Goal: Task Accomplishment & Management: Manage account settings

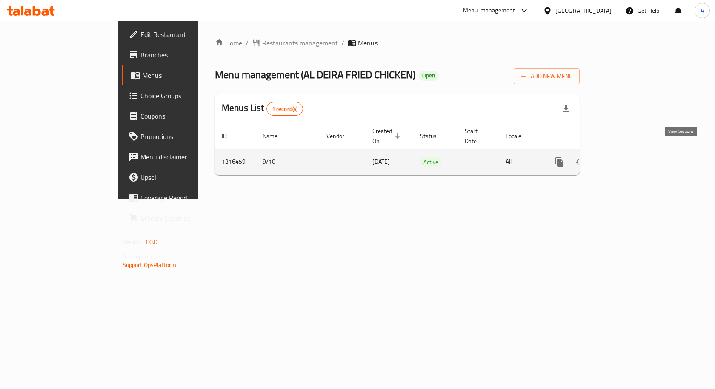
click at [626, 157] on icon "enhanced table" at bounding box center [621, 162] width 10 height 10
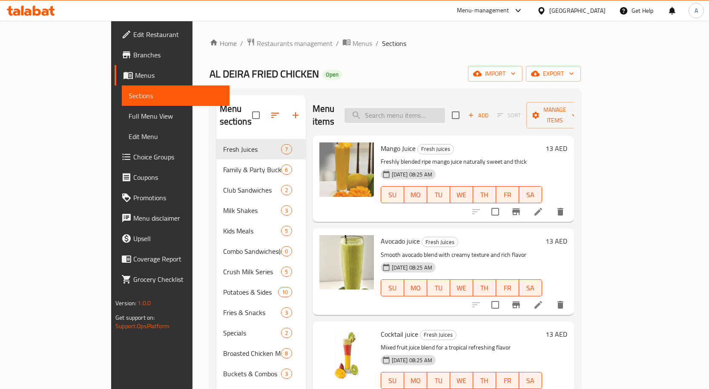
click at [417, 112] on input "search" at bounding box center [394, 115] width 100 height 15
paste input "Dinner Meal"
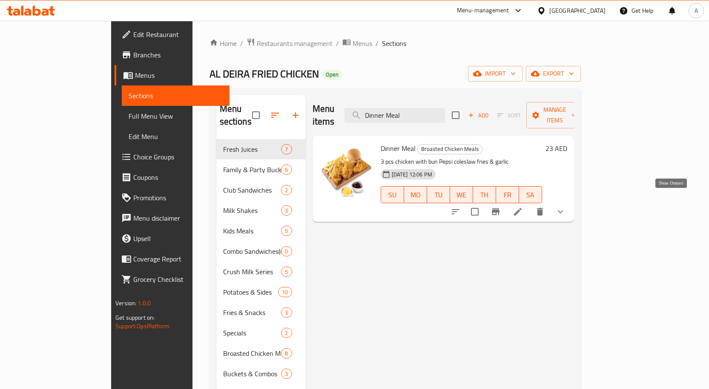
type input "Dinner Meal"
click at [565, 207] on icon "show more" at bounding box center [560, 212] width 10 height 10
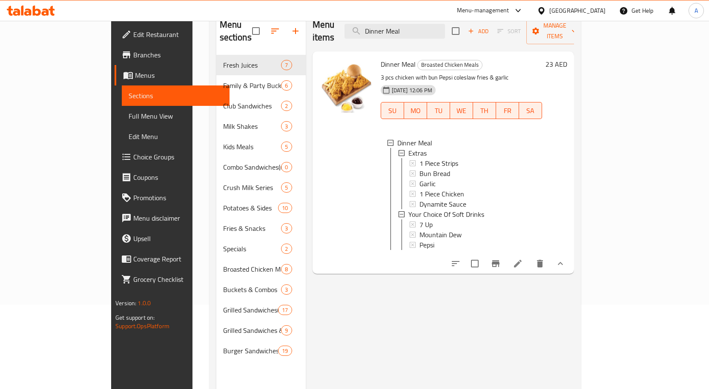
scroll to position [85, 0]
click at [521, 259] on icon at bounding box center [518, 263] width 8 height 8
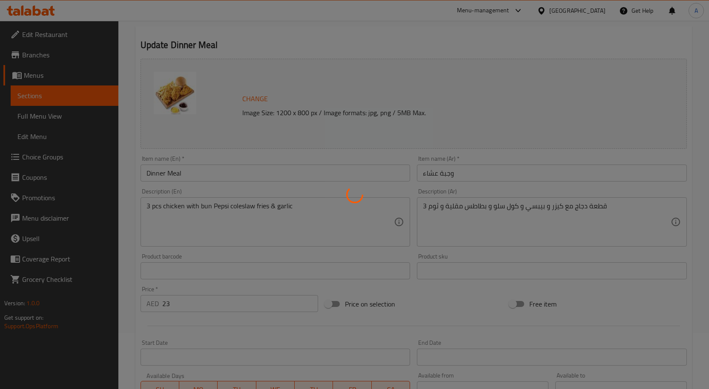
scroll to position [213, 0]
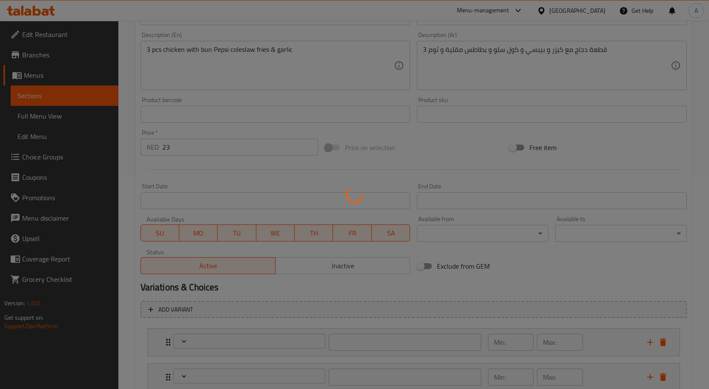
type input "إضافات"
type input "0"
type input "1"
type input "اختيارك من المشروبات الغازية"
type input "1"
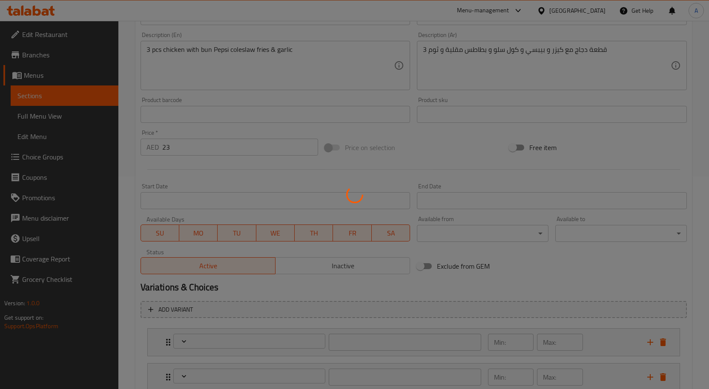
type input "1"
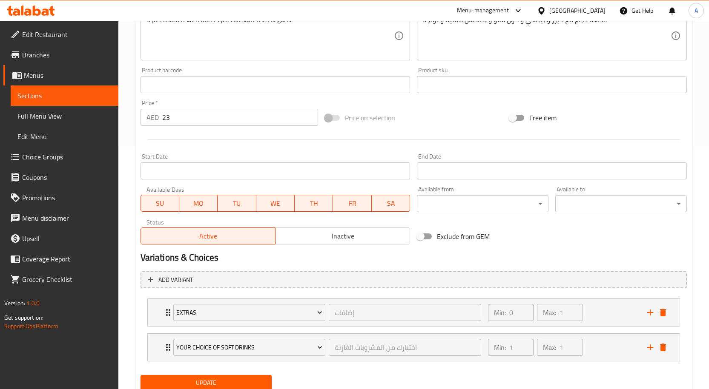
scroll to position [273, 0]
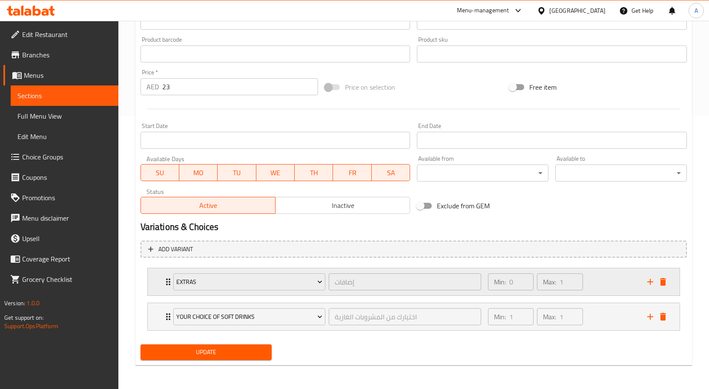
click at [589, 284] on div "Min: 0 ​ Max: 1 ​" at bounding box center [562, 282] width 159 height 27
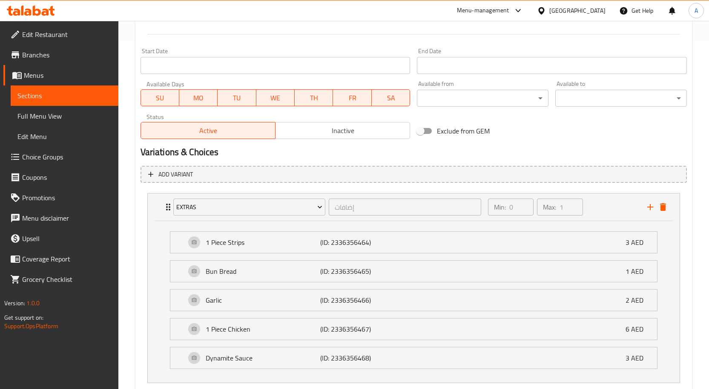
scroll to position [435, 0]
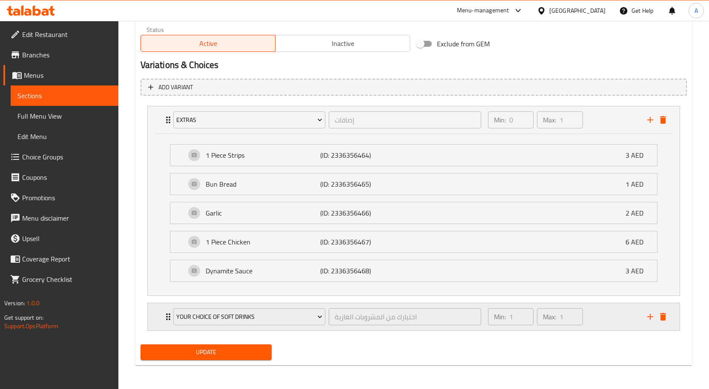
click at [604, 323] on div "Min: 1 ​ Max: 1 ​" at bounding box center [562, 317] width 159 height 27
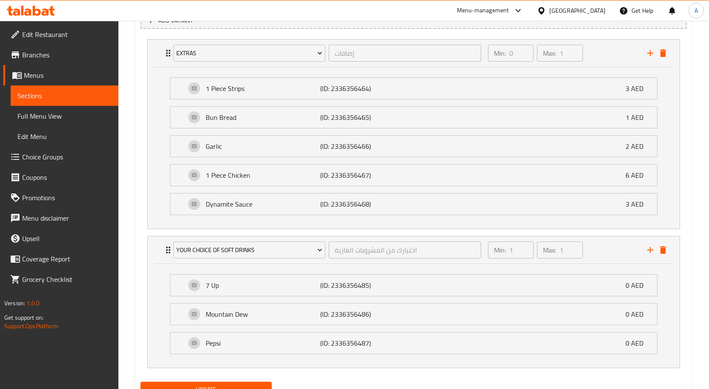
scroll to position [540, 0]
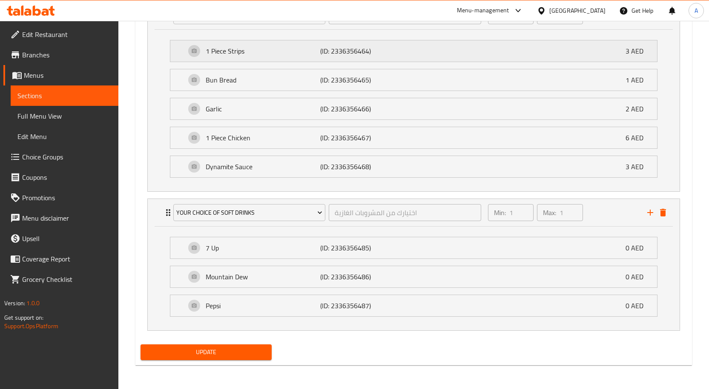
click at [433, 56] on div "1 Piece Strips (ID: 2336356464) 3 AED" at bounding box center [416, 50] width 461 height 21
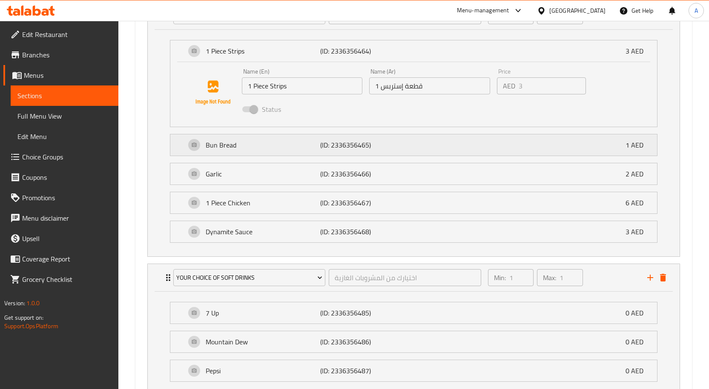
click at [439, 146] on div "Bun Bread (ID: 2336356465) 1 AED" at bounding box center [416, 145] width 461 height 21
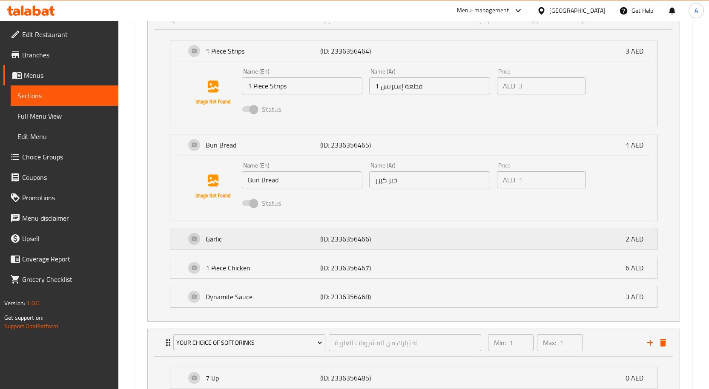
click at [412, 237] on div "Garlic (ID: 2336356466) 2 AED" at bounding box center [416, 239] width 461 height 21
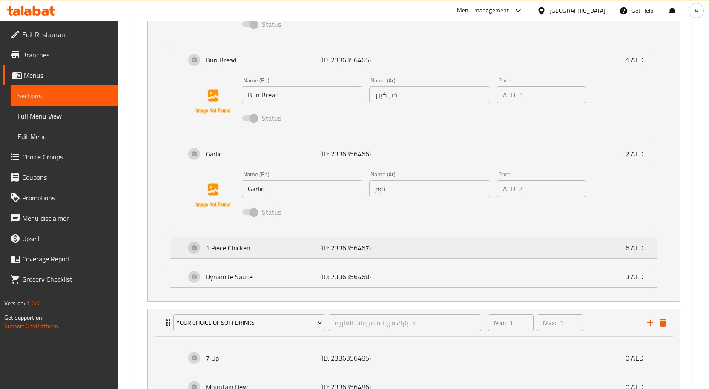
click at [418, 241] on div "1 Piece Chicken (ID: 2336356467) 6 AED" at bounding box center [416, 248] width 461 height 21
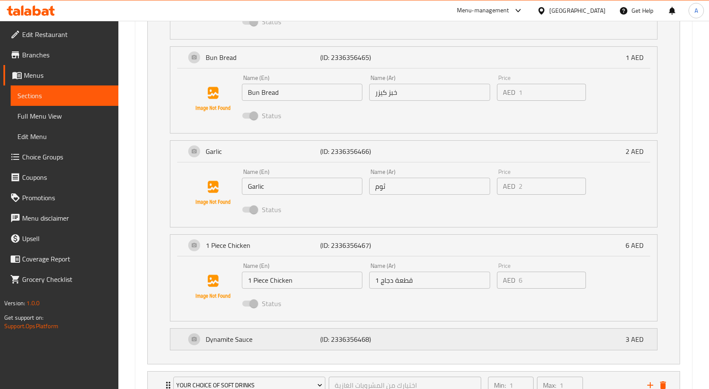
scroll to position [753, 0]
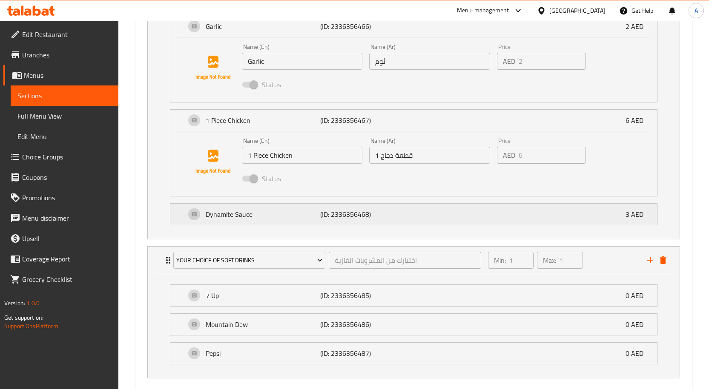
click at [433, 223] on div "Dynamite Sauce (ID: 2336356468) 3 AED" at bounding box center [416, 214] width 461 height 21
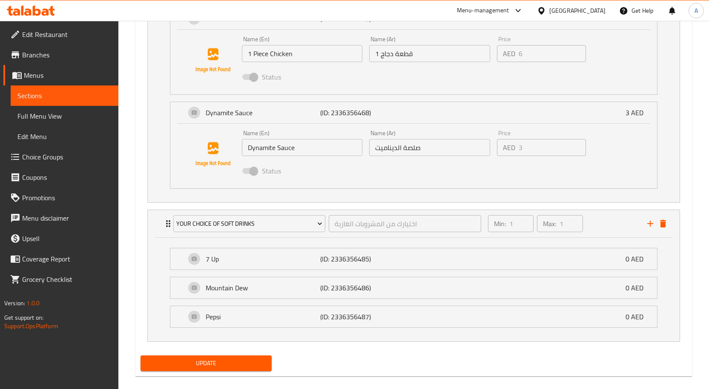
scroll to position [865, 0]
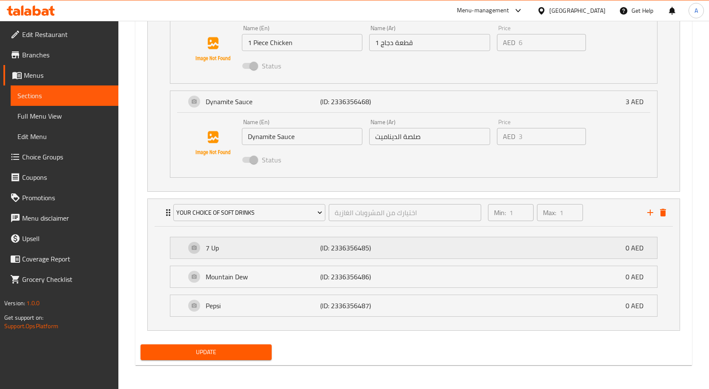
click at [433, 241] on div "7 Up (ID: 2336356485) 0 AED" at bounding box center [416, 248] width 461 height 21
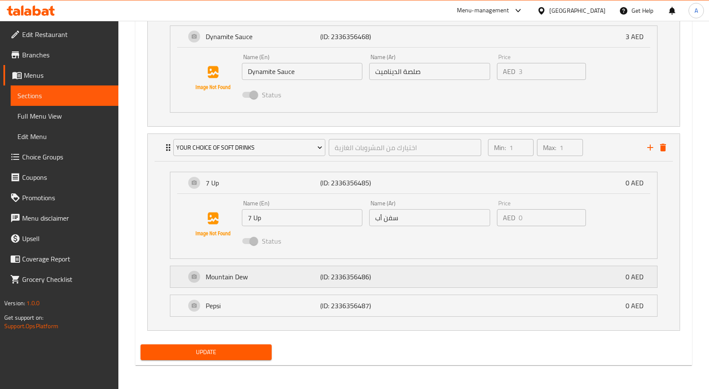
click at [415, 269] on div "Mountain Dew (ID: 2336356486) 0 AED" at bounding box center [416, 276] width 461 height 21
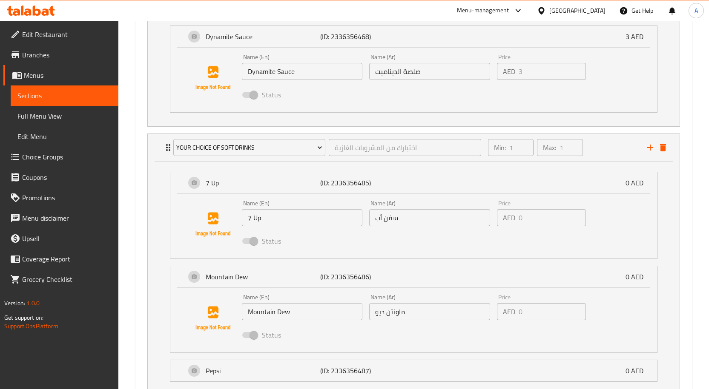
scroll to position [996, 0]
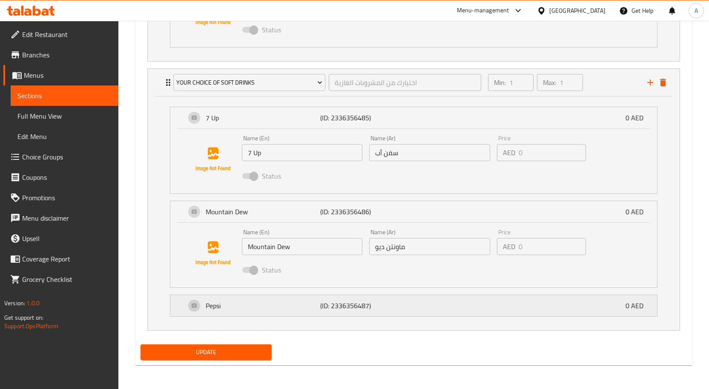
click at [425, 312] on div "Pepsi (ID: 2336356487) 0 AED" at bounding box center [416, 305] width 461 height 21
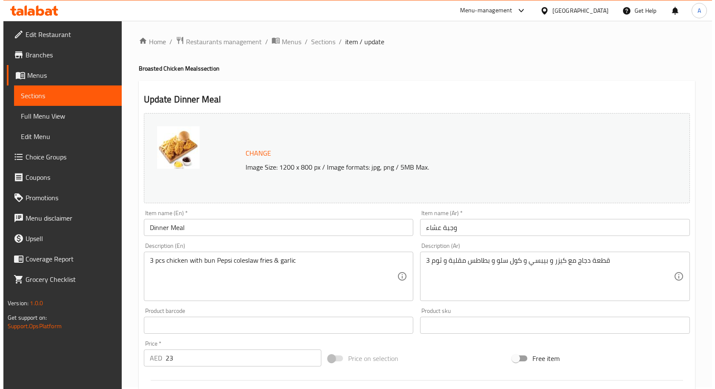
scroll to position [0, 0]
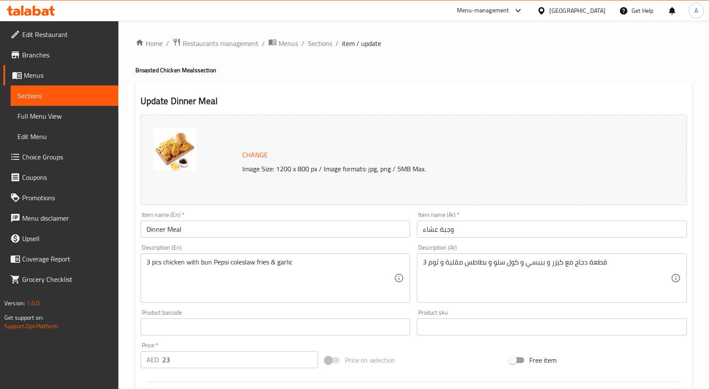
click at [560, 12] on div "United Arab Emirates" at bounding box center [577, 10] width 56 height 9
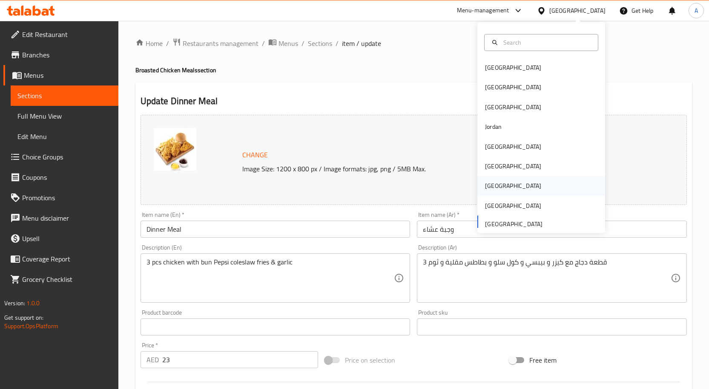
click at [494, 182] on div "[GEOGRAPHIC_DATA]" at bounding box center [513, 186] width 70 height 20
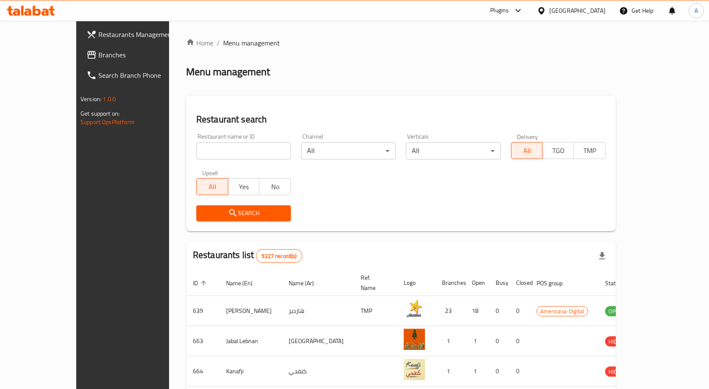
click at [196, 158] on input "search" at bounding box center [243, 151] width 95 height 17
paste input "689806"
type input "689806"
click button "Search" at bounding box center [243, 214] width 95 height 16
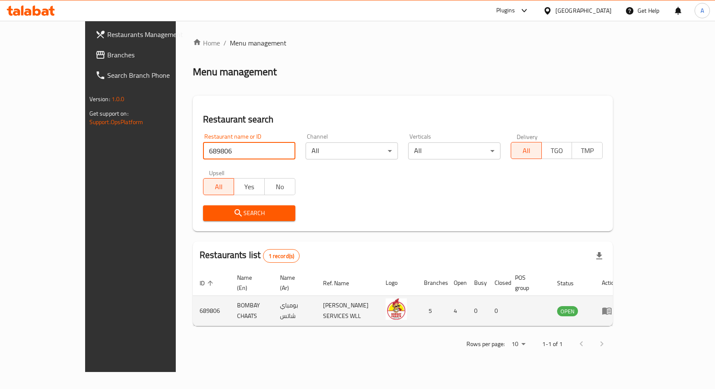
click at [230, 300] on td "BOMBAY CHAATS" at bounding box center [251, 311] width 43 height 30
copy td "BOMBAY CHAATS"
click at [612, 308] on icon "enhanced table" at bounding box center [606, 311] width 9 height 7
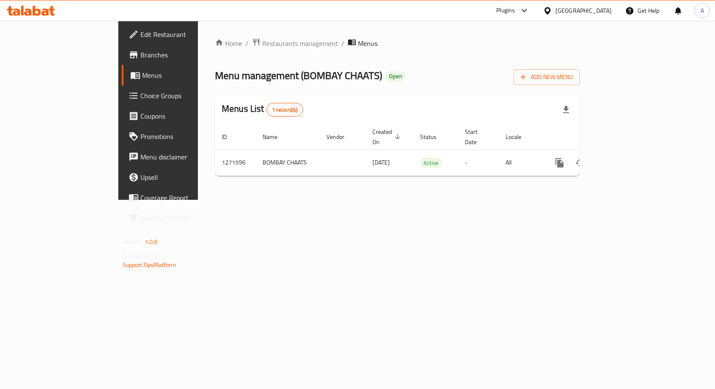
click at [140, 53] on span "Branches" at bounding box center [185, 55] width 91 height 10
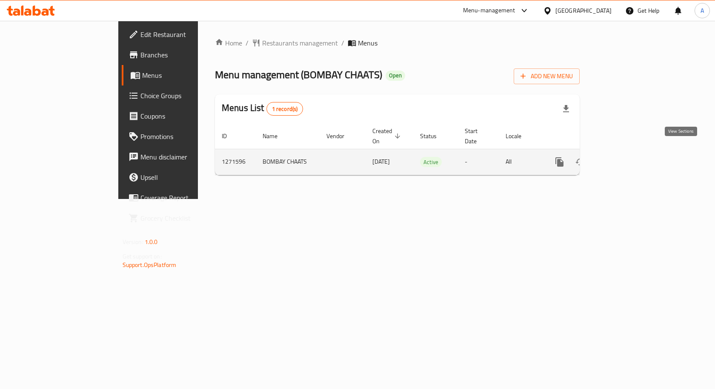
click at [626, 157] on icon "enhanced table" at bounding box center [621, 162] width 10 height 10
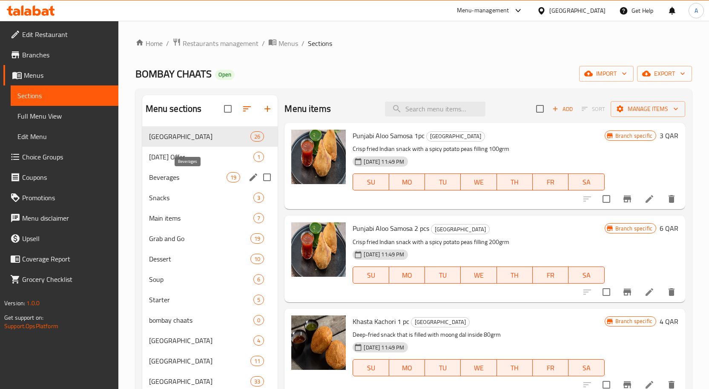
click at [192, 177] on span "Beverages" at bounding box center [188, 177] width 78 height 10
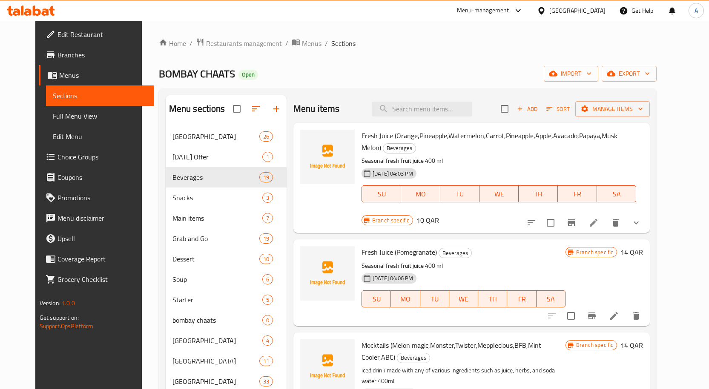
click at [646, 216] on div at bounding box center [583, 223] width 125 height 20
click at [641, 221] on icon "show more" at bounding box center [636, 223] width 10 height 10
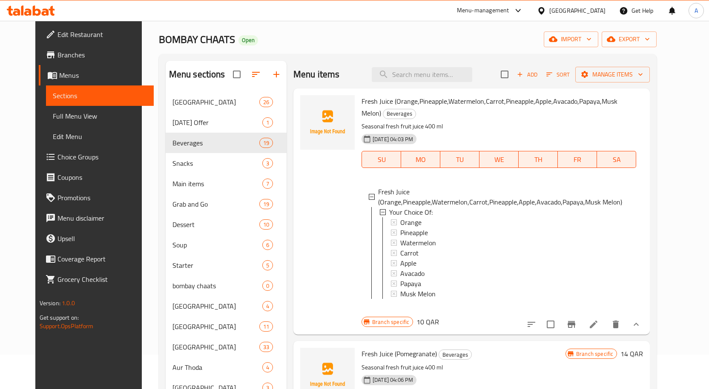
scroll to position [34, 0]
click at [414, 218] on div "Orange" at bounding box center [514, 223] width 229 height 10
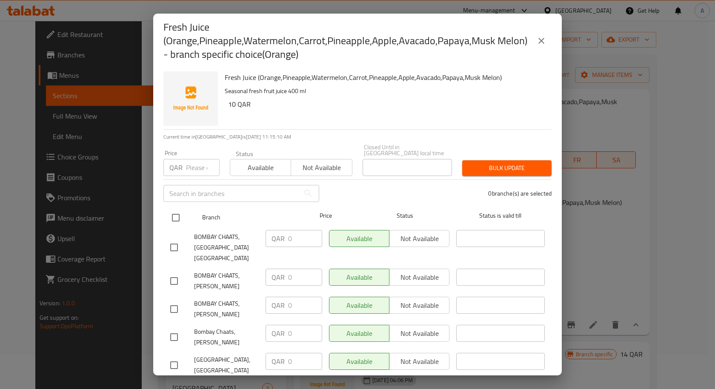
click at [178, 209] on input "checkbox" at bounding box center [176, 218] width 18 height 18
checkbox input "true"
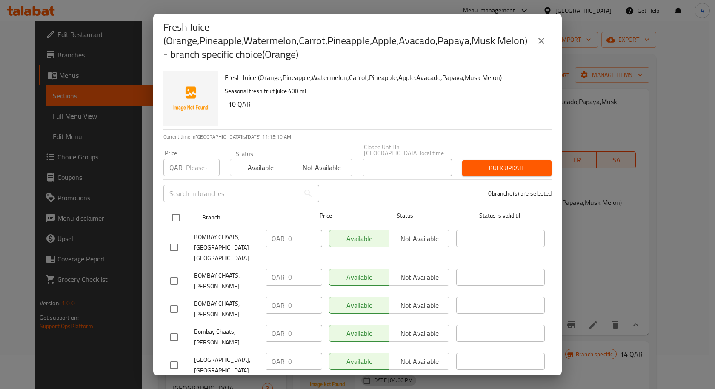
checkbox input "true"
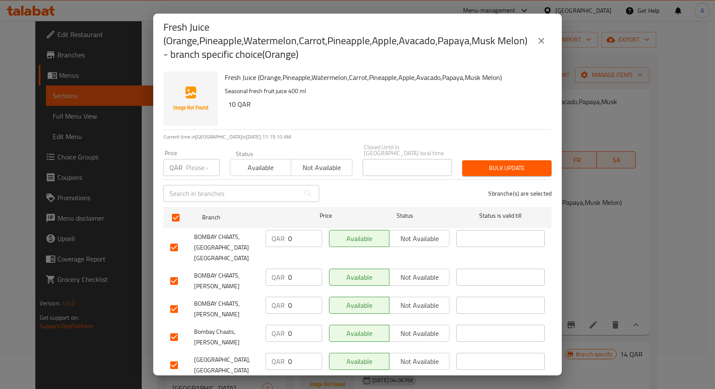
click at [194, 164] on input "number" at bounding box center [203, 167] width 34 height 17
type input "4"
type input "12"
click at [530, 164] on span "Bulk update" at bounding box center [507, 168] width 76 height 11
click at [537, 40] on icon "close" at bounding box center [541, 41] width 10 height 10
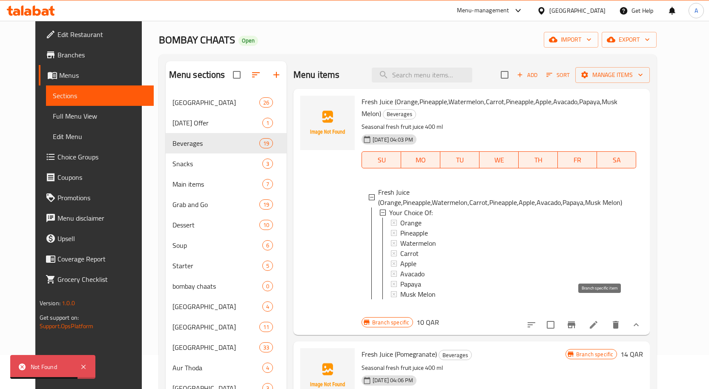
click at [576, 320] on icon "Branch-specific-item" at bounding box center [571, 325] width 10 height 10
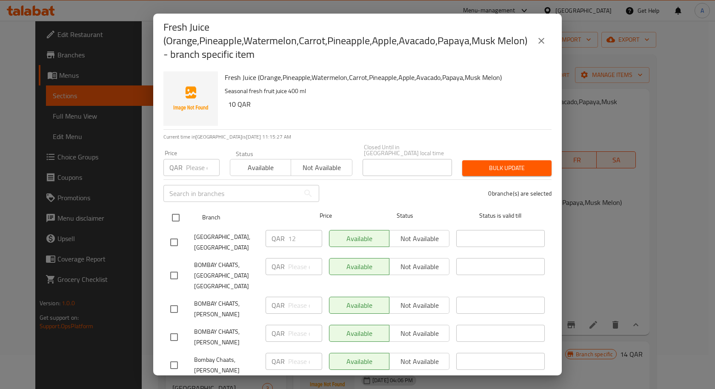
click at [178, 209] on input "checkbox" at bounding box center [176, 218] width 18 height 18
checkbox input "true"
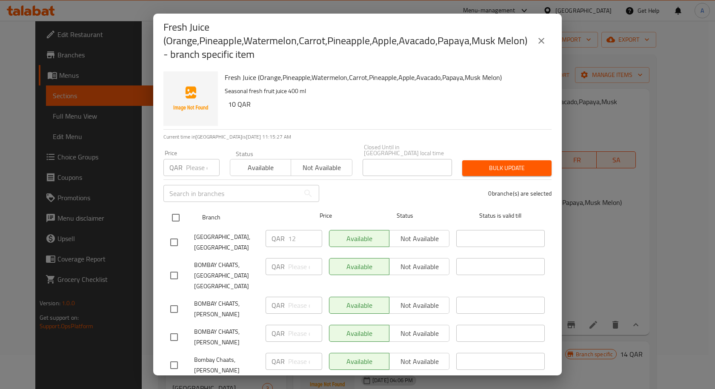
checkbox input "true"
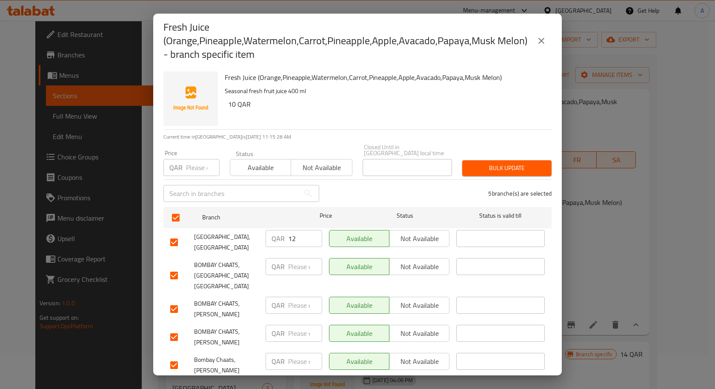
click at [188, 159] on input "number" at bounding box center [203, 167] width 34 height 17
type input "12"
click at [511, 166] on span "Bulk update" at bounding box center [507, 168] width 76 height 11
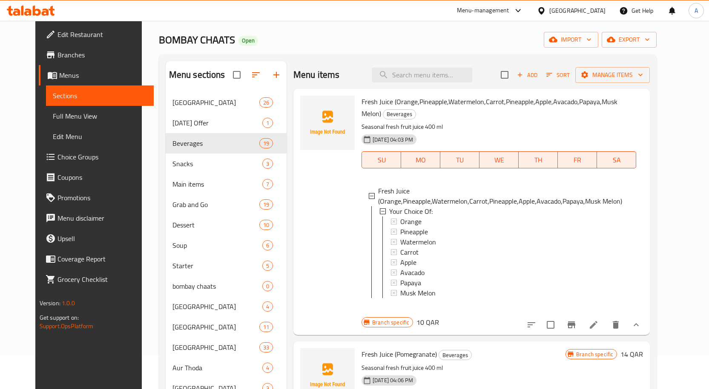
scroll to position [170, 0]
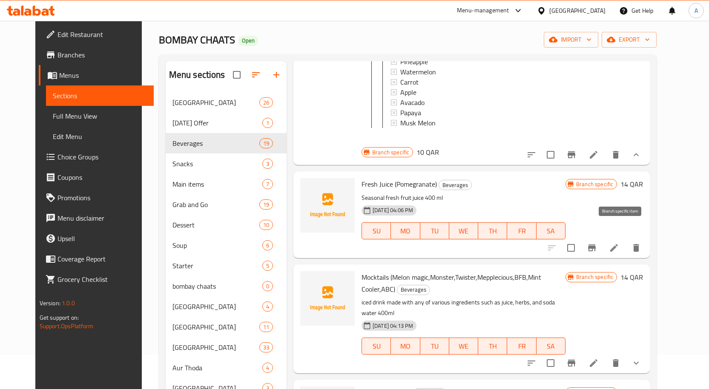
click at [596, 245] on icon "Branch-specific-item" at bounding box center [592, 248] width 8 height 7
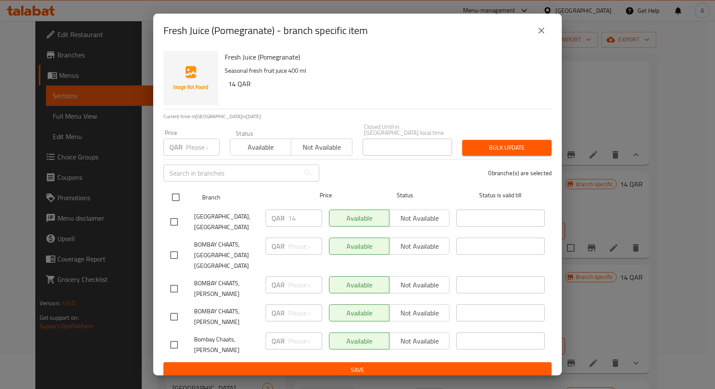
click at [180, 197] on input "checkbox" at bounding box center [176, 198] width 18 height 18
checkbox input "true"
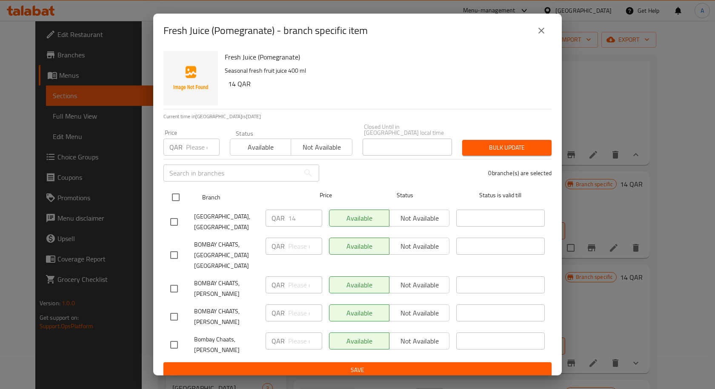
checkbox input "true"
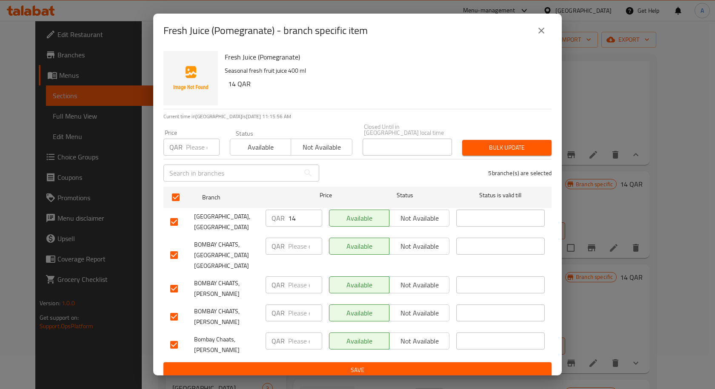
click at [190, 151] on input "number" at bounding box center [203, 147] width 34 height 17
type input "14"
click at [488, 148] on span "Bulk update" at bounding box center [507, 148] width 76 height 11
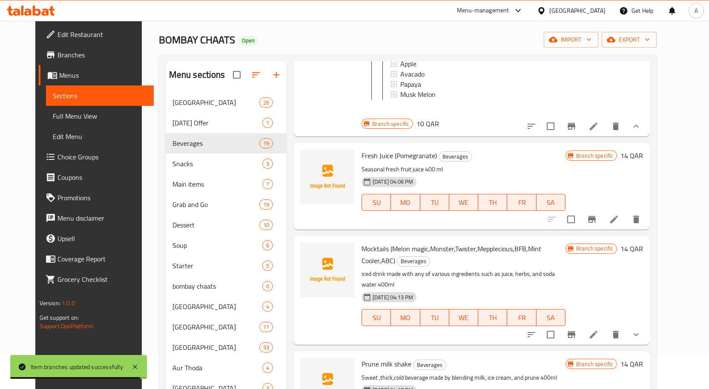
scroll to position [255, 0]
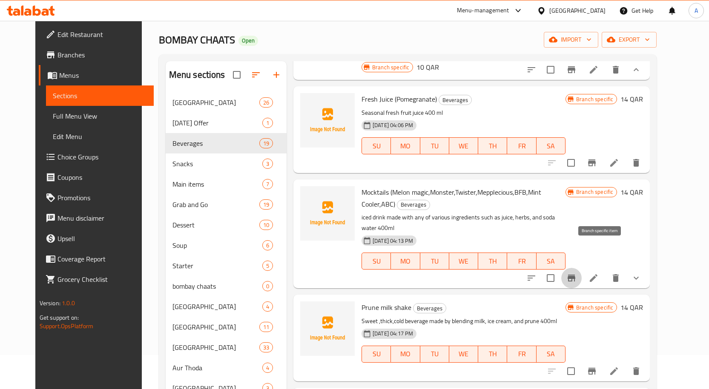
click at [576, 273] on icon "Branch-specific-item" at bounding box center [571, 278] width 10 height 10
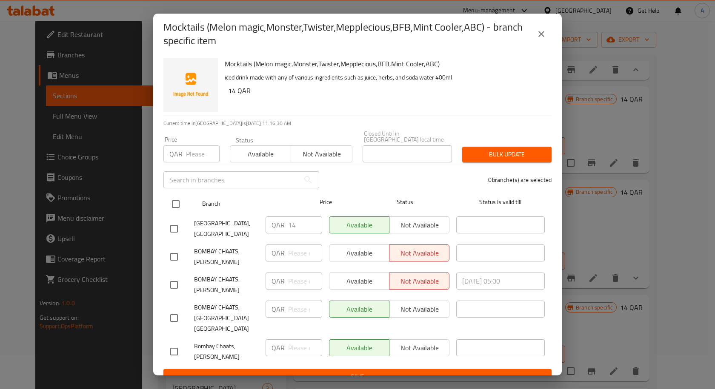
click at [179, 198] on input "checkbox" at bounding box center [176, 204] width 18 height 18
checkbox input "true"
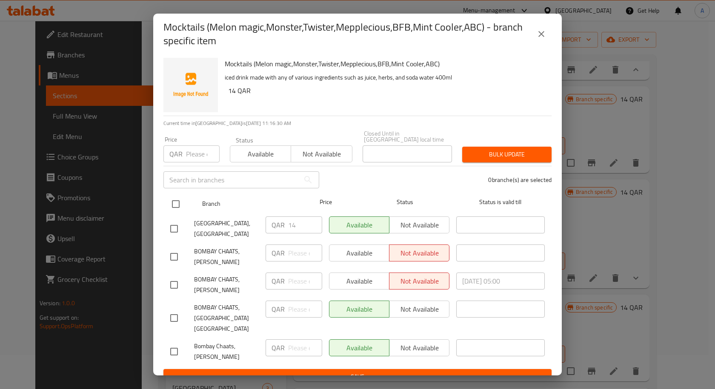
checkbox input "true"
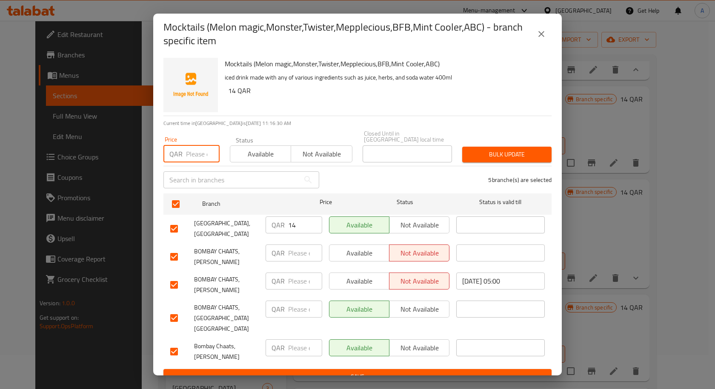
click at [186, 146] on input "number" at bounding box center [203, 154] width 34 height 17
type input "14"
click at [480, 149] on span "Bulk update" at bounding box center [507, 154] width 76 height 11
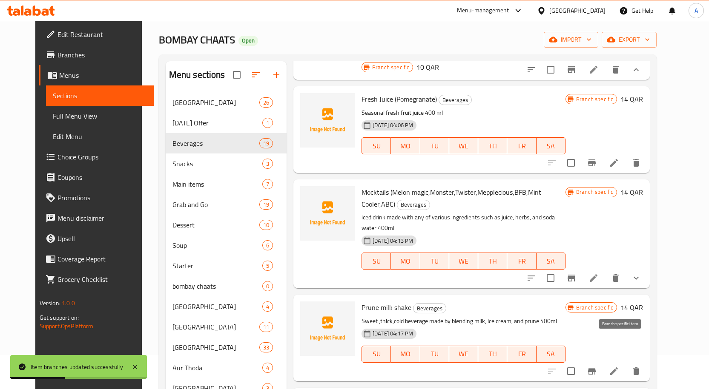
click at [597, 367] on icon "Branch-specific-item" at bounding box center [592, 372] width 10 height 10
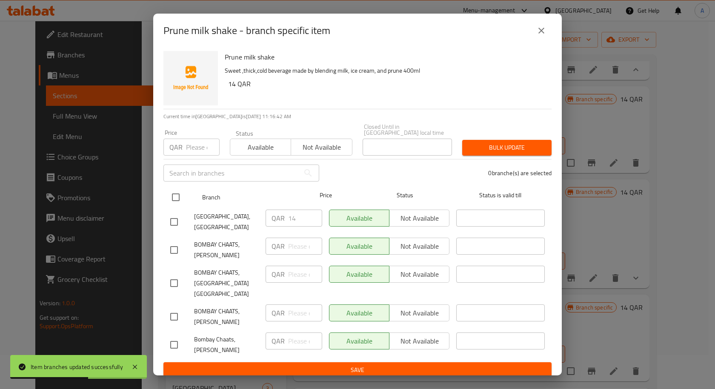
click at [180, 191] on input "checkbox" at bounding box center [176, 198] width 18 height 18
checkbox input "true"
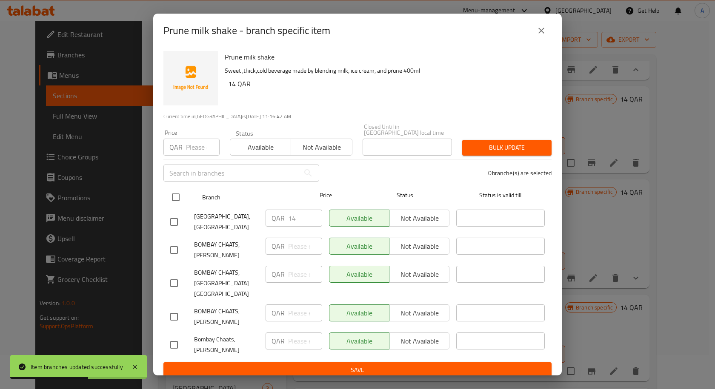
checkbox input "true"
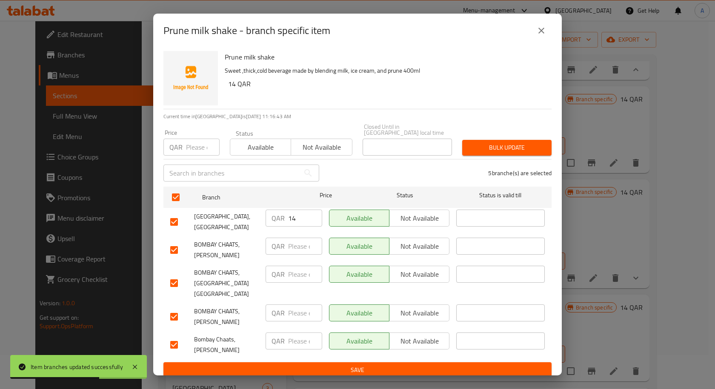
click at [194, 144] on input "number" at bounding box center [203, 147] width 34 height 17
type input "14"
click at [481, 140] on button "Bulk update" at bounding box center [506, 148] width 89 height 16
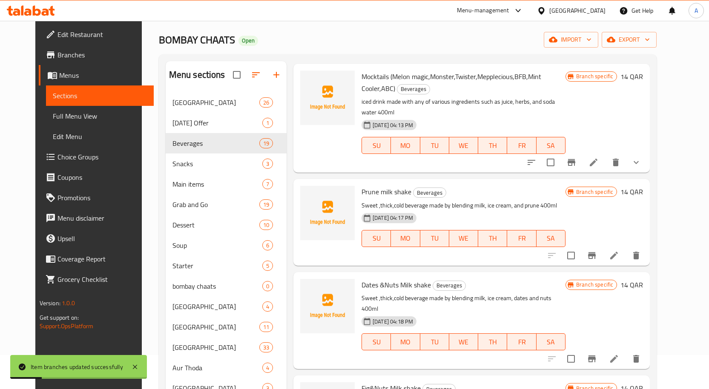
scroll to position [383, 0]
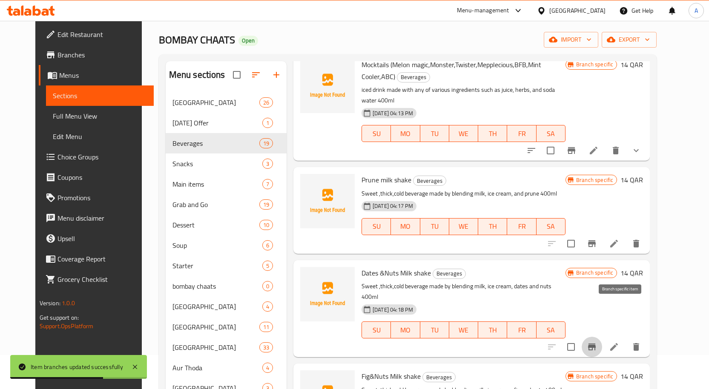
click at [596, 344] on icon "Branch-specific-item" at bounding box center [592, 347] width 8 height 7
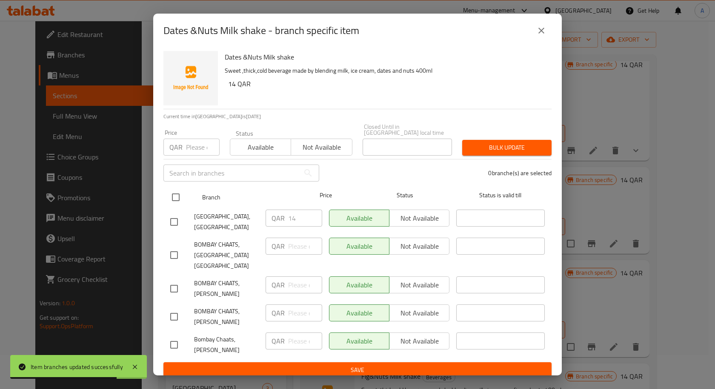
click at [180, 192] on input "checkbox" at bounding box center [176, 198] width 18 height 18
checkbox input "true"
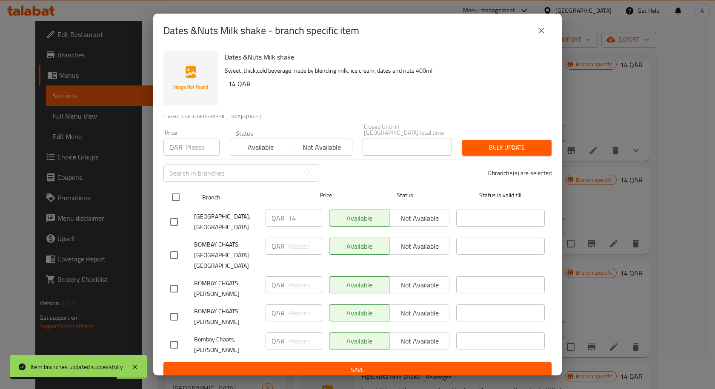
checkbox input "true"
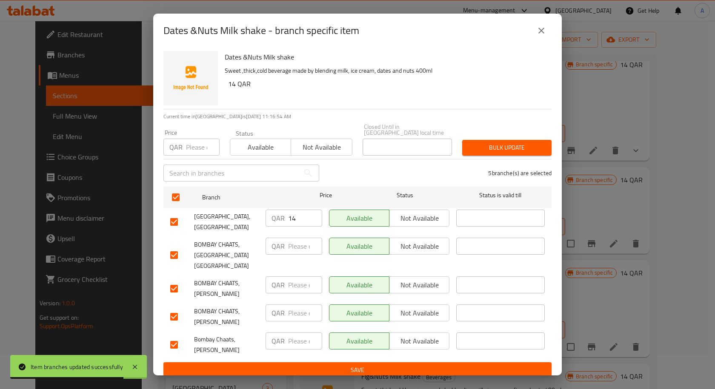
click at [190, 154] on input "number" at bounding box center [203, 147] width 34 height 17
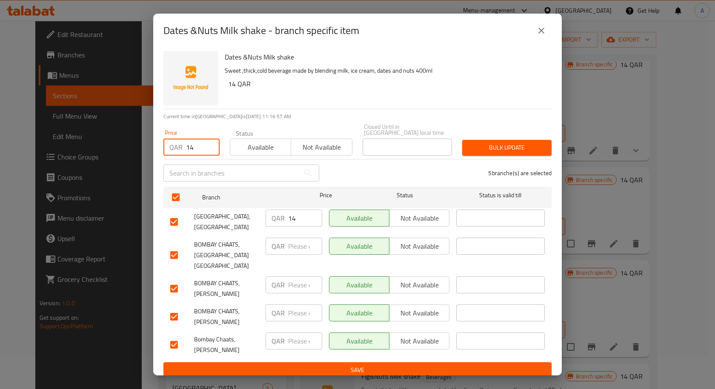
type input "14"
click at [506, 153] on button "Bulk update" at bounding box center [506, 148] width 89 height 16
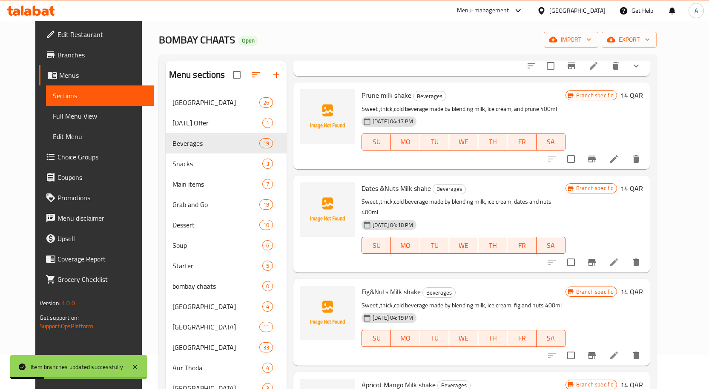
scroll to position [468, 0]
click at [597, 257] on icon "Branch-specific-item" at bounding box center [592, 262] width 10 height 10
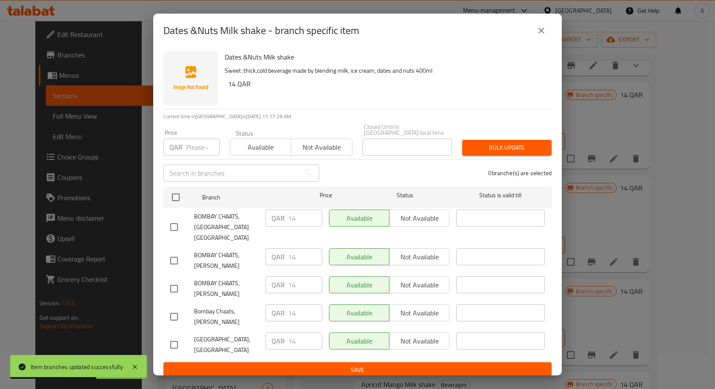
click at [537, 41] on button "close" at bounding box center [541, 30] width 20 height 20
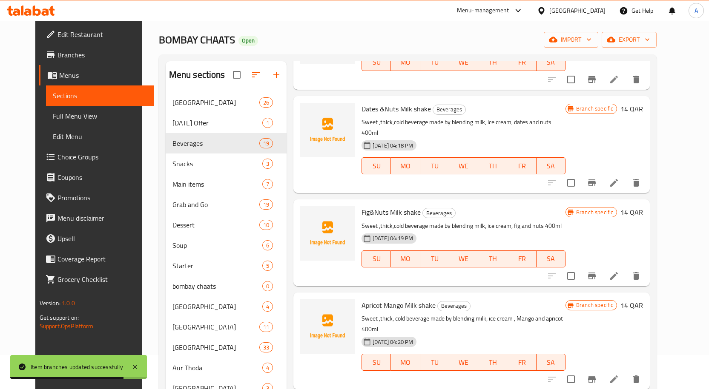
scroll to position [553, 0]
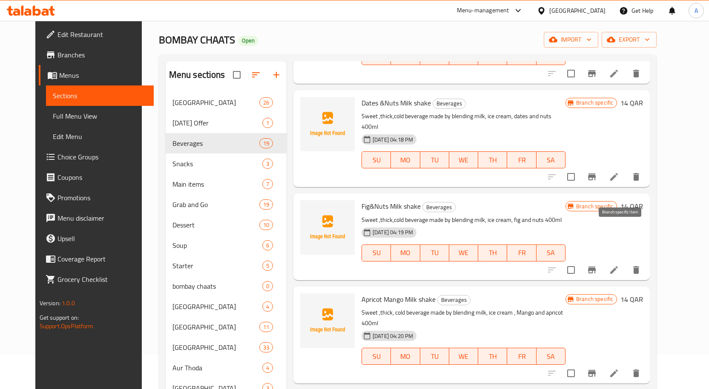
click at [596, 267] on icon "Branch-specific-item" at bounding box center [592, 270] width 8 height 7
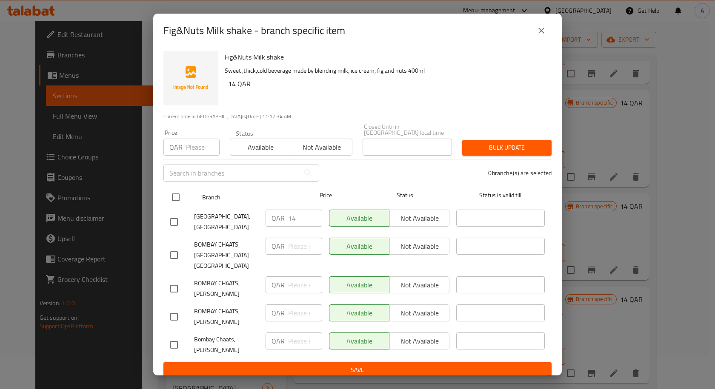
click at [177, 194] on input "checkbox" at bounding box center [176, 198] width 18 height 18
checkbox input "true"
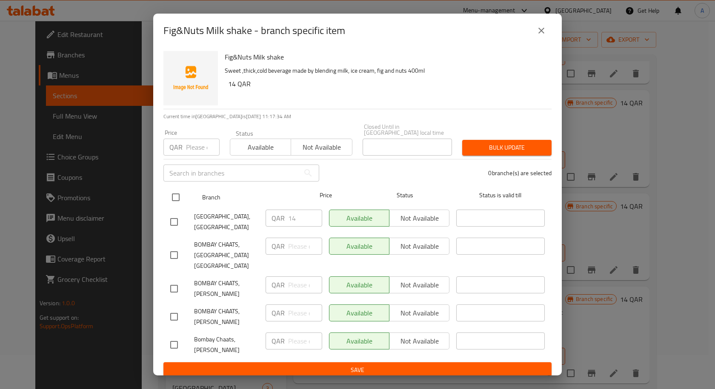
checkbox input "true"
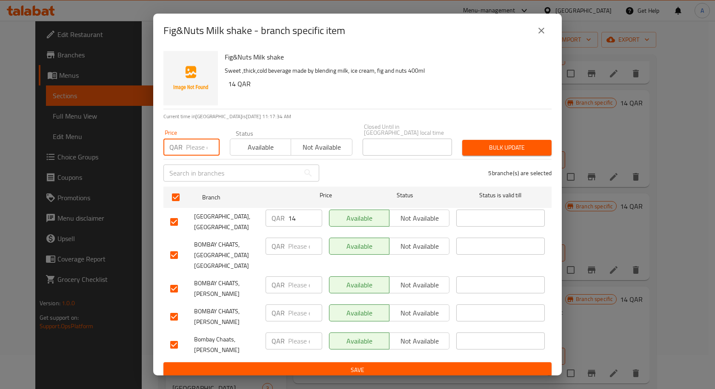
click at [187, 149] on input "number" at bounding box center [203, 147] width 34 height 17
type input "14"
click at [511, 145] on span "Bulk update" at bounding box center [507, 148] width 76 height 11
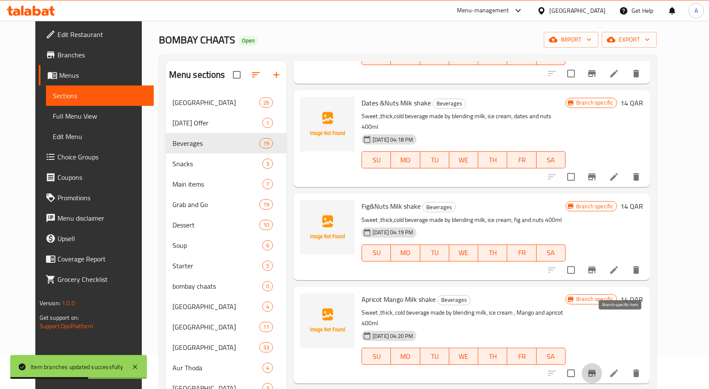
click at [596, 370] on icon "Branch-specific-item" at bounding box center [592, 373] width 8 height 7
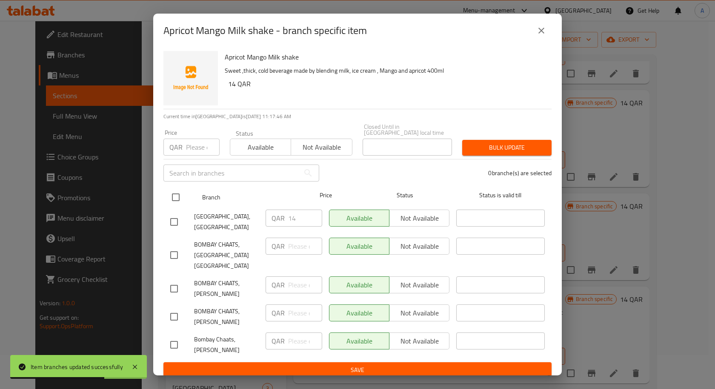
click at [180, 193] on input "checkbox" at bounding box center [176, 198] width 18 height 18
checkbox input "true"
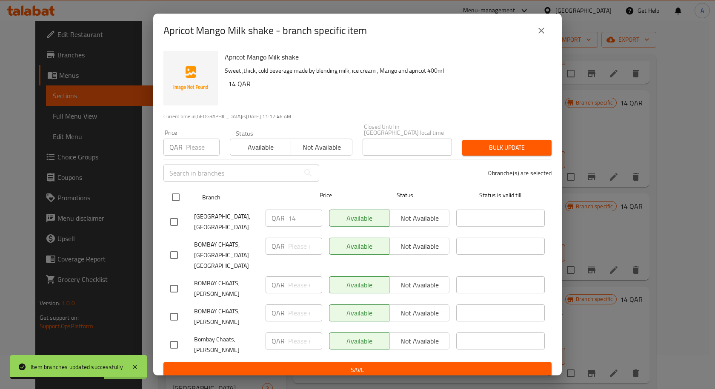
checkbox input "true"
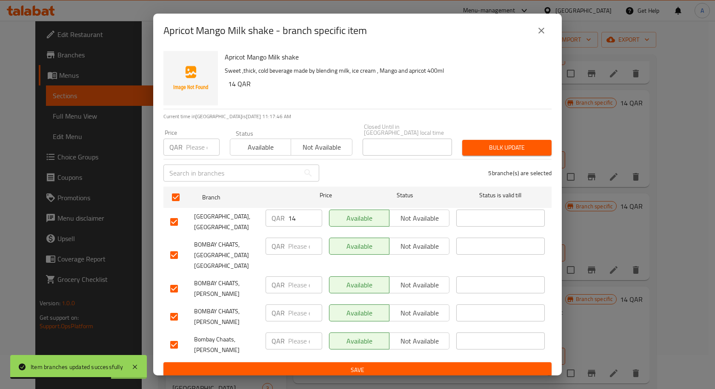
click at [195, 147] on input "number" at bounding box center [203, 147] width 34 height 17
type input "14"
click at [489, 143] on span "Bulk update" at bounding box center [507, 148] width 76 height 11
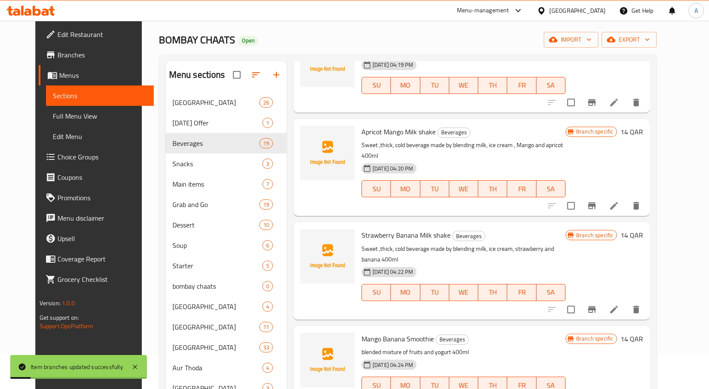
scroll to position [724, 0]
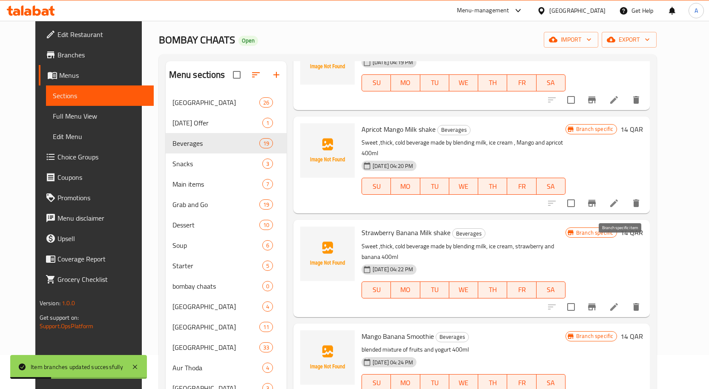
click at [602, 297] on button "Branch-specific-item" at bounding box center [591, 307] width 20 height 20
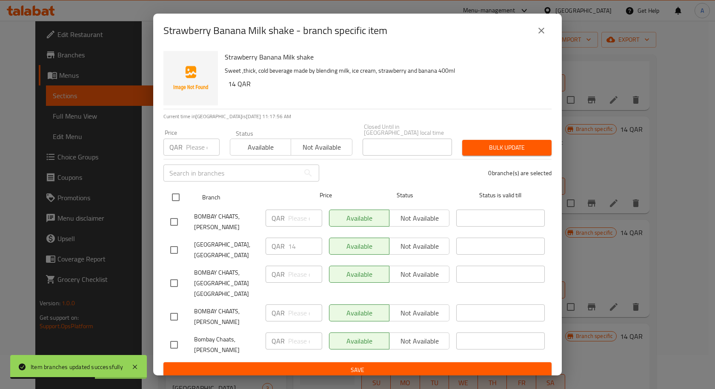
click at [178, 193] on input "checkbox" at bounding box center [176, 198] width 18 height 18
checkbox input "true"
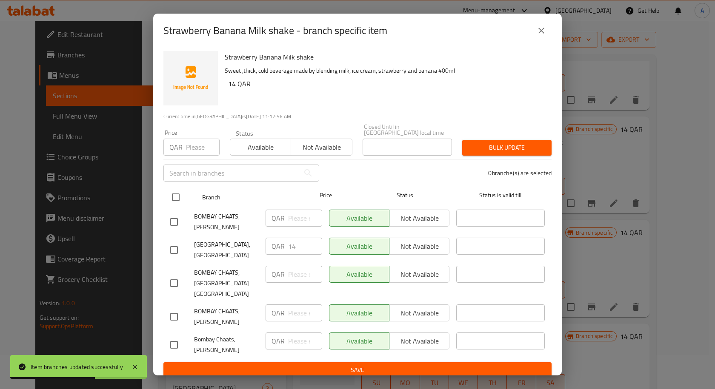
checkbox input "true"
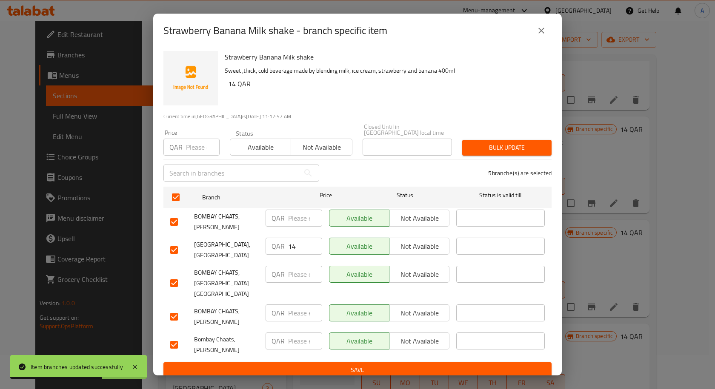
click at [194, 150] on input "number" at bounding box center [203, 147] width 34 height 17
type input "14"
click at [504, 149] on span "Bulk update" at bounding box center [507, 148] width 76 height 11
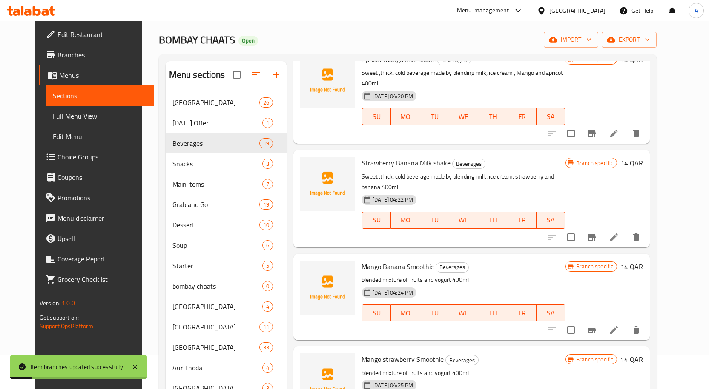
scroll to position [809, 0]
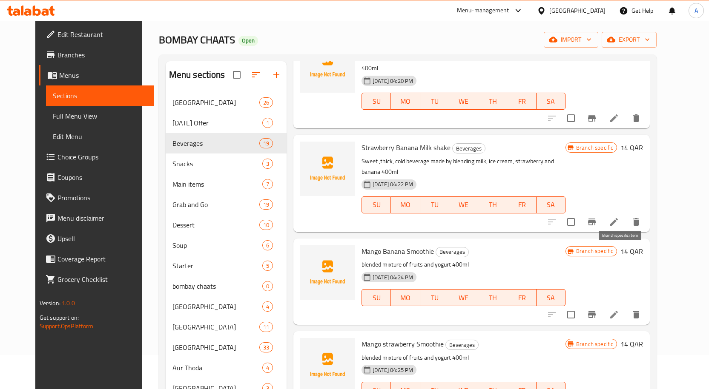
click at [602, 305] on button "Branch-specific-item" at bounding box center [591, 315] width 20 height 20
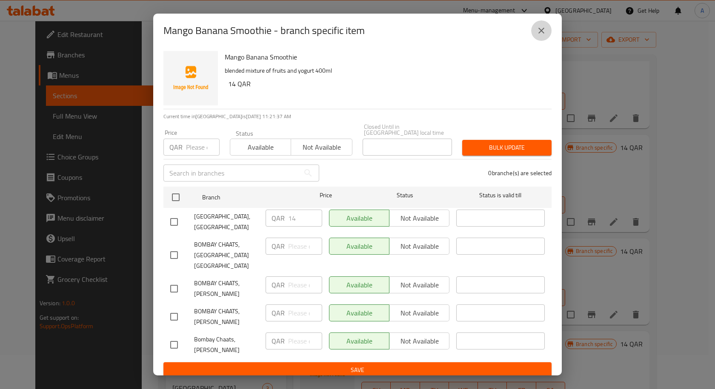
click at [550, 41] on button "close" at bounding box center [541, 30] width 20 height 20
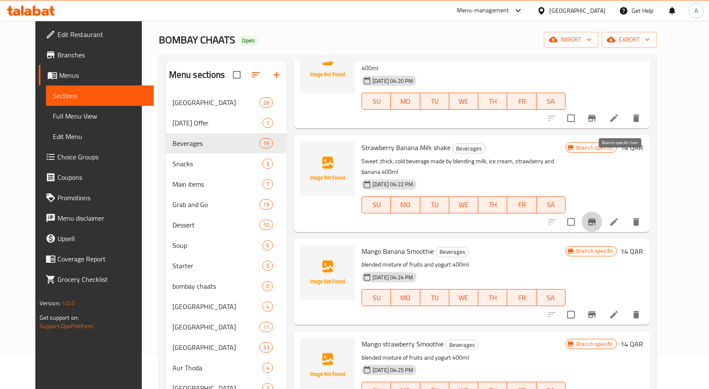
click at [597, 217] on icon "Branch-specific-item" at bounding box center [592, 222] width 10 height 10
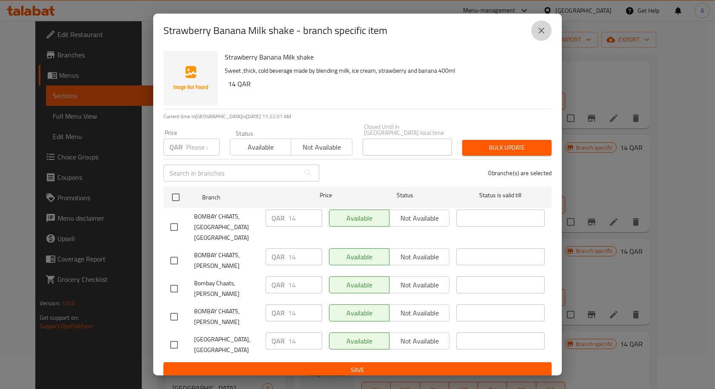
click at [548, 37] on button "close" at bounding box center [541, 30] width 20 height 20
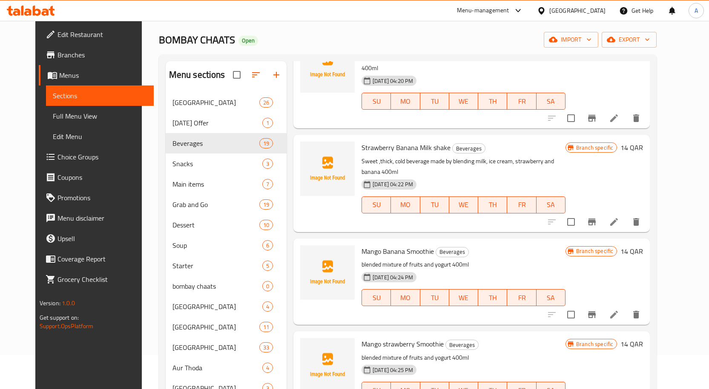
click at [596, 312] on icon "Branch-specific-item" at bounding box center [592, 315] width 8 height 7
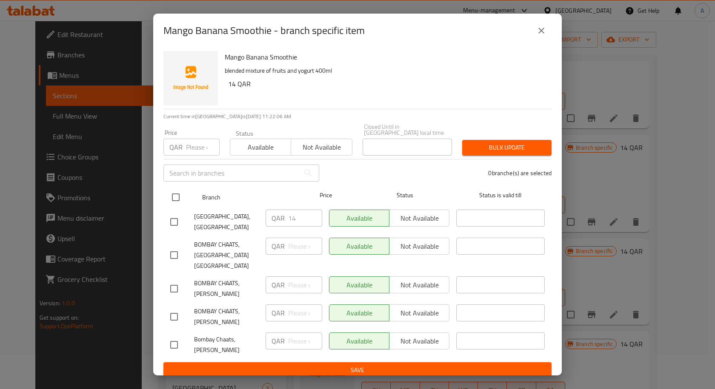
click at [182, 198] on input "checkbox" at bounding box center [176, 198] width 18 height 18
checkbox input "true"
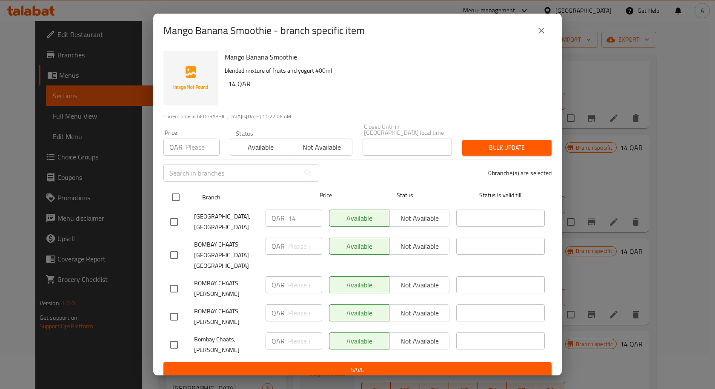
checkbox input "true"
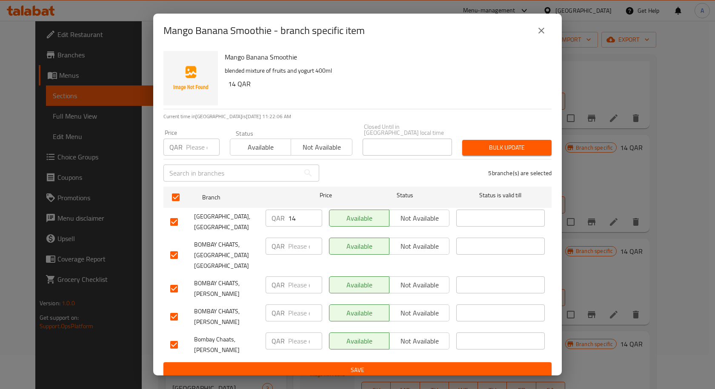
click at [185, 145] on div "QAR Price" at bounding box center [191, 147] width 56 height 17
type input "14"
click at [525, 139] on div "Bulk update" at bounding box center [507, 148] width 100 height 26
click at [527, 143] on span "Bulk update" at bounding box center [507, 148] width 76 height 11
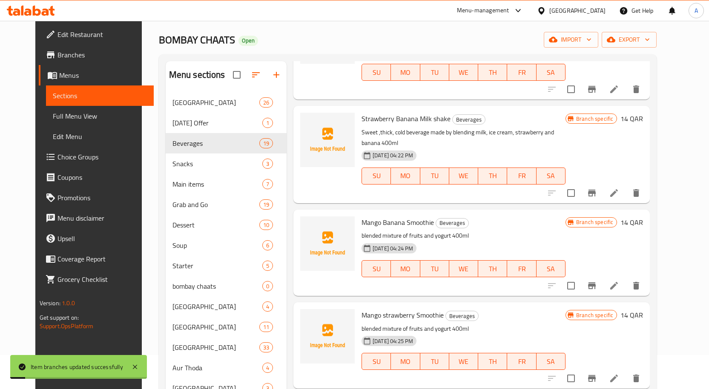
scroll to position [851, 0]
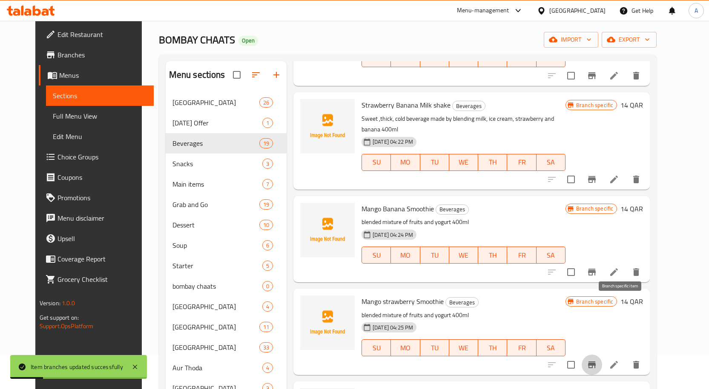
click at [597, 360] on icon "Branch-specific-item" at bounding box center [592, 365] width 10 height 10
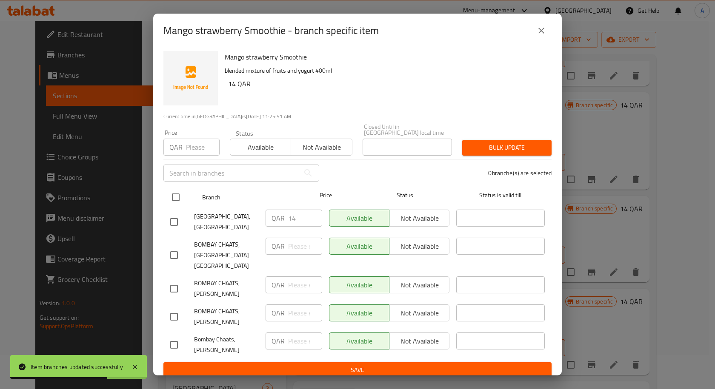
click at [172, 198] on input "checkbox" at bounding box center [176, 198] width 18 height 18
checkbox input "true"
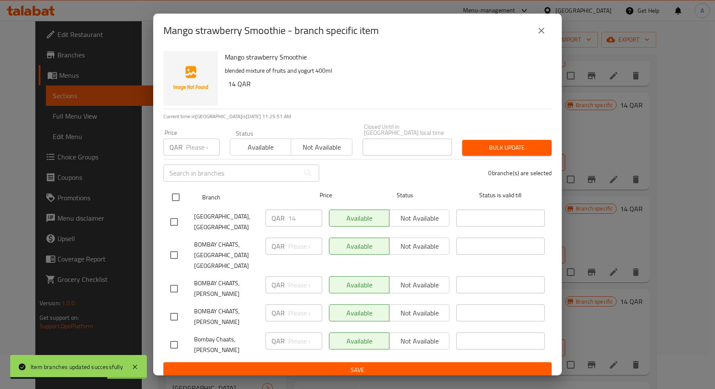
checkbox input "true"
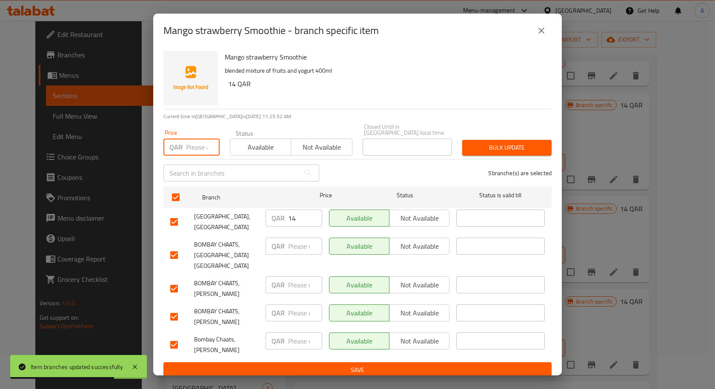
click at [186, 143] on input "number" at bounding box center [203, 147] width 34 height 17
type input "14"
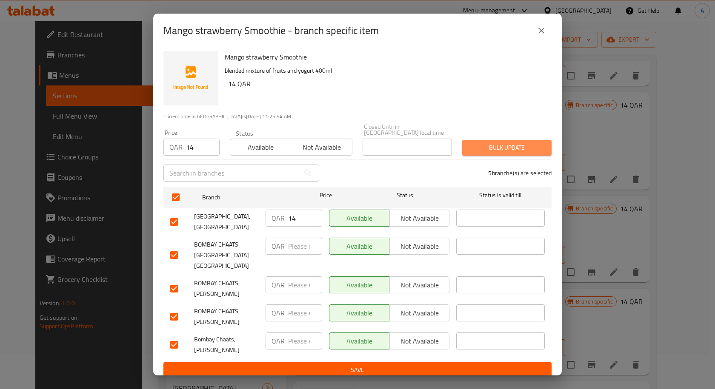
click at [493, 153] on button "Bulk update" at bounding box center [506, 148] width 89 height 16
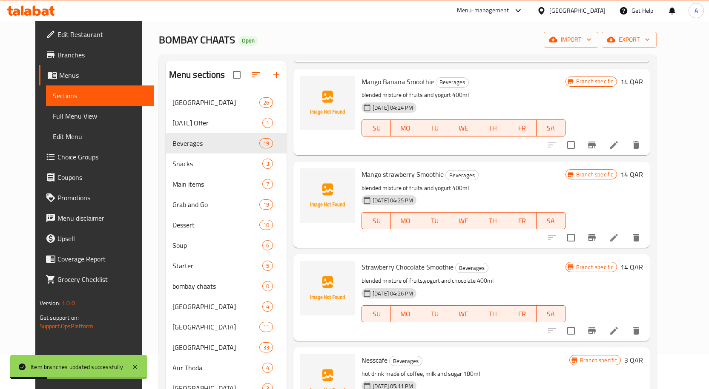
scroll to position [979, 0]
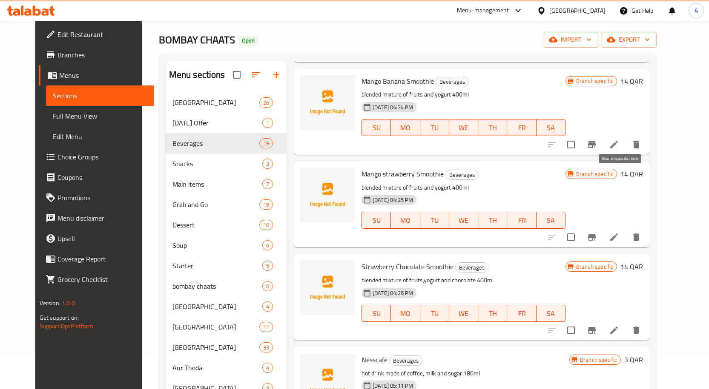
click at [602, 227] on button "Branch-specific-item" at bounding box center [591, 237] width 20 height 20
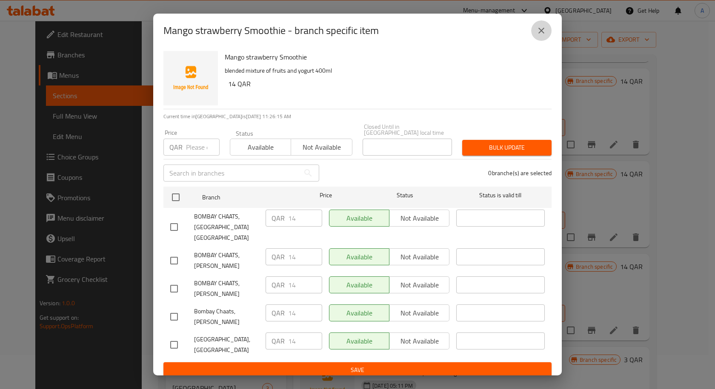
click at [541, 36] on icon "close" at bounding box center [541, 31] width 10 height 10
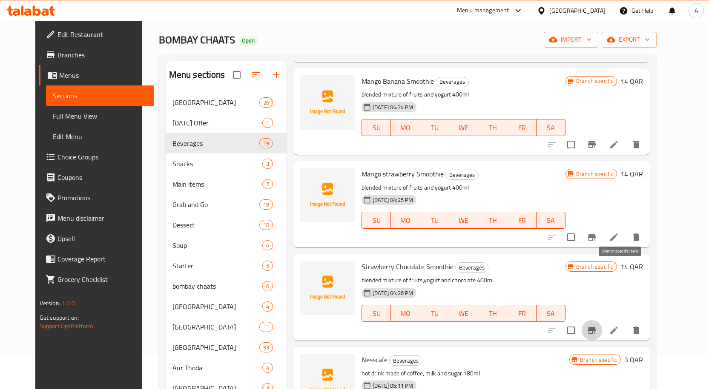
click at [597, 326] on icon "Branch-specific-item" at bounding box center [592, 331] width 10 height 10
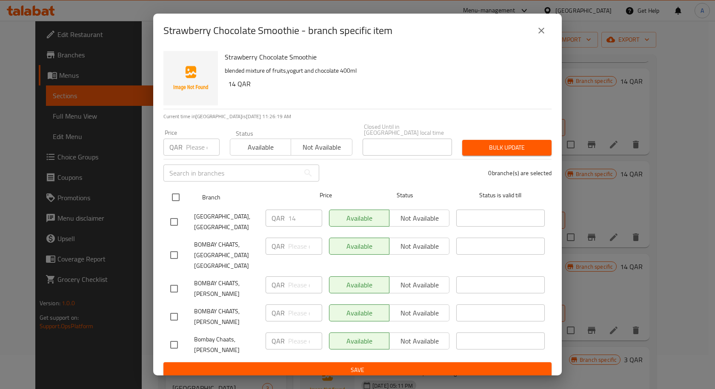
click at [171, 194] on input "checkbox" at bounding box center [176, 198] width 18 height 18
checkbox input "true"
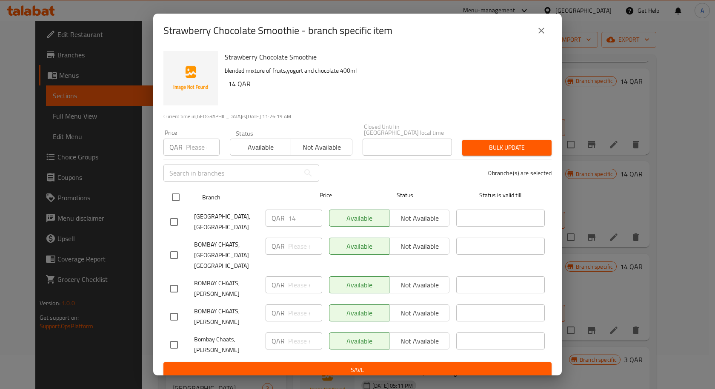
checkbox input "true"
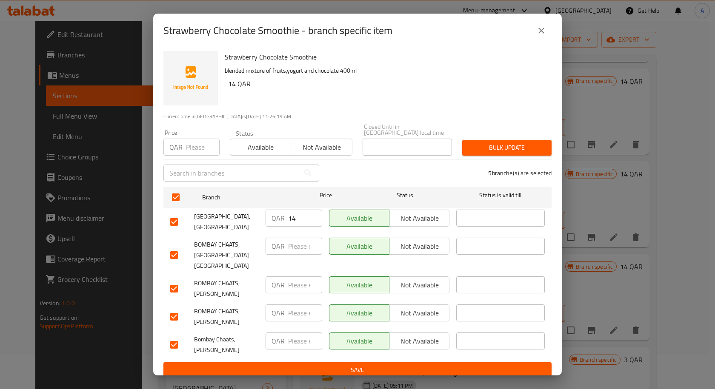
click at [191, 149] on input "number" at bounding box center [203, 147] width 34 height 17
type input "14"
click at [509, 151] on span "Bulk update" at bounding box center [507, 148] width 76 height 11
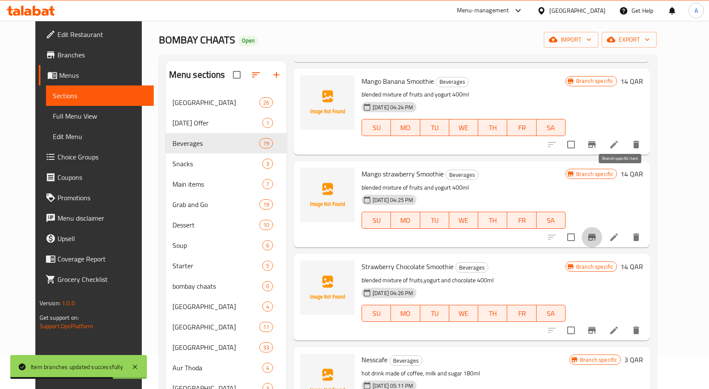
click at [602, 227] on button "Branch-specific-item" at bounding box center [591, 237] width 20 height 20
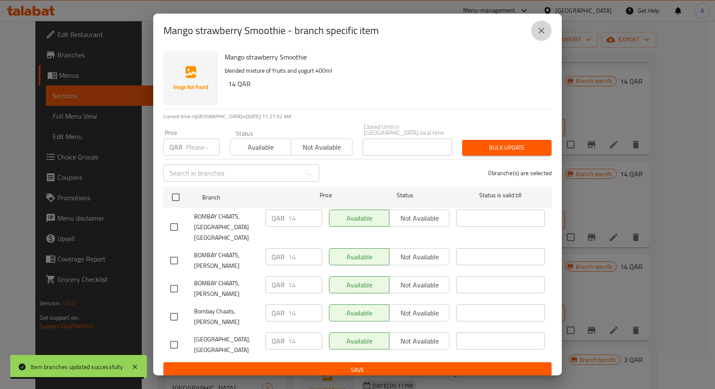
click at [544, 36] on icon "close" at bounding box center [541, 31] width 10 height 10
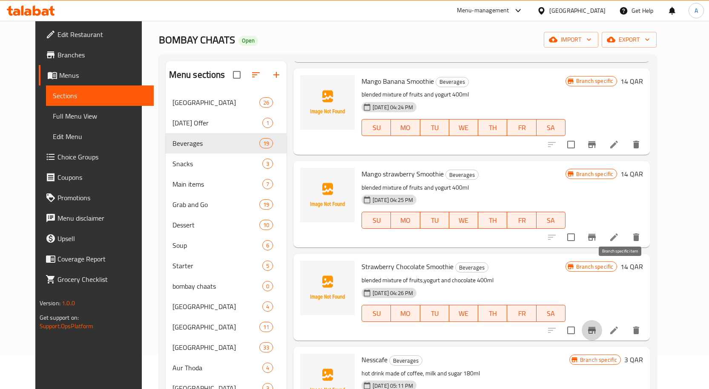
click at [602, 321] on button "Branch-specific-item" at bounding box center [591, 331] width 20 height 20
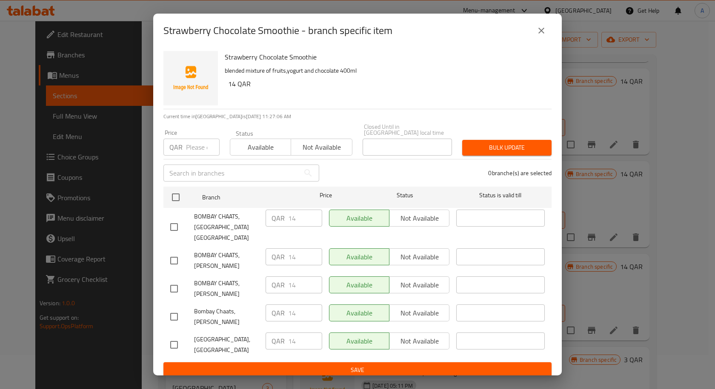
click at [538, 33] on icon "close" at bounding box center [541, 31] width 10 height 10
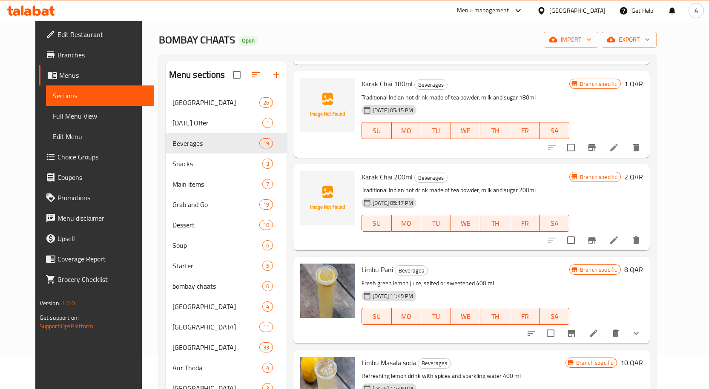
scroll to position [1362, 0]
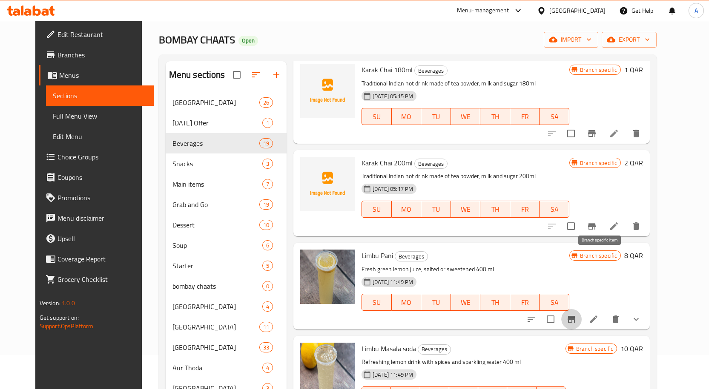
click at [575, 316] on icon "Branch-specific-item" at bounding box center [571, 319] width 8 height 7
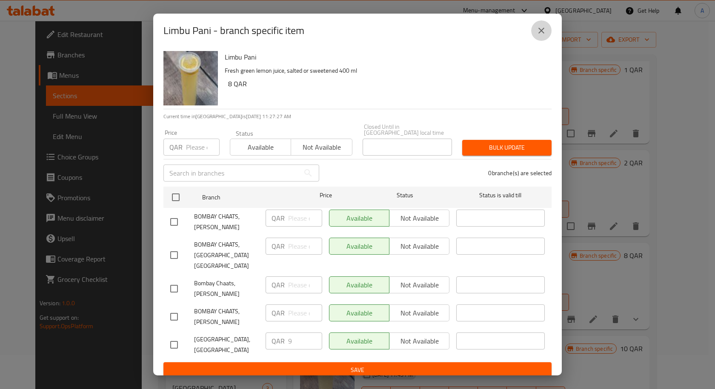
click at [536, 41] on button "close" at bounding box center [541, 30] width 20 height 20
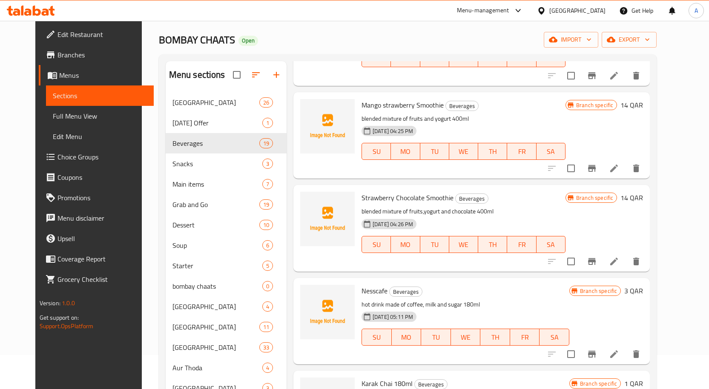
scroll to position [1022, 0]
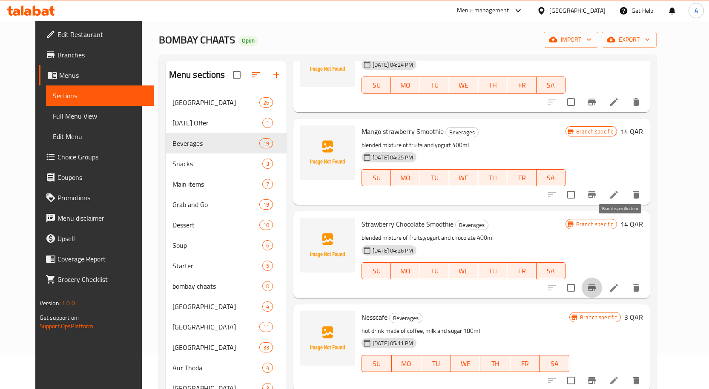
click at [596, 285] on icon "Branch-specific-item" at bounding box center [592, 288] width 8 height 7
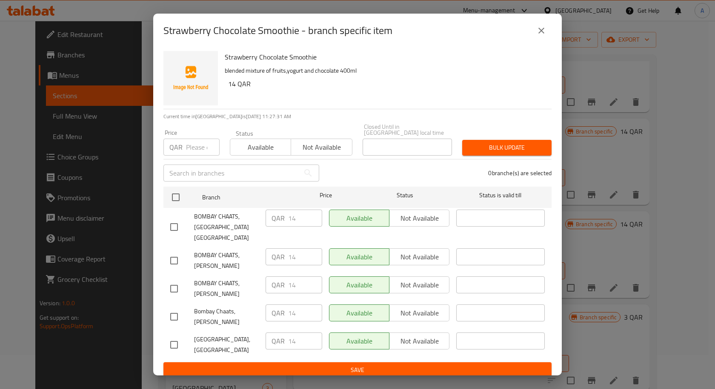
click at [547, 40] on button "close" at bounding box center [541, 30] width 20 height 20
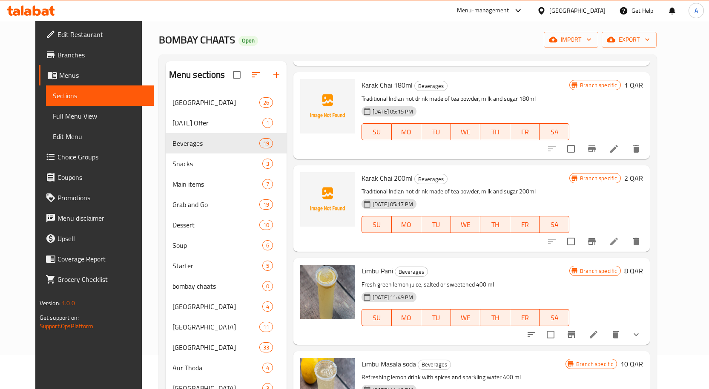
scroll to position [1362, 0]
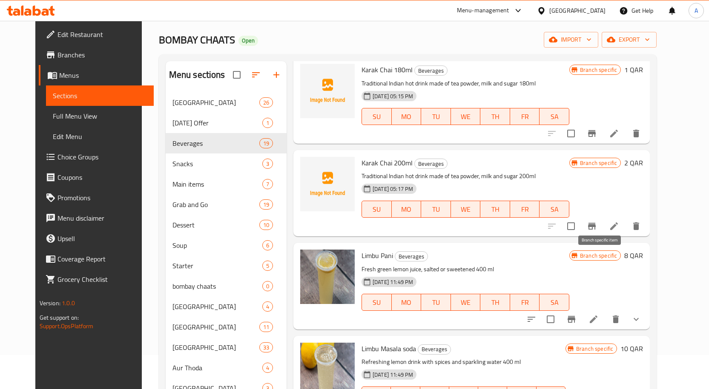
click at [576, 315] on icon "Branch-specific-item" at bounding box center [571, 320] width 10 height 10
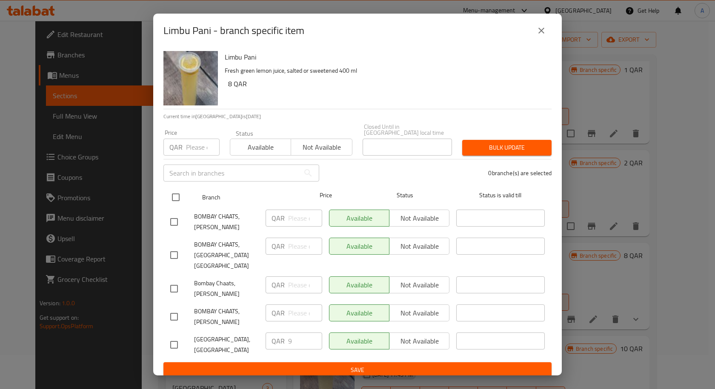
click at [180, 194] on input "checkbox" at bounding box center [176, 198] width 18 height 18
checkbox input "true"
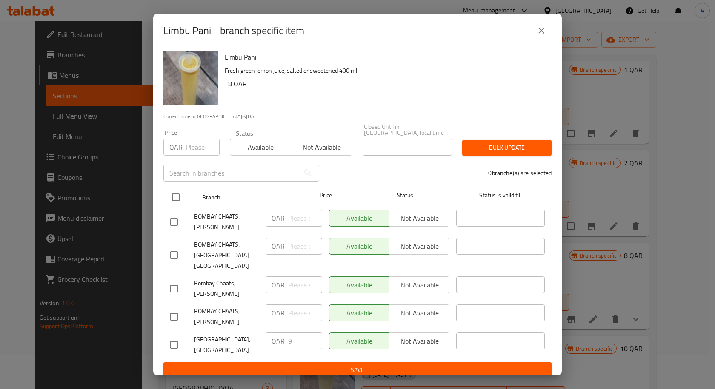
checkbox input "true"
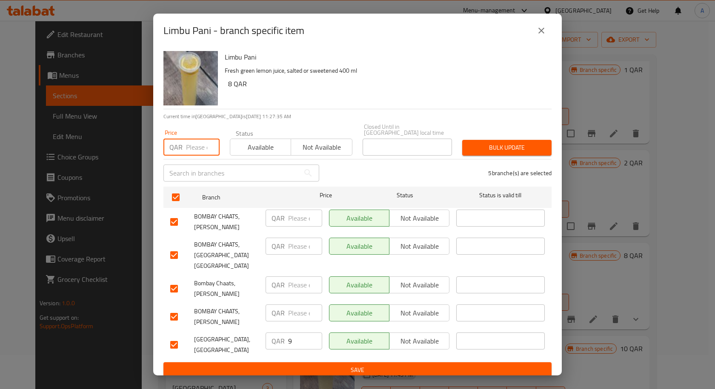
click at [189, 153] on input "number" at bounding box center [203, 147] width 34 height 17
type input "9"
click at [499, 151] on span "Bulk update" at bounding box center [507, 148] width 76 height 11
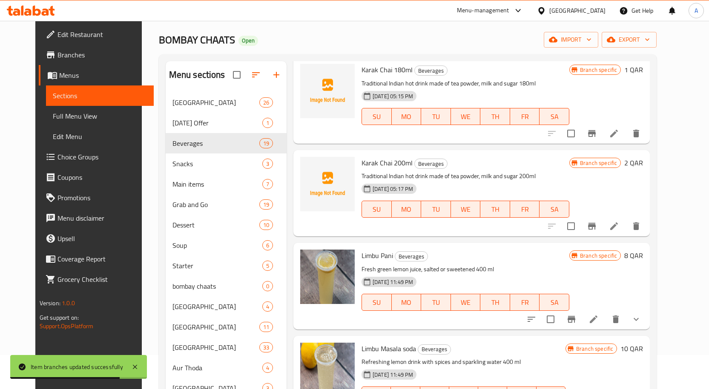
scroll to position [1405, 0]
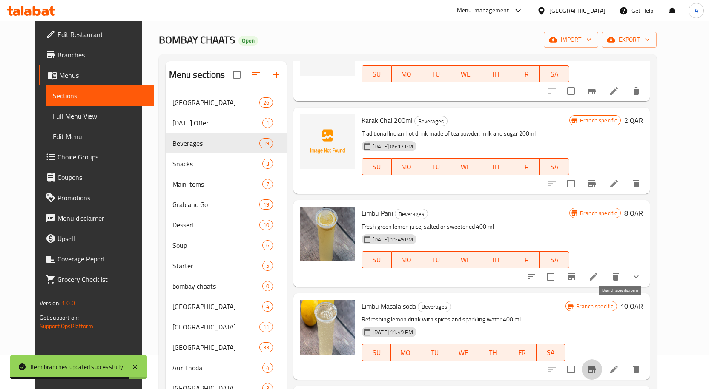
click at [597, 365] on icon "Branch-specific-item" at bounding box center [592, 370] width 10 height 10
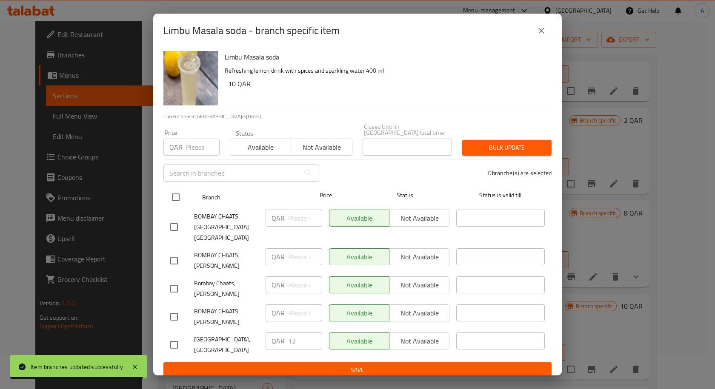
click at [178, 193] on input "checkbox" at bounding box center [176, 198] width 18 height 18
checkbox input "true"
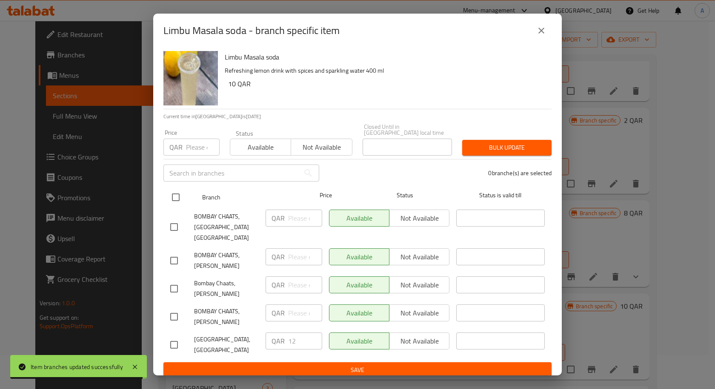
checkbox input "true"
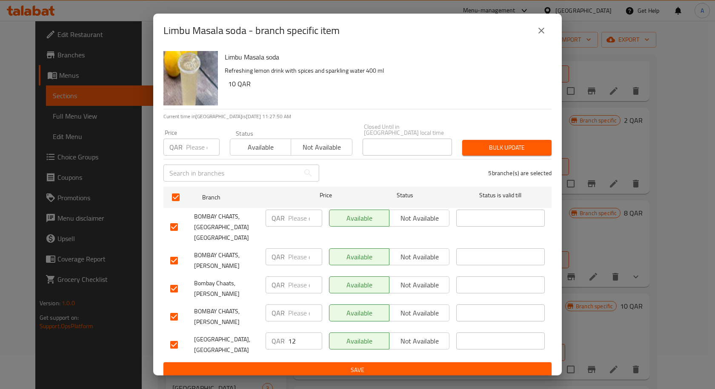
click at [195, 154] on input "number" at bounding box center [203, 147] width 34 height 17
type input "12"
click at [508, 154] on button "Bulk update" at bounding box center [506, 148] width 89 height 16
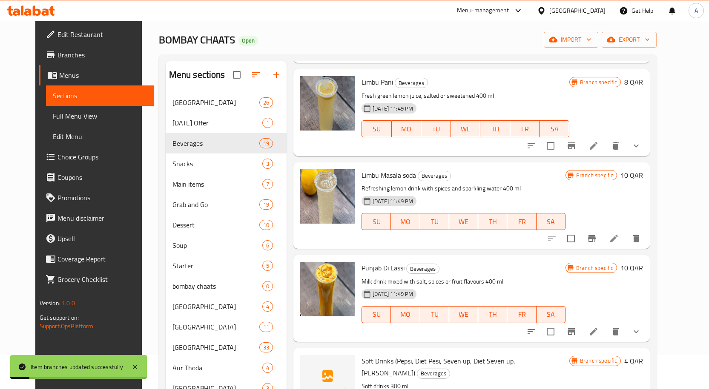
scroll to position [1555, 0]
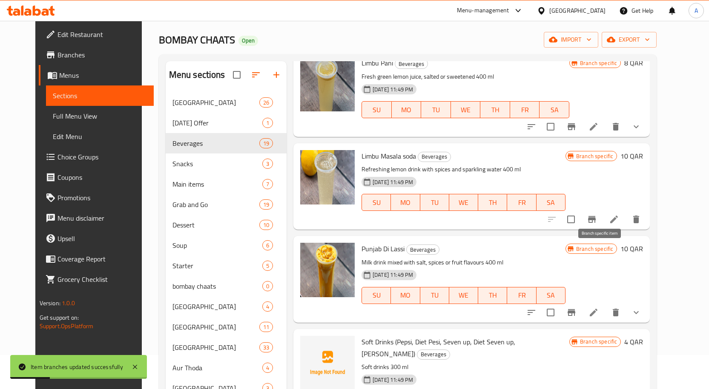
click at [576, 308] on icon "Branch-specific-item" at bounding box center [571, 313] width 10 height 10
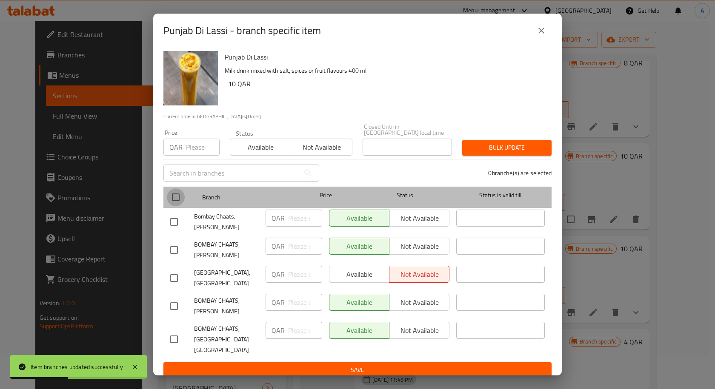
click at [175, 193] on input "checkbox" at bounding box center [176, 198] width 18 height 18
checkbox input "true"
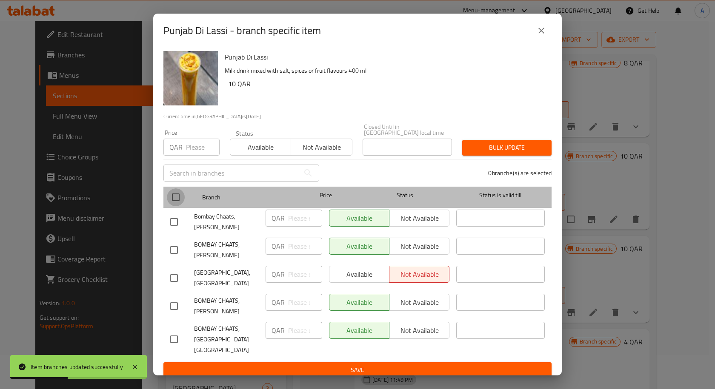
checkbox input "true"
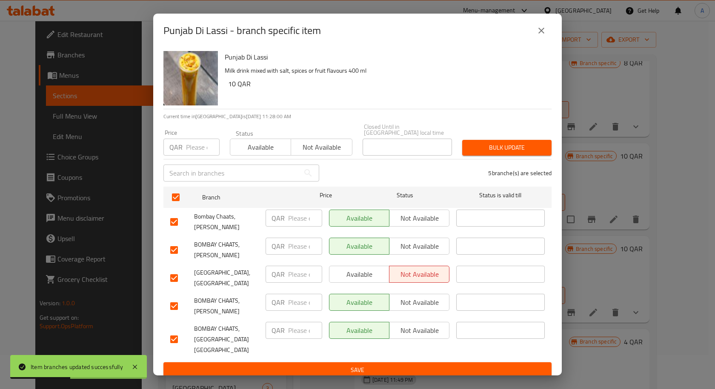
click at [187, 149] on input "number" at bounding box center [203, 147] width 34 height 17
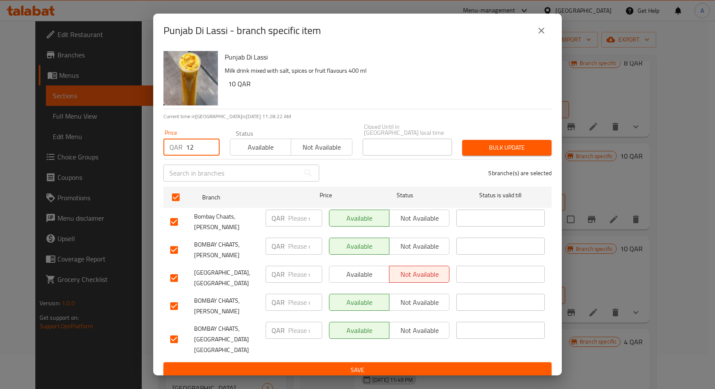
type input "12"
click at [499, 141] on button "Bulk update" at bounding box center [506, 148] width 89 height 16
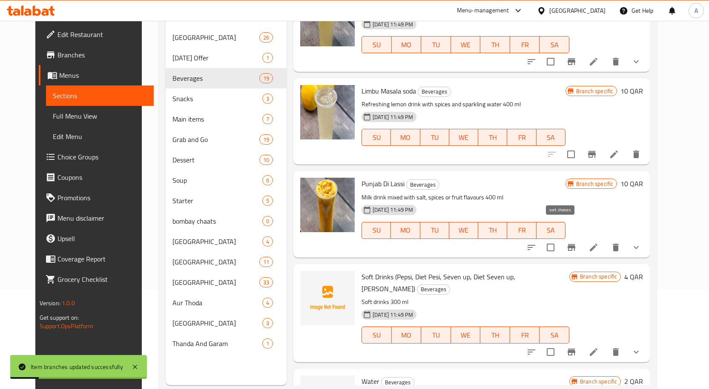
scroll to position [119, 0]
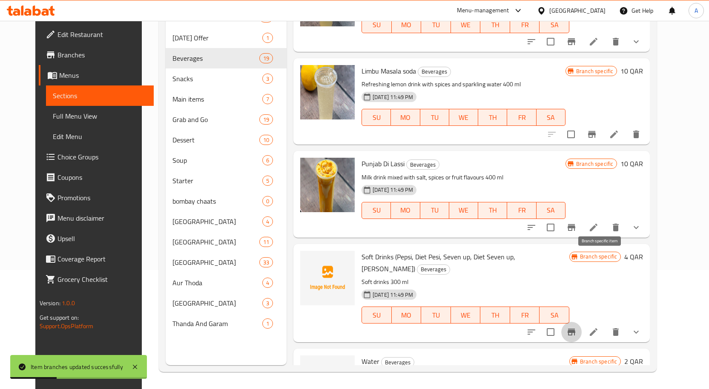
click at [575, 329] on icon "Branch-specific-item" at bounding box center [571, 332] width 8 height 7
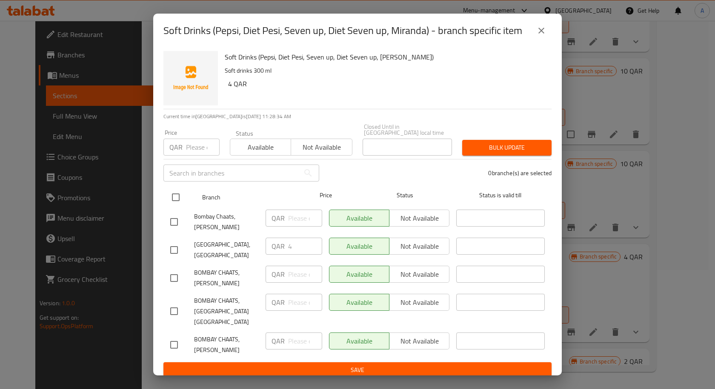
click at [183, 190] on input "checkbox" at bounding box center [176, 198] width 18 height 18
checkbox input "true"
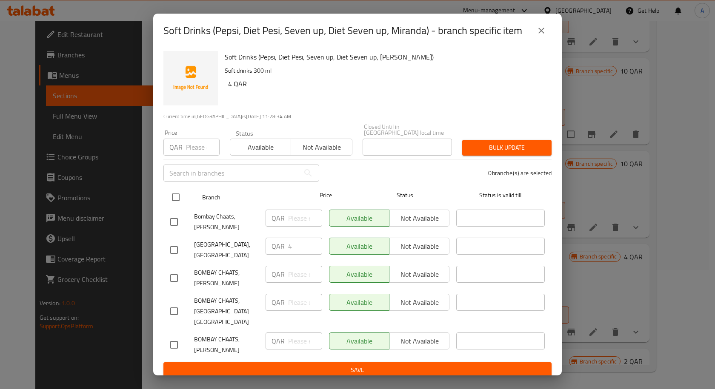
checkbox input "true"
click at [178, 189] on input "checkbox" at bounding box center [176, 198] width 18 height 18
checkbox input "false"
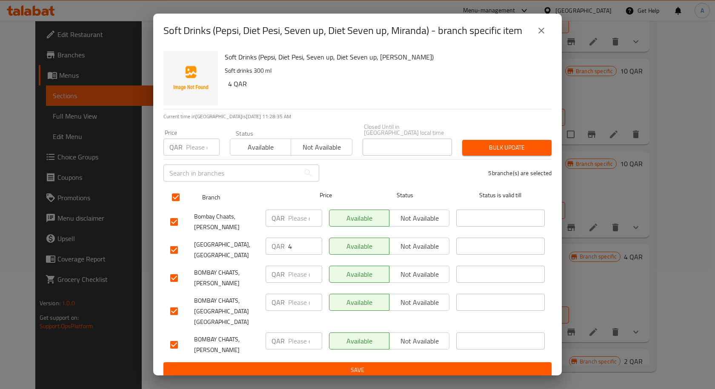
checkbox input "false"
click at [179, 190] on input "checkbox" at bounding box center [176, 198] width 18 height 18
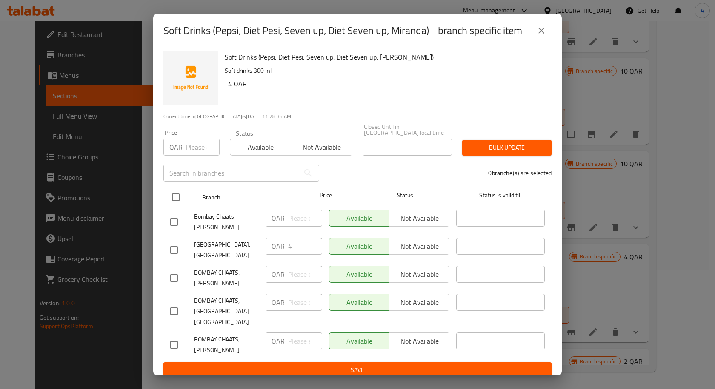
checkbox input "true"
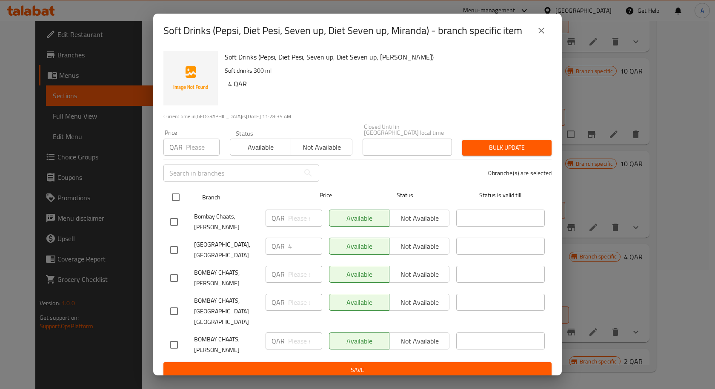
checkbox input "true"
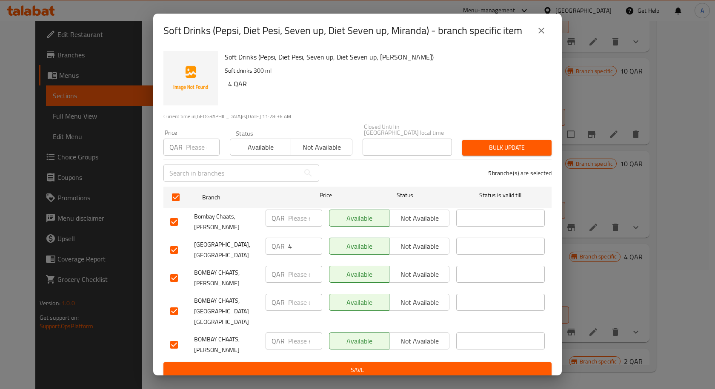
click at [192, 144] on input "number" at bounding box center [203, 147] width 34 height 17
type input "4"
click at [494, 145] on span "Bulk update" at bounding box center [507, 148] width 76 height 11
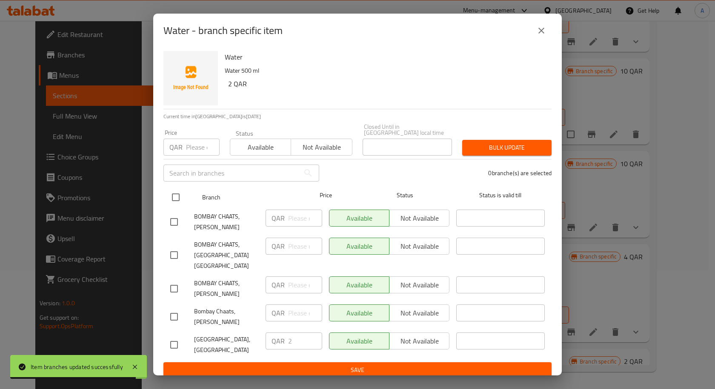
click at [178, 197] on input "checkbox" at bounding box center [176, 198] width 18 height 18
checkbox input "true"
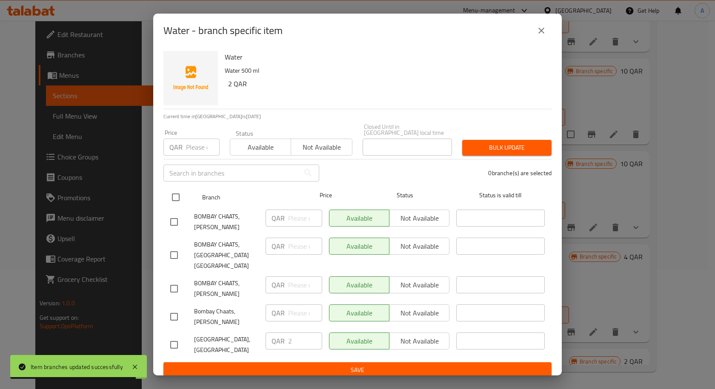
checkbox input "true"
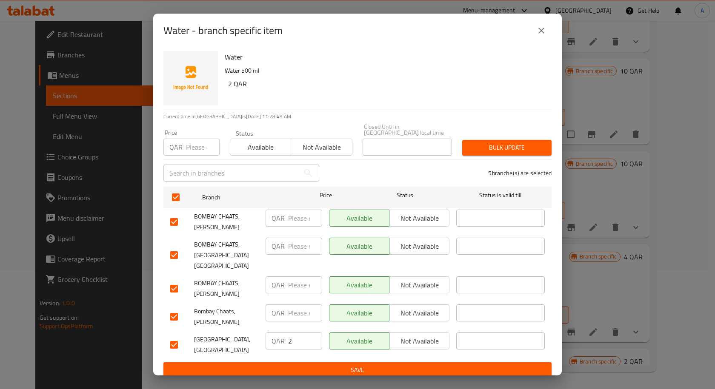
click at [180, 147] on p "QAR" at bounding box center [175, 147] width 13 height 10
click at [190, 151] on input "number" at bounding box center [203, 147] width 34 height 17
type input "2"
click at [525, 145] on span "Bulk update" at bounding box center [507, 148] width 76 height 11
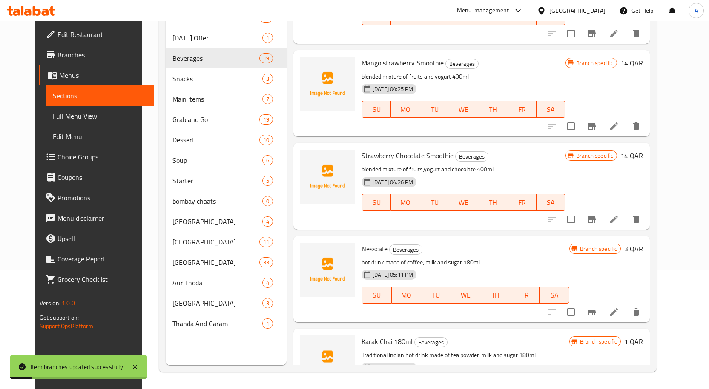
scroll to position [1002, 0]
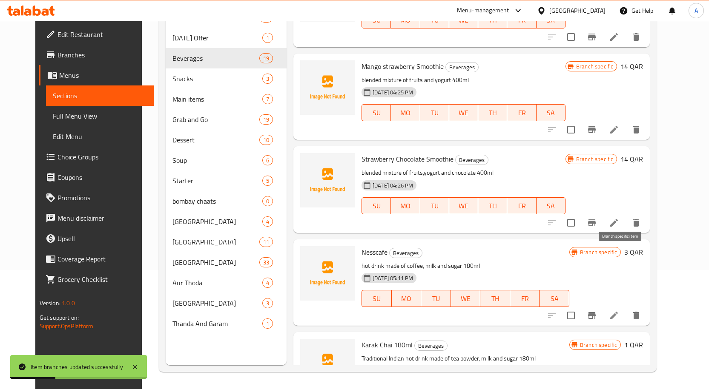
click at [597, 311] on icon "Branch-specific-item" at bounding box center [592, 316] width 10 height 10
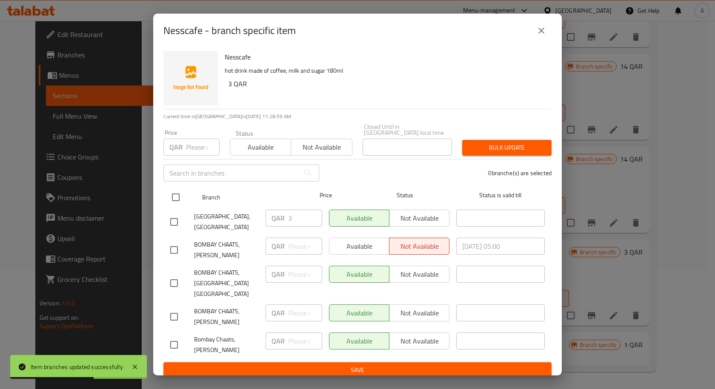
click at [180, 200] on input "checkbox" at bounding box center [176, 198] width 18 height 18
checkbox input "true"
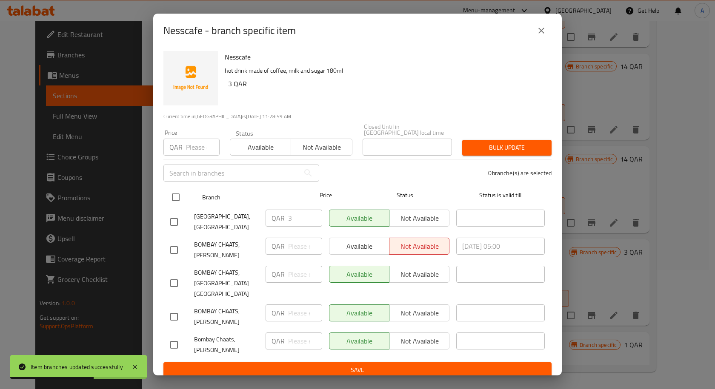
checkbox input "true"
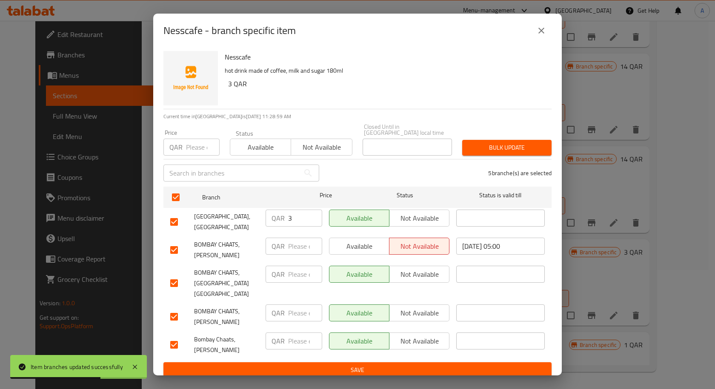
click at [186, 151] on div "QAR Price" at bounding box center [191, 147] width 56 height 17
click at [191, 148] on input "number" at bounding box center [203, 147] width 34 height 17
type input "3"
click at [531, 155] on button "Bulk update" at bounding box center [506, 148] width 89 height 16
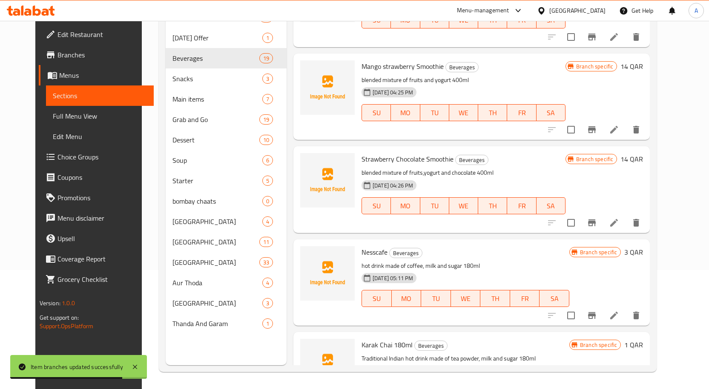
scroll to position [1087, 0]
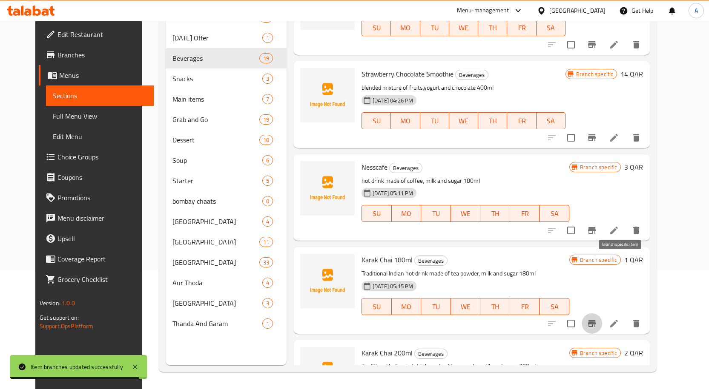
click at [597, 319] on icon "Branch-specific-item" at bounding box center [592, 324] width 10 height 10
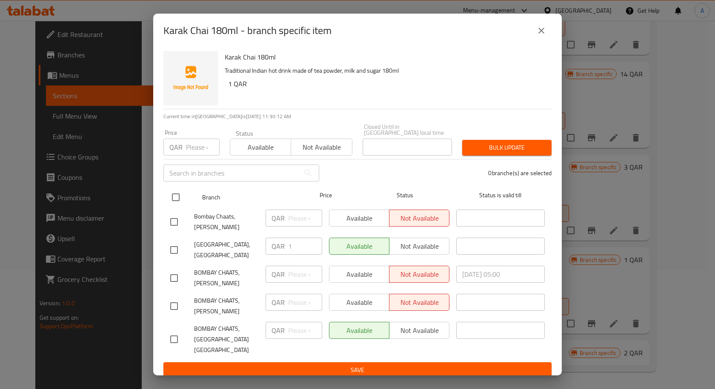
click at [178, 193] on input "checkbox" at bounding box center [176, 198] width 18 height 18
checkbox input "true"
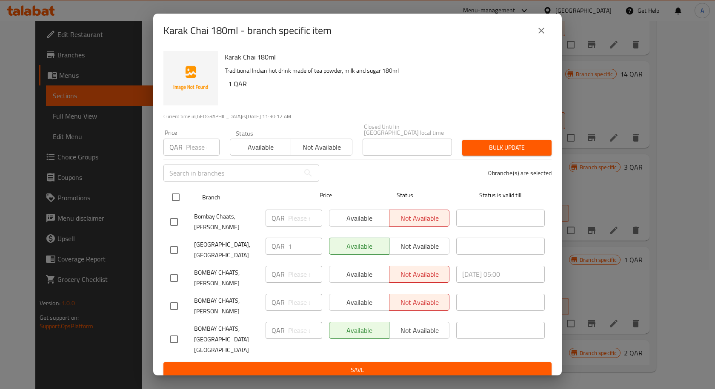
checkbox input "true"
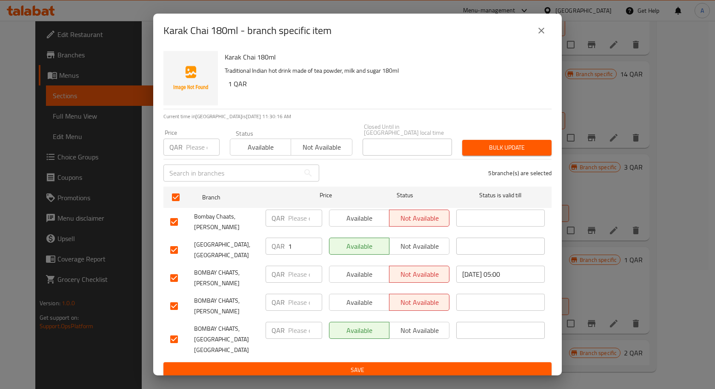
click at [192, 146] on input "number" at bounding box center [203, 147] width 34 height 17
click at [542, 41] on button "close" at bounding box center [541, 30] width 20 height 20
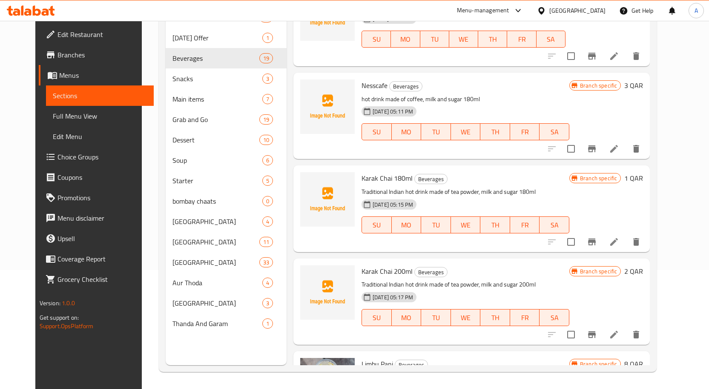
scroll to position [1172, 0]
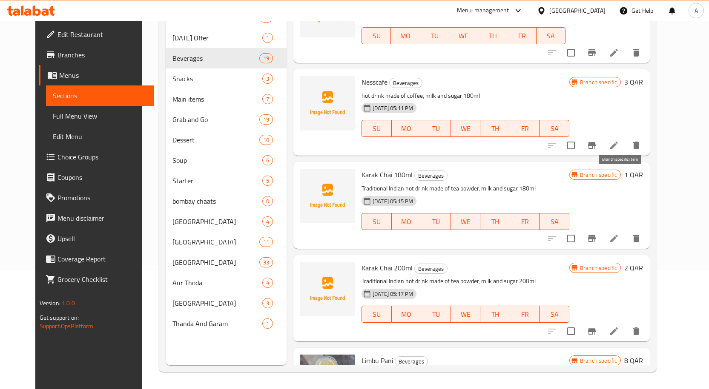
click at [602, 229] on button "Branch-specific-item" at bounding box center [591, 239] width 20 height 20
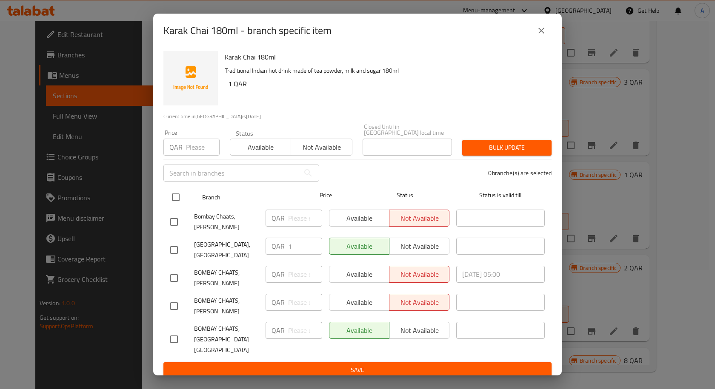
click at [172, 197] on input "checkbox" at bounding box center [176, 198] width 18 height 18
checkbox input "true"
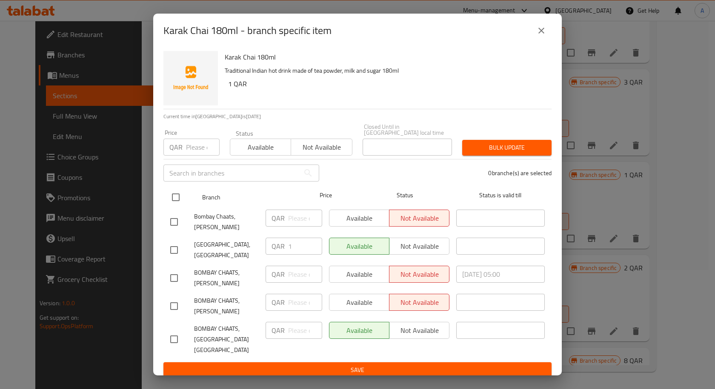
checkbox input "true"
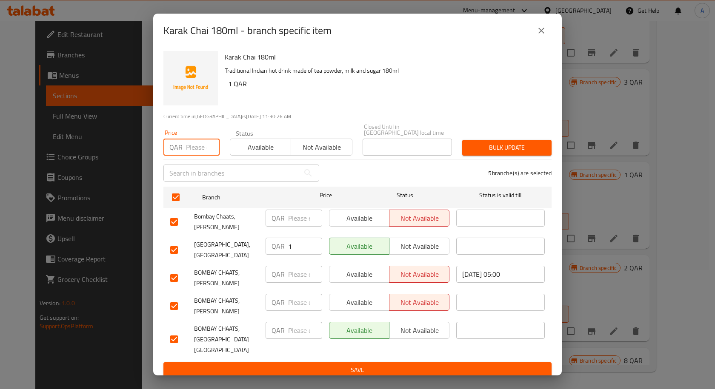
click at [192, 144] on input "number" at bounding box center [203, 147] width 34 height 17
type input "1"
click at [521, 140] on button "Bulk update" at bounding box center [506, 148] width 89 height 16
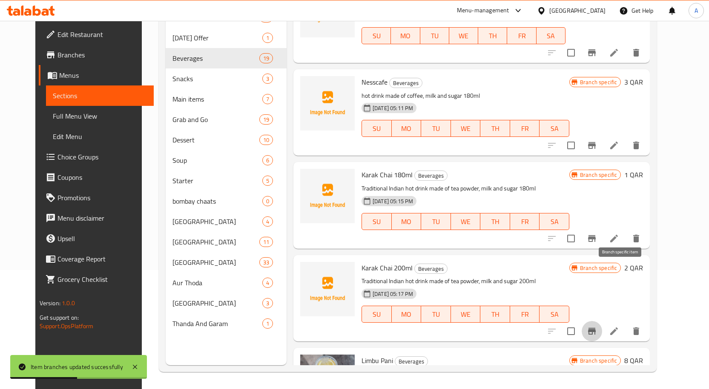
click at [597, 326] on icon "Branch-specific-item" at bounding box center [592, 331] width 10 height 10
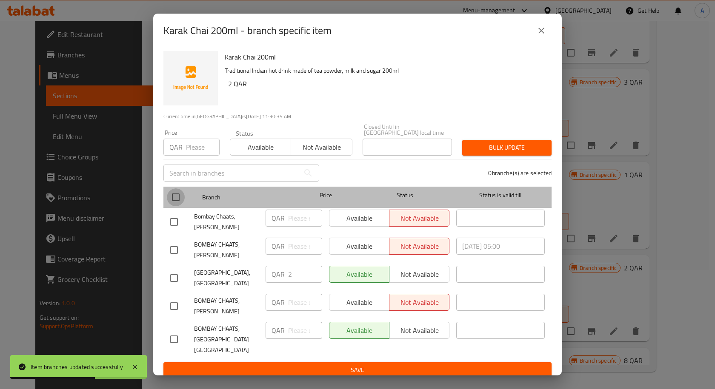
click at [181, 195] on input "checkbox" at bounding box center [176, 198] width 18 height 18
checkbox input "true"
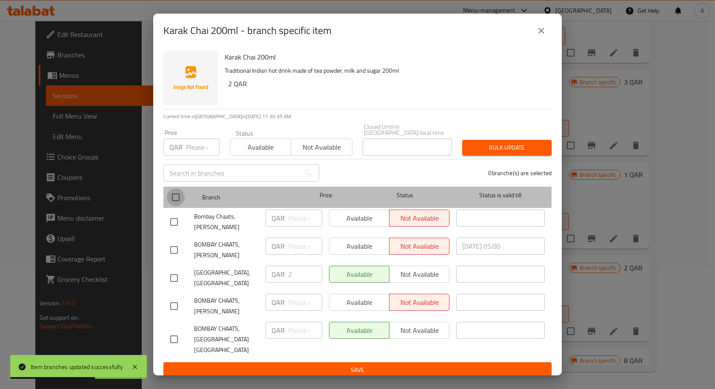
checkbox input "true"
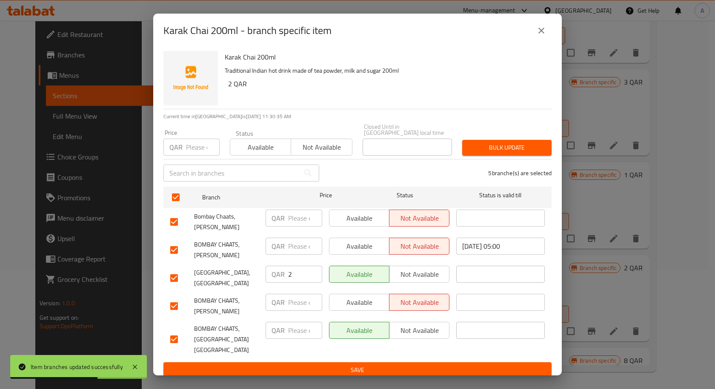
click at [192, 153] on input "number" at bounding box center [203, 147] width 34 height 17
type input "2"
click at [501, 145] on span "Bulk update" at bounding box center [507, 148] width 76 height 11
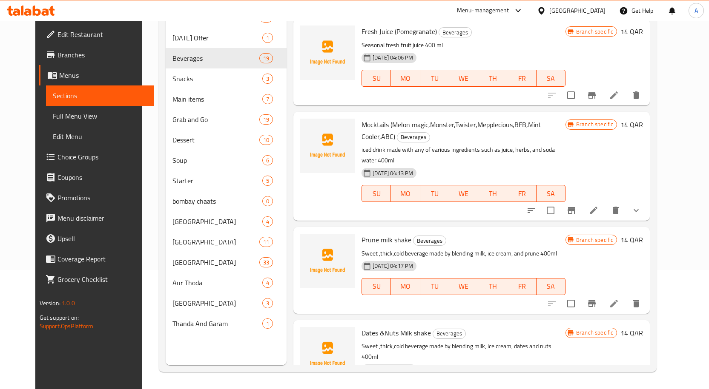
scroll to position [235, 0]
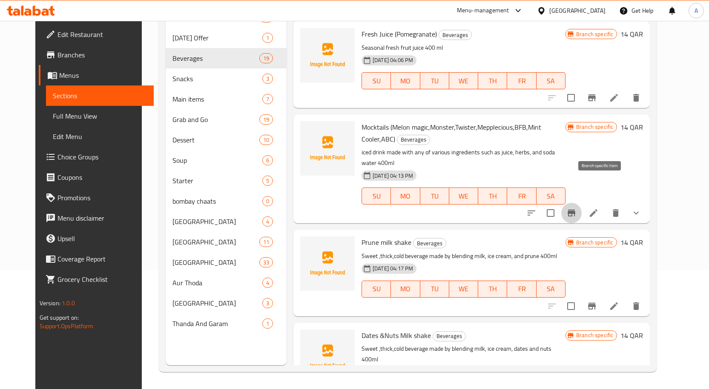
click at [581, 203] on button "Branch-specific-item" at bounding box center [571, 213] width 20 height 20
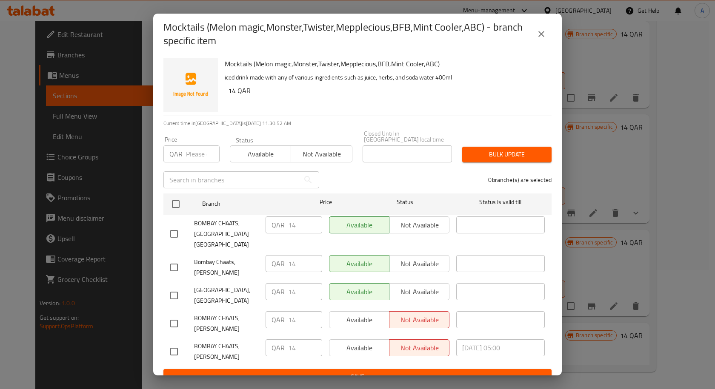
click at [541, 38] on icon "close" at bounding box center [541, 34] width 10 height 10
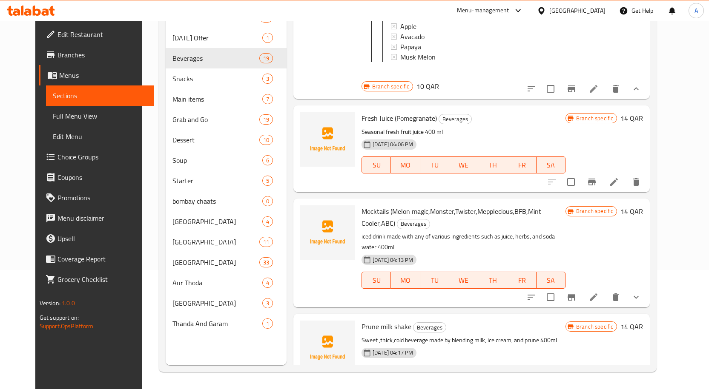
scroll to position [150, 0]
click at [596, 180] on icon "Branch-specific-item" at bounding box center [592, 183] width 8 height 7
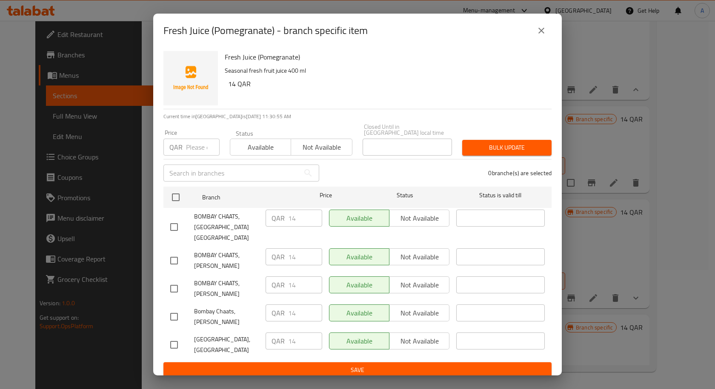
click at [547, 32] on button "close" at bounding box center [541, 30] width 20 height 20
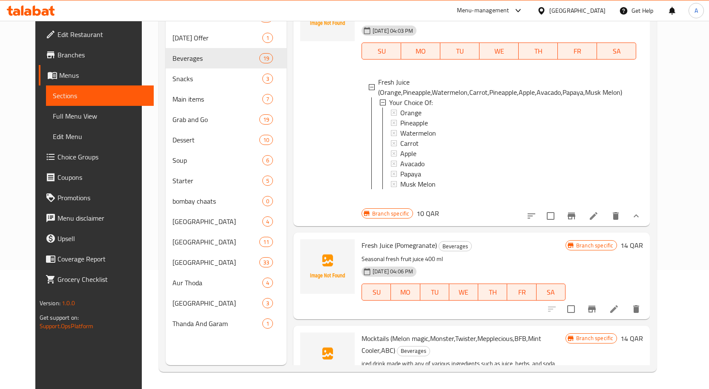
scroll to position [23, 0]
click at [575, 214] on icon "Branch-specific-item" at bounding box center [571, 217] width 8 height 7
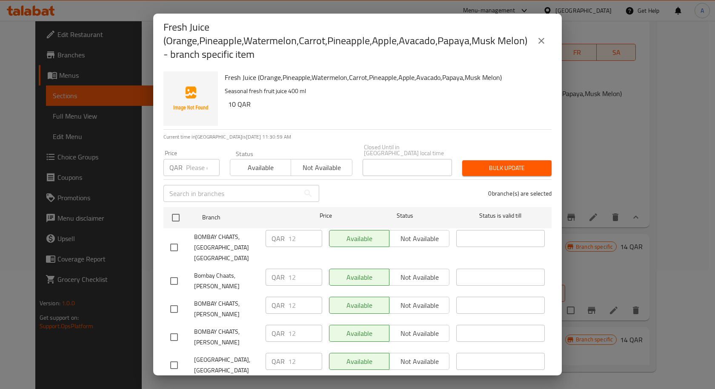
click at [545, 33] on button "close" at bounding box center [541, 41] width 20 height 20
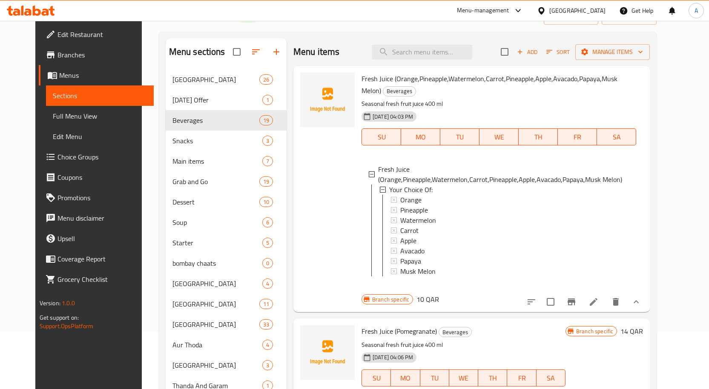
scroll to position [0, 0]
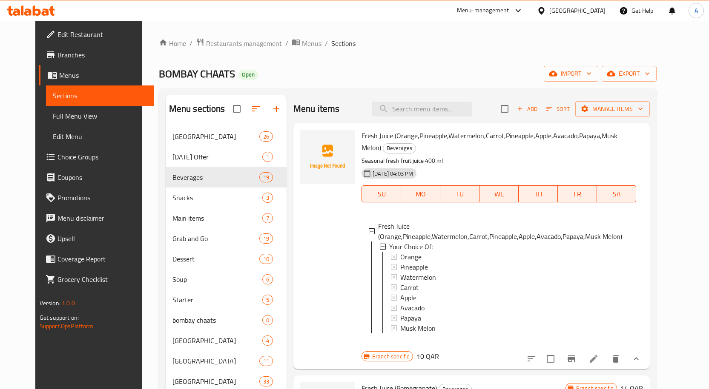
click at [631, 97] on div "Menu items Add Sort Manage items" at bounding box center [471, 109] width 356 height 28
click at [636, 104] on span "Manage items" at bounding box center [612, 109] width 61 height 11
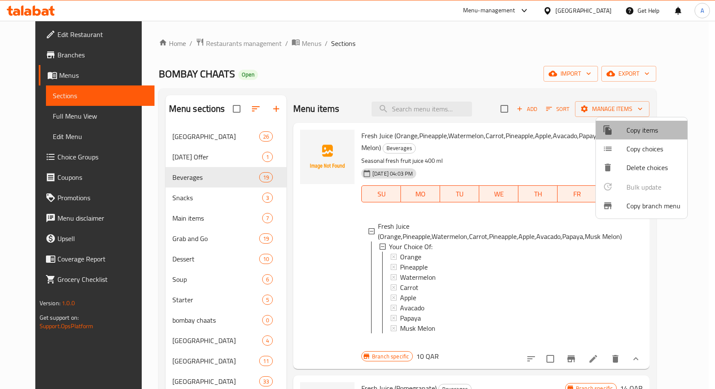
click at [644, 123] on li "Copy items" at bounding box center [642, 130] width 92 height 19
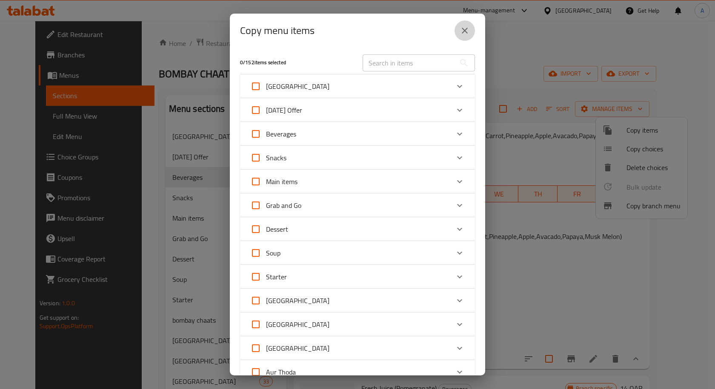
click at [472, 29] on button "close" at bounding box center [465, 30] width 20 height 20
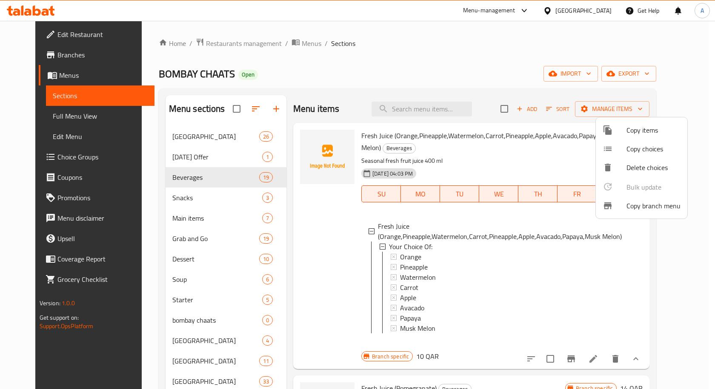
click at [653, 69] on div at bounding box center [357, 194] width 715 height 389
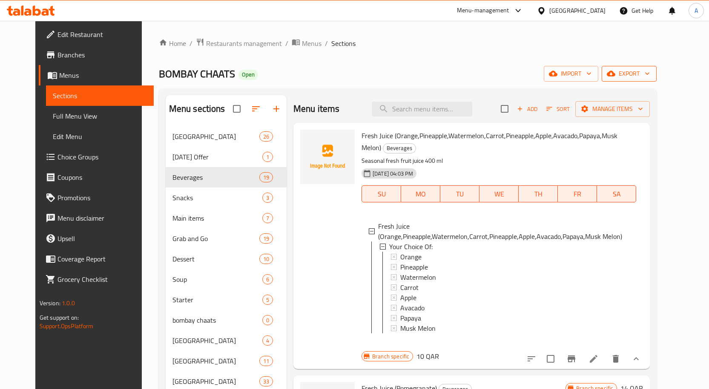
click at [650, 76] on span "export" at bounding box center [628, 74] width 41 height 11
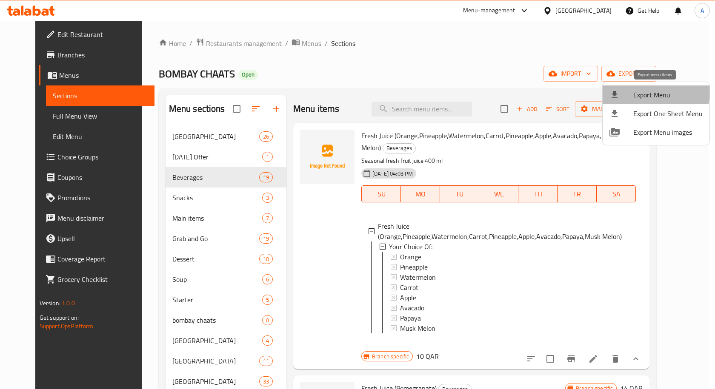
click at [653, 92] on span "Export Menu" at bounding box center [667, 95] width 69 height 10
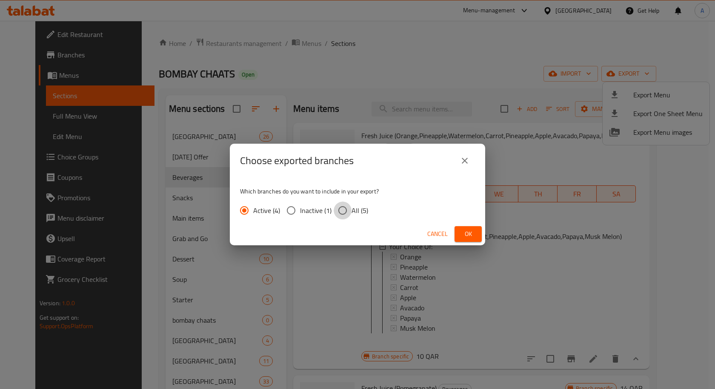
click at [338, 208] on input "All (5)" at bounding box center [343, 211] width 18 height 18
radio input "true"
click at [462, 232] on span "Ok" at bounding box center [468, 234] width 14 height 11
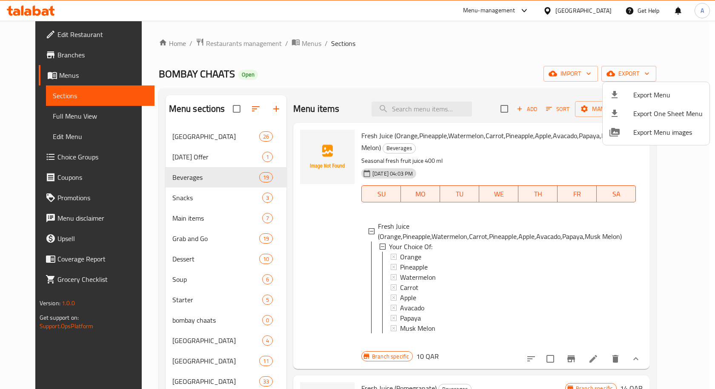
click at [190, 198] on div at bounding box center [357, 194] width 715 height 389
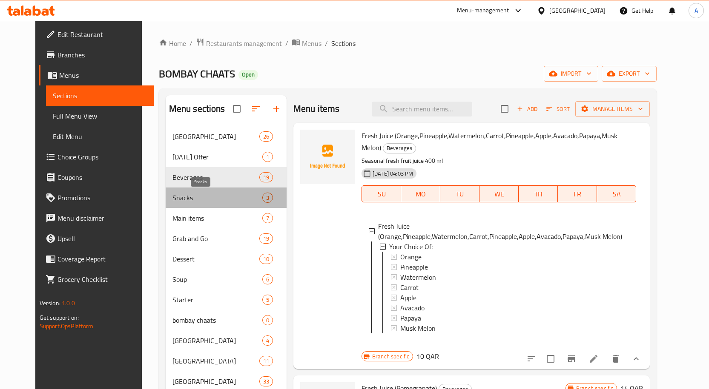
click at [190, 198] on span "Snacks" at bounding box center [217, 198] width 90 height 10
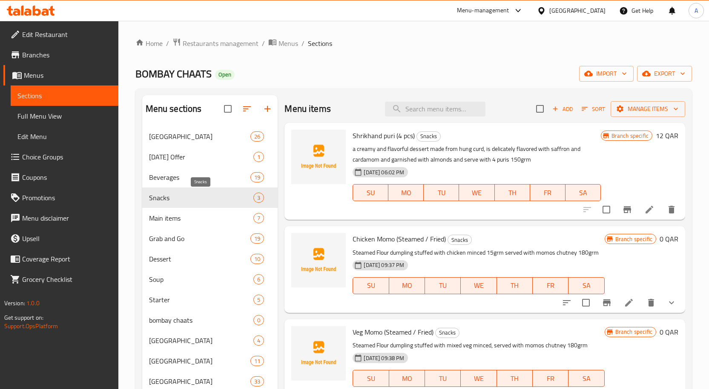
click at [190, 198] on span "Snacks" at bounding box center [201, 198] width 105 height 10
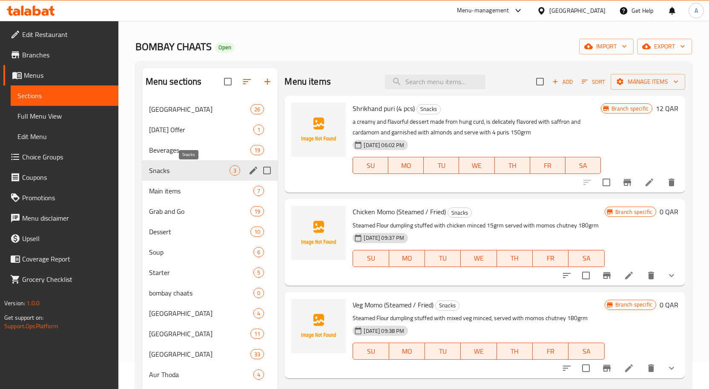
scroll to position [43, 0]
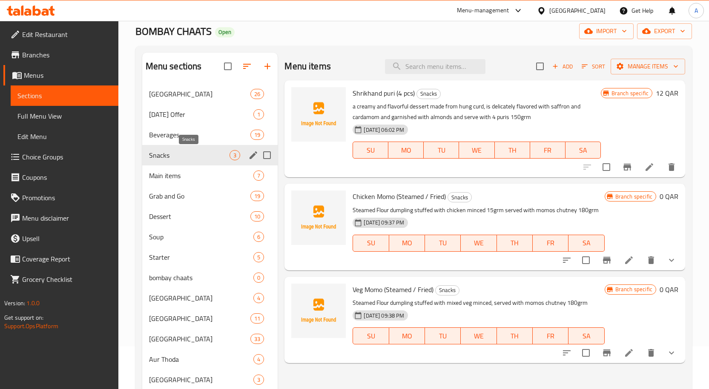
click at [192, 154] on span "Snacks" at bounding box center [189, 155] width 81 height 10
click at [675, 261] on icon "show more" at bounding box center [671, 260] width 10 height 10
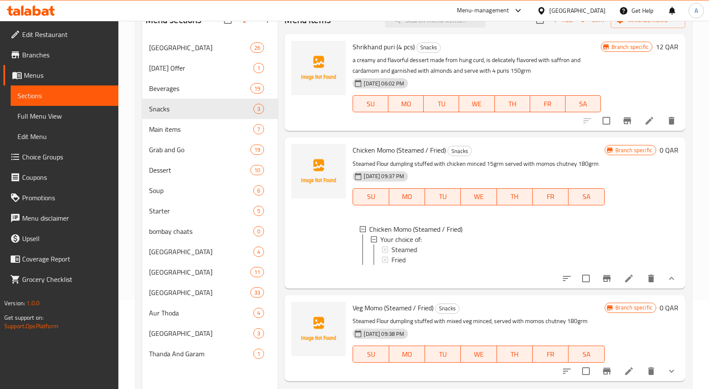
scroll to position [119, 0]
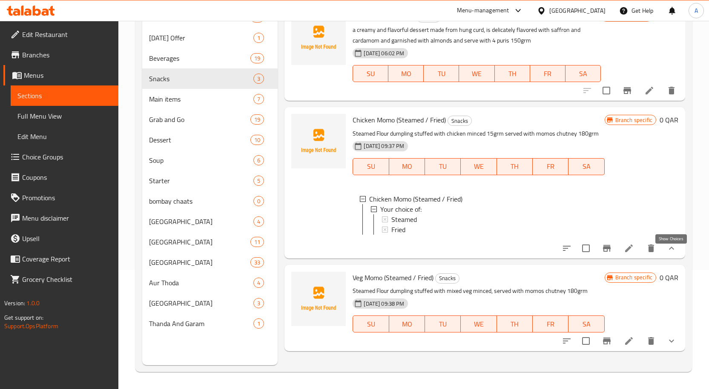
click at [668, 254] on icon "show more" at bounding box center [671, 248] width 10 height 10
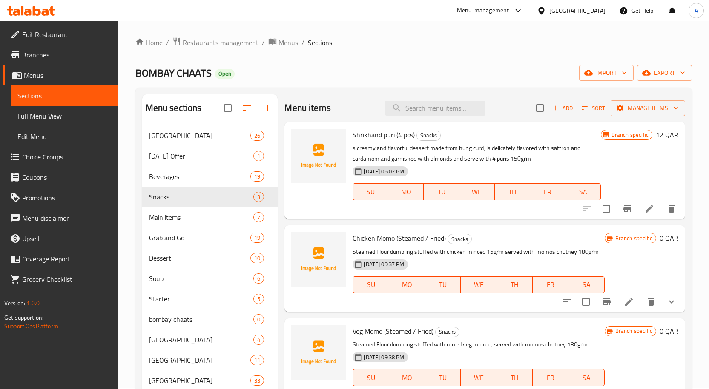
scroll to position [0, 0]
click at [424, 105] on input "search" at bounding box center [435, 109] width 100 height 15
paste input "Punjabi Aloo Samosa (1pc)"
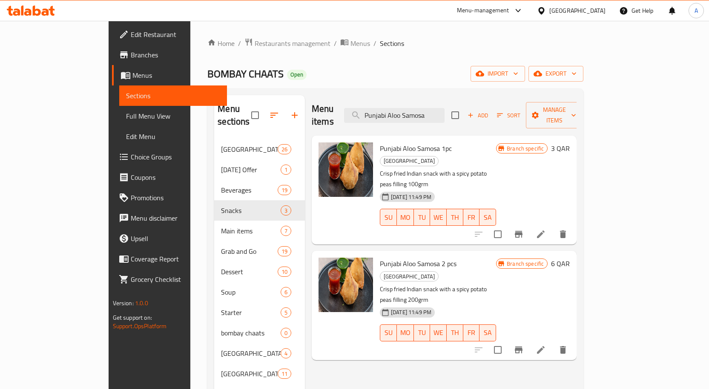
type input "Punjabi Aloo Samosa"
click at [522, 231] on icon "Branch-specific-item" at bounding box center [519, 234] width 8 height 7
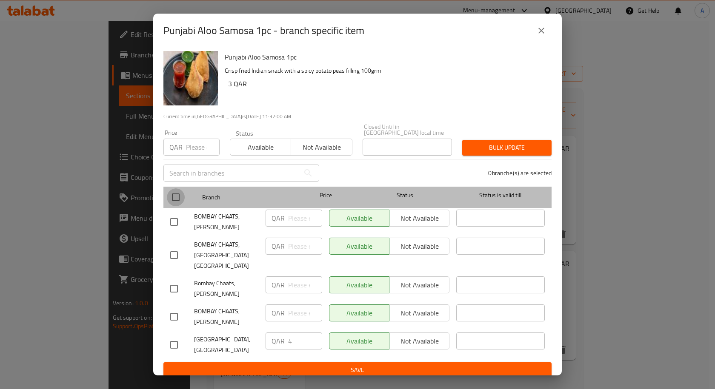
click at [180, 194] on input "checkbox" at bounding box center [176, 198] width 18 height 18
checkbox input "true"
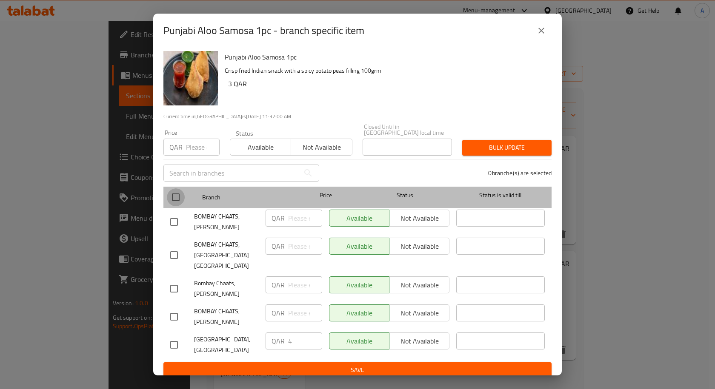
checkbox input "true"
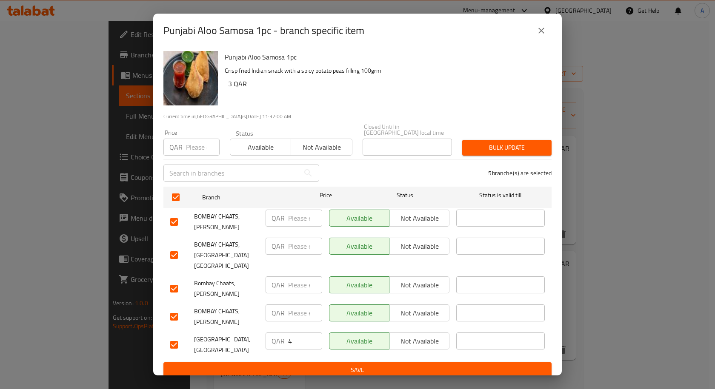
click at [192, 153] on input "number" at bounding box center [203, 147] width 34 height 17
type input "4"
click at [486, 149] on span "Bulk update" at bounding box center [507, 148] width 76 height 11
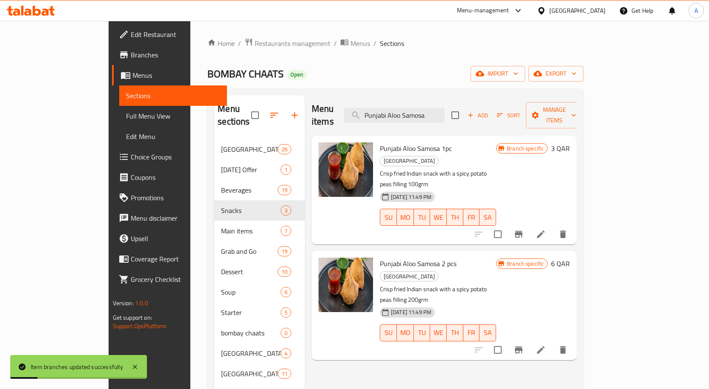
click at [522, 347] on icon "Branch-specific-item" at bounding box center [519, 350] width 8 height 7
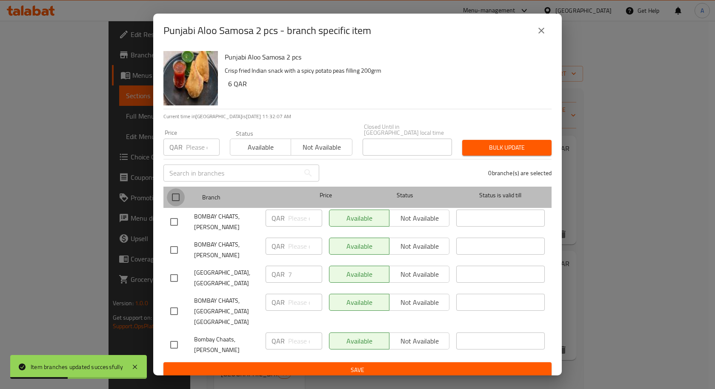
click at [174, 198] on input "checkbox" at bounding box center [176, 198] width 18 height 18
checkbox input "true"
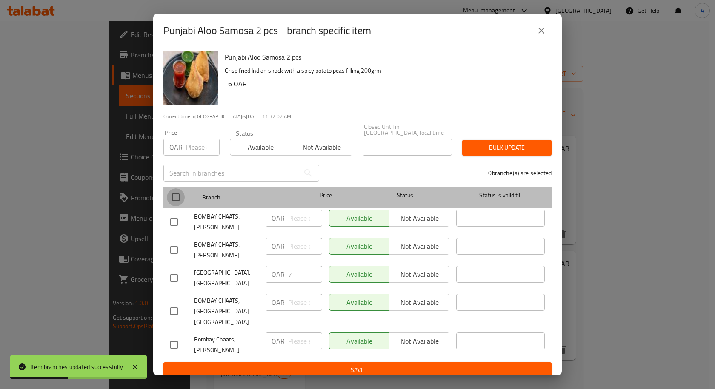
checkbox input "true"
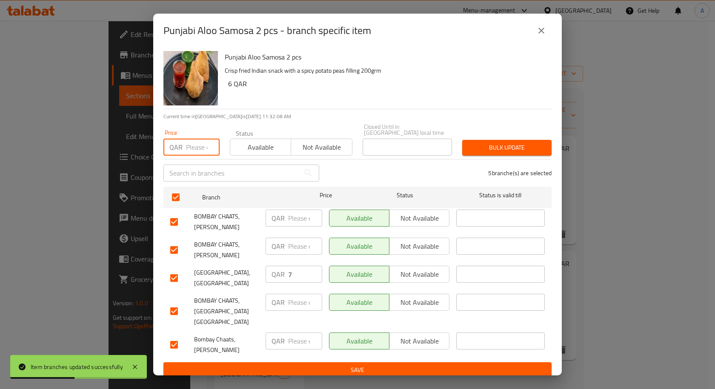
click at [192, 154] on input "number" at bounding box center [203, 147] width 34 height 17
type input "7"
click at [506, 146] on span "Bulk update" at bounding box center [507, 148] width 76 height 11
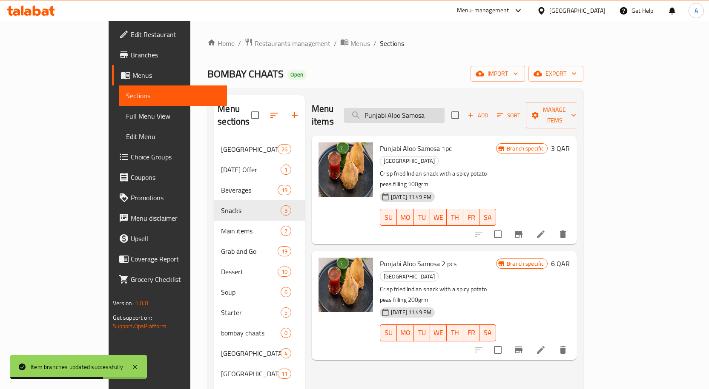
click at [444, 108] on input "Punjabi Aloo Samosa" at bounding box center [394, 115] width 100 height 15
paste input "Khasta Kachori ( 1pc)"
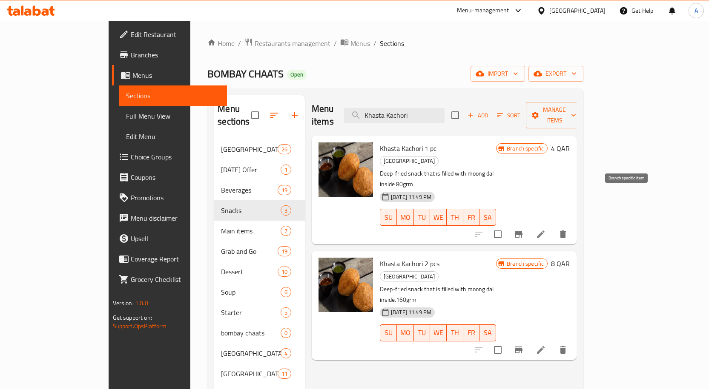
type input "Khasta Kachori"
click at [522, 231] on icon "Branch-specific-item" at bounding box center [519, 234] width 8 height 7
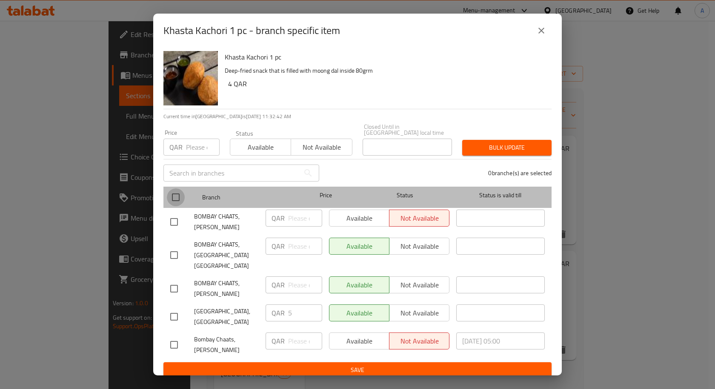
click at [177, 194] on input "checkbox" at bounding box center [176, 198] width 18 height 18
checkbox input "true"
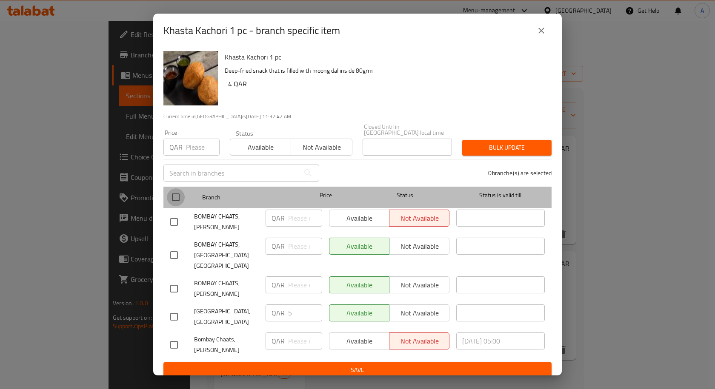
checkbox input "true"
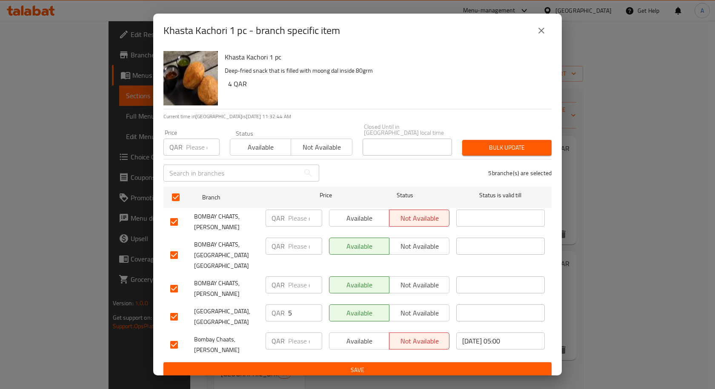
click at [196, 145] on input "number" at bounding box center [203, 147] width 34 height 17
type input "5"
click at [533, 140] on button "Bulk update" at bounding box center [506, 148] width 89 height 16
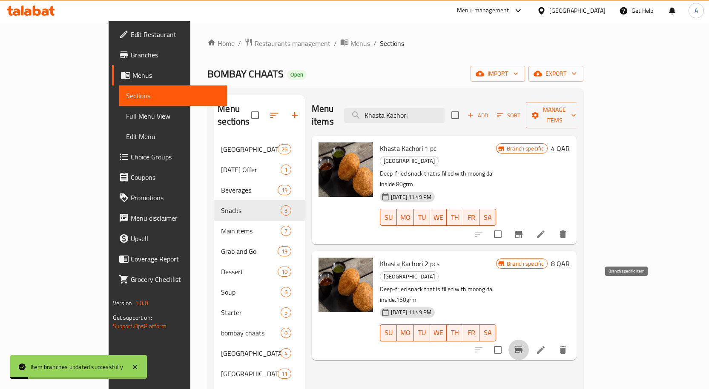
click at [522, 347] on icon "Branch-specific-item" at bounding box center [519, 350] width 8 height 7
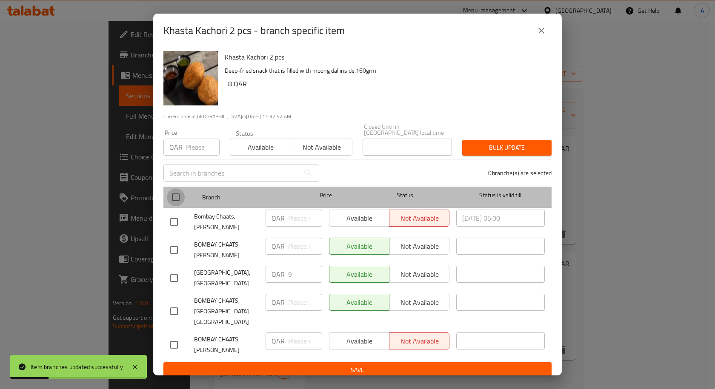
click at [169, 192] on input "checkbox" at bounding box center [176, 198] width 18 height 18
checkbox input "true"
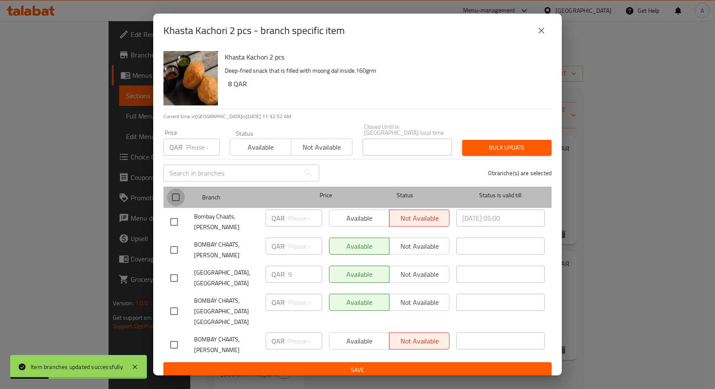
checkbox input "true"
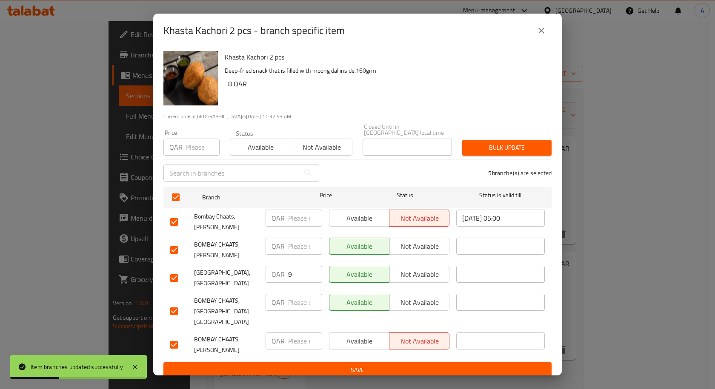
click at [193, 144] on input "number" at bounding box center [203, 147] width 34 height 17
type input "9"
click at [487, 146] on span "Bulk update" at bounding box center [507, 148] width 76 height 11
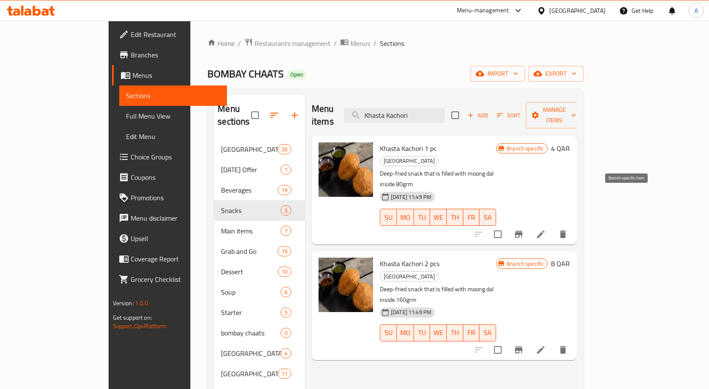
click at [529, 224] on button "Branch-specific-item" at bounding box center [518, 234] width 20 height 20
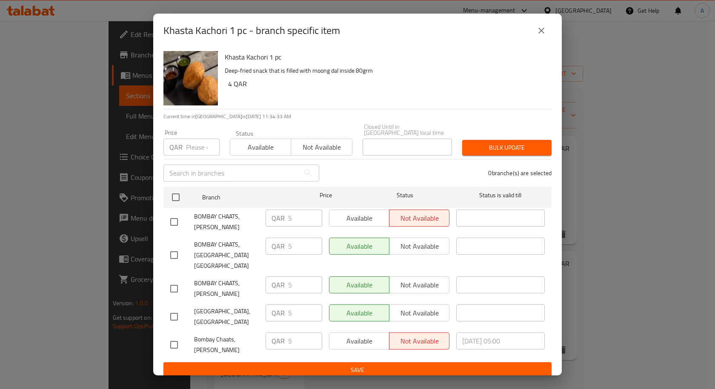
click at [541, 32] on icon "close" at bounding box center [541, 31] width 10 height 10
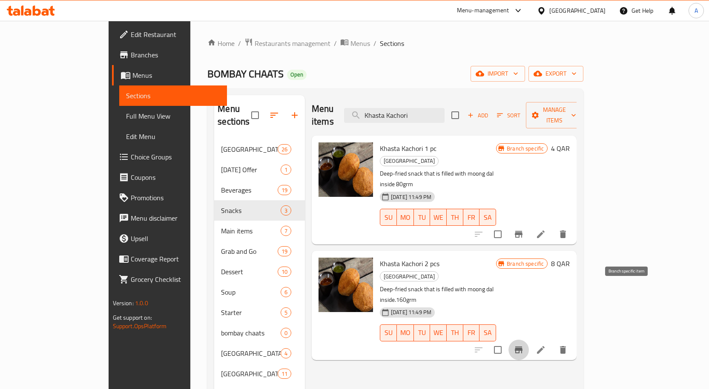
click at [529, 340] on button "Branch-specific-item" at bounding box center [518, 350] width 20 height 20
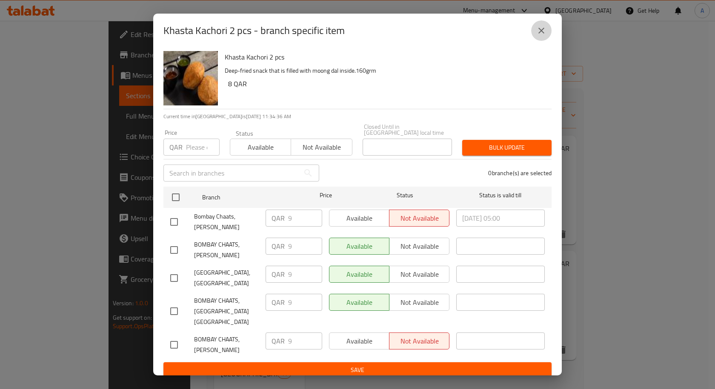
click at [546, 30] on button "close" at bounding box center [541, 30] width 20 height 20
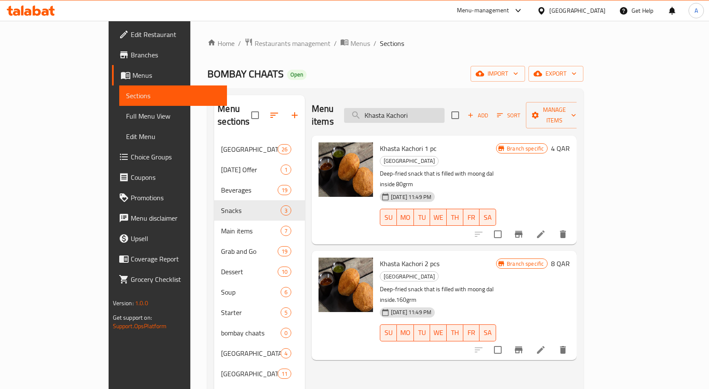
click at [430, 108] on input "Khasta Kachori" at bounding box center [394, 115] width 100 height 15
paste input "Samosa Pav (1pc)"
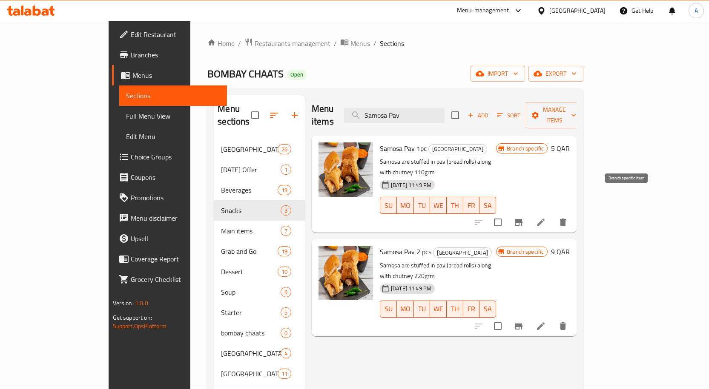
type input "Samosa Pav"
click at [529, 212] on button "Branch-specific-item" at bounding box center [518, 222] width 20 height 20
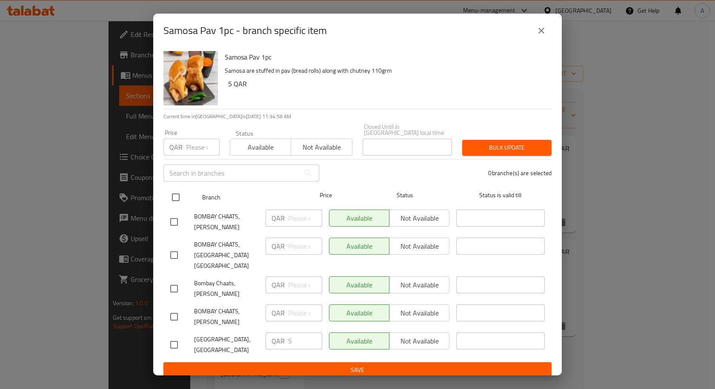
click at [180, 198] on input "checkbox" at bounding box center [176, 198] width 18 height 18
checkbox input "true"
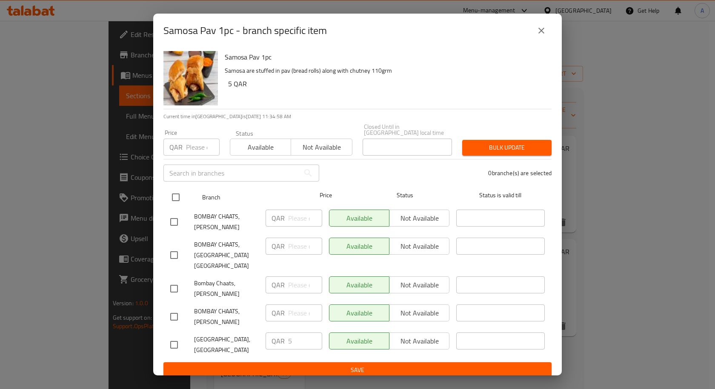
checkbox input "true"
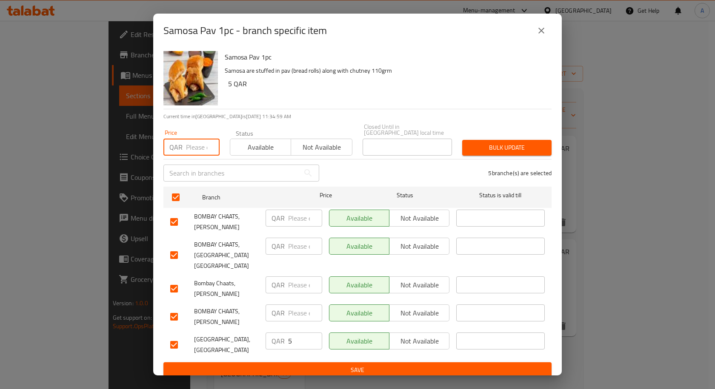
click at [200, 154] on input "number" at bounding box center [203, 147] width 34 height 17
type input "5"
click at [484, 146] on span "Bulk update" at bounding box center [507, 148] width 76 height 11
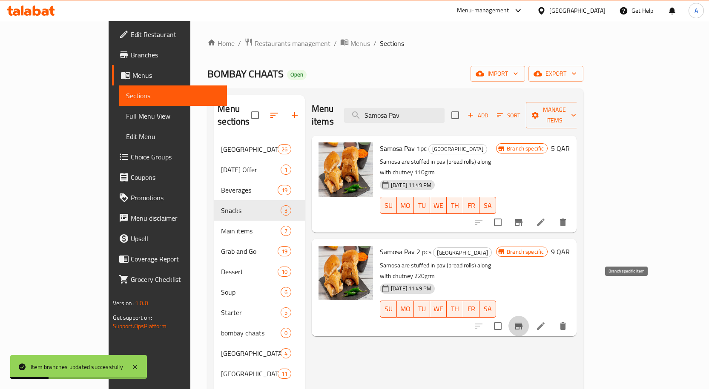
click at [529, 316] on button "Branch-specific-item" at bounding box center [518, 326] width 20 height 20
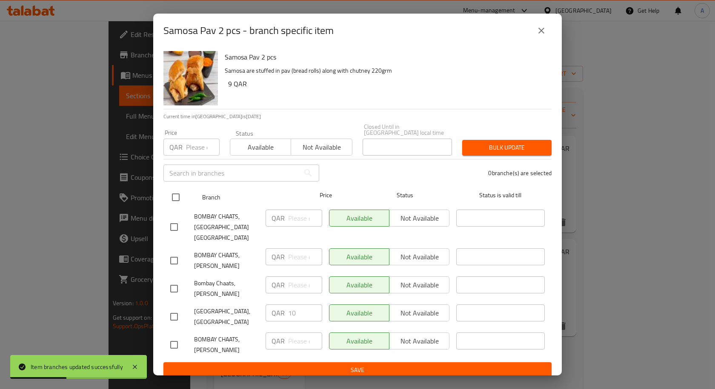
click at [174, 200] on input "checkbox" at bounding box center [176, 198] width 18 height 18
checkbox input "true"
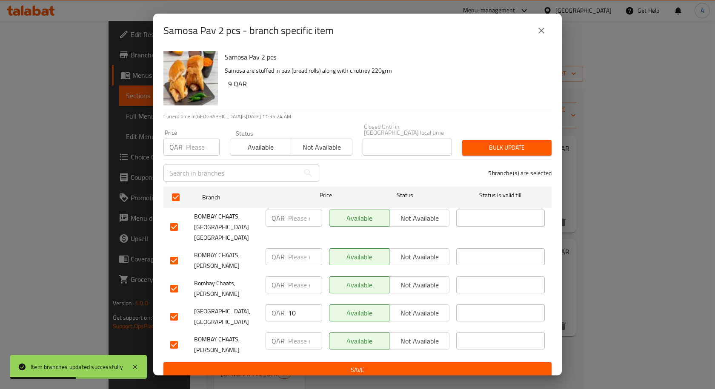
click at [191, 143] on input "number" at bounding box center [203, 147] width 34 height 17
click at [520, 140] on button "Bulk update" at bounding box center [506, 148] width 89 height 16
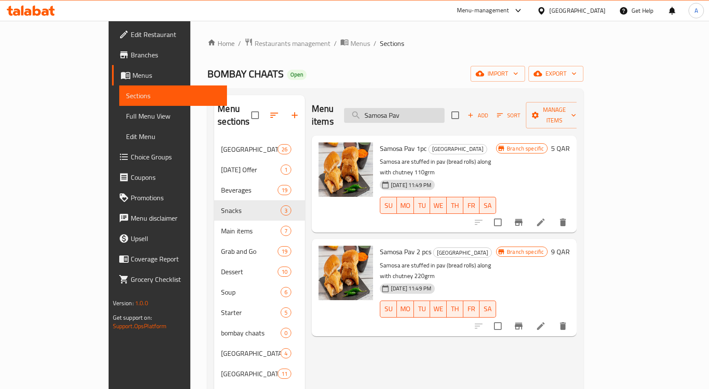
click at [439, 108] on input "Samosa Pav" at bounding box center [394, 115] width 100 height 15
paste input "Vada Pav (Desi Burger) (1pcs)"
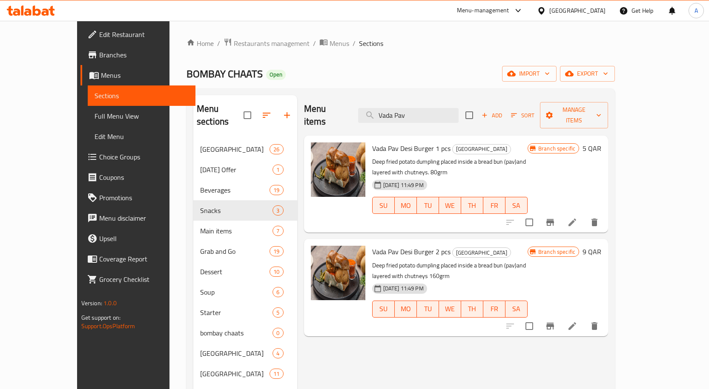
click at [555, 218] on icon "Branch-specific-item" at bounding box center [550, 223] width 10 height 10
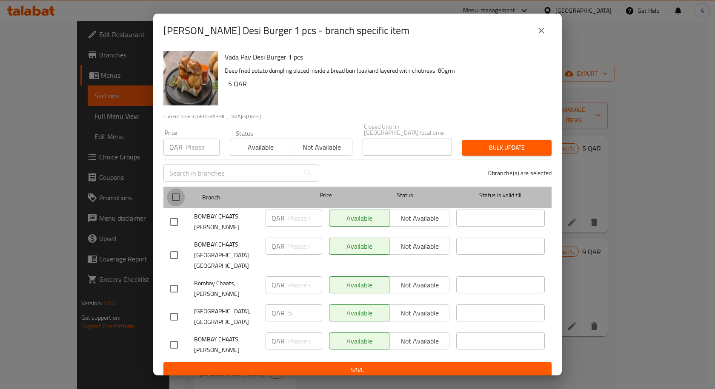
click at [172, 200] on input "checkbox" at bounding box center [176, 198] width 18 height 18
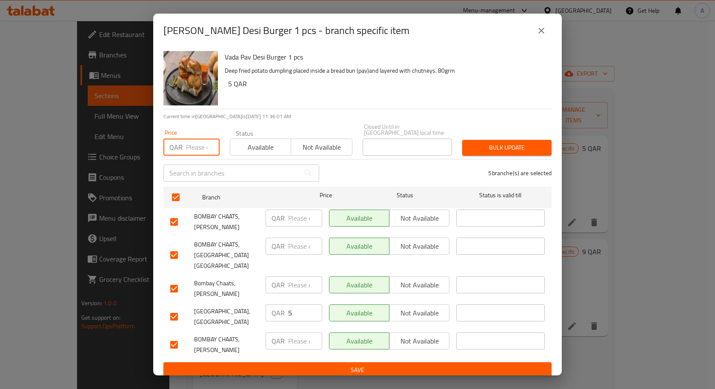
click at [187, 146] on input "number" at bounding box center [203, 147] width 34 height 17
click at [500, 140] on button "Bulk update" at bounding box center [506, 148] width 89 height 16
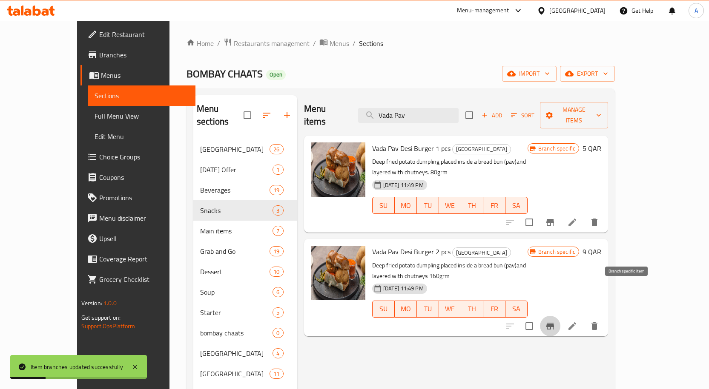
click at [554, 323] on icon "Branch-specific-item" at bounding box center [550, 326] width 8 height 7
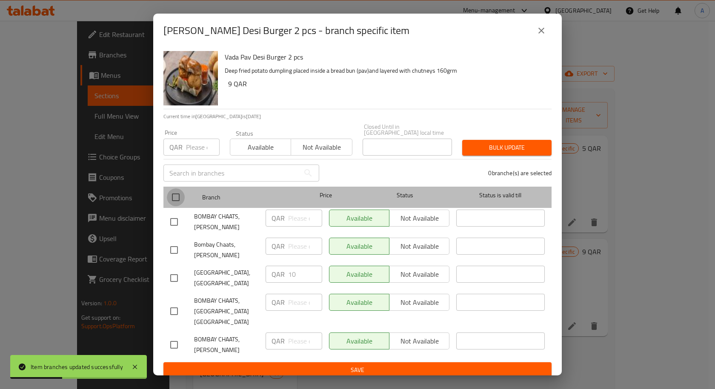
click at [183, 191] on input "checkbox" at bounding box center [176, 198] width 18 height 18
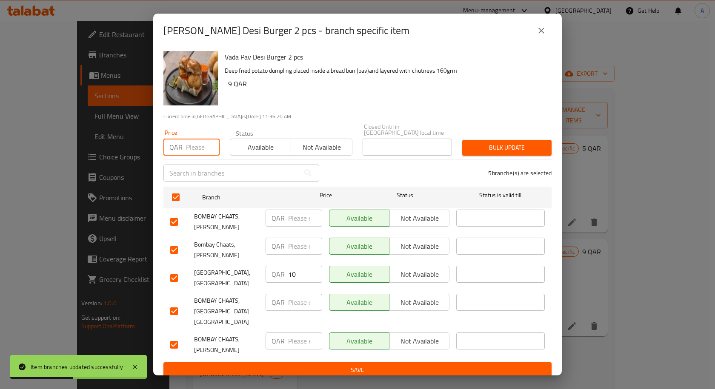
click at [194, 146] on input "number" at bounding box center [203, 147] width 34 height 17
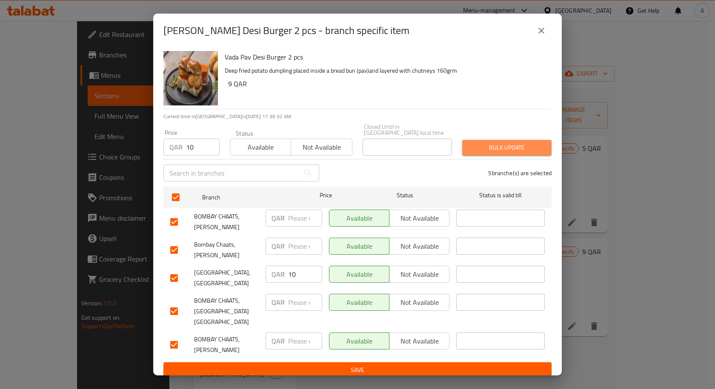
click at [526, 154] on button "Bulk update" at bounding box center [506, 148] width 89 height 16
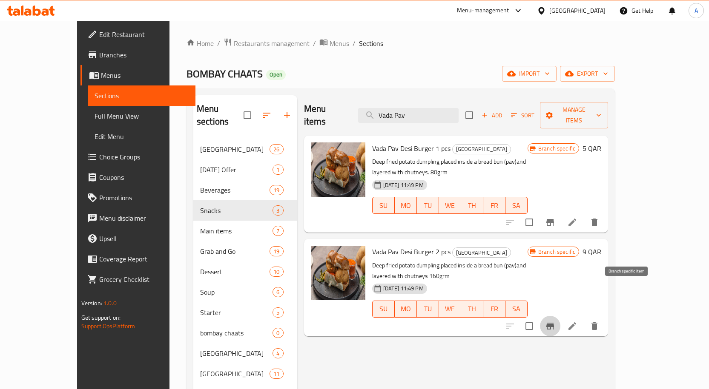
click at [554, 323] on icon "Branch-specific-item" at bounding box center [550, 326] width 8 height 7
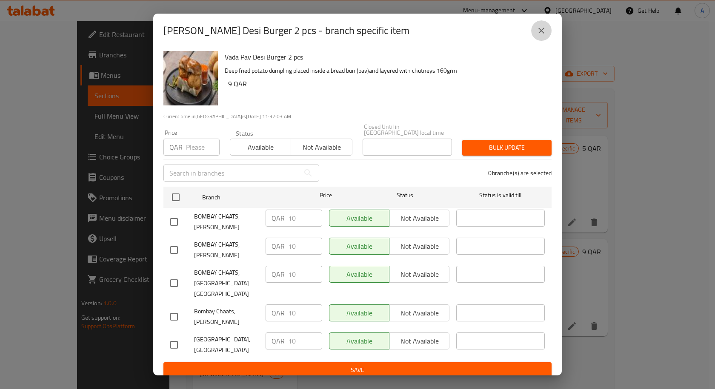
click at [535, 37] on button "close" at bounding box center [541, 30] width 20 height 20
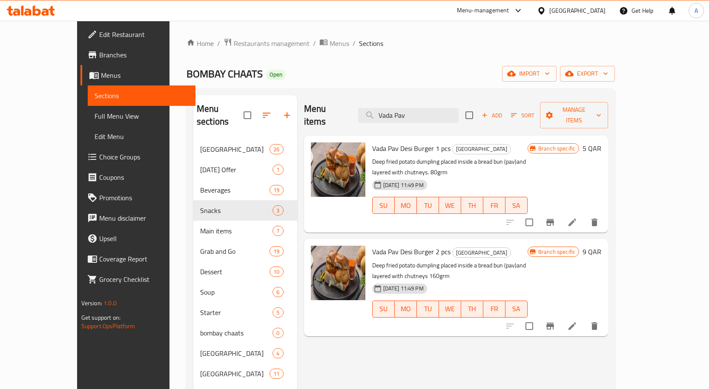
click at [538, 37] on div "Home / Restaurants management / Menus / Sections BOMBAY CHAATS Open import expo…" at bounding box center [400, 265] width 462 height 488
click at [432, 116] on input "Vada Pav" at bounding box center [408, 115] width 100 height 15
paste input "Bombay Pav Bhaji"
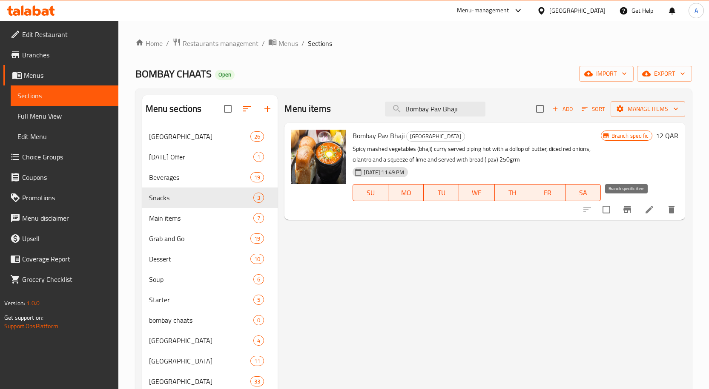
click at [625, 204] on button "Branch-specific-item" at bounding box center [627, 210] width 20 height 20
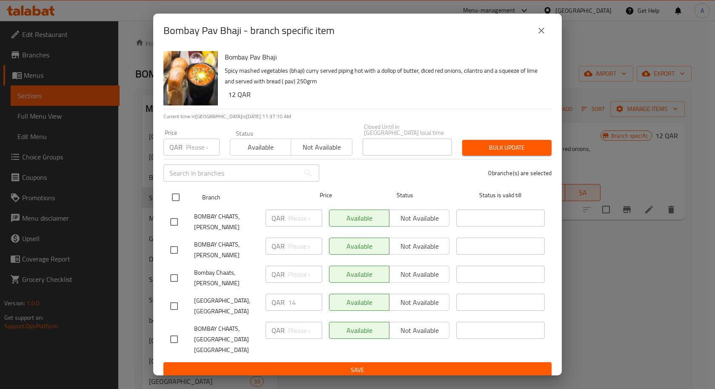
click at [178, 193] on input "checkbox" at bounding box center [176, 198] width 18 height 18
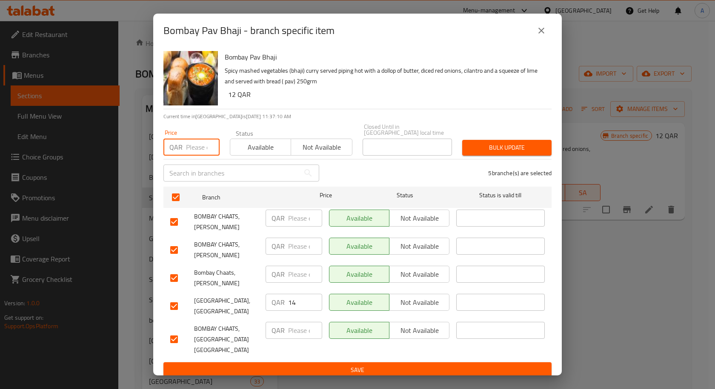
click at [195, 146] on input "number" at bounding box center [203, 147] width 34 height 17
click at [520, 152] on span "Bulk update" at bounding box center [507, 148] width 76 height 11
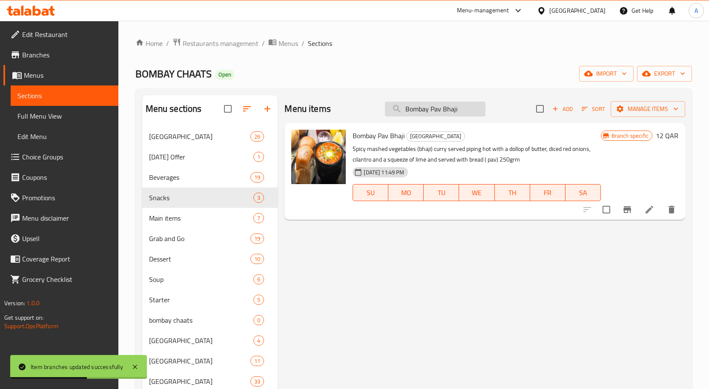
click at [447, 107] on input "Bombay Pav Bhaji" at bounding box center [435, 109] width 100 height 15
paste input "Puri bhaji (Breakfast)"
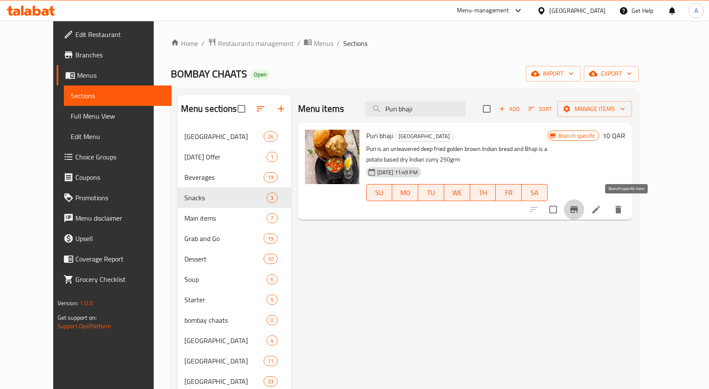
click at [578, 210] on icon "Branch-specific-item" at bounding box center [574, 209] width 8 height 7
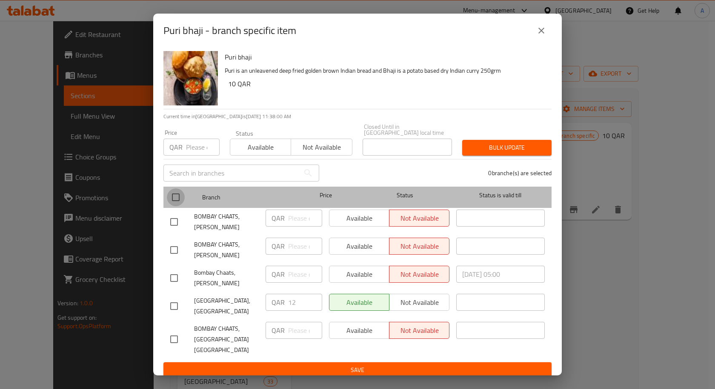
click at [175, 196] on input "checkbox" at bounding box center [176, 198] width 18 height 18
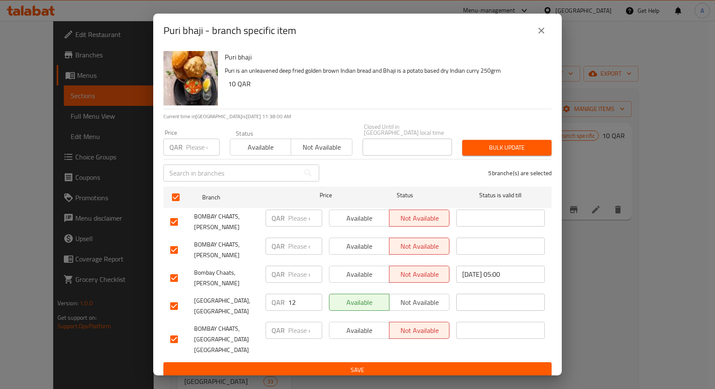
click at [187, 146] on input "number" at bounding box center [203, 147] width 34 height 17
click at [526, 149] on span "Bulk update" at bounding box center [507, 148] width 76 height 11
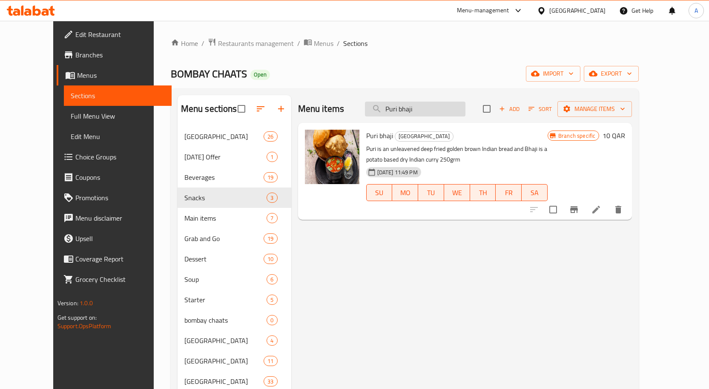
click at [436, 108] on input "Puri bhaji" at bounding box center [415, 109] width 100 height 15
paste input "Shrikhand puri (4 pcs)"
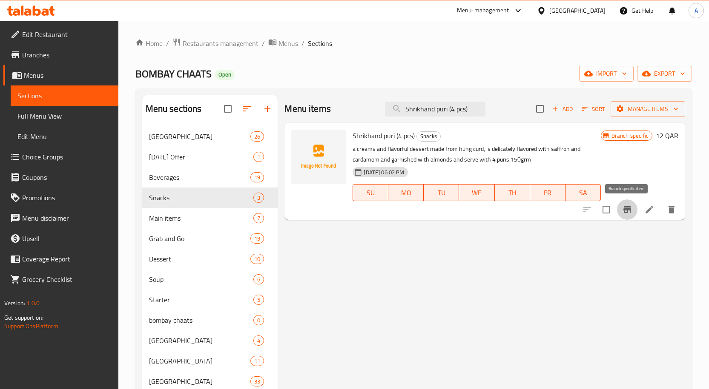
click at [624, 209] on icon "Branch-specific-item" at bounding box center [627, 209] width 8 height 7
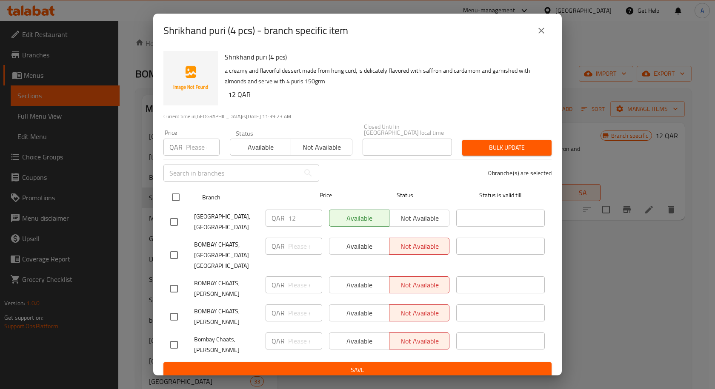
click at [176, 197] on input "checkbox" at bounding box center [176, 198] width 18 height 18
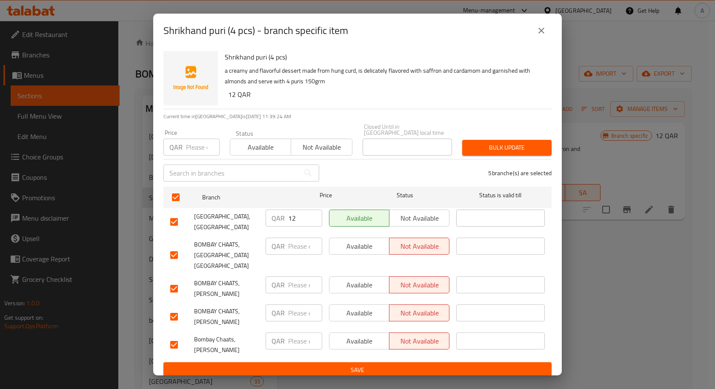
click at [198, 152] on input "number" at bounding box center [203, 147] width 34 height 17
click at [517, 150] on span "Bulk update" at bounding box center [507, 148] width 76 height 11
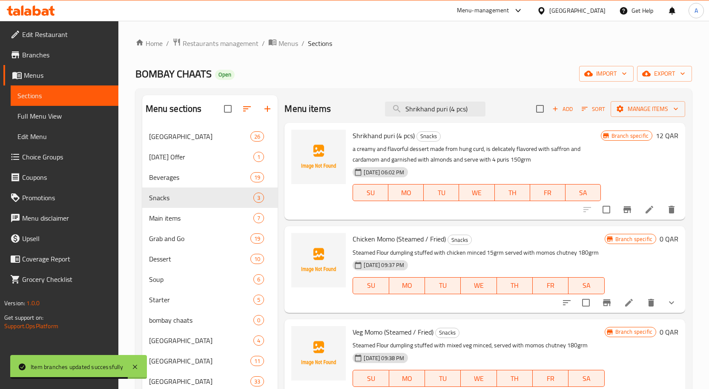
click at [464, 100] on div "Menu items Shrikhand puri (4 pcs) Add Sort Manage items" at bounding box center [484, 109] width 401 height 28
click at [464, 106] on input "Shrikhand puri (4 pcs)" at bounding box center [435, 109] width 100 height 15
paste input "Kheema Pav (chicken"
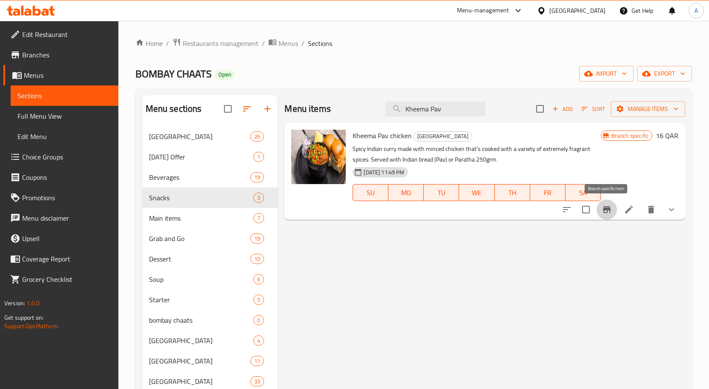
click at [613, 214] on button "Branch-specific-item" at bounding box center [606, 210] width 20 height 20
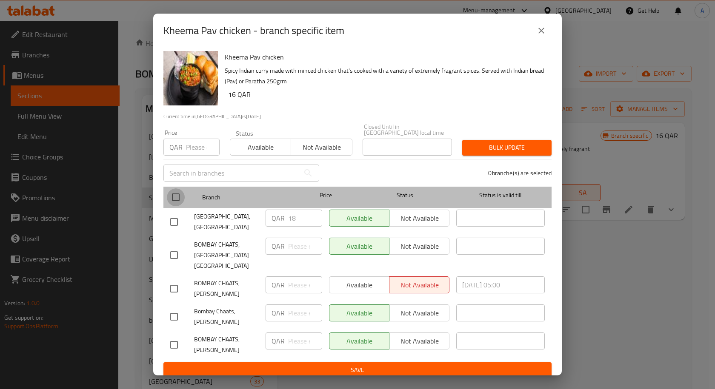
click at [171, 194] on input "checkbox" at bounding box center [176, 198] width 18 height 18
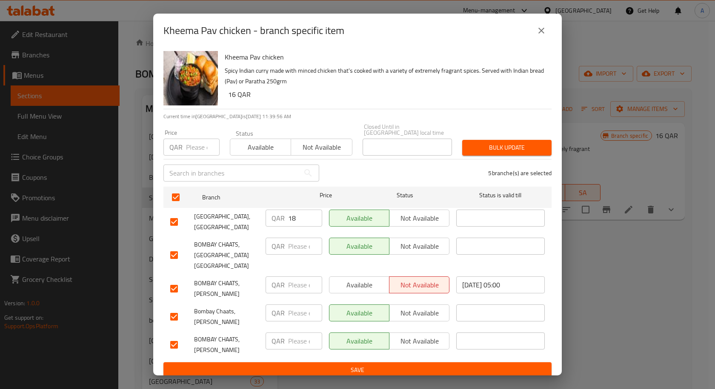
click at [195, 160] on div "​" at bounding box center [241, 173] width 166 height 27
click at [195, 155] on div "Price QAR Price" at bounding box center [191, 143] width 66 height 36
click at [195, 152] on input "number" at bounding box center [203, 147] width 34 height 17
click at [493, 143] on span "Bulk update" at bounding box center [507, 148] width 76 height 11
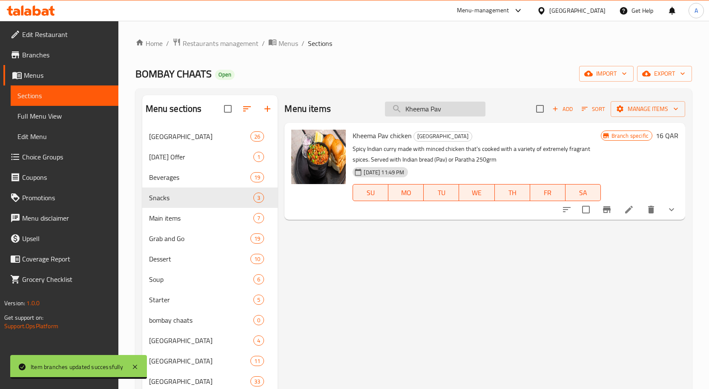
click at [436, 115] on input "Kheema Pav" at bounding box center [435, 109] width 100 height 15
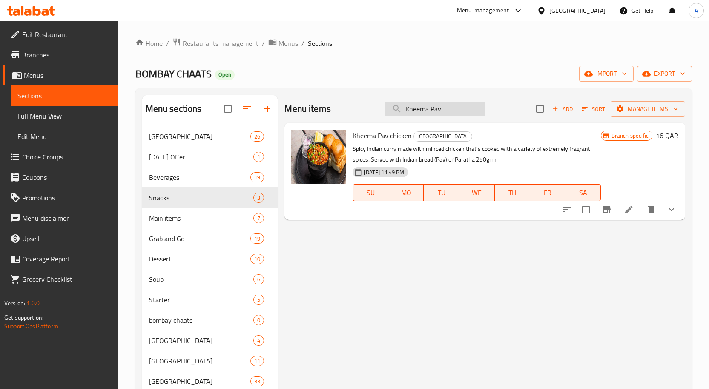
click at [436, 115] on input "Kheema Pav" at bounding box center [435, 109] width 100 height 15
paste input "Chicken Momo (Steamed / Fried)"
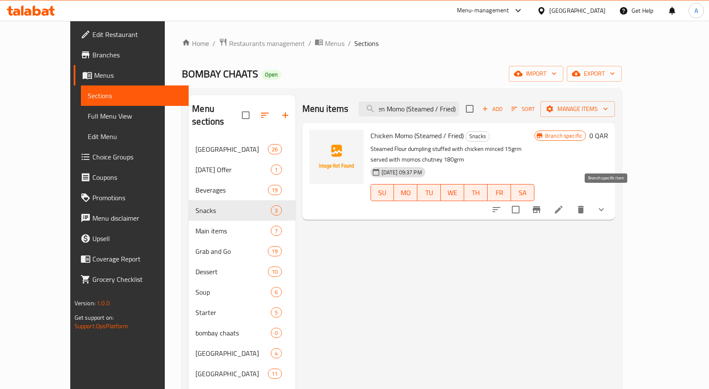
click at [547, 200] on button "Branch-specific-item" at bounding box center [536, 210] width 20 height 20
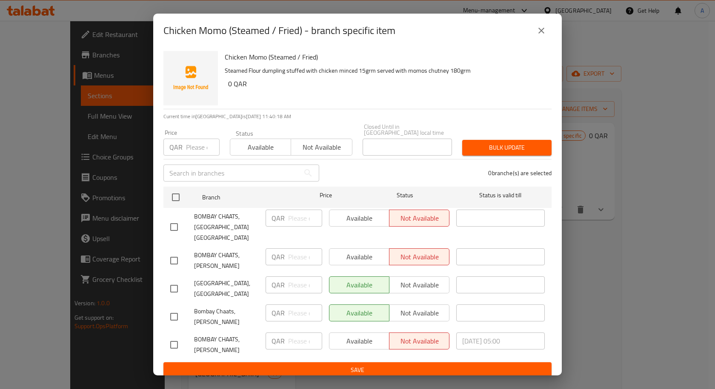
click at [549, 35] on button "close" at bounding box center [541, 30] width 20 height 20
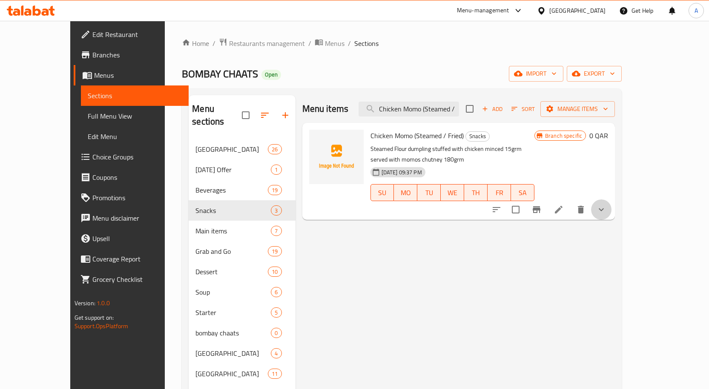
click at [611, 200] on button "show more" at bounding box center [601, 210] width 20 height 20
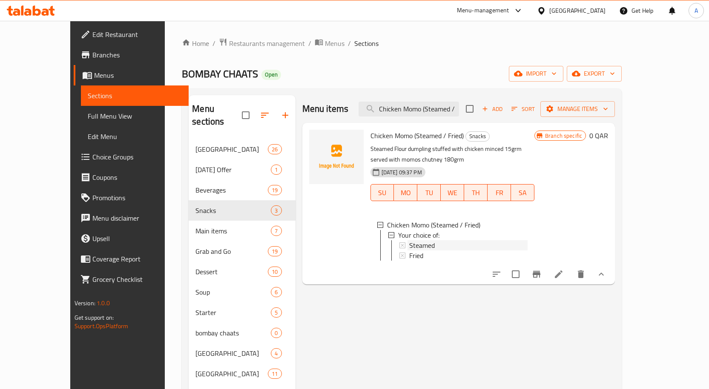
click at [414, 241] on span "Steamed" at bounding box center [422, 246] width 26 height 10
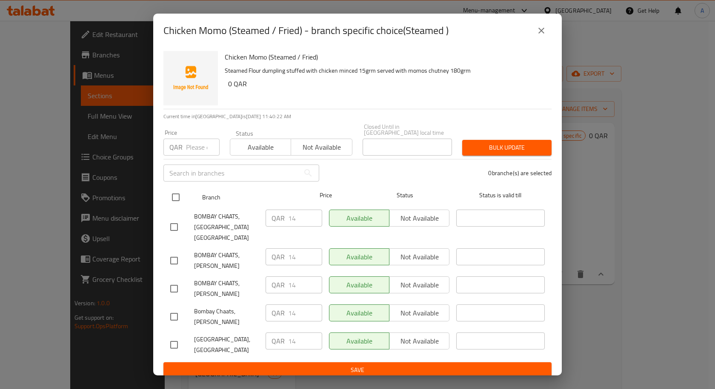
click at [175, 190] on input "checkbox" at bounding box center [176, 198] width 18 height 18
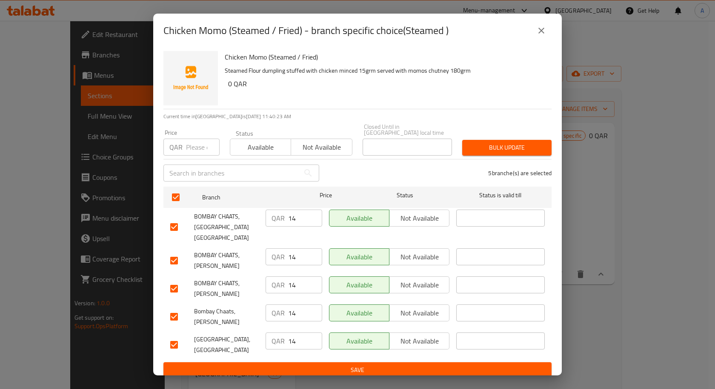
click at [191, 146] on input "number" at bounding box center [203, 147] width 34 height 17
click at [535, 33] on button "close" at bounding box center [541, 30] width 20 height 20
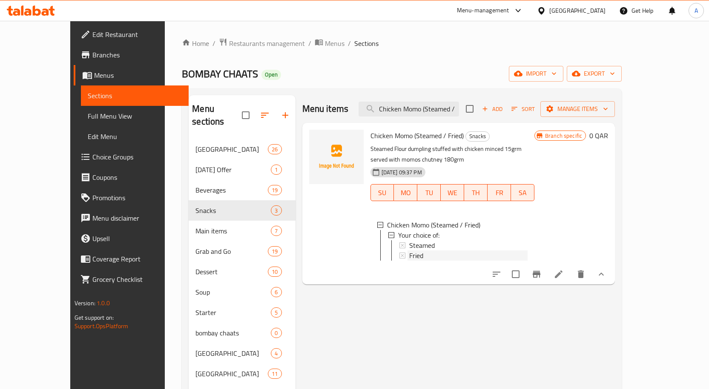
click at [409, 251] on span "Fried" at bounding box center [416, 256] width 14 height 10
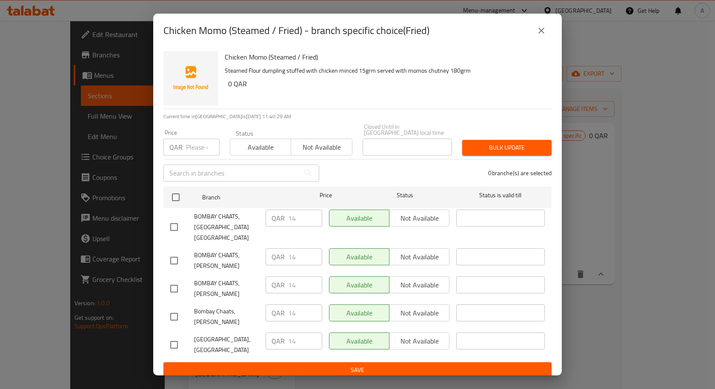
click at [538, 41] on button "close" at bounding box center [541, 30] width 20 height 20
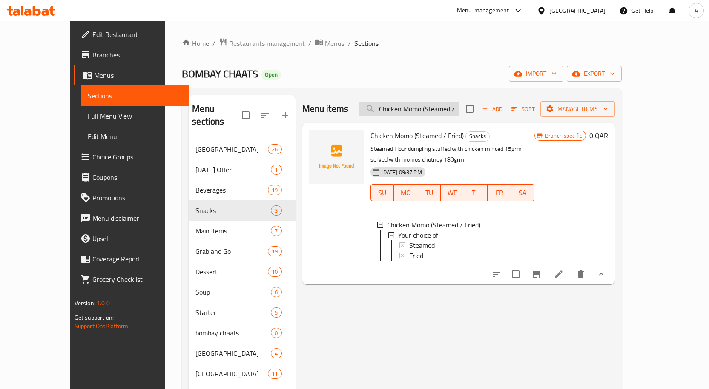
click at [459, 110] on input "Chicken Momo (Steamed / Fried)" at bounding box center [408, 109] width 100 height 15
paste input "Veg"
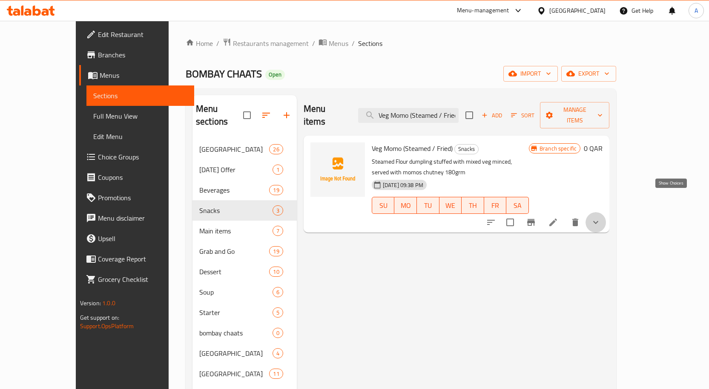
click at [601, 218] on icon "show more" at bounding box center [595, 223] width 10 height 10
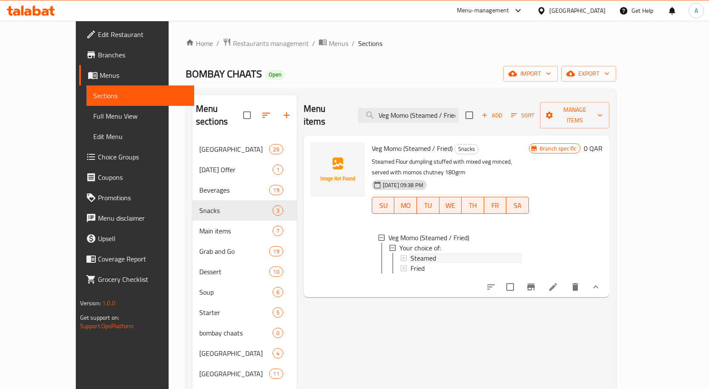
click at [401, 253] on div "Steamed" at bounding box center [461, 258] width 121 height 10
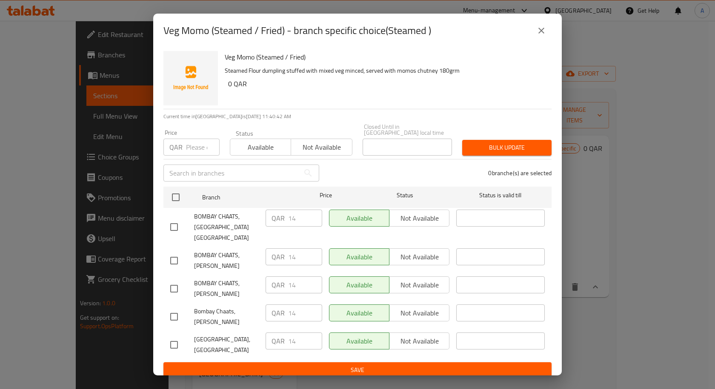
click at [548, 37] on button "close" at bounding box center [541, 30] width 20 height 20
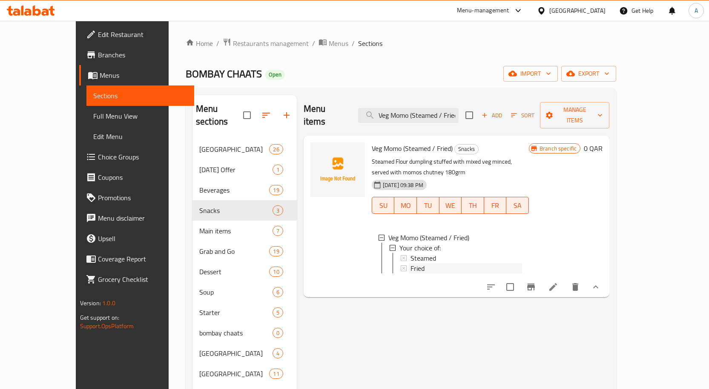
click at [410, 263] on div "Fried" at bounding box center [466, 268] width 112 height 10
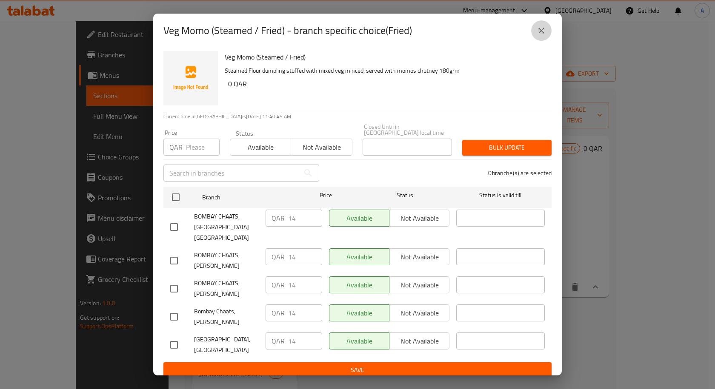
click at [543, 28] on button "close" at bounding box center [541, 30] width 20 height 20
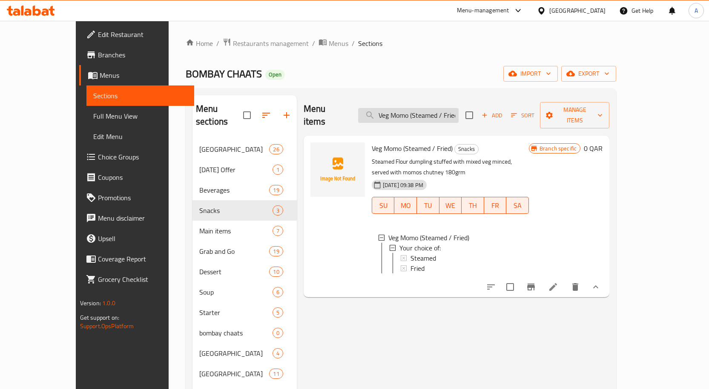
click at [458, 108] on input "Veg Momo (Steamed / Fried)" at bounding box center [408, 115] width 100 height 15
paste input "Golgappe"
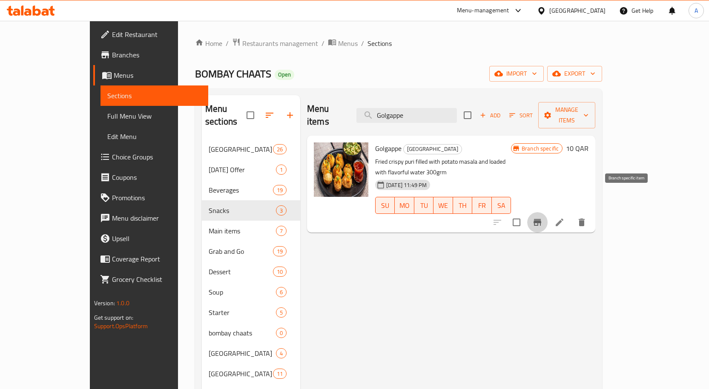
click at [541, 219] on icon "Branch-specific-item" at bounding box center [537, 222] width 8 height 7
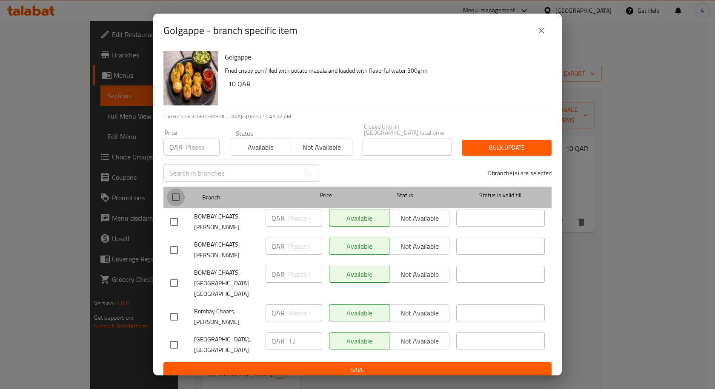
click at [181, 201] on input "checkbox" at bounding box center [176, 198] width 18 height 18
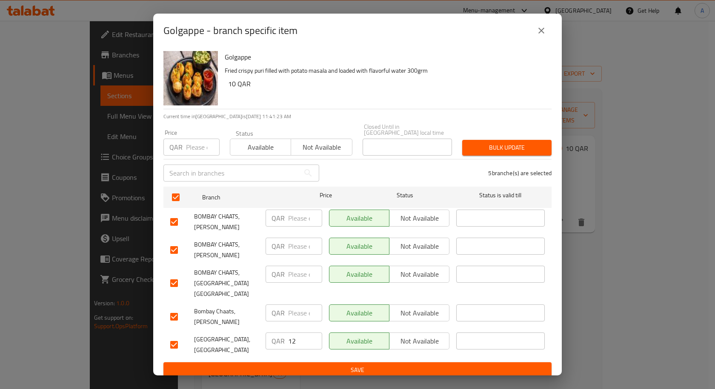
click at [196, 143] on input "number" at bounding box center [203, 147] width 34 height 17
click at [515, 147] on span "Bulk update" at bounding box center [507, 148] width 76 height 11
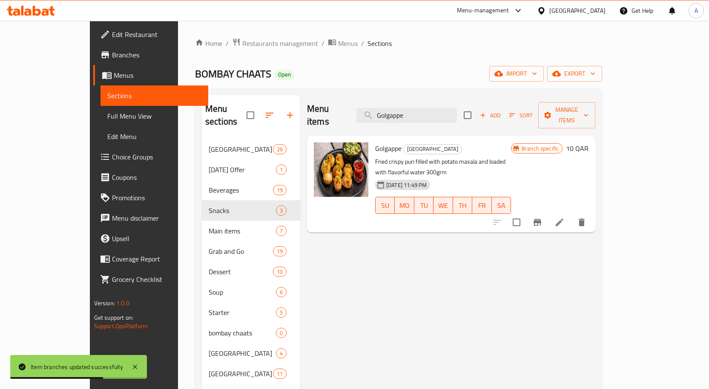
click at [440, 95] on div "Menu items Golgappe Add Sort Manage items" at bounding box center [451, 115] width 288 height 40
click at [438, 108] on input "Golgappe" at bounding box center [406, 115] width 100 height 15
paste input "Dahi Sev Puri"
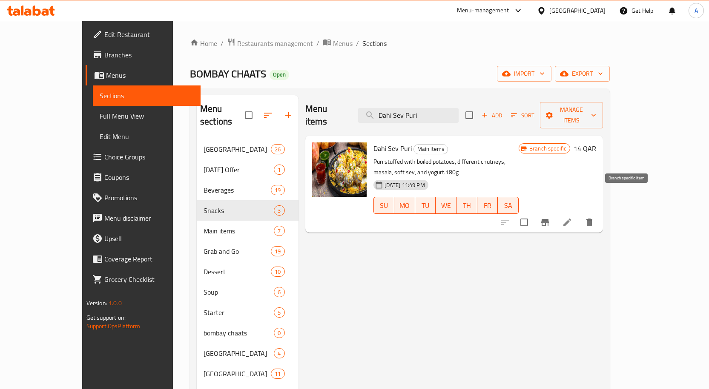
click at [555, 212] on button "Branch-specific-item" at bounding box center [545, 222] width 20 height 20
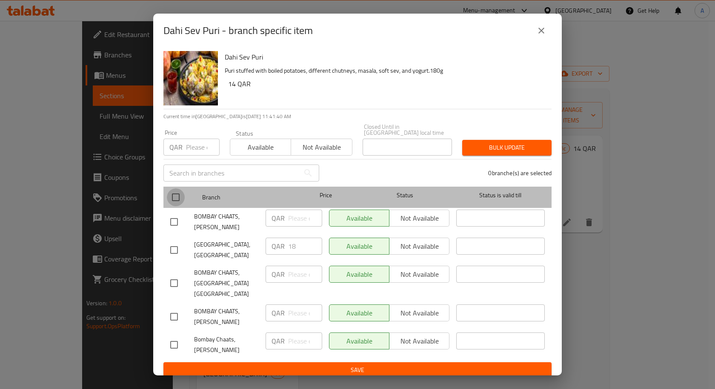
click at [179, 194] on input "checkbox" at bounding box center [176, 198] width 18 height 18
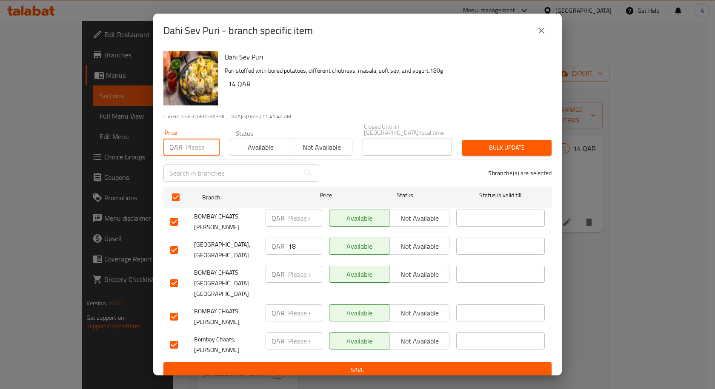
click at [199, 145] on input "number" at bounding box center [203, 147] width 34 height 17
click at [527, 146] on span "Bulk update" at bounding box center [507, 148] width 76 height 11
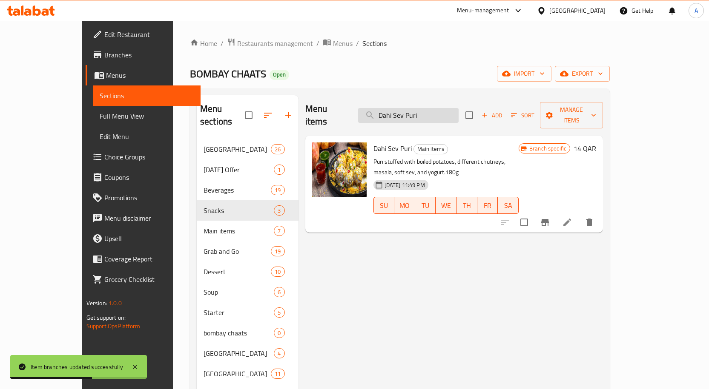
click at [434, 108] on input "Dahi Sev Puri" at bounding box center [408, 115] width 100 height 15
paste input "Bombay Bhel Puri"
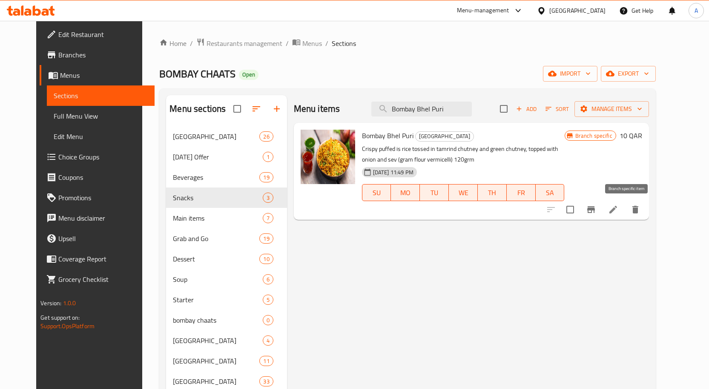
click at [595, 210] on icon "Branch-specific-item" at bounding box center [591, 209] width 8 height 7
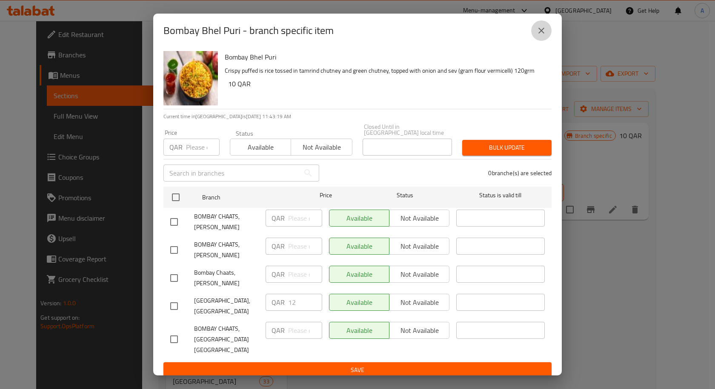
click at [534, 37] on button "close" at bounding box center [541, 30] width 20 height 20
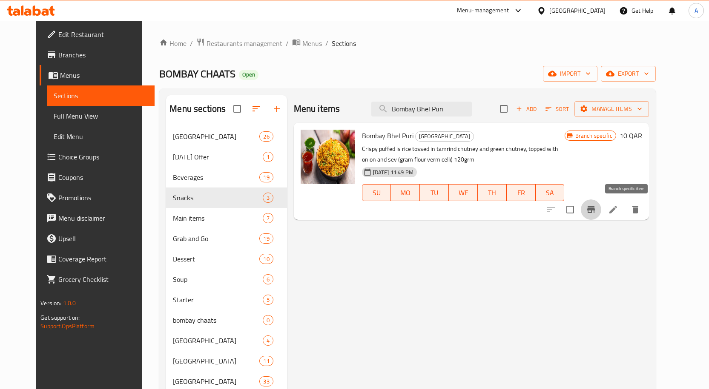
click at [596, 207] on icon "Branch-specific-item" at bounding box center [591, 210] width 10 height 10
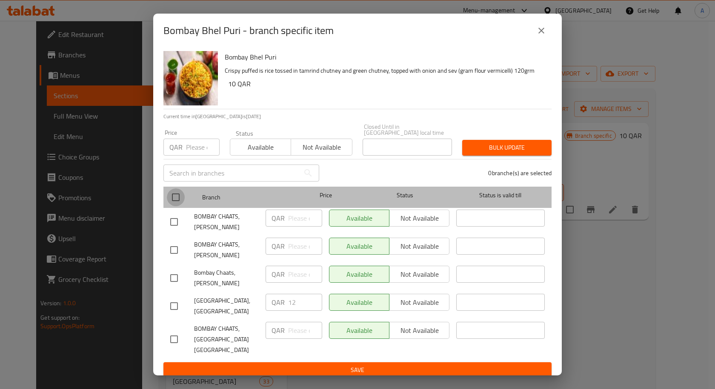
click at [178, 199] on input "checkbox" at bounding box center [176, 198] width 18 height 18
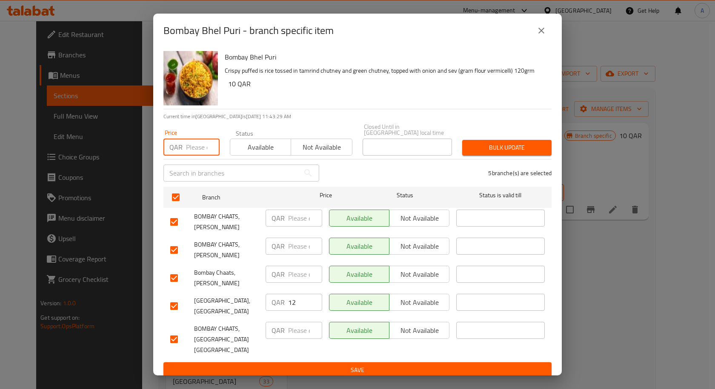
click at [201, 144] on input "number" at bounding box center [203, 147] width 34 height 17
click at [513, 147] on span "Bulk update" at bounding box center [507, 148] width 76 height 11
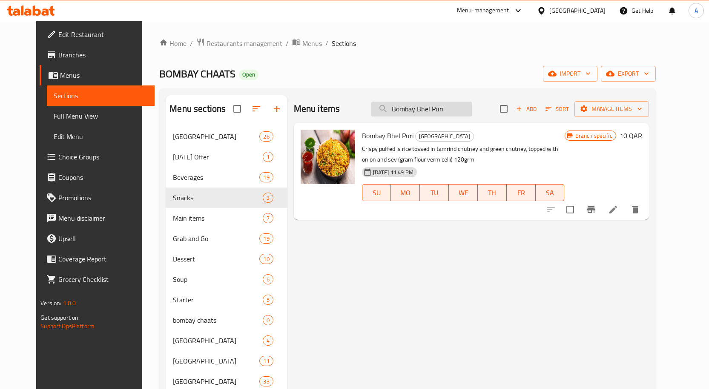
click at [433, 110] on input "Bombay Bhel Puri" at bounding box center [421, 109] width 100 height 15
paste input "[PERSON_NAME]"
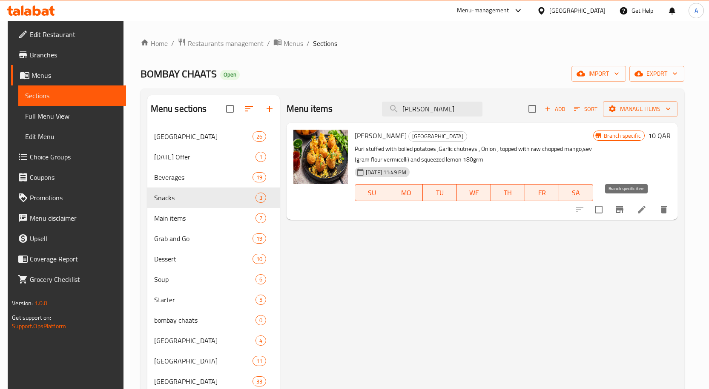
click at [630, 204] on button "Branch-specific-item" at bounding box center [619, 210] width 20 height 20
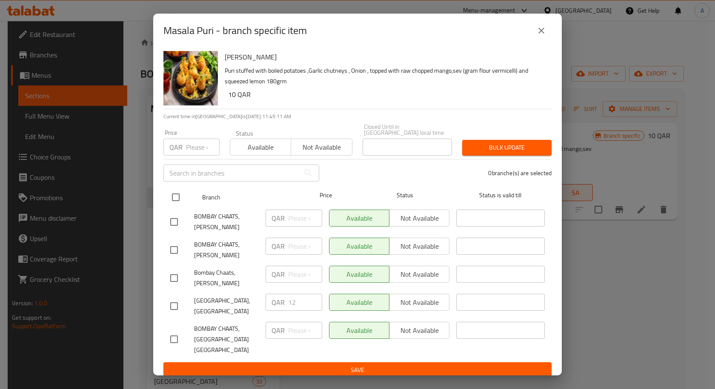
click at [178, 195] on input "checkbox" at bounding box center [176, 198] width 18 height 18
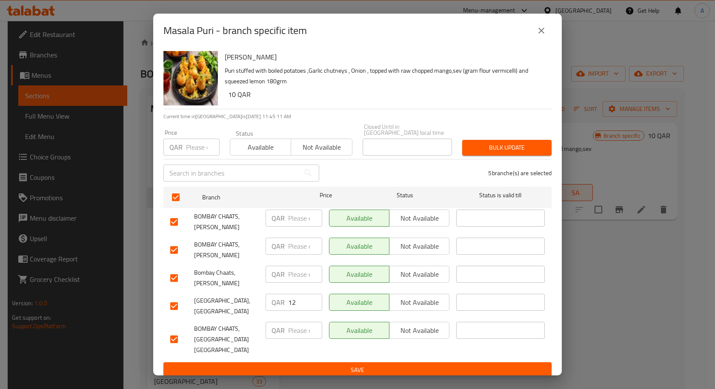
click at [179, 139] on div "QAR Price" at bounding box center [191, 147] width 56 height 17
click at [509, 144] on span "Bulk update" at bounding box center [507, 148] width 76 height 11
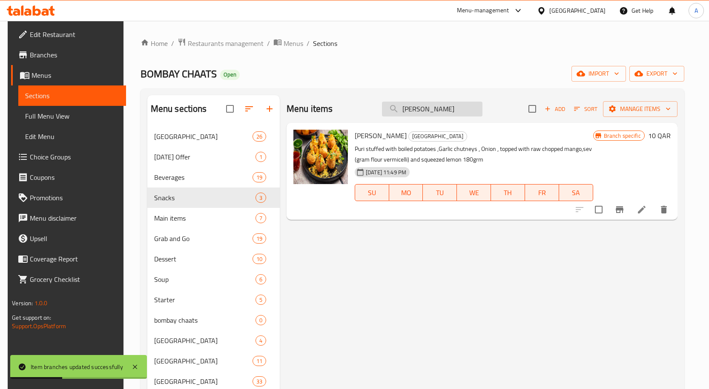
click at [441, 102] on input "[PERSON_NAME]" at bounding box center [432, 109] width 100 height 15
paste input "Bombay Bhel Puri"
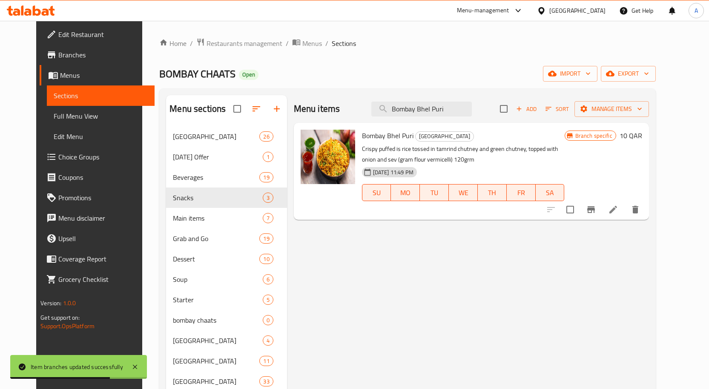
click at [595, 209] on icon "Branch-specific-item" at bounding box center [591, 209] width 8 height 7
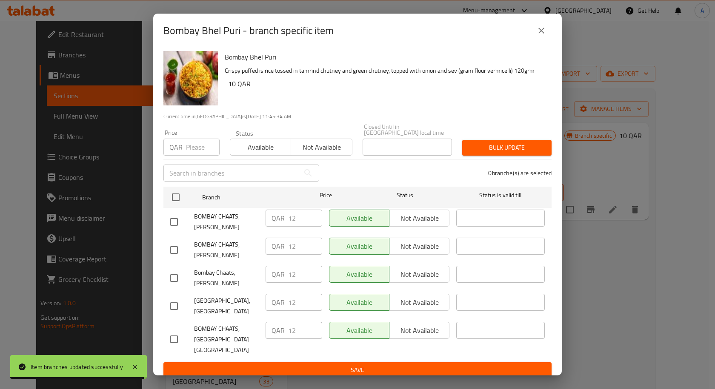
click at [538, 35] on icon "close" at bounding box center [541, 31] width 10 height 10
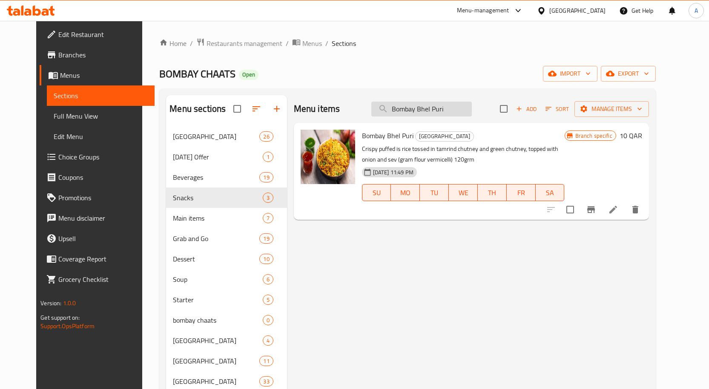
click at [430, 102] on input "Bombay Bhel Puri" at bounding box center [421, 109] width 100 height 15
paste input "Sev Puri"
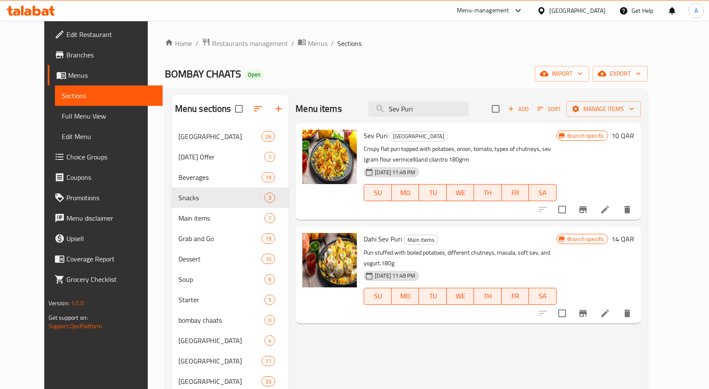
click at [635, 218] on div at bounding box center [585, 210] width 105 height 20
click at [588, 214] on icon "Branch-specific-item" at bounding box center [583, 210] width 10 height 10
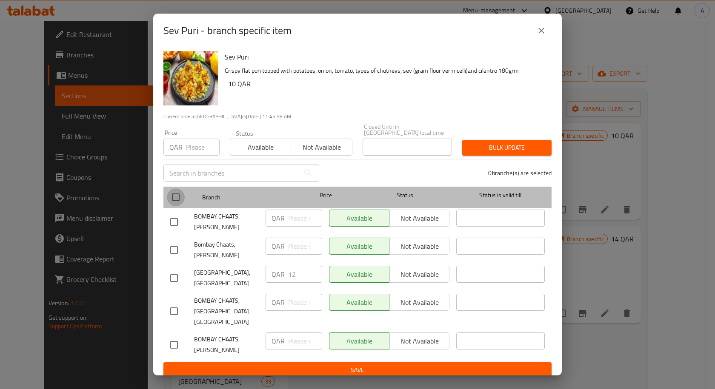
click at [184, 193] on input "checkbox" at bounding box center [176, 198] width 18 height 18
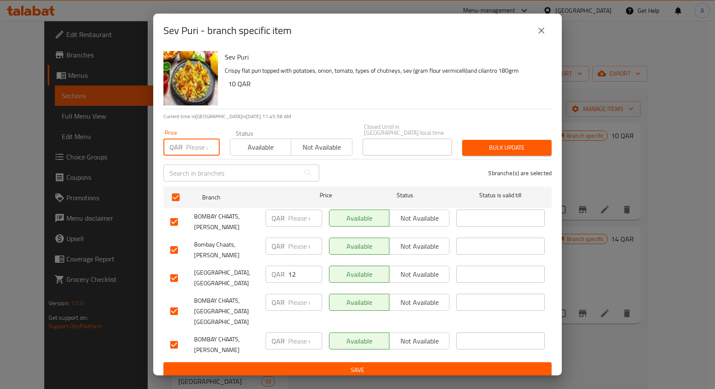
click at [192, 142] on input "number" at bounding box center [203, 147] width 34 height 17
click at [496, 152] on span "Bulk update" at bounding box center [507, 148] width 76 height 11
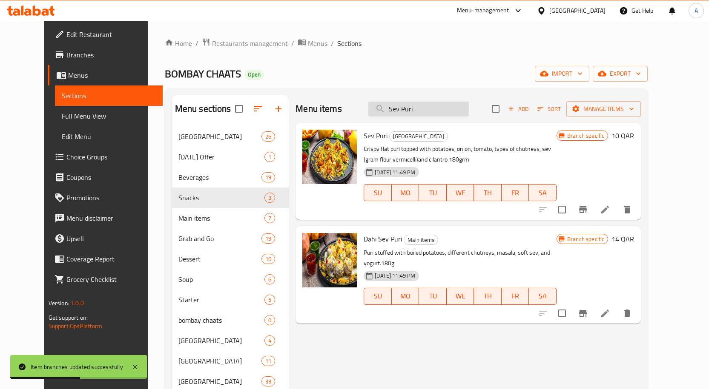
click at [418, 109] on input "Sev Puri" at bounding box center [418, 109] width 100 height 15
paste input "Dahi Vada"
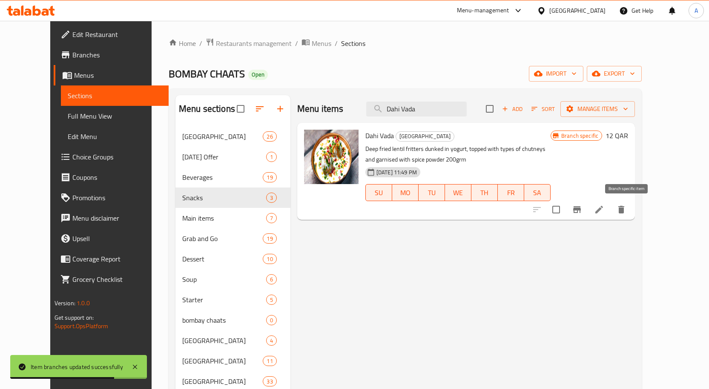
click at [587, 206] on button "Branch-specific-item" at bounding box center [577, 210] width 20 height 20
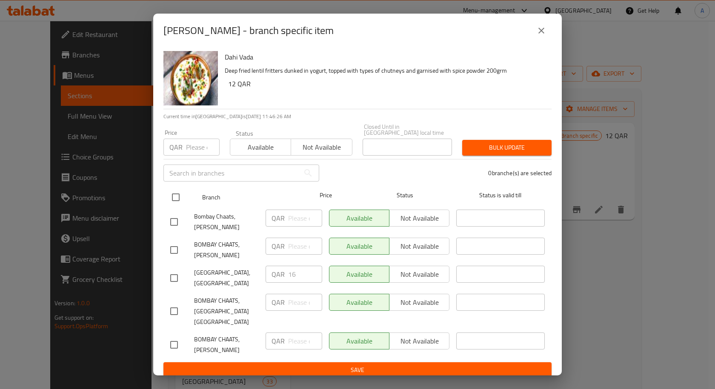
click at [178, 198] on input "checkbox" at bounding box center [176, 198] width 18 height 18
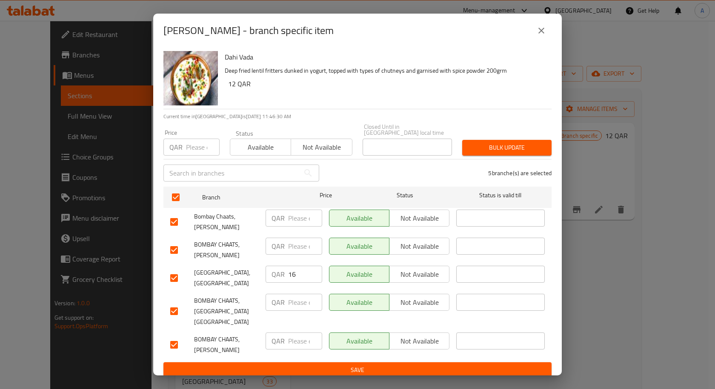
click at [199, 146] on input "number" at bounding box center [203, 147] width 34 height 17
click at [517, 146] on span "Bulk update" at bounding box center [507, 148] width 76 height 11
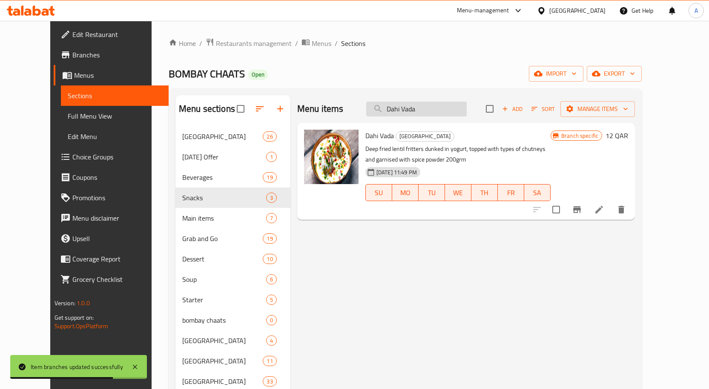
click at [426, 108] on input "Dahi Vada" at bounding box center [416, 109] width 100 height 15
paste input "Kachori chaat"
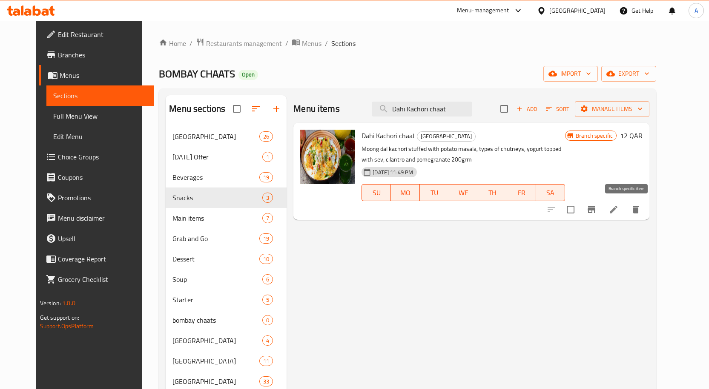
click at [601, 214] on button "Branch-specific-item" at bounding box center [591, 210] width 20 height 20
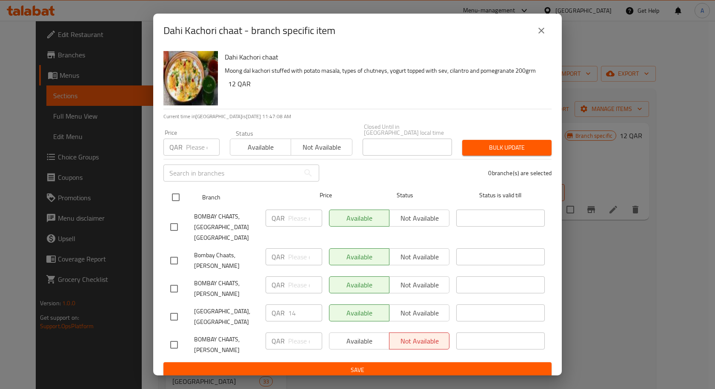
click at [173, 194] on input "checkbox" at bounding box center [176, 198] width 18 height 18
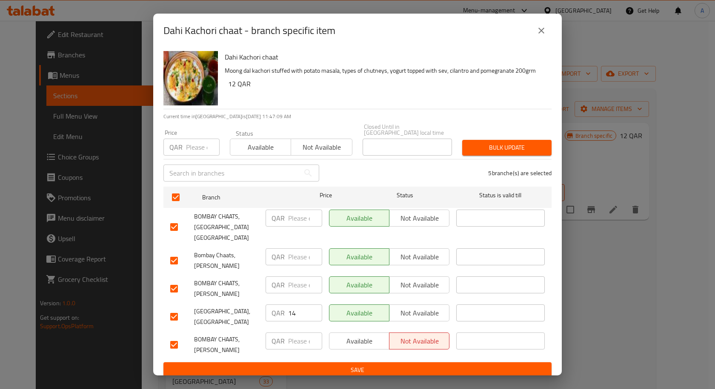
click at [192, 147] on input "number" at bounding box center [203, 147] width 34 height 17
click at [483, 144] on span "Bulk update" at bounding box center [507, 148] width 76 height 11
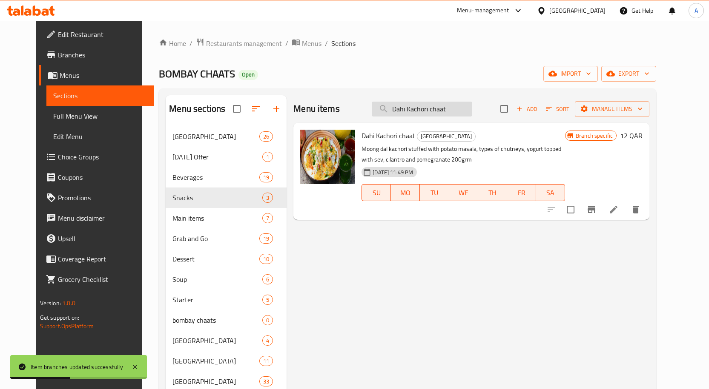
click at [455, 105] on input "Dahi Kachori chaat" at bounding box center [422, 109] width 100 height 15
paste input "[PERSON_NAME]"
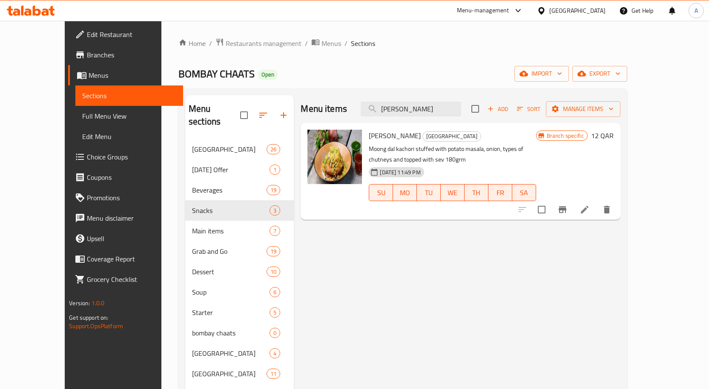
click at [567, 208] on icon "Branch-specific-item" at bounding box center [562, 210] width 10 height 10
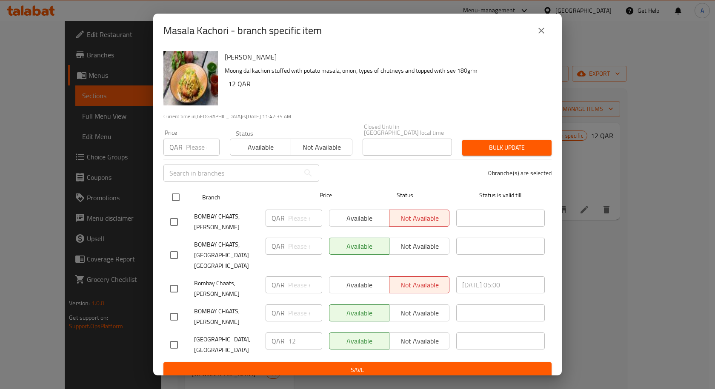
click at [174, 197] on input "checkbox" at bounding box center [176, 198] width 18 height 18
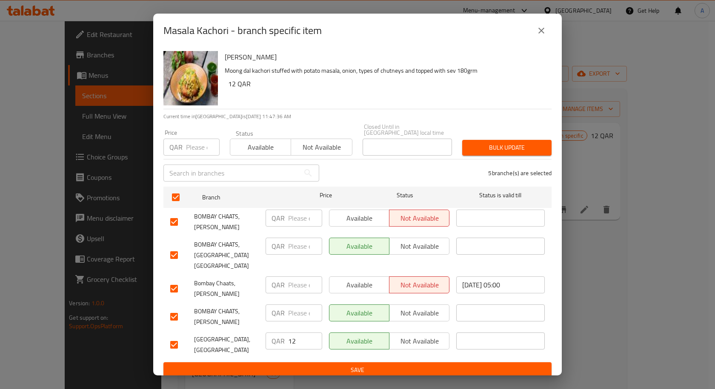
click at [192, 148] on input "number" at bounding box center [203, 147] width 34 height 17
click at [505, 149] on span "Bulk update" at bounding box center [507, 148] width 76 height 11
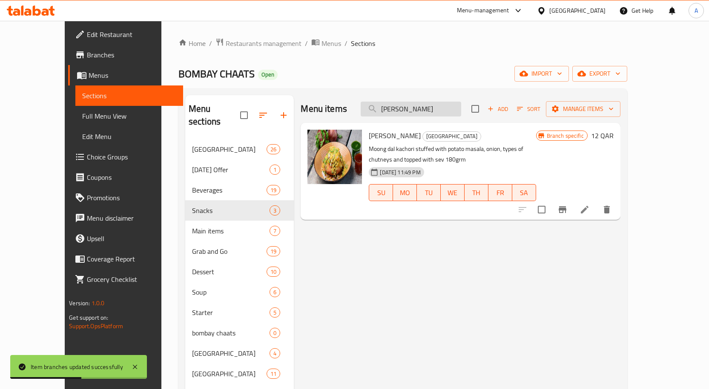
click at [418, 106] on input "[PERSON_NAME]" at bounding box center [411, 109] width 100 height 15
paste input "Kachori Chole chaat"
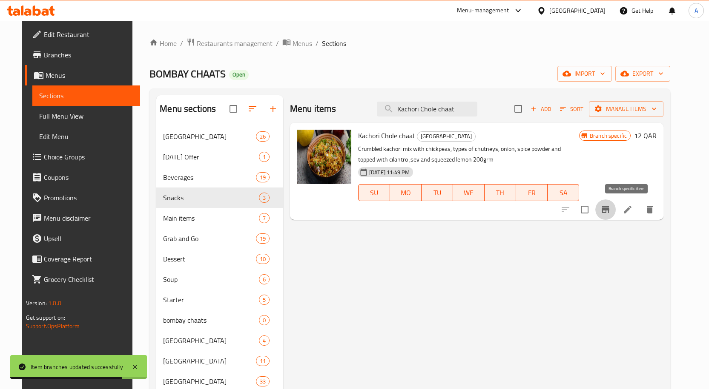
click at [610, 205] on icon "Branch-specific-item" at bounding box center [605, 210] width 10 height 10
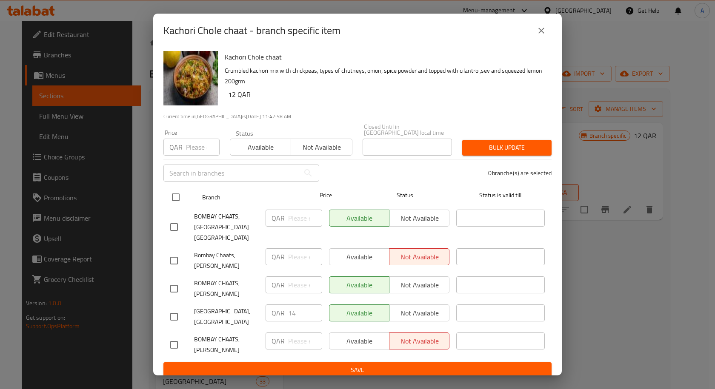
click at [172, 197] on input "checkbox" at bounding box center [176, 198] width 18 height 18
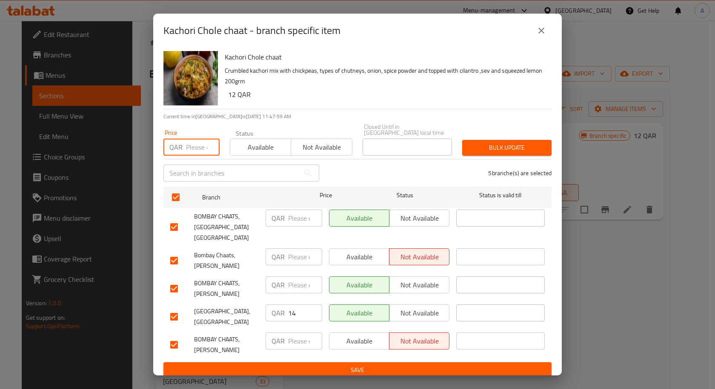
click at [193, 145] on input "number" at bounding box center [203, 147] width 34 height 17
click at [493, 148] on span "Bulk update" at bounding box center [507, 148] width 76 height 11
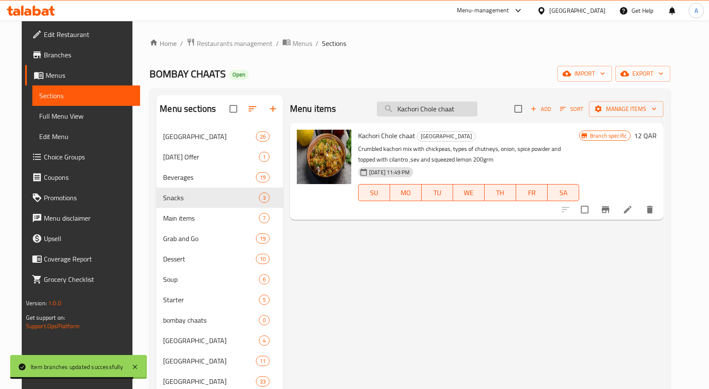
click at [418, 110] on input "Kachori Chole chaat" at bounding box center [427, 109] width 100 height 15
paste input "Lachha Tokri Chaat"
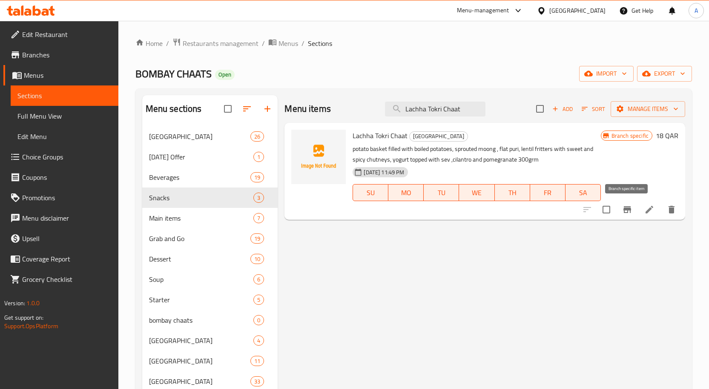
click at [626, 207] on icon "Branch-specific-item" at bounding box center [627, 209] width 8 height 7
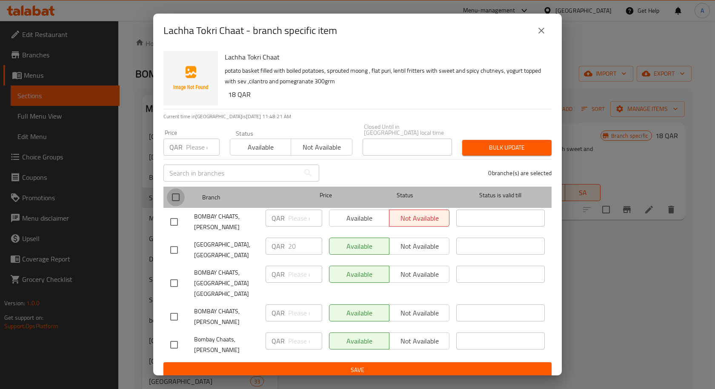
click at [175, 200] on input "checkbox" at bounding box center [176, 198] width 18 height 18
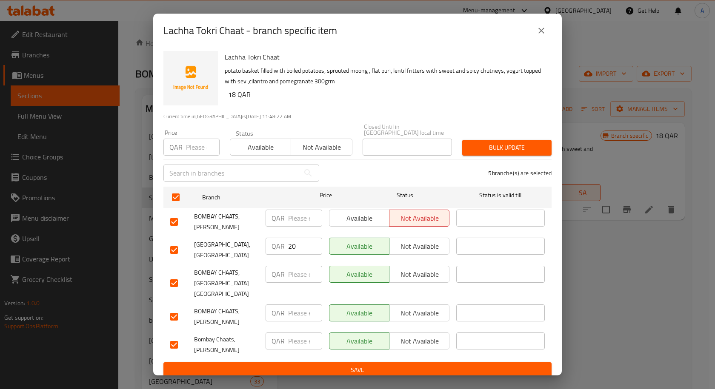
click at [195, 147] on input "number" at bounding box center [203, 147] width 34 height 17
click at [479, 143] on span "Bulk update" at bounding box center [507, 148] width 76 height 11
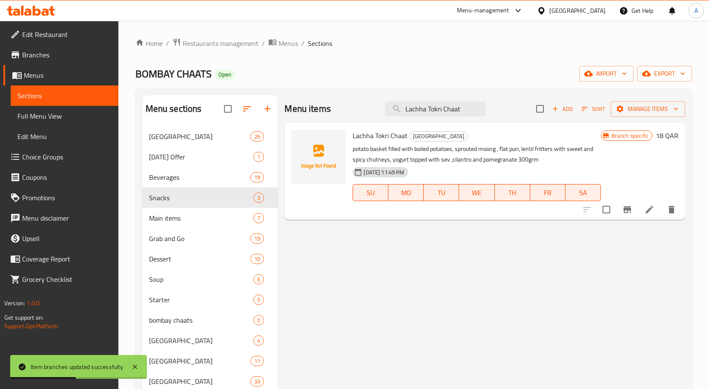
click at [453, 101] on div "Menu items Lachha Tokri Chaat Add Sort Manage items" at bounding box center [484, 109] width 401 height 28
click at [453, 104] on input "Lachha Tokri Chaat" at bounding box center [435, 109] width 100 height 15
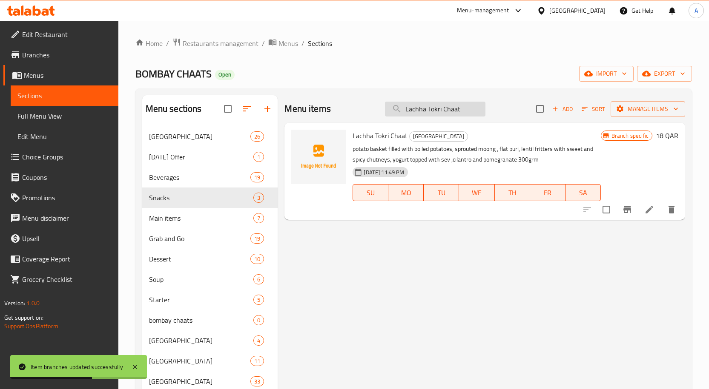
paste input "Bhalla Papd"
click at [633, 211] on button "Branch-specific-item" at bounding box center [627, 210] width 20 height 20
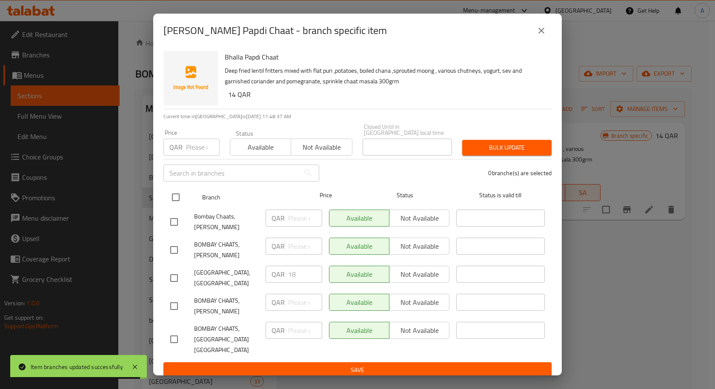
click at [176, 195] on input "checkbox" at bounding box center [176, 198] width 18 height 18
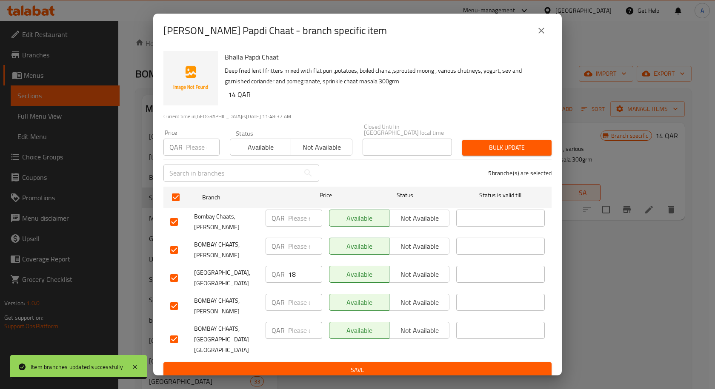
click at [197, 137] on div "Price QAR Price" at bounding box center [191, 143] width 56 height 26
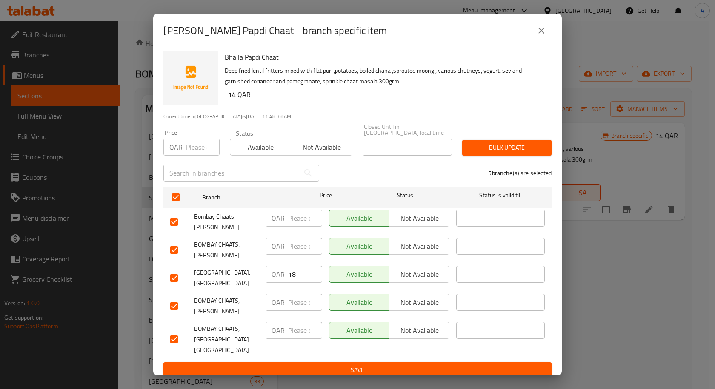
click at [201, 141] on input "number" at bounding box center [203, 147] width 34 height 17
click at [531, 146] on span "Bulk update" at bounding box center [507, 148] width 76 height 11
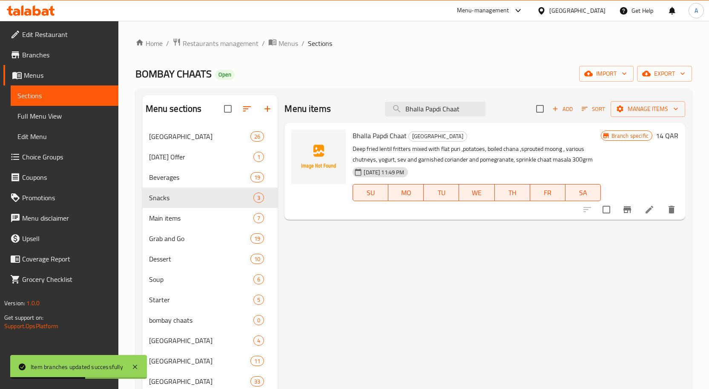
click at [431, 101] on div "Menu items Bhalla Papdi Chaat Add Sort Manage items" at bounding box center [484, 109] width 401 height 28
click at [434, 105] on input "Bhalla Papdi Chaat" at bounding box center [435, 109] width 100 height 15
paste input "[PERSON_NAME] Chaat"
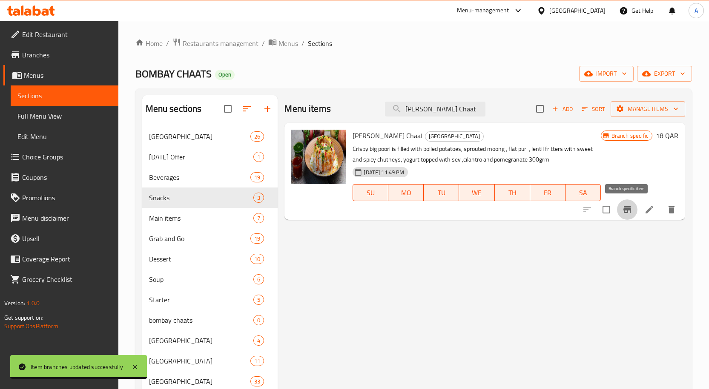
click at [631, 205] on icon "Branch-specific-item" at bounding box center [627, 210] width 10 height 10
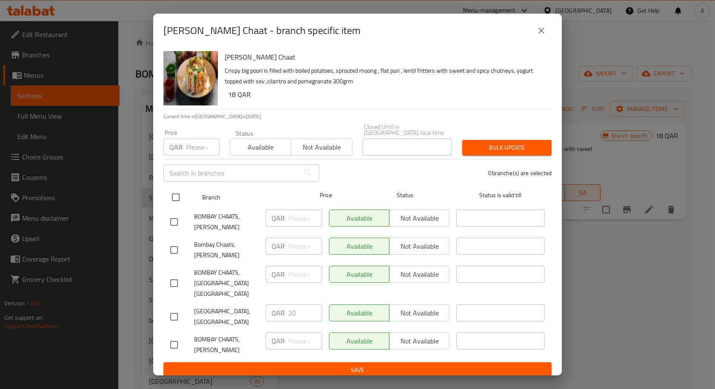
click at [178, 199] on input "checkbox" at bounding box center [176, 198] width 18 height 18
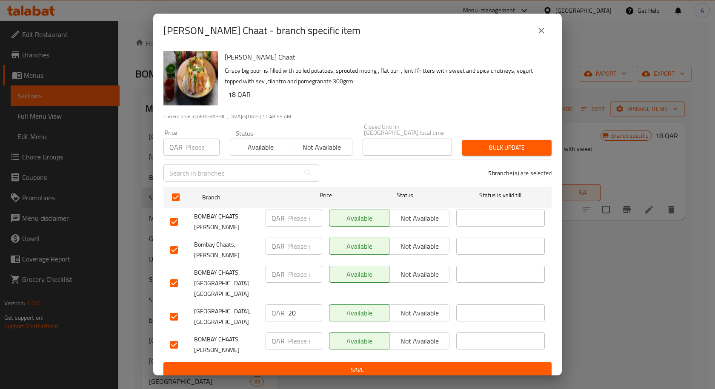
click at [197, 153] on input "number" at bounding box center [203, 147] width 34 height 17
click at [534, 143] on span "Bulk update" at bounding box center [507, 148] width 76 height 11
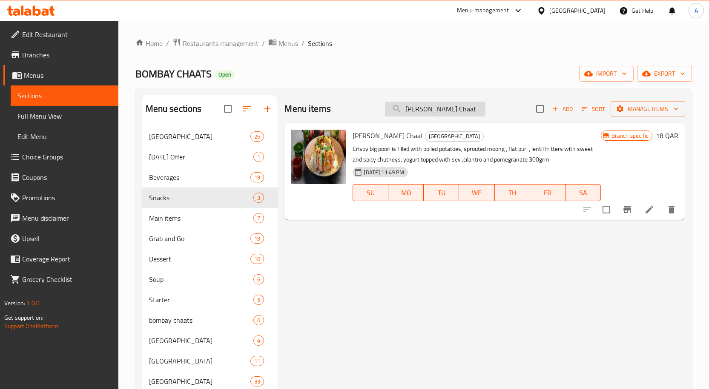
click at [435, 112] on input "[PERSON_NAME] Chaat" at bounding box center [435, 109] width 100 height 15
paste input "Tawa Samosa"
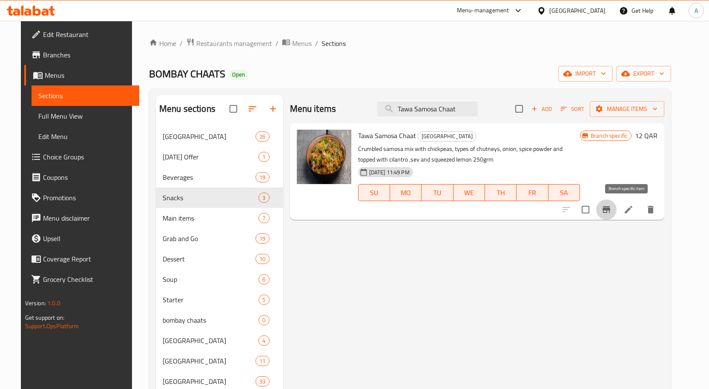
click at [611, 207] on icon "Branch-specific-item" at bounding box center [606, 210] width 10 height 10
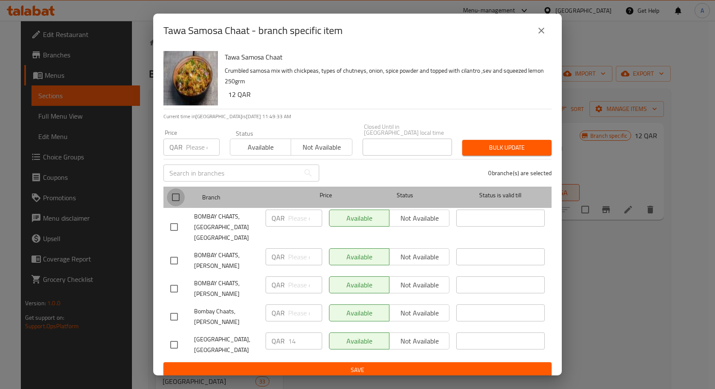
click at [177, 194] on input "checkbox" at bounding box center [176, 198] width 18 height 18
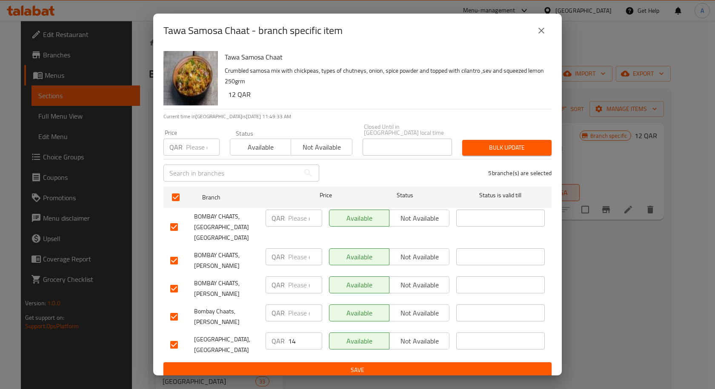
click at [197, 148] on input "number" at bounding box center [203, 147] width 34 height 17
click at [490, 143] on span "Bulk update" at bounding box center [507, 148] width 76 height 11
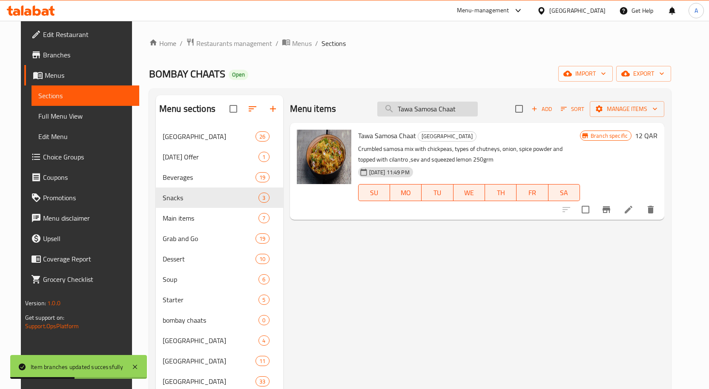
click at [447, 106] on input "Tawa Samosa Chaat" at bounding box center [427, 109] width 100 height 15
paste input "Bombay Frankies (Egg)"
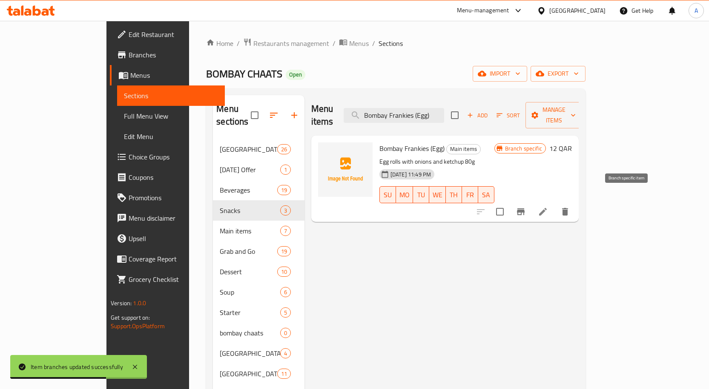
click at [524, 209] on icon "Branch-specific-item" at bounding box center [521, 212] width 8 height 7
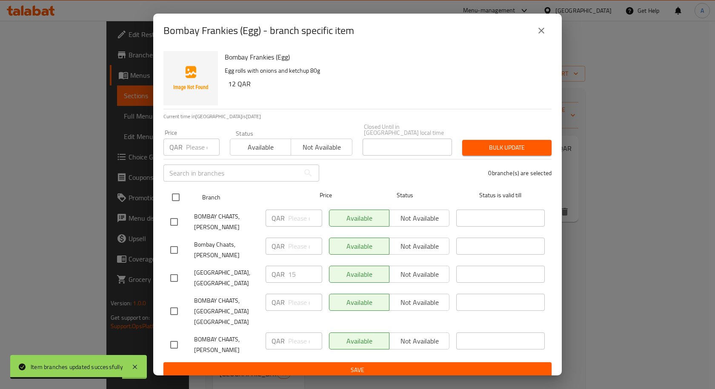
click at [172, 197] on input "checkbox" at bounding box center [176, 198] width 18 height 18
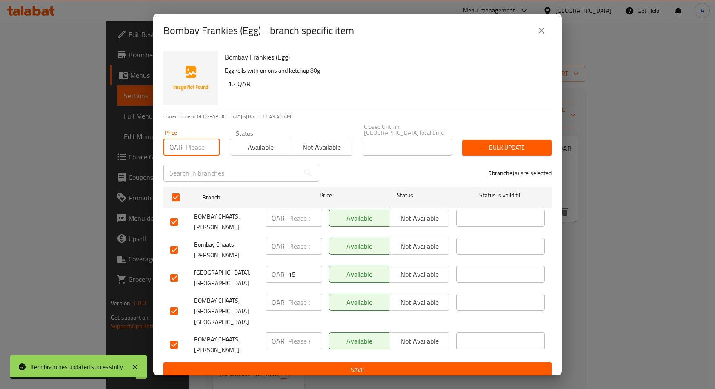
click at [192, 148] on input "number" at bounding box center [203, 147] width 34 height 17
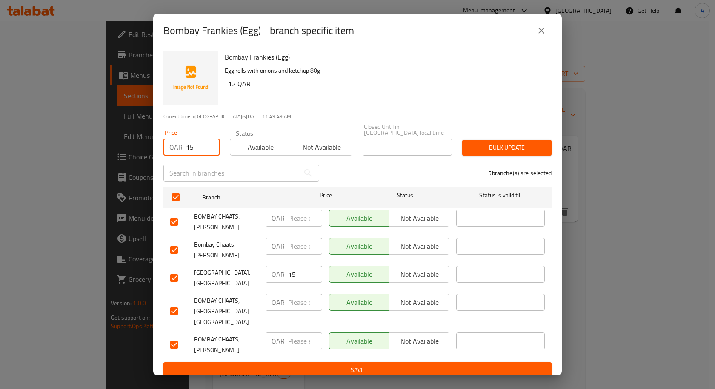
click at [503, 151] on span "Bulk update" at bounding box center [507, 148] width 76 height 11
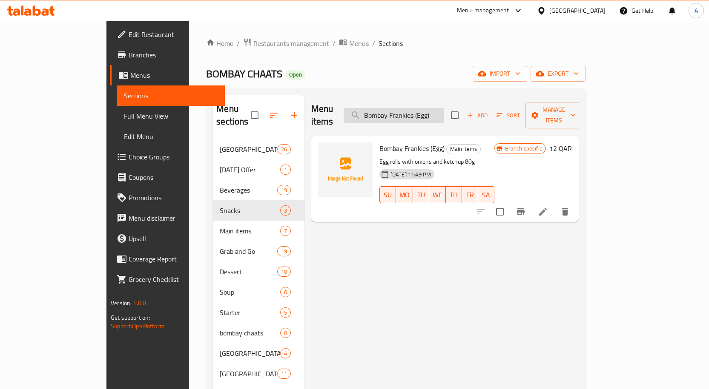
click at [444, 111] on input "Bombay Frankies (Egg)" at bounding box center [394, 115] width 100 height 15
paste input "Chicken"
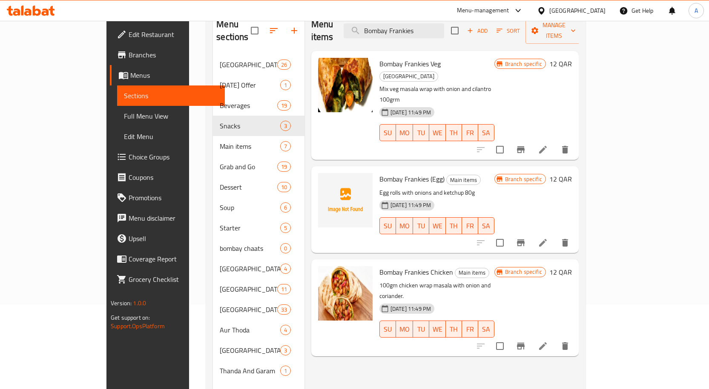
scroll to position [85, 0]
click at [526, 341] on icon "Branch-specific-item" at bounding box center [520, 346] width 10 height 10
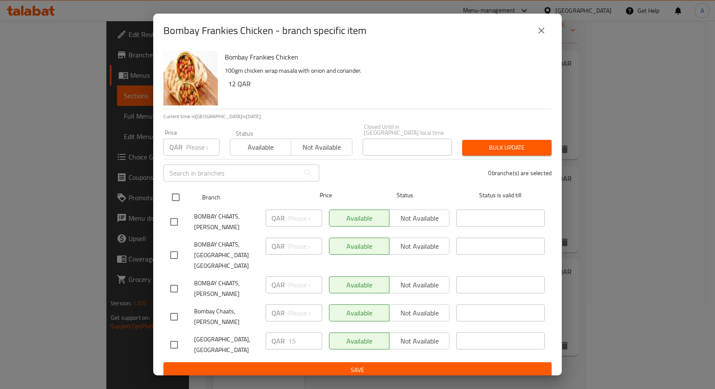
click at [173, 200] on input "checkbox" at bounding box center [176, 198] width 18 height 18
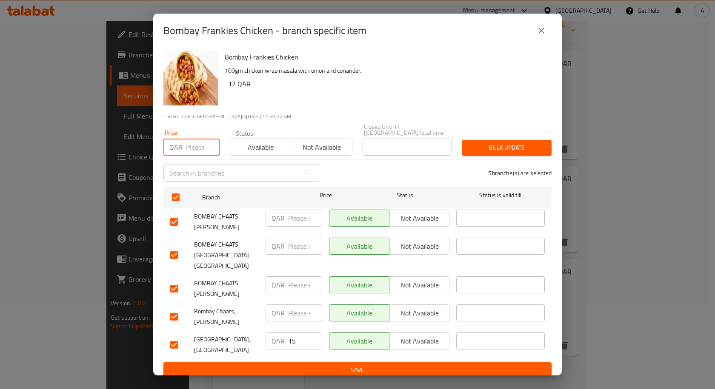
click at [195, 152] on input "number" at bounding box center [203, 147] width 34 height 17
click at [510, 143] on span "Bulk update" at bounding box center [507, 148] width 76 height 11
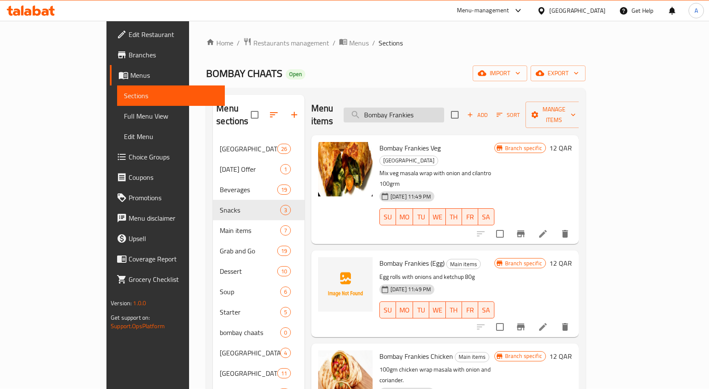
scroll to position [0, 0]
click at [444, 111] on input "Bombay Frankies" at bounding box center [394, 115] width 100 height 15
paste input "(Veg)"
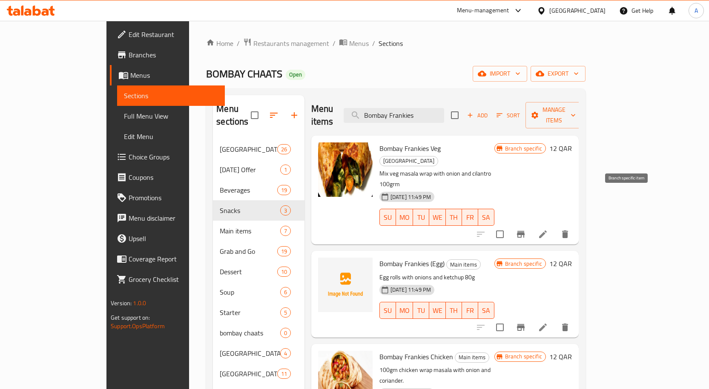
click at [524, 231] on icon "Branch-specific-item" at bounding box center [521, 234] width 8 height 7
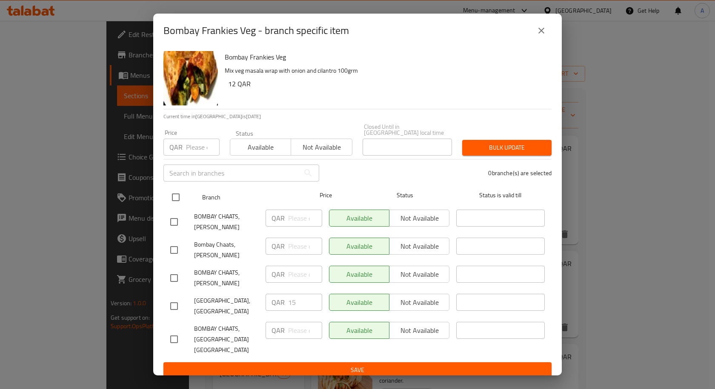
click at [181, 196] on input "checkbox" at bounding box center [176, 198] width 18 height 18
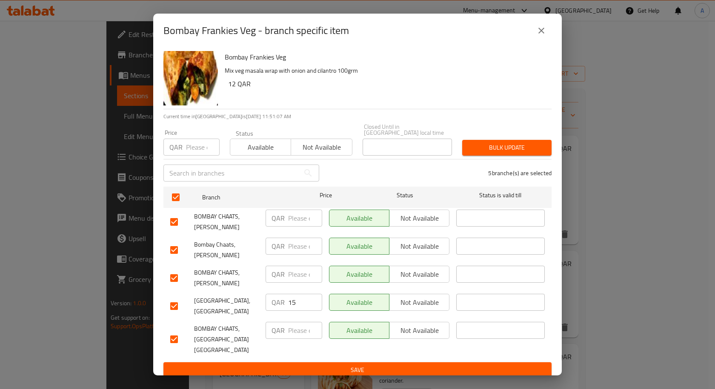
click at [191, 147] on input "number" at bounding box center [203, 147] width 34 height 17
click at [493, 149] on span "Bulk update" at bounding box center [507, 148] width 76 height 11
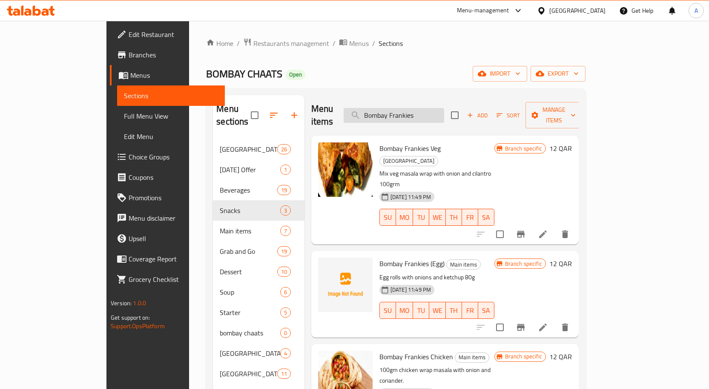
click at [444, 111] on input "Bombay Frankies" at bounding box center [394, 115] width 100 height 15
paste input "Veg Sandwich"
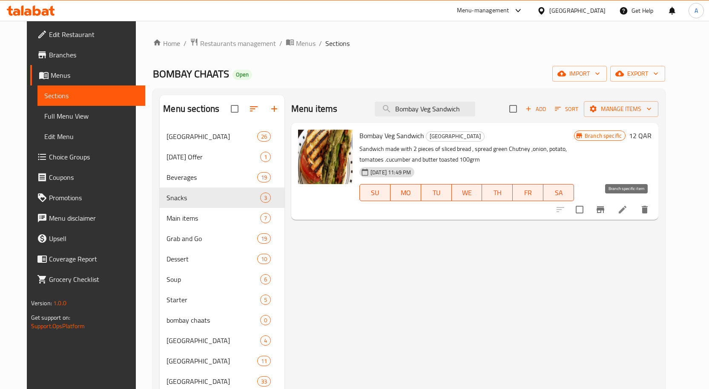
click at [610, 209] on button "Branch-specific-item" at bounding box center [600, 210] width 20 height 20
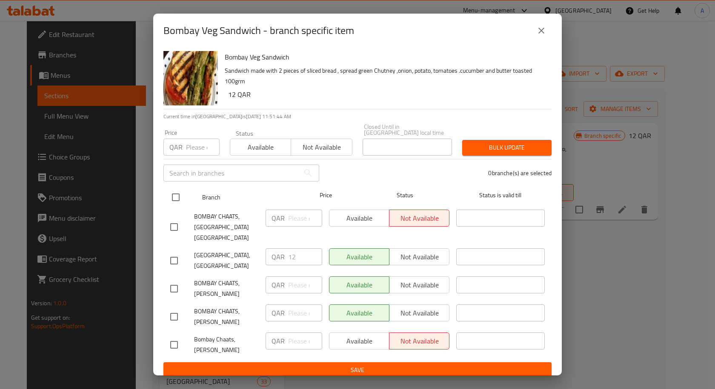
click at [180, 194] on input "checkbox" at bounding box center [176, 198] width 18 height 18
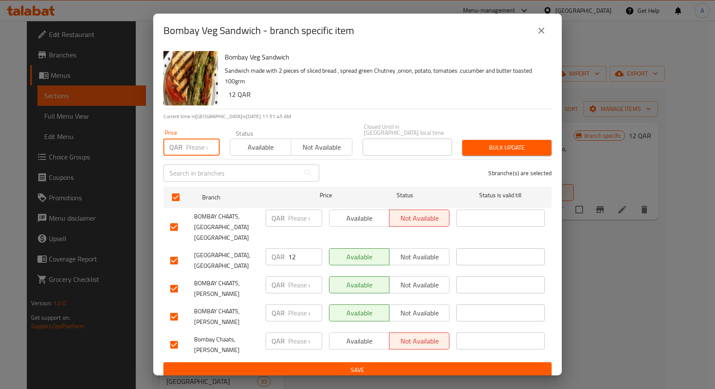
click at [196, 152] on input "number" at bounding box center [203, 147] width 34 height 17
click at [492, 144] on span "Bulk update" at bounding box center [507, 148] width 76 height 11
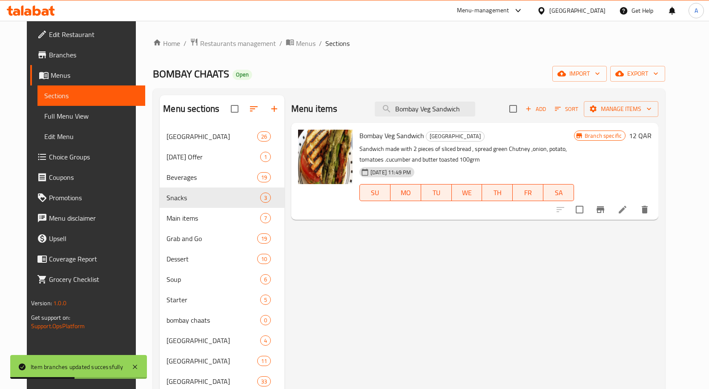
click at [446, 101] on div "Menu items Bombay Veg Sandwich Add Sort Manage items" at bounding box center [474, 109] width 367 height 28
click at [448, 102] on input "Bombay Veg Sandwich" at bounding box center [425, 109] width 100 height 15
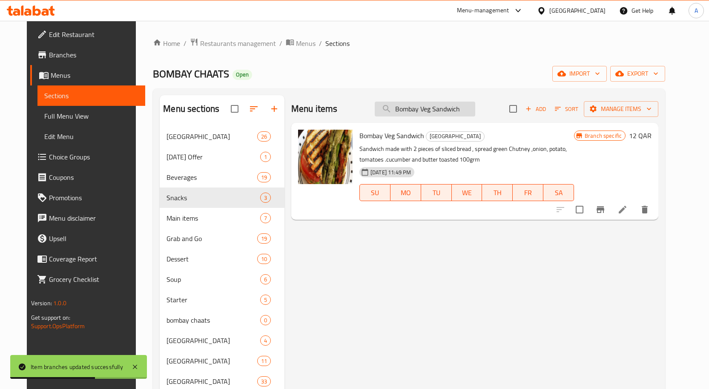
paste input "Egg Omelette"
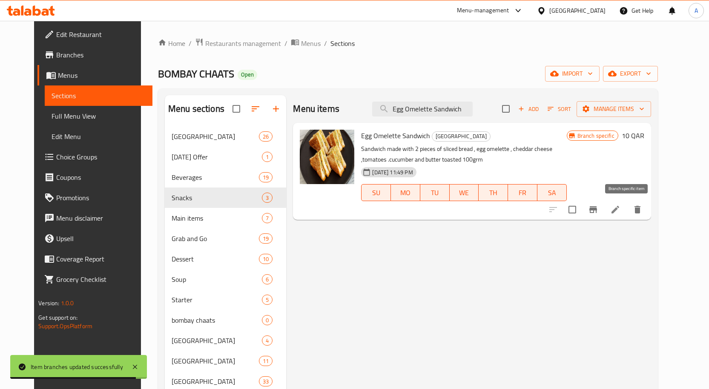
click at [597, 209] on icon "Branch-specific-item" at bounding box center [593, 209] width 8 height 7
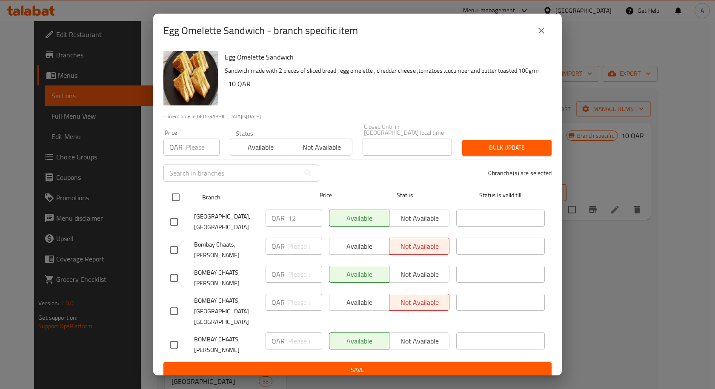
click at [182, 195] on input "checkbox" at bounding box center [176, 198] width 18 height 18
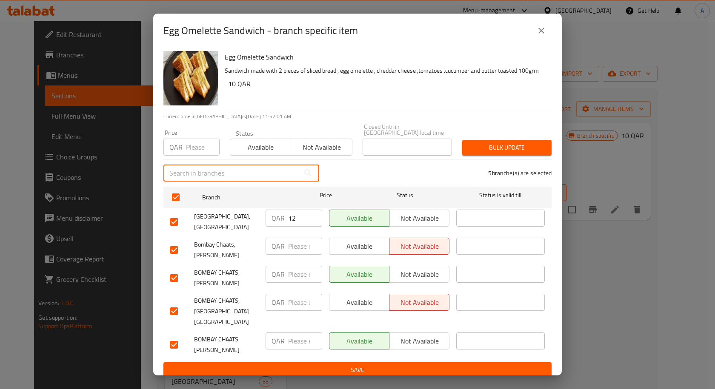
click at [189, 165] on input "text" at bounding box center [231, 173] width 136 height 17
click at [190, 153] on input "number" at bounding box center [203, 147] width 34 height 17
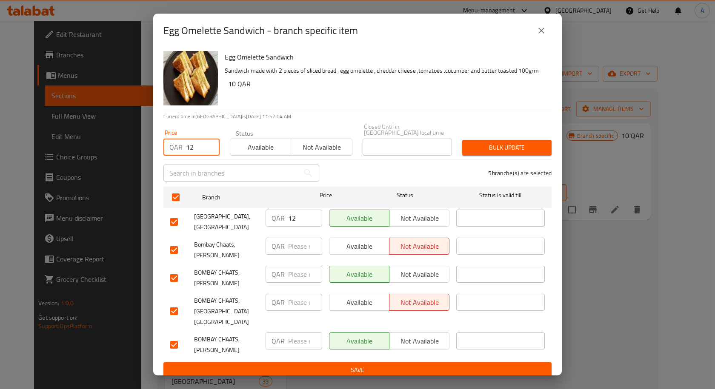
click at [511, 139] on div "Bulk update" at bounding box center [507, 148] width 100 height 26
click at [523, 146] on span "Bulk update" at bounding box center [507, 148] width 76 height 11
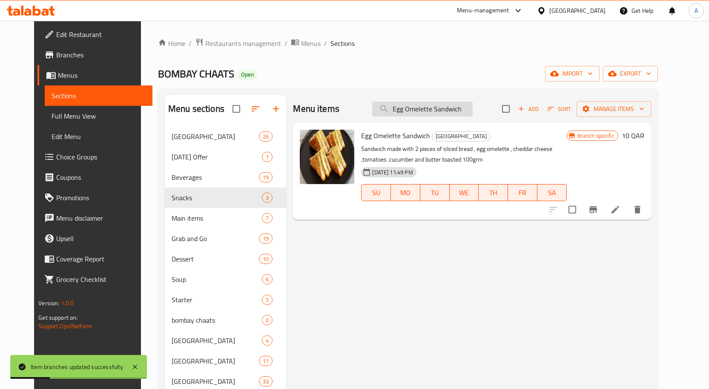
click at [443, 106] on input "Egg Omelette Sandwich" at bounding box center [422, 109] width 100 height 15
paste input "Punjab di [PERSON_NAME]"
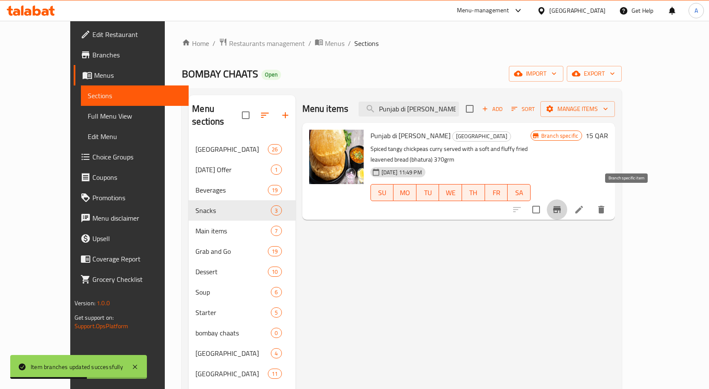
click at [567, 200] on button "Branch-specific-item" at bounding box center [557, 210] width 20 height 20
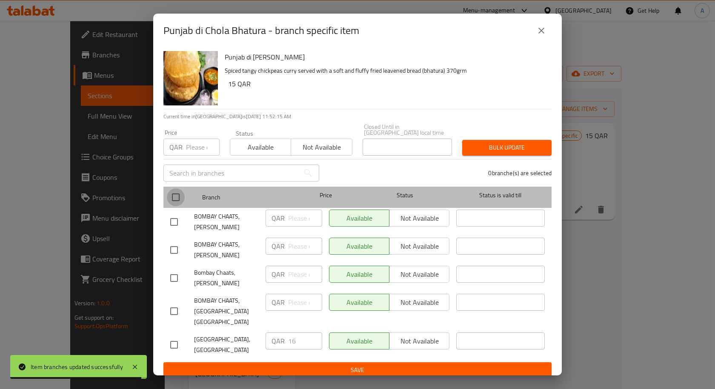
click at [175, 195] on input "checkbox" at bounding box center [176, 198] width 18 height 18
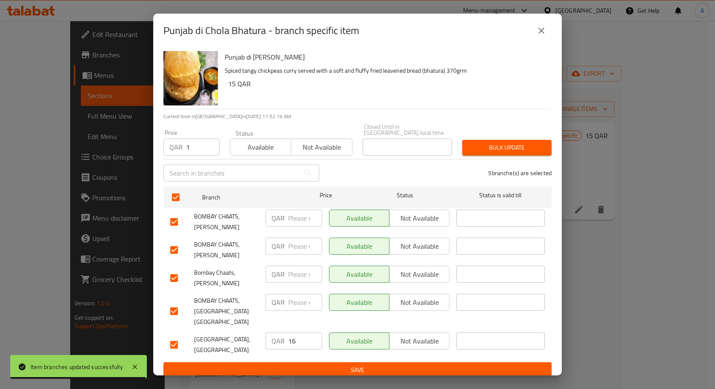
click at [211, 145] on input "1" at bounding box center [203, 147] width 34 height 17
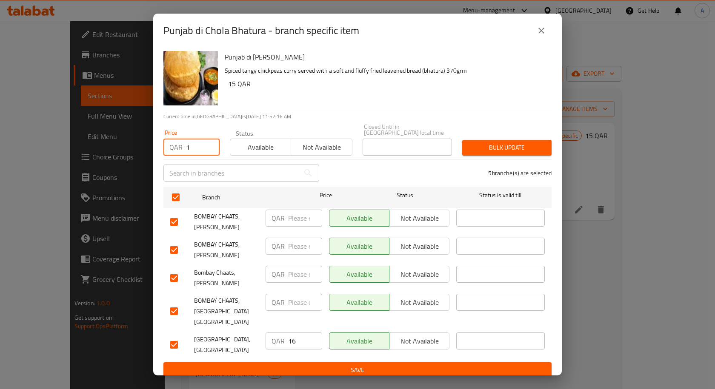
drag, startPoint x: 205, startPoint y: 144, endPoint x: 185, endPoint y: 146, distance: 19.7
click at [186, 146] on input "1" at bounding box center [203, 147] width 34 height 17
click at [518, 145] on span "Bulk update" at bounding box center [507, 148] width 76 height 11
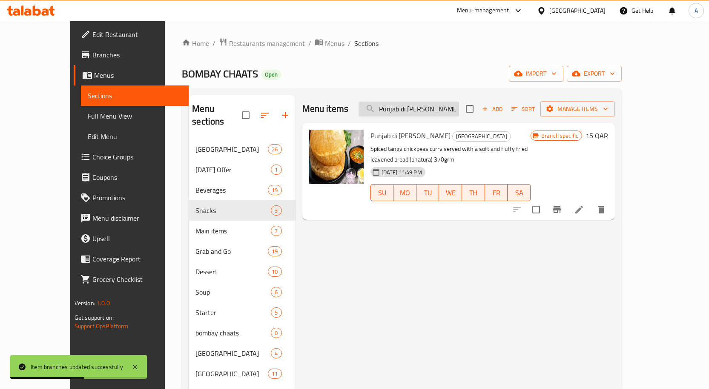
click at [459, 105] on input "Punjab di [PERSON_NAME]" at bounding box center [408, 109] width 100 height 15
paste input "Aloo Paratha"
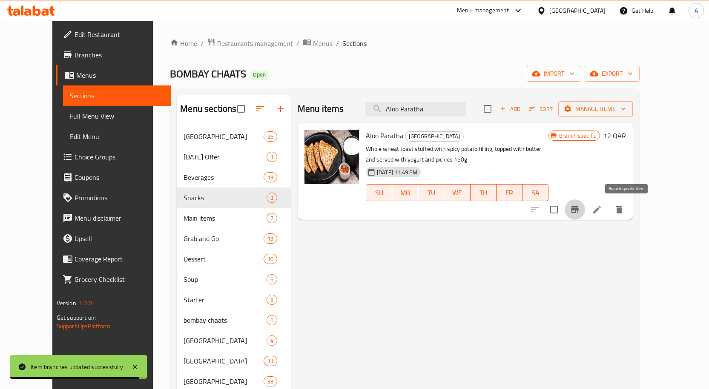
click at [578, 209] on icon "Branch-specific-item" at bounding box center [575, 209] width 8 height 7
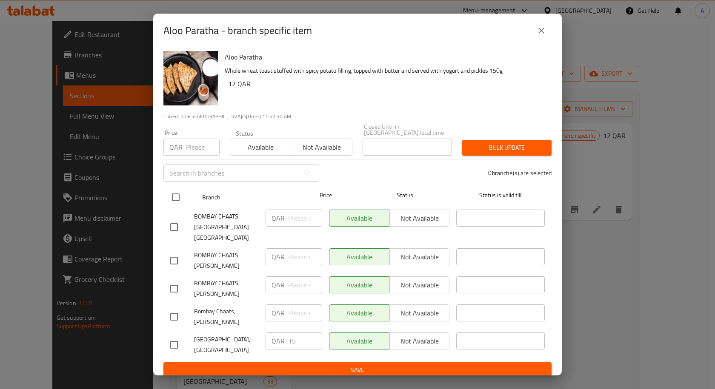
click at [165, 200] on div "Branch Price Status Status is valid till" at bounding box center [357, 197] width 388 height 21
click at [172, 198] on input "checkbox" at bounding box center [176, 198] width 18 height 18
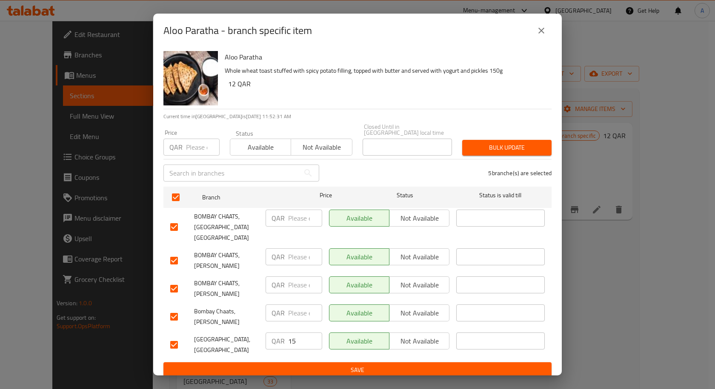
click at [195, 145] on input "number" at bounding box center [203, 147] width 34 height 17
click at [513, 146] on span "Bulk update" at bounding box center [507, 148] width 76 height 11
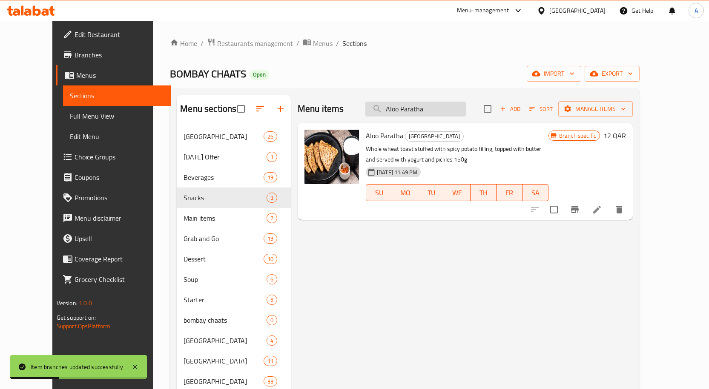
click at [442, 103] on input "Aloo Paratha" at bounding box center [415, 109] width 100 height 15
paste input "Paneer"
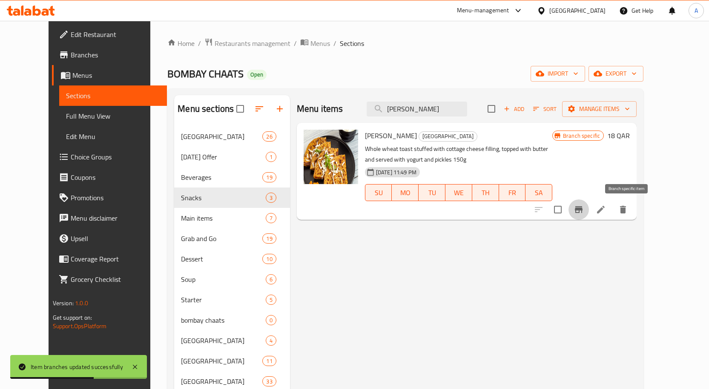
click at [584, 208] on icon "Branch-specific-item" at bounding box center [578, 210] width 10 height 10
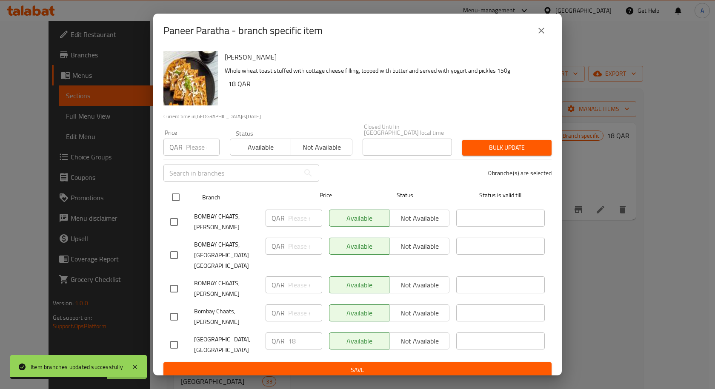
click at [177, 194] on input "checkbox" at bounding box center [176, 198] width 18 height 18
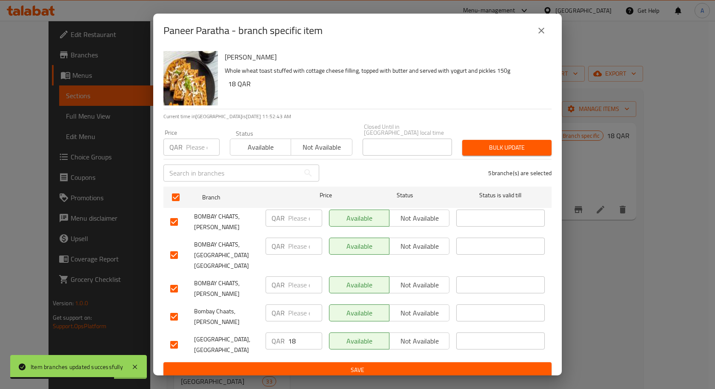
click at [200, 137] on div "Price QAR Price" at bounding box center [191, 143] width 56 height 26
click at [194, 143] on input "number" at bounding box center [203, 147] width 34 height 17
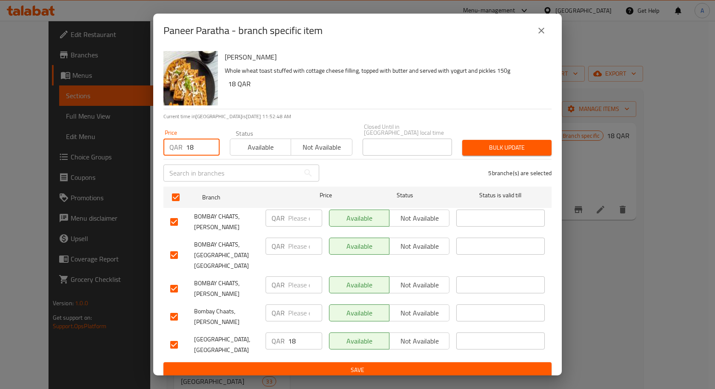
click at [530, 148] on span "Bulk update" at bounding box center [507, 148] width 76 height 11
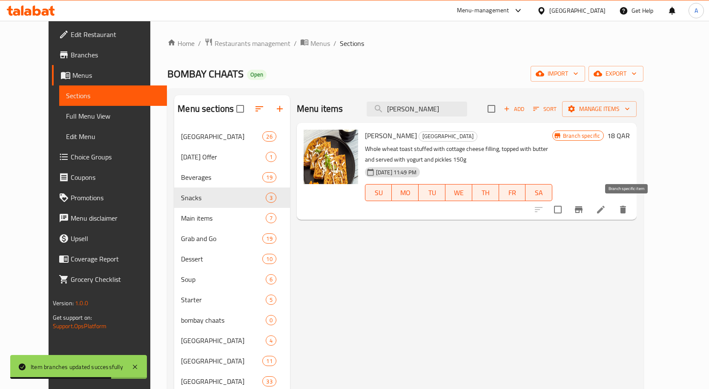
click at [582, 207] on icon "Branch-specific-item" at bounding box center [579, 209] width 8 height 7
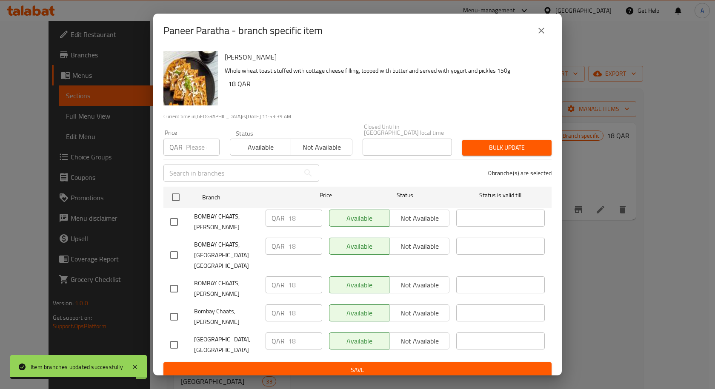
click at [540, 36] on icon "close" at bounding box center [541, 31] width 10 height 10
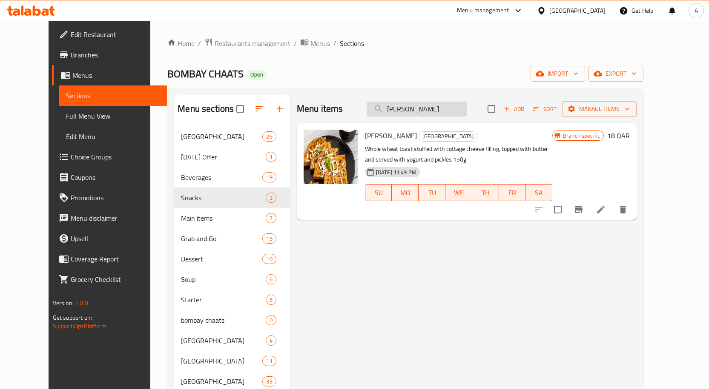
click at [438, 112] on input "[PERSON_NAME]" at bounding box center [417, 109] width 100 height 15
paste input "Gobi"
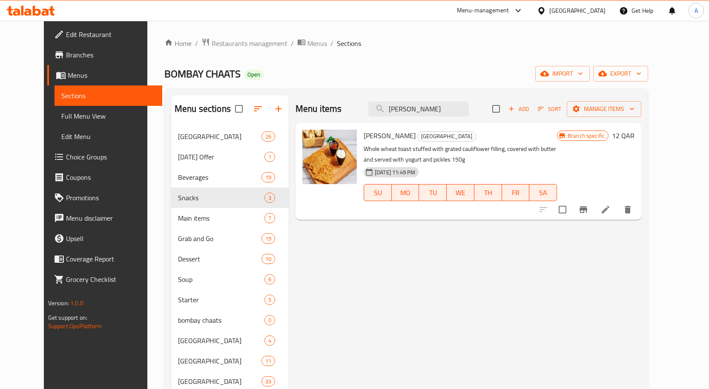
click at [587, 209] on icon "Branch-specific-item" at bounding box center [583, 209] width 8 height 7
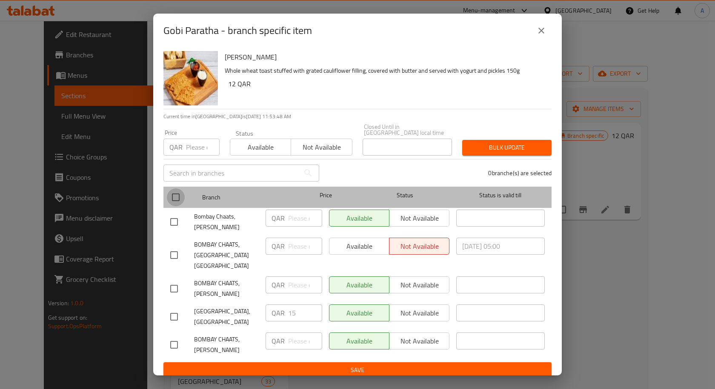
click at [183, 202] on input "checkbox" at bounding box center [176, 198] width 18 height 18
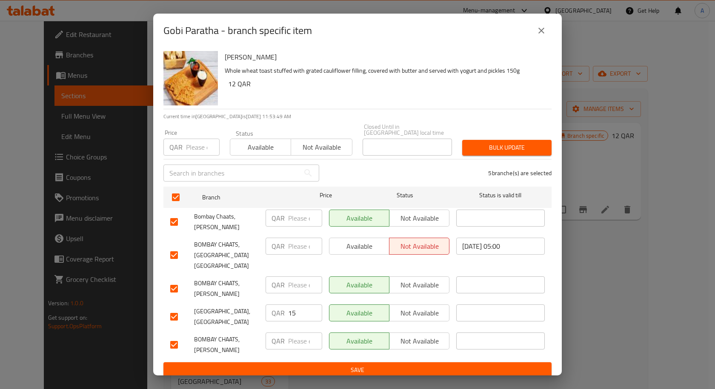
click at [194, 148] on input "number" at bounding box center [203, 147] width 34 height 17
click at [498, 148] on span "Bulk update" at bounding box center [507, 148] width 76 height 11
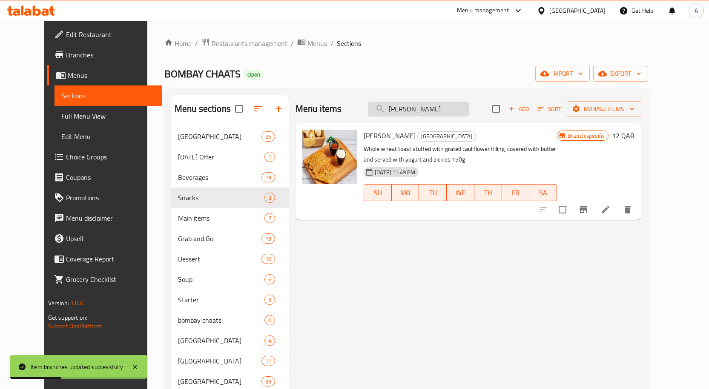
click at [421, 104] on input "[PERSON_NAME]" at bounding box center [418, 109] width 100 height 15
paste input "Idli sambar (3 Pcs)"
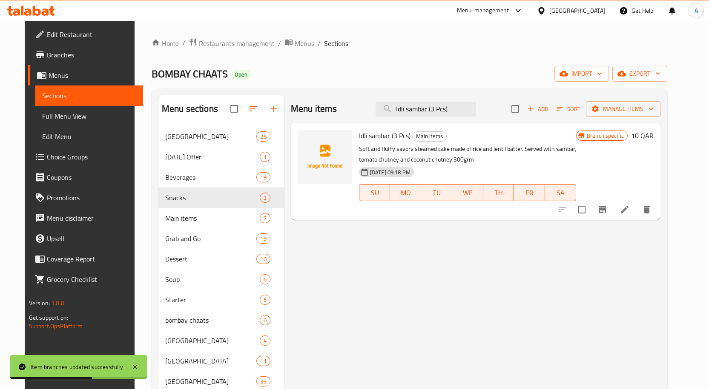
click at [607, 212] on icon "Branch-specific-item" at bounding box center [602, 210] width 10 height 10
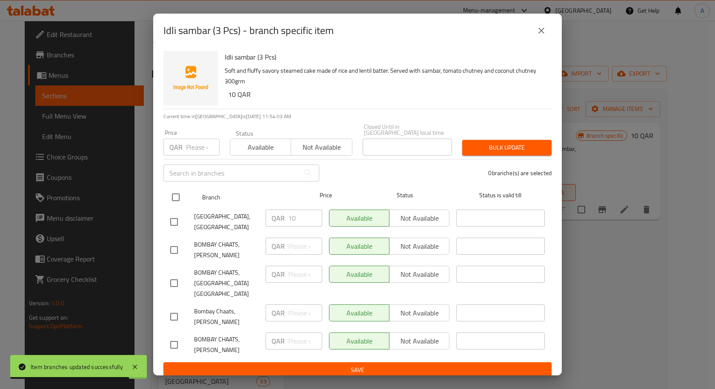
click at [176, 198] on input "checkbox" at bounding box center [176, 198] width 18 height 18
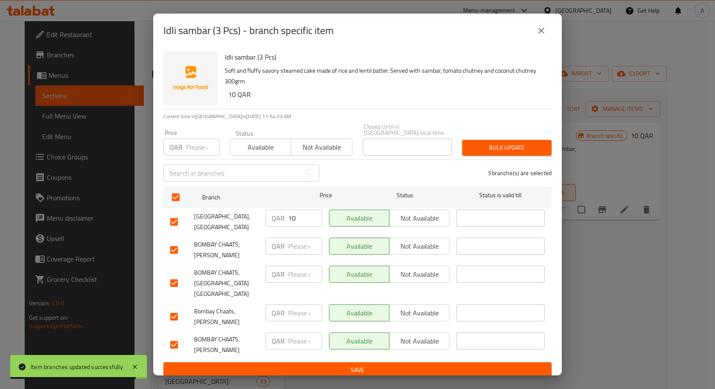
click at [194, 135] on div "Price QAR Price" at bounding box center [191, 143] width 56 height 26
click at [196, 137] on div "Price QAR Price" at bounding box center [191, 143] width 56 height 26
click at [200, 143] on input "number" at bounding box center [203, 147] width 34 height 17
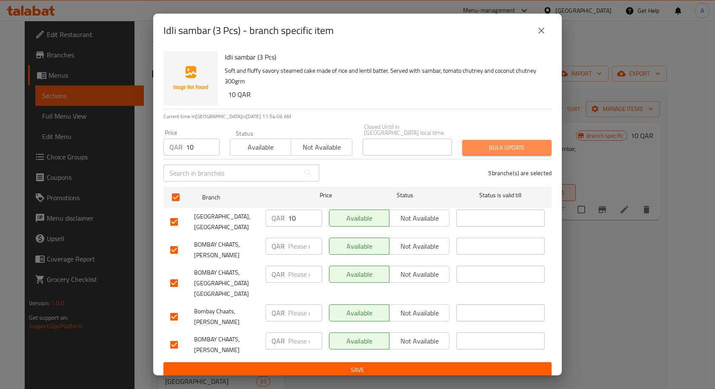
click at [467, 141] on button "Bulk update" at bounding box center [506, 148] width 89 height 16
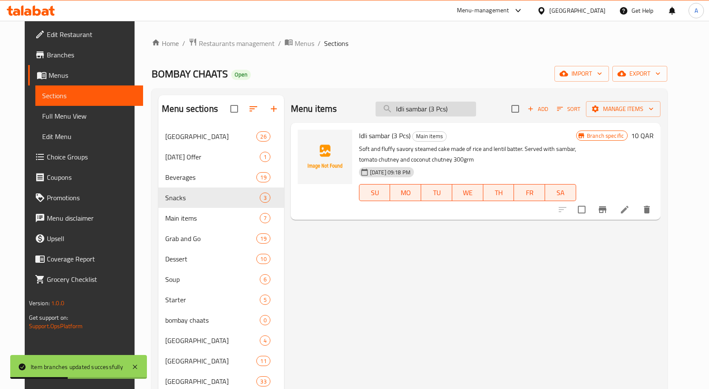
click at [450, 102] on input "Idli sambar (3 Pcs)" at bounding box center [425, 109] width 100 height 15
paste input "Vada sambar (2p"
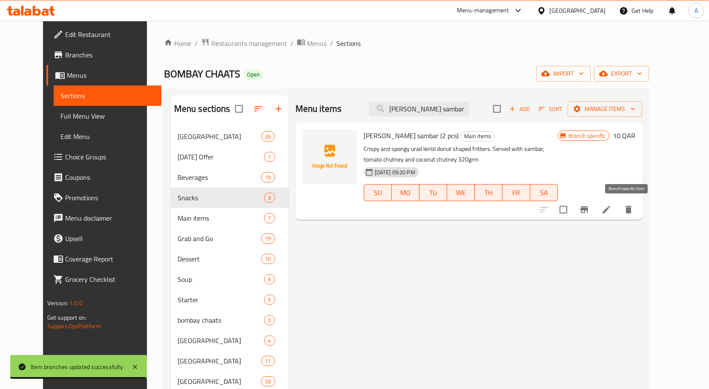
click at [589, 207] on icon "Branch-specific-item" at bounding box center [584, 210] width 10 height 10
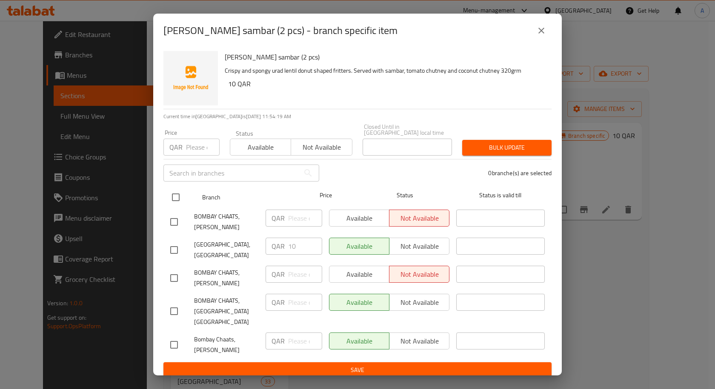
click at [179, 200] on input "checkbox" at bounding box center [176, 198] width 18 height 18
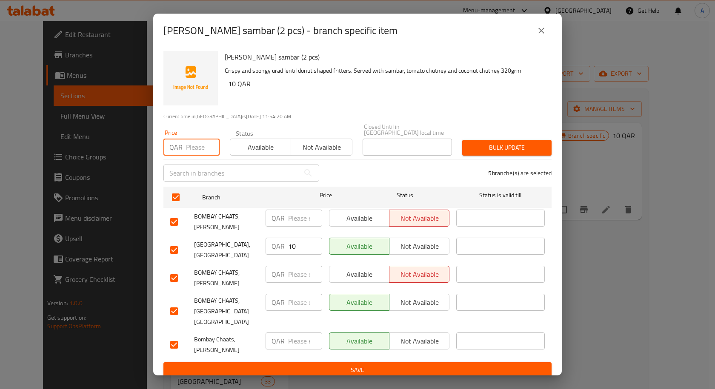
click at [192, 150] on input "number" at bounding box center [203, 147] width 34 height 17
click at [494, 149] on span "Bulk update" at bounding box center [507, 148] width 76 height 11
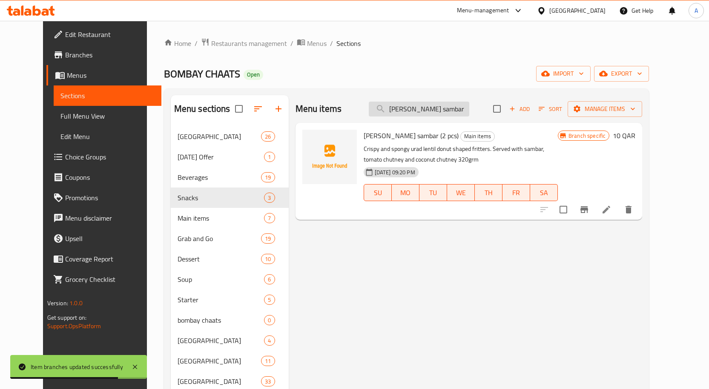
click at [424, 108] on input "Vada sambar (2" at bounding box center [419, 109] width 100 height 15
paste input "Dosa (Plain)"
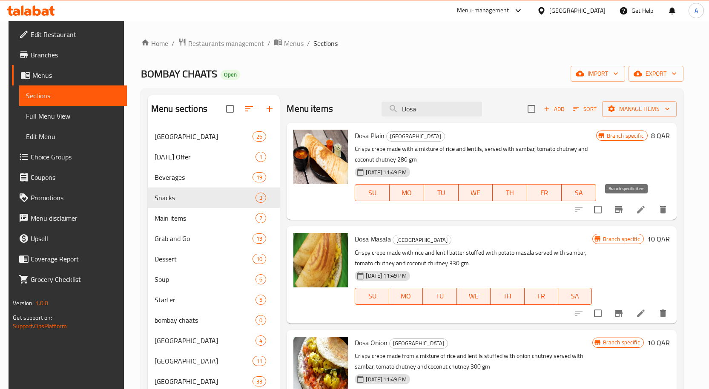
click at [622, 209] on icon "Branch-specific-item" at bounding box center [619, 209] width 8 height 7
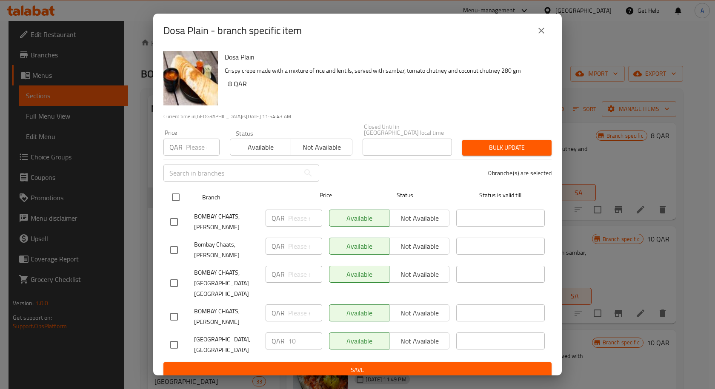
click at [173, 195] on input "checkbox" at bounding box center [176, 198] width 18 height 18
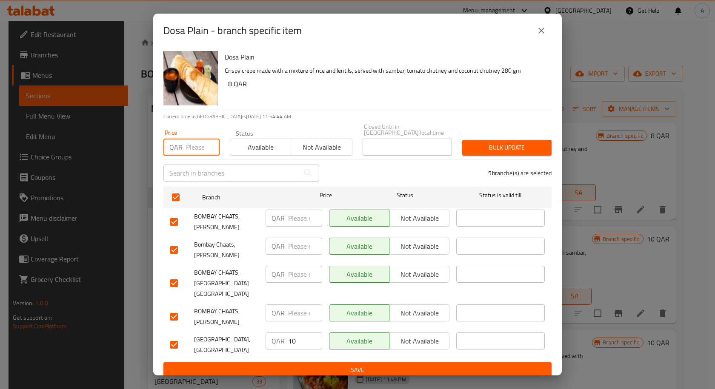
click at [196, 149] on input "number" at bounding box center [203, 147] width 34 height 17
click at [538, 149] on span "Bulk update" at bounding box center [507, 148] width 76 height 11
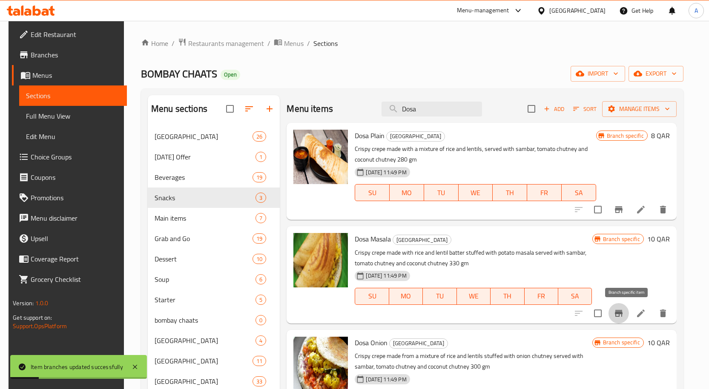
click at [629, 314] on button "Branch-specific-item" at bounding box center [618, 314] width 20 height 20
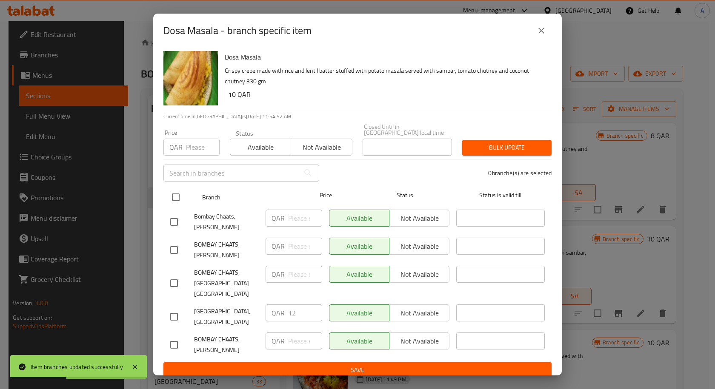
click at [170, 198] on input "checkbox" at bounding box center [176, 198] width 18 height 18
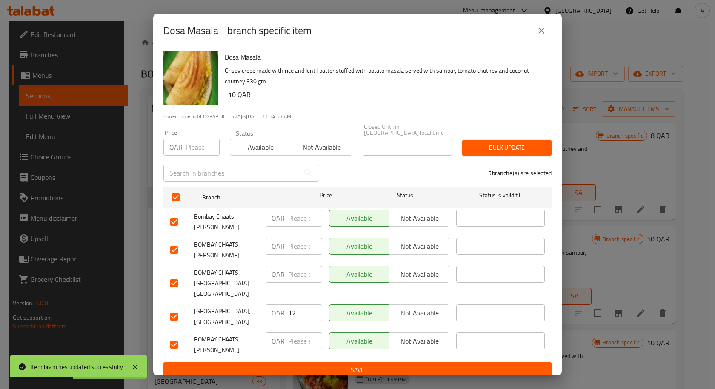
click at [189, 155] on input "number" at bounding box center [203, 147] width 34 height 17
click at [522, 147] on span "Bulk update" at bounding box center [507, 148] width 76 height 11
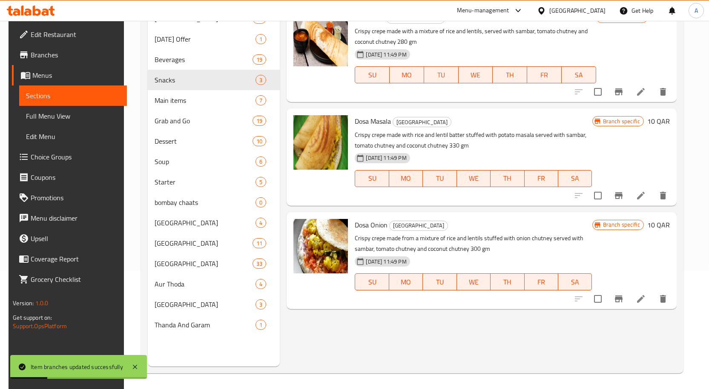
scroll to position [119, 0]
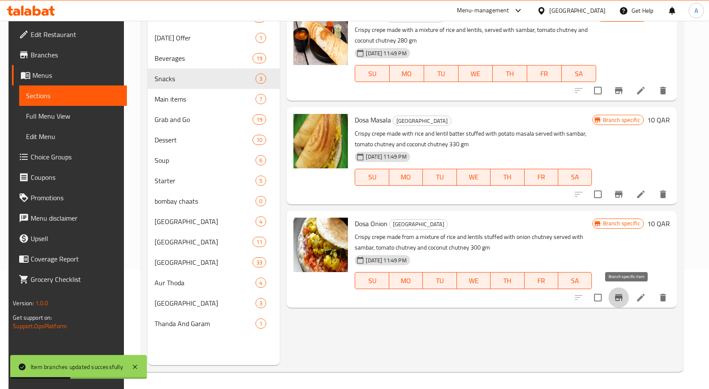
click at [623, 293] on icon "Branch-specific-item" at bounding box center [618, 298] width 10 height 10
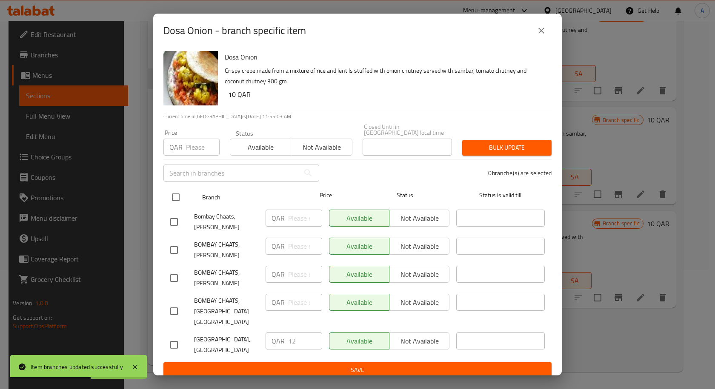
click at [183, 198] on input "checkbox" at bounding box center [176, 198] width 18 height 18
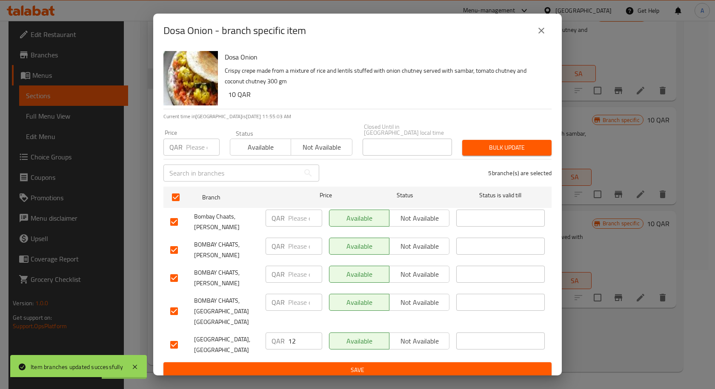
click at [198, 148] on input "number" at bounding box center [203, 147] width 34 height 17
click at [547, 146] on button "Bulk update" at bounding box center [506, 148] width 89 height 16
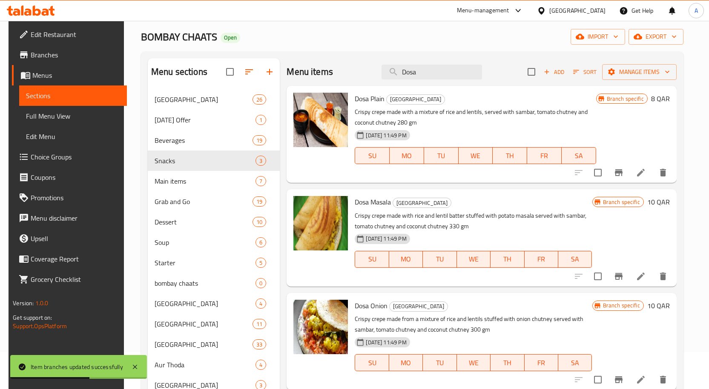
scroll to position [0, 0]
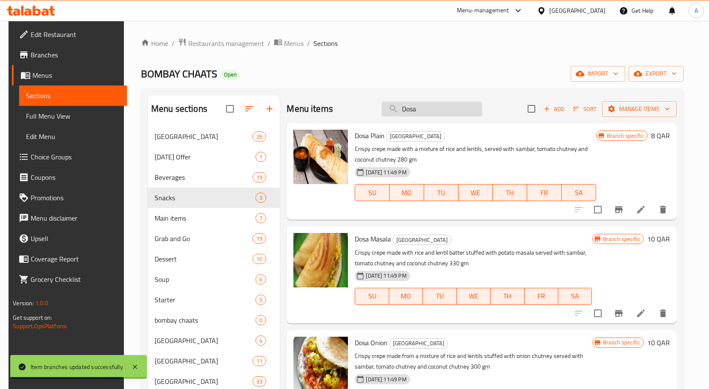
click at [418, 112] on input "Dosa" at bounding box center [431, 109] width 100 height 15
paste input "[PERSON_NAME]"
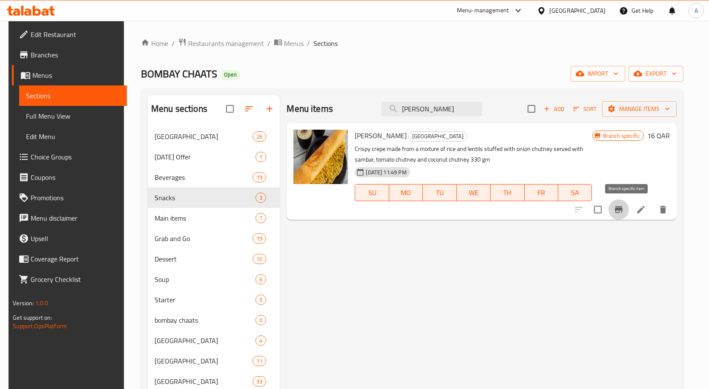
click at [624, 212] on icon "Branch-specific-item" at bounding box center [618, 210] width 10 height 10
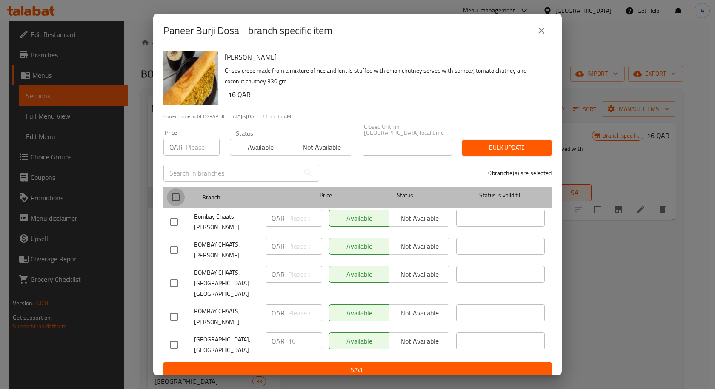
click at [172, 196] on input "checkbox" at bounding box center [176, 198] width 18 height 18
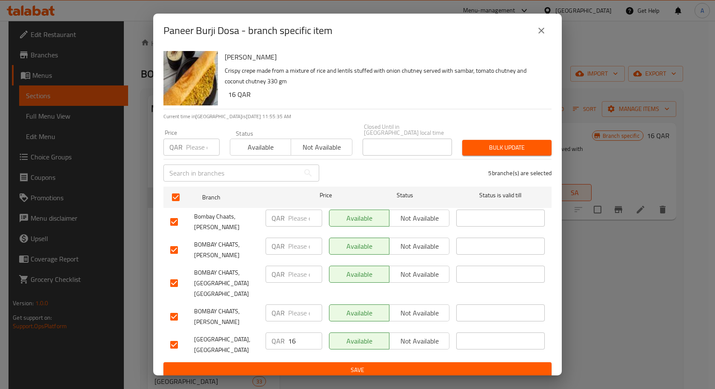
click at [190, 152] on input "number" at bounding box center [203, 147] width 34 height 17
click at [523, 157] on div "Bulk update" at bounding box center [507, 148] width 100 height 26
click at [520, 153] on button "Bulk update" at bounding box center [506, 148] width 89 height 16
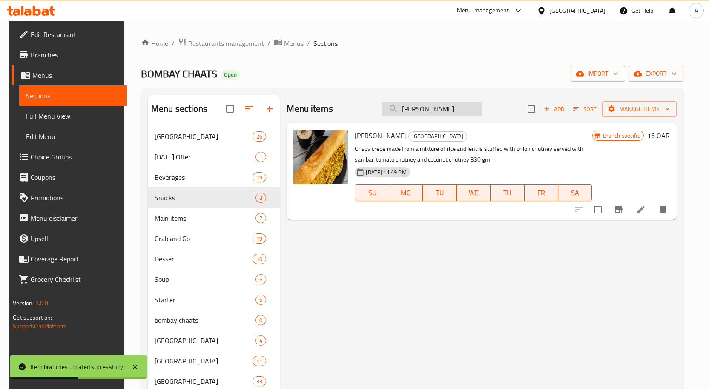
click at [455, 108] on input "[PERSON_NAME]" at bounding box center [431, 109] width 100 height 15
paste input "Schezwan [PERSON_NAME]"
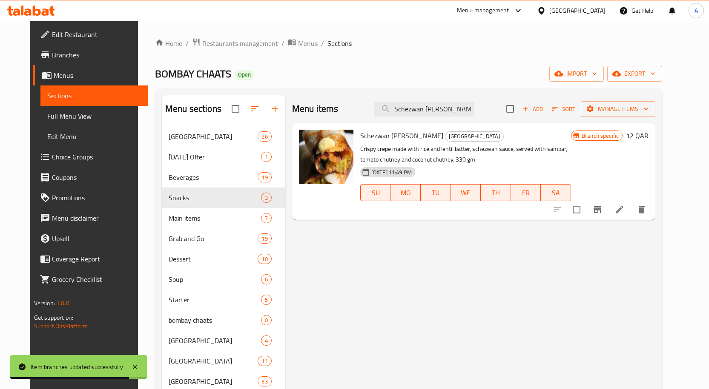
click at [602, 209] on icon "Branch-specific-item" at bounding box center [597, 210] width 10 height 10
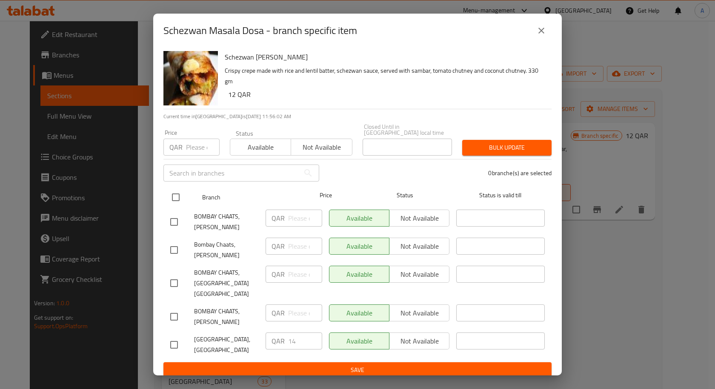
click at [181, 193] on input "checkbox" at bounding box center [176, 198] width 18 height 18
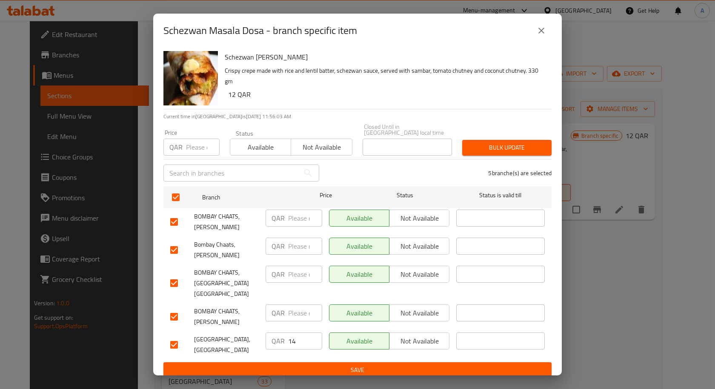
click at [194, 144] on input "number" at bounding box center [203, 147] width 34 height 17
click at [495, 147] on span "Bulk update" at bounding box center [507, 148] width 76 height 11
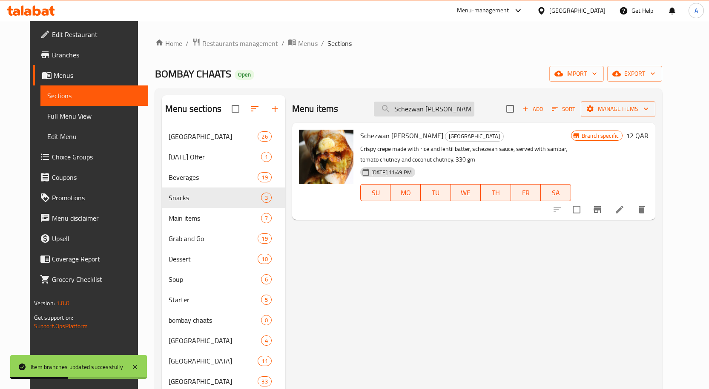
click at [473, 106] on input "Schezwan [PERSON_NAME]" at bounding box center [424, 109] width 100 height 15
paste input "Mysore"
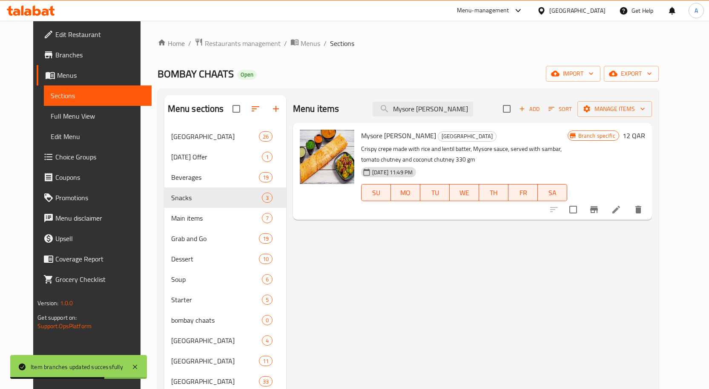
click at [599, 208] on icon "Branch-specific-item" at bounding box center [594, 210] width 10 height 10
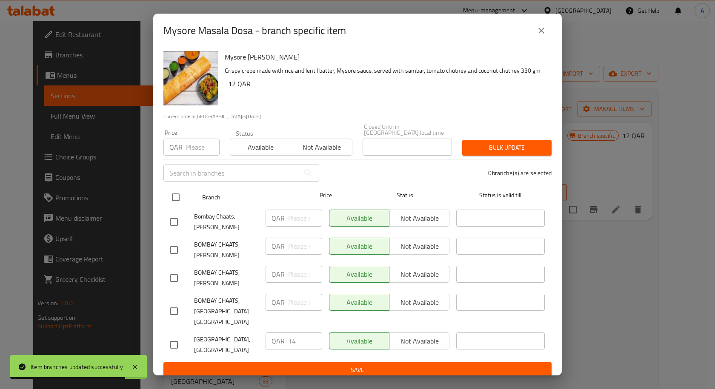
click at [179, 200] on input "checkbox" at bounding box center [176, 198] width 18 height 18
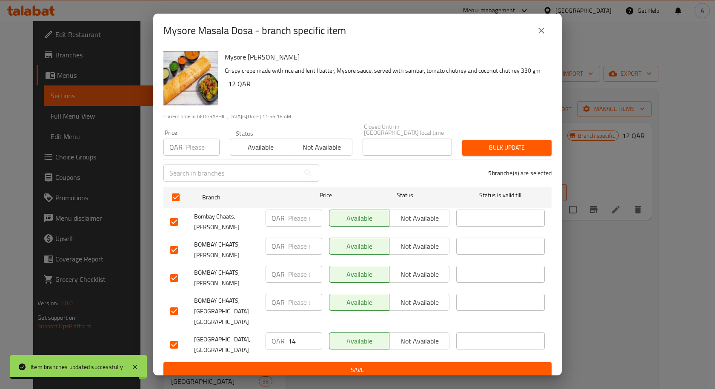
click at [198, 151] on input "number" at bounding box center [203, 147] width 34 height 17
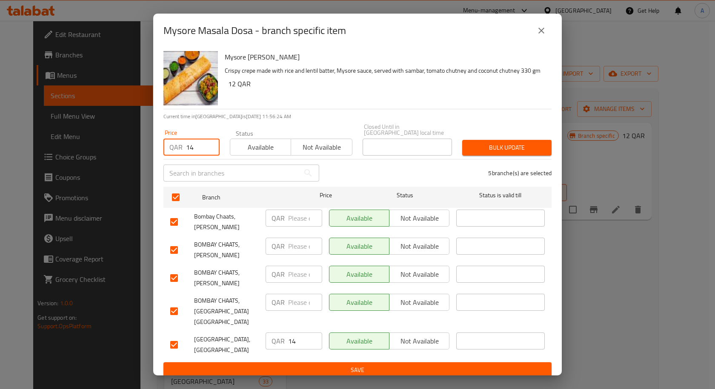
click at [524, 150] on span "Bulk update" at bounding box center [507, 148] width 76 height 11
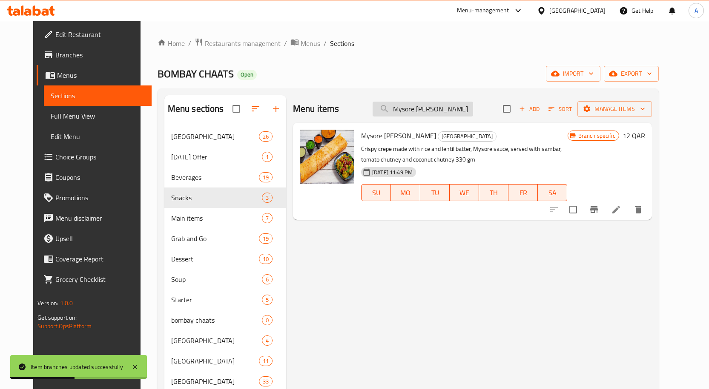
click at [452, 102] on input "Mysore [PERSON_NAME]" at bounding box center [422, 109] width 100 height 15
click at [452, 104] on input "Mysore [PERSON_NAME]" at bounding box center [422, 109] width 100 height 15
paste input "Uttapam (Masala)"
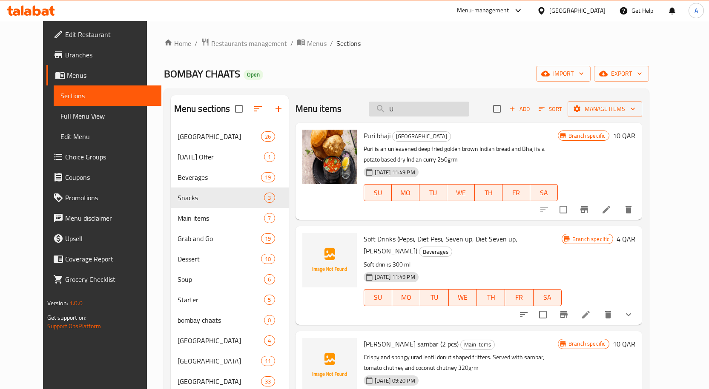
click at [405, 115] on input "U" at bounding box center [419, 109] width 100 height 15
click at [409, 112] on input "U" at bounding box center [419, 109] width 100 height 15
paste input "Uttapam (Masala)"
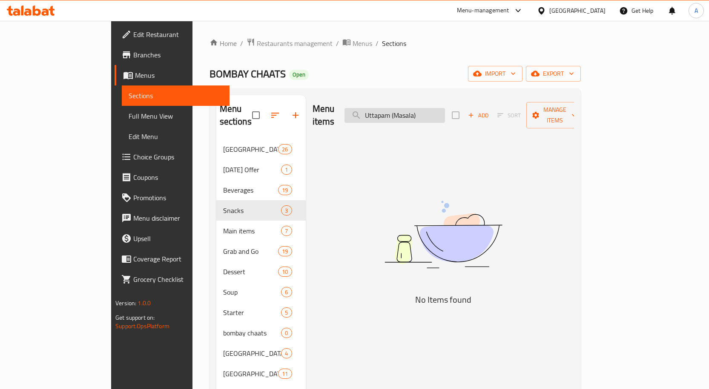
drag, startPoint x: 436, startPoint y: 110, endPoint x: 421, endPoint y: 110, distance: 15.8
click at [421, 110] on input "Uttapam (Masala)" at bounding box center [394, 115] width 100 height 15
click at [445, 112] on input "Uttapam (Masala)" at bounding box center [394, 115] width 100 height 15
drag, startPoint x: 435, startPoint y: 108, endPoint x: 385, endPoint y: 115, distance: 50.0
click at [385, 115] on input "Uttapam (Masala)" at bounding box center [394, 115] width 100 height 15
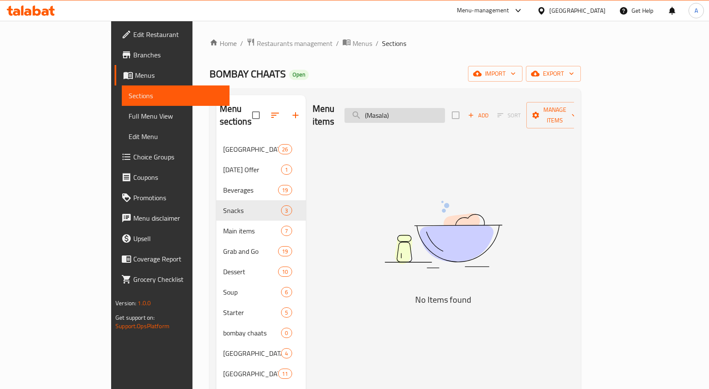
click at [440, 111] on input "(Masala)" at bounding box center [394, 115] width 100 height 15
click at [407, 108] on input "(Masala" at bounding box center [394, 115] width 100 height 15
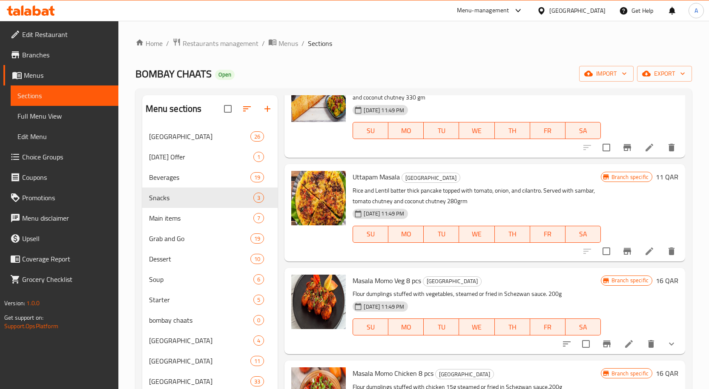
scroll to position [1532, 0]
click at [364, 181] on span "Uttapam Masala" at bounding box center [375, 176] width 47 height 13
copy span "Uttapam"
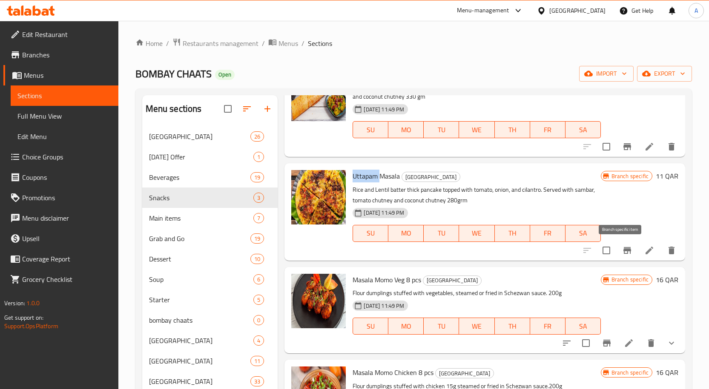
click at [617, 248] on button "Branch-specific-item" at bounding box center [627, 251] width 20 height 20
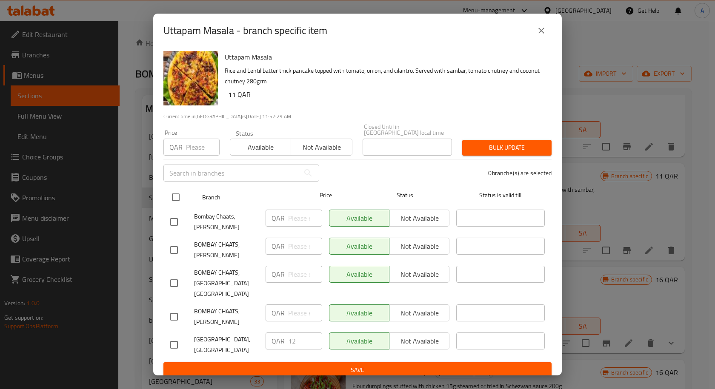
click at [174, 200] on input "checkbox" at bounding box center [176, 198] width 18 height 18
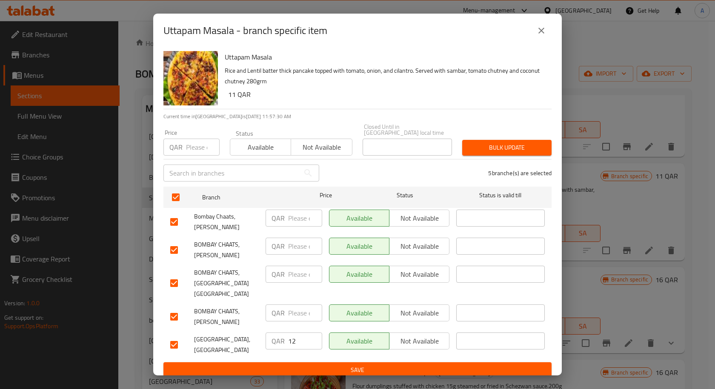
click at [186, 148] on input "number" at bounding box center [203, 147] width 34 height 17
click at [506, 140] on button "Bulk update" at bounding box center [506, 148] width 89 height 16
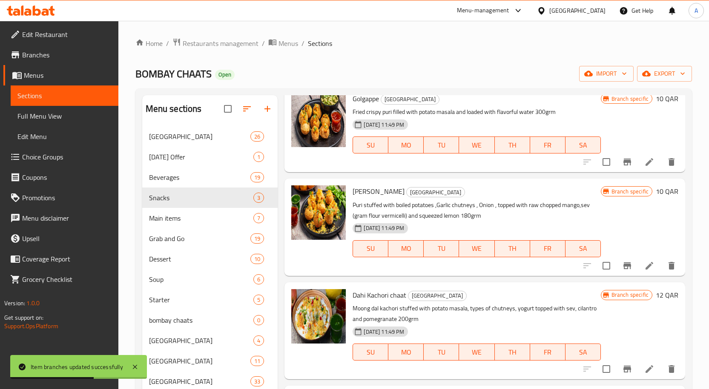
scroll to position [0, 0]
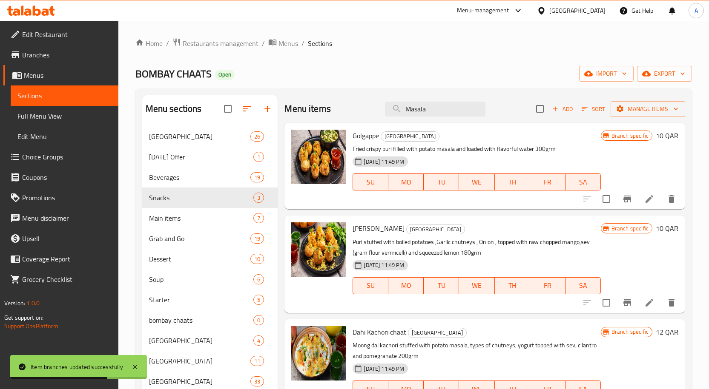
drag, startPoint x: 424, startPoint y: 109, endPoint x: 338, endPoint y: 107, distance: 86.9
click at [338, 107] on div "Menu items Masala Add Sort Manage items" at bounding box center [484, 109] width 401 height 28
paste input "Uttapam"
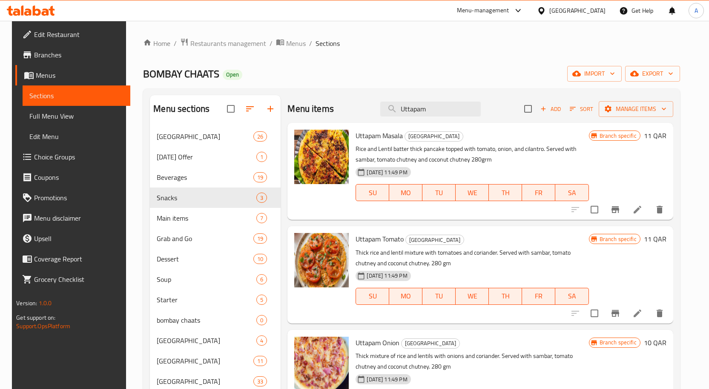
click at [619, 311] on icon "Branch-specific-item" at bounding box center [615, 313] width 8 height 7
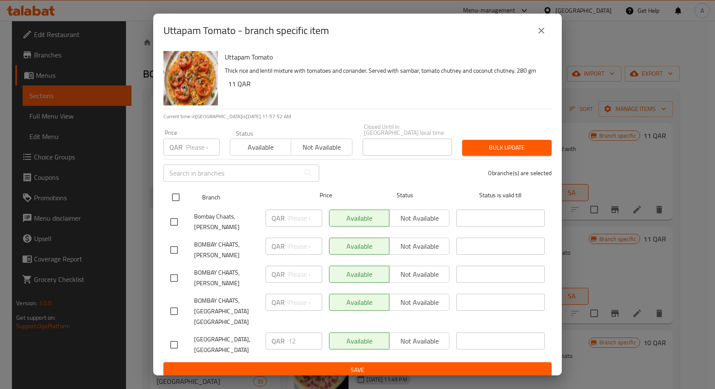
click at [174, 198] on input "checkbox" at bounding box center [176, 198] width 18 height 18
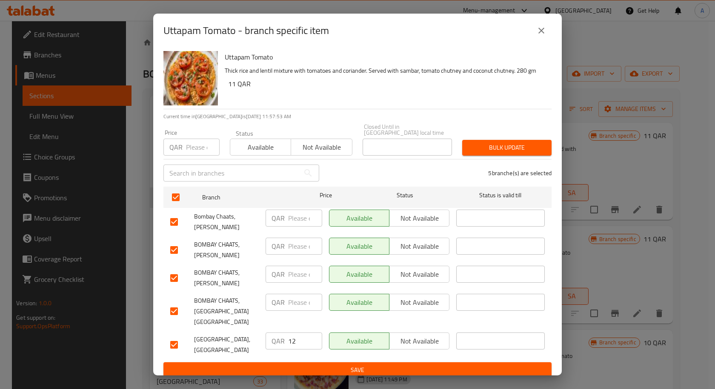
click at [195, 149] on input "number" at bounding box center [203, 147] width 34 height 17
click at [506, 144] on span "Bulk update" at bounding box center [507, 148] width 76 height 11
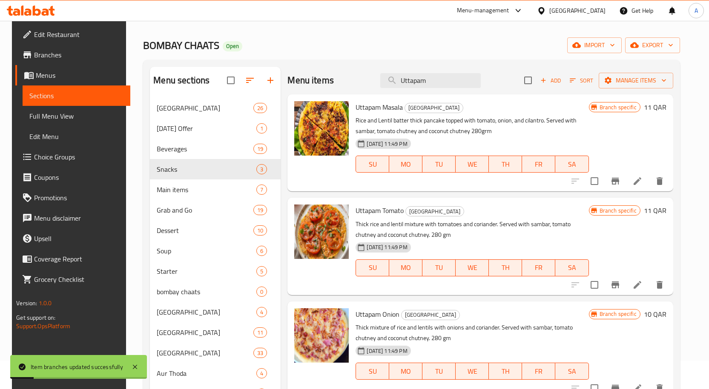
scroll to position [43, 0]
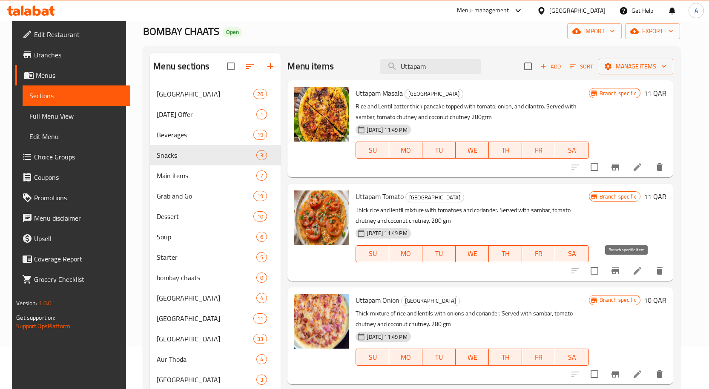
click at [620, 266] on icon "Branch-specific-item" at bounding box center [615, 271] width 10 height 10
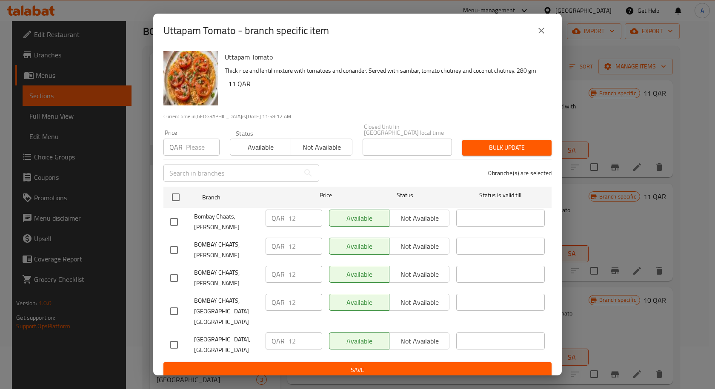
click at [544, 36] on icon "close" at bounding box center [541, 31] width 10 height 10
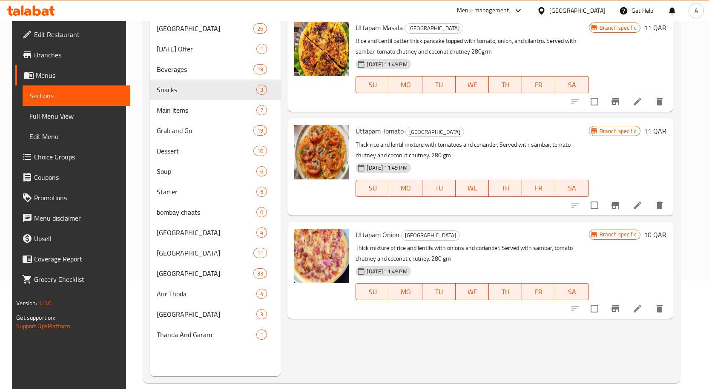
scroll to position [119, 0]
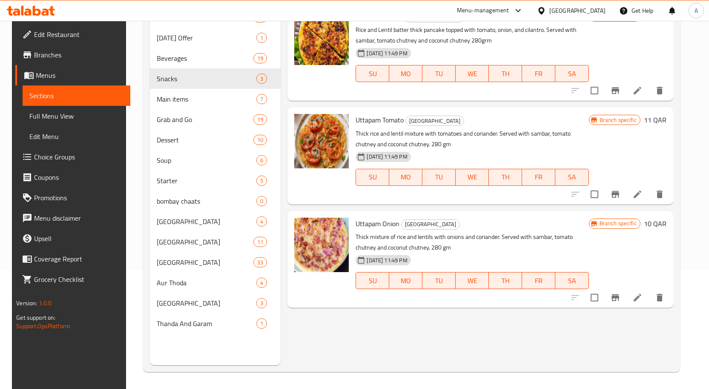
click at [619, 295] on icon "Branch-specific-item" at bounding box center [615, 298] width 8 height 7
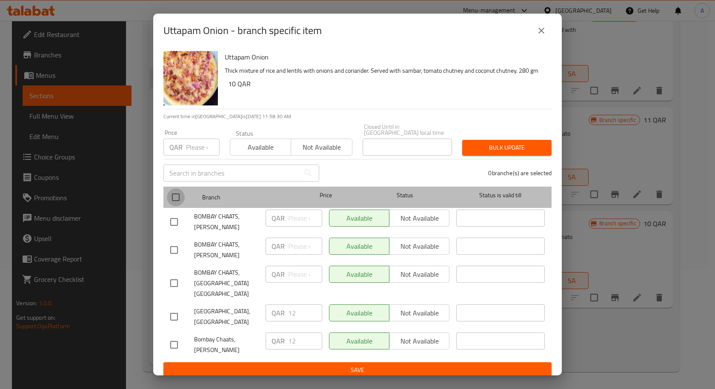
click at [171, 198] on input "checkbox" at bounding box center [176, 198] width 18 height 18
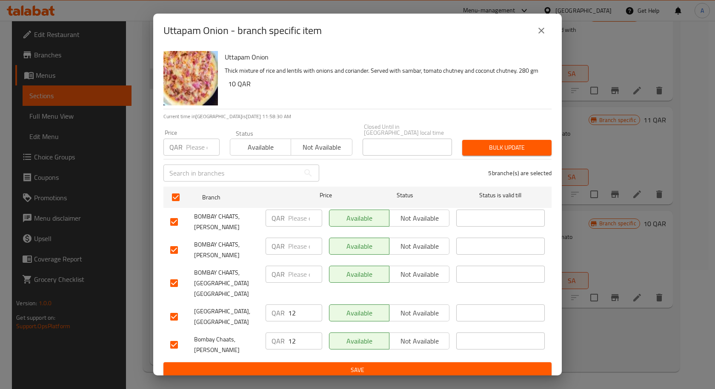
click at [188, 148] on input "number" at bounding box center [203, 147] width 34 height 17
click at [507, 149] on span "Bulk update" at bounding box center [507, 148] width 76 height 11
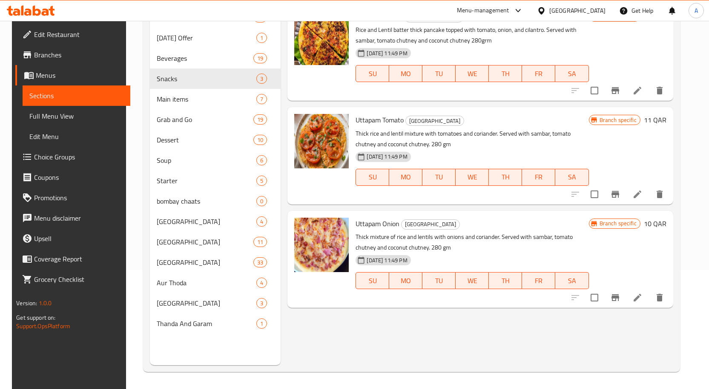
click at [625, 304] on button "Branch-specific-item" at bounding box center [615, 298] width 20 height 20
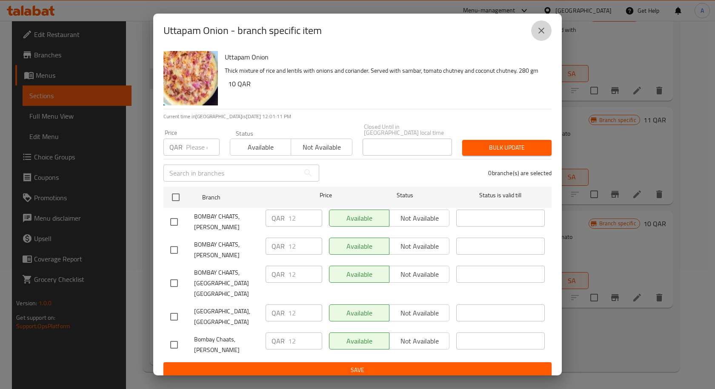
click at [544, 36] on icon "close" at bounding box center [541, 31] width 10 height 10
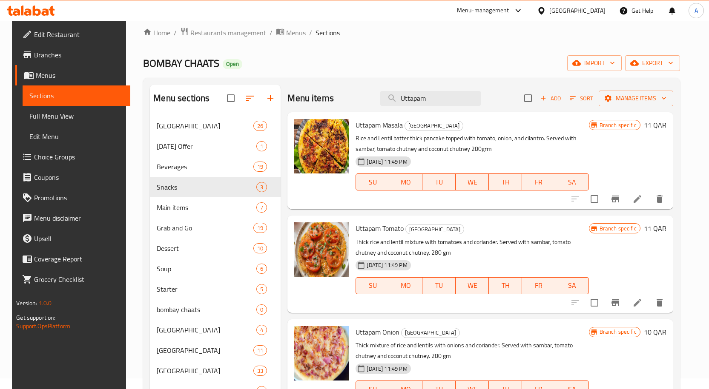
scroll to position [0, 0]
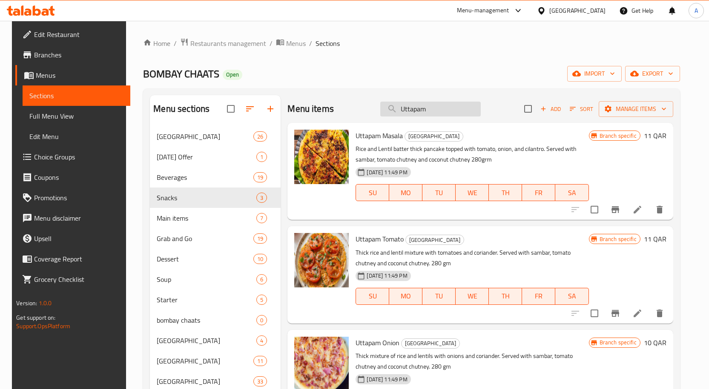
click at [434, 109] on input "Uttapam" at bounding box center [430, 109] width 100 height 15
paste input "pma (Breakfast)"
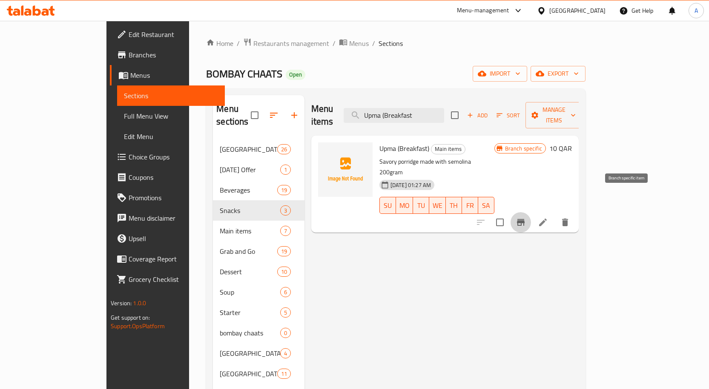
click at [526, 218] on icon "Branch-specific-item" at bounding box center [520, 223] width 10 height 10
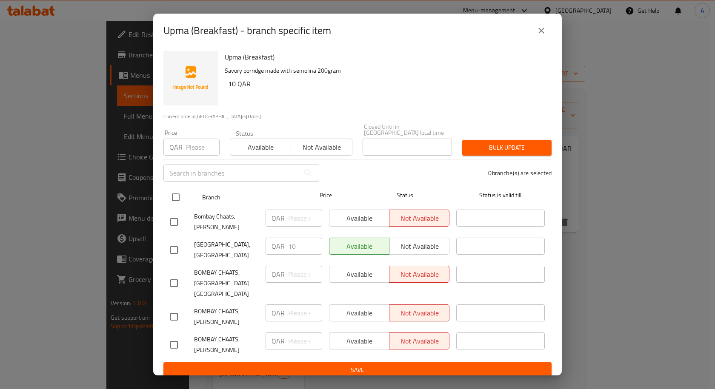
click at [178, 195] on input "checkbox" at bounding box center [176, 198] width 18 height 18
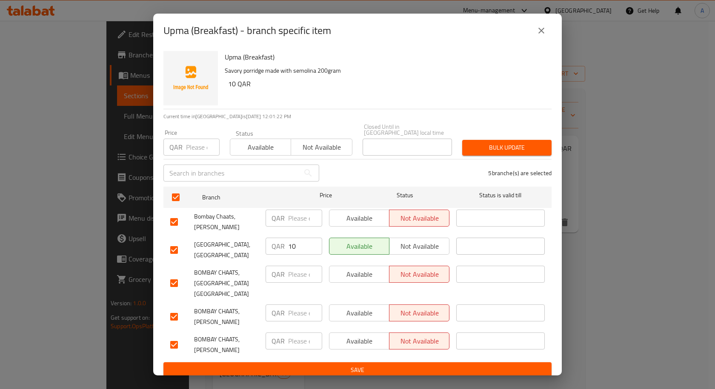
click at [203, 139] on input "number" at bounding box center [203, 147] width 34 height 17
click at [498, 146] on span "Bulk update" at bounding box center [507, 148] width 76 height 11
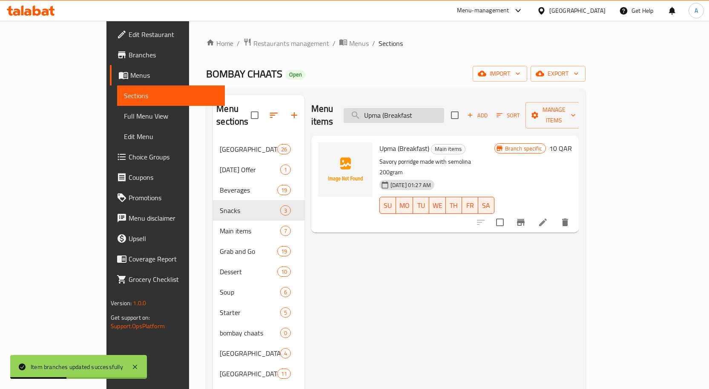
drag, startPoint x: 420, startPoint y: 119, endPoint x: 416, endPoint y: 116, distance: 4.6
click at [420, 119] on div "Menu items Upma (Breakfast Add Sort Manage items" at bounding box center [444, 115] width 267 height 40
click at [416, 112] on input "Upma (Breakfast" at bounding box center [394, 115] width 100 height 15
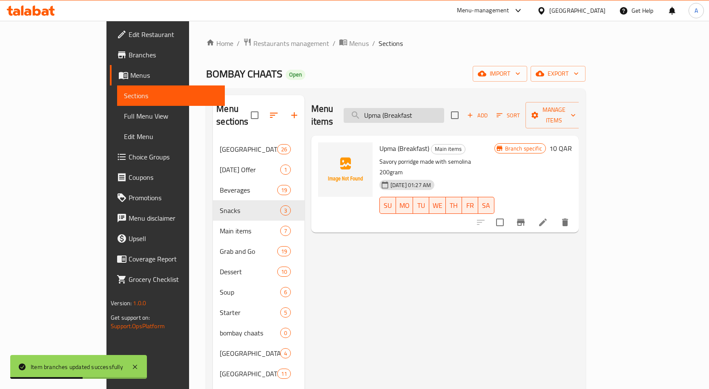
paste input "Poha (Breakfast)"
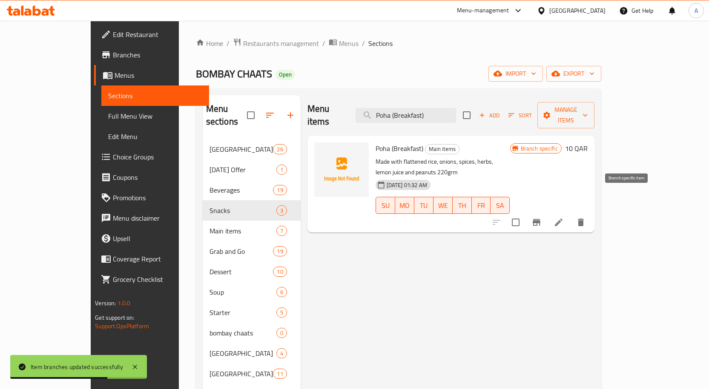
click at [541, 218] on icon "Branch-specific-item" at bounding box center [536, 223] width 10 height 10
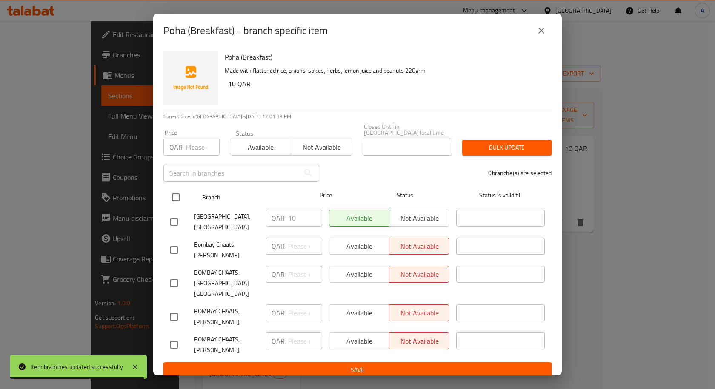
click at [175, 201] on input "checkbox" at bounding box center [176, 198] width 18 height 18
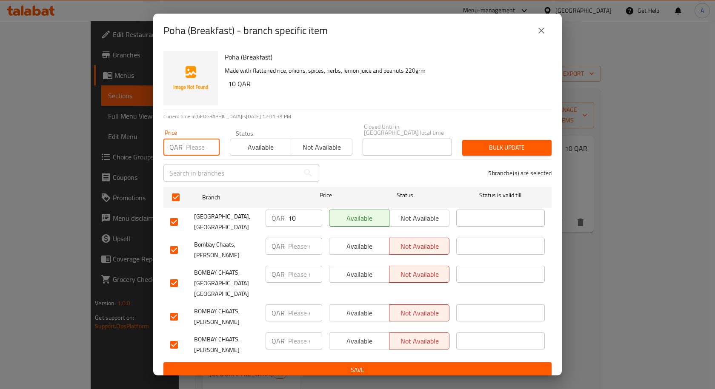
click at [188, 147] on input "number" at bounding box center [203, 147] width 34 height 17
click at [509, 140] on button "Bulk update" at bounding box center [506, 148] width 89 height 16
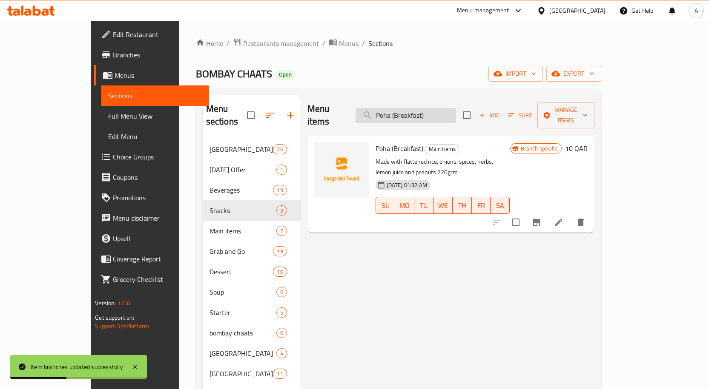
click at [419, 111] on input "Poha (Breakfast)" at bounding box center [405, 115] width 100 height 15
paste input "Turkey cheese sandwich"
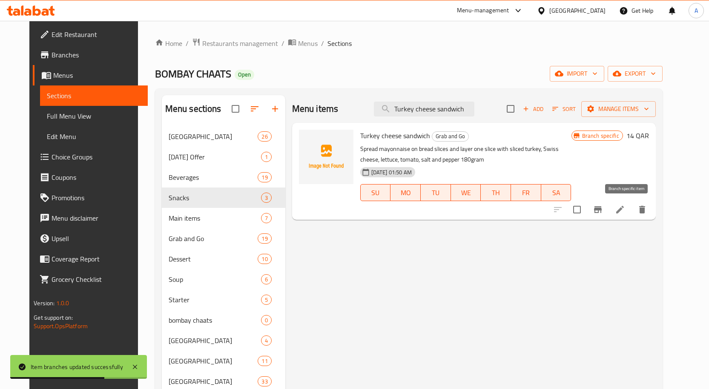
click at [603, 205] on icon "Branch-specific-item" at bounding box center [598, 210] width 10 height 10
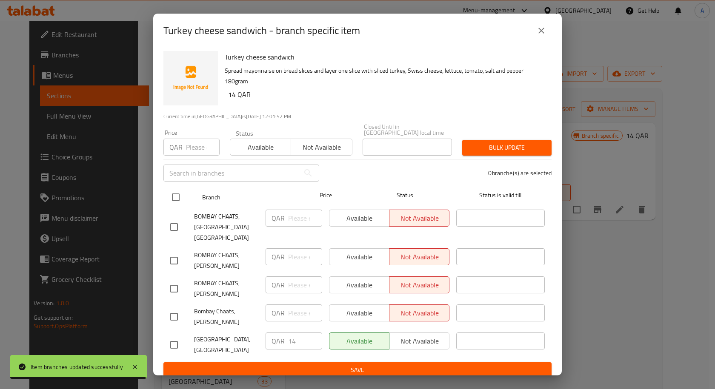
click at [176, 201] on input "checkbox" at bounding box center [176, 198] width 18 height 18
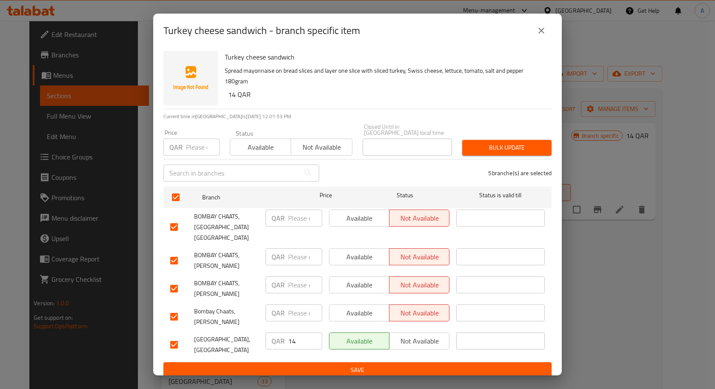
click at [195, 150] on input "number" at bounding box center [203, 147] width 34 height 17
click at [516, 140] on button "Bulk update" at bounding box center [506, 148] width 89 height 16
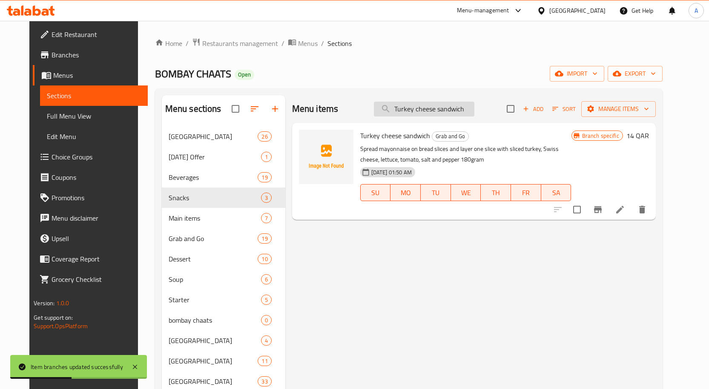
click at [464, 112] on input "Turkey cheese sandwich" at bounding box center [424, 109] width 100 height 15
paste input "BBQ chicken sandwich"
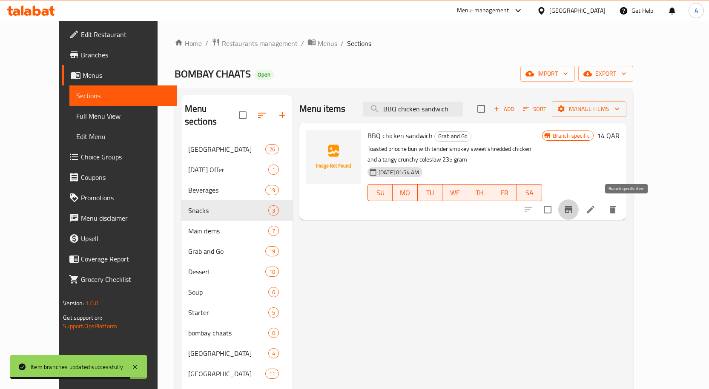
click at [573, 205] on icon "Branch-specific-item" at bounding box center [568, 210] width 10 height 10
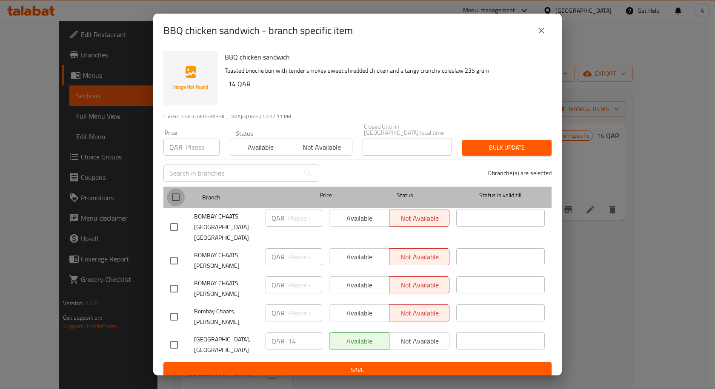
click at [180, 192] on input "checkbox" at bounding box center [176, 198] width 18 height 18
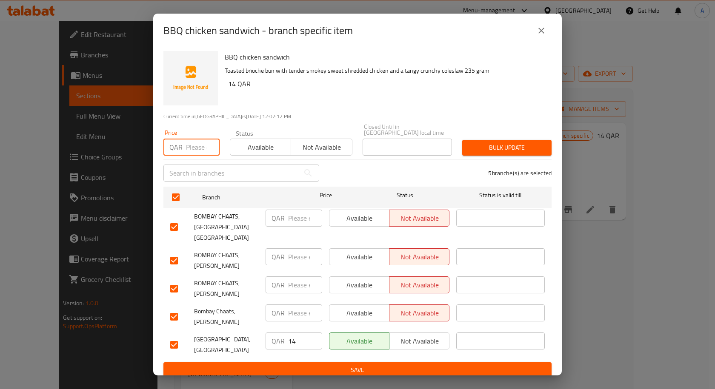
click at [198, 147] on input "number" at bounding box center [203, 147] width 34 height 17
click at [521, 145] on span "Bulk update" at bounding box center [507, 148] width 76 height 11
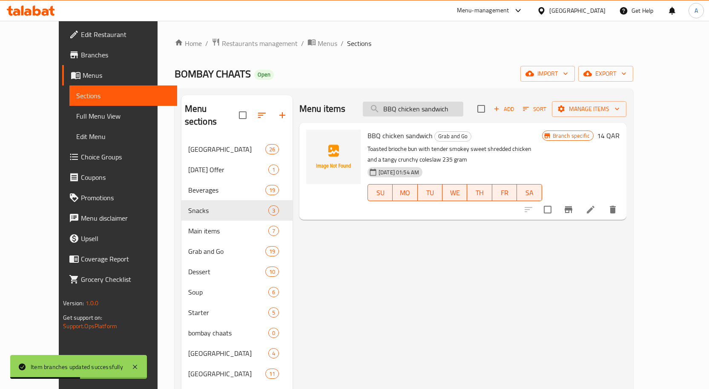
click at [453, 110] on input "BBQ chicken sandwich" at bounding box center [413, 109] width 100 height 15
paste input "Chicken tandoori"
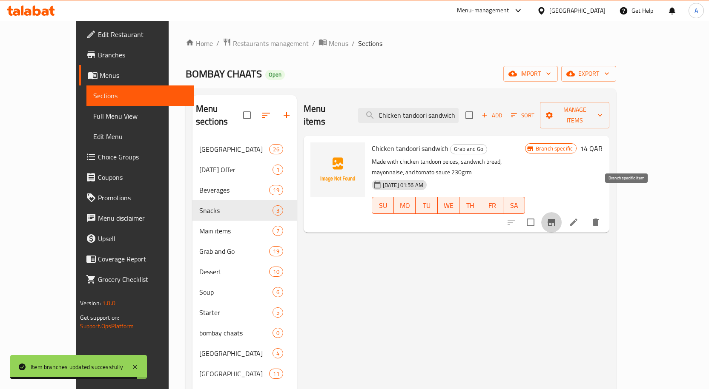
click at [555, 219] on icon "Branch-specific-item" at bounding box center [551, 222] width 8 height 7
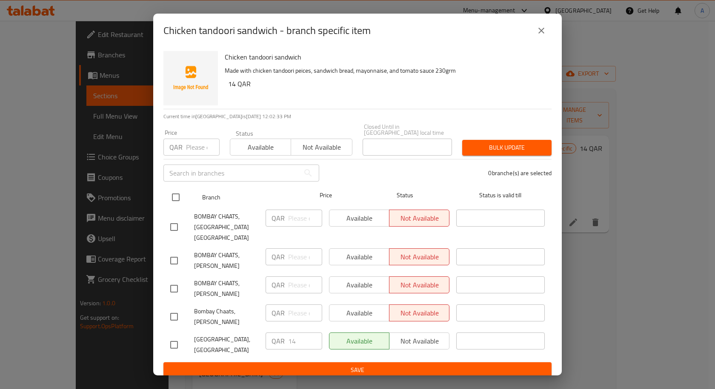
click at [181, 198] on input "checkbox" at bounding box center [176, 198] width 18 height 18
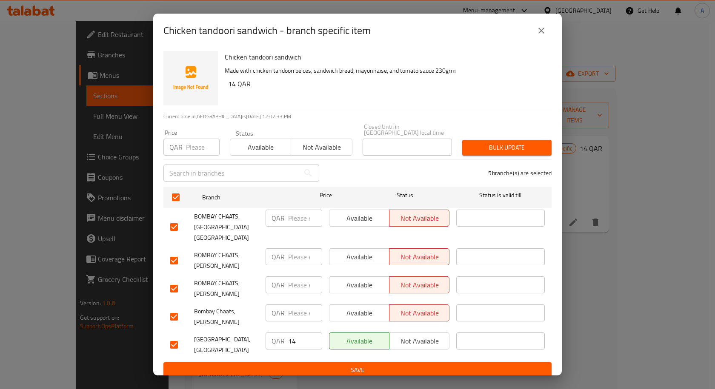
click at [189, 144] on input "number" at bounding box center [203, 147] width 34 height 17
click at [498, 146] on span "Bulk update" at bounding box center [507, 148] width 76 height 11
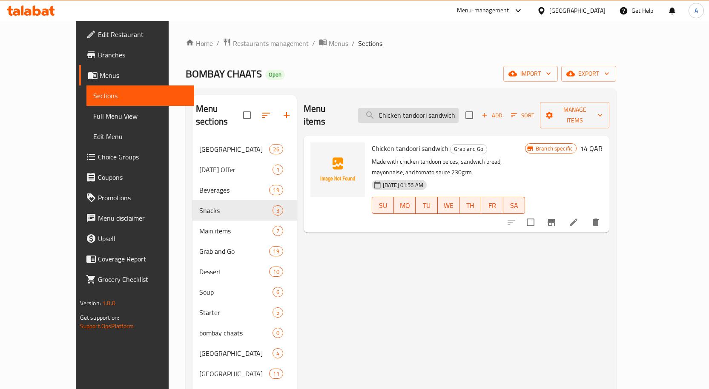
click at [458, 108] on input "Chicken tandoori sandwich" at bounding box center [408, 115] width 100 height 15
paste input "Grilled veg"
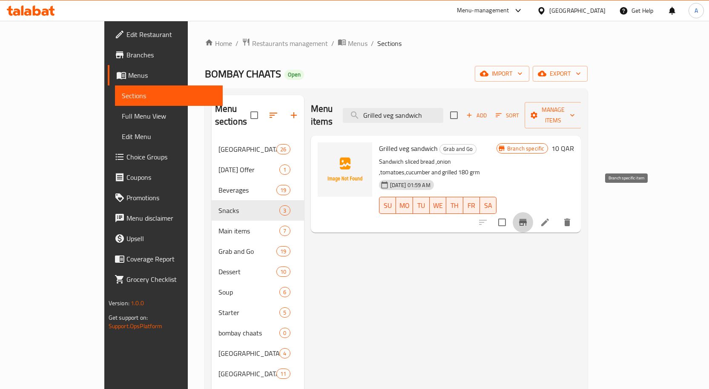
click at [533, 212] on button "Branch-specific-item" at bounding box center [523, 222] width 20 height 20
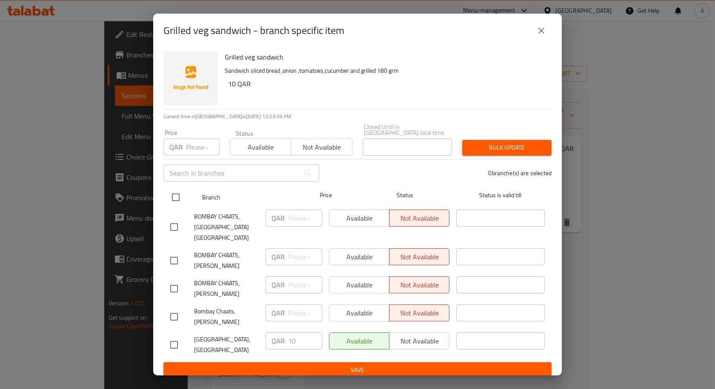
click at [171, 203] on input "checkbox" at bounding box center [176, 198] width 18 height 18
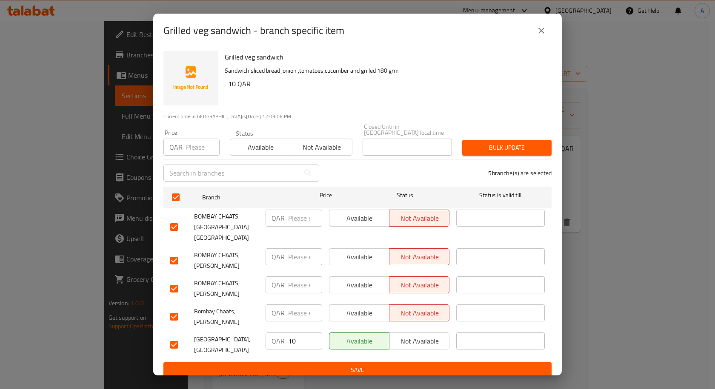
click at [190, 155] on div "Price QAR Price" at bounding box center [191, 143] width 66 height 36
click at [190, 152] on input "number" at bounding box center [203, 147] width 34 height 17
click at [474, 145] on span "Bulk update" at bounding box center [507, 148] width 76 height 11
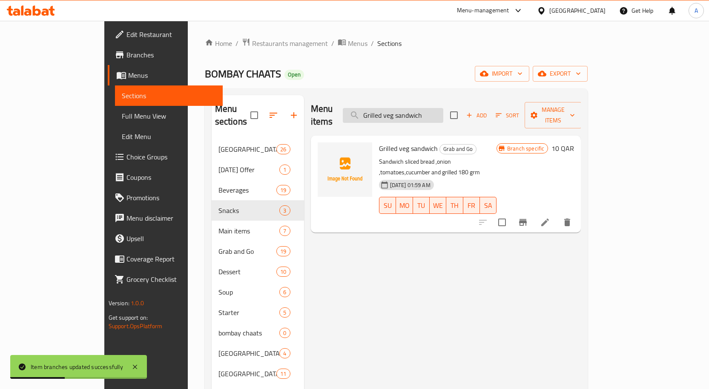
click at [443, 108] on input "Grilled veg sandwich" at bounding box center [393, 115] width 100 height 15
paste input "Egg and cheese"
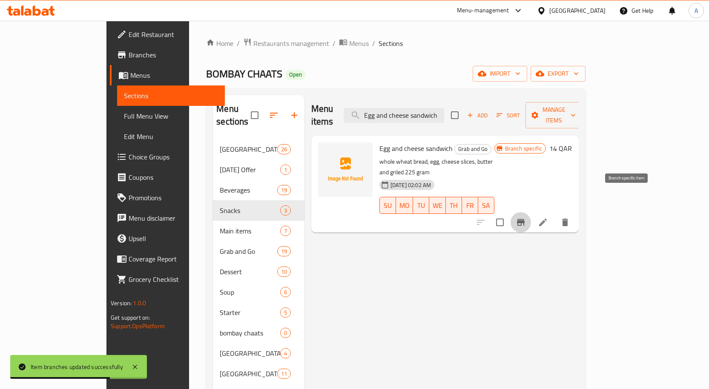
click at [531, 212] on button "Branch-specific-item" at bounding box center [520, 222] width 20 height 20
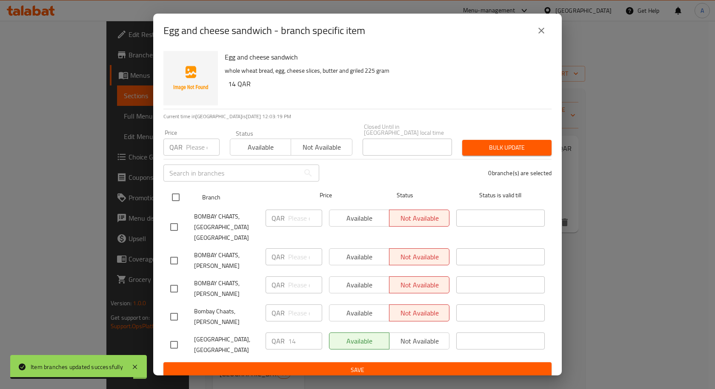
click at [172, 202] on input "checkbox" at bounding box center [176, 198] width 18 height 18
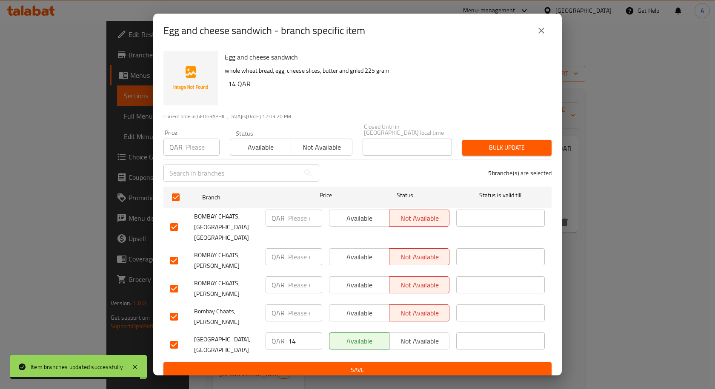
click at [189, 152] on input "number" at bounding box center [203, 147] width 34 height 17
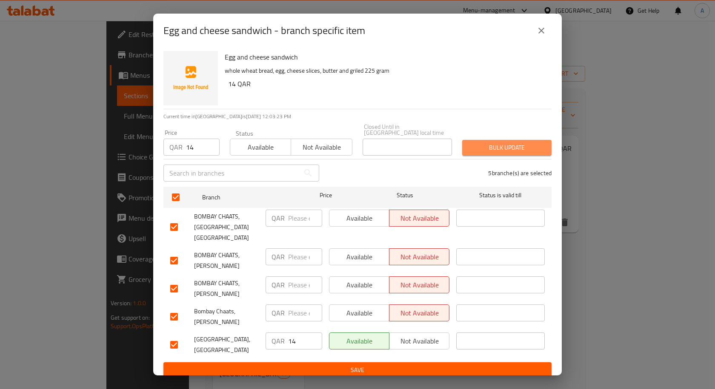
click at [481, 143] on span "Bulk update" at bounding box center [507, 148] width 76 height 11
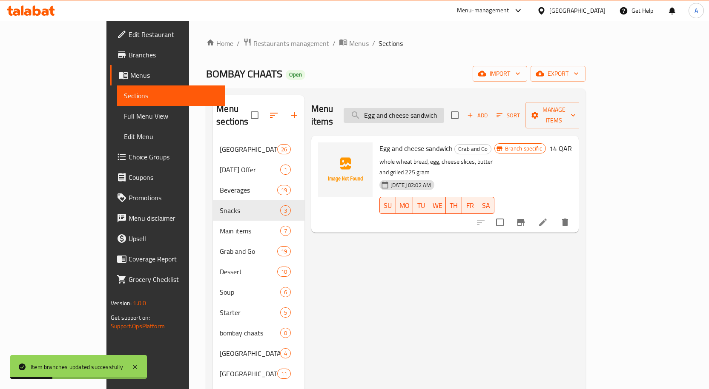
click at [422, 108] on input "Egg and cheese sandwich" at bounding box center [394, 115] width 100 height 15
paste input "chicken hawaiin club"
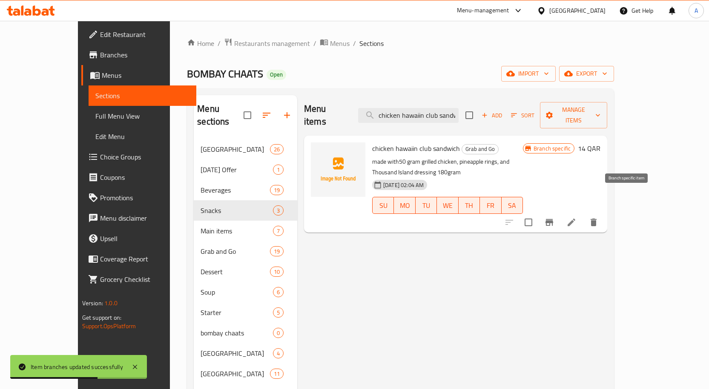
click at [554, 218] on icon "Branch-specific-item" at bounding box center [549, 223] width 10 height 10
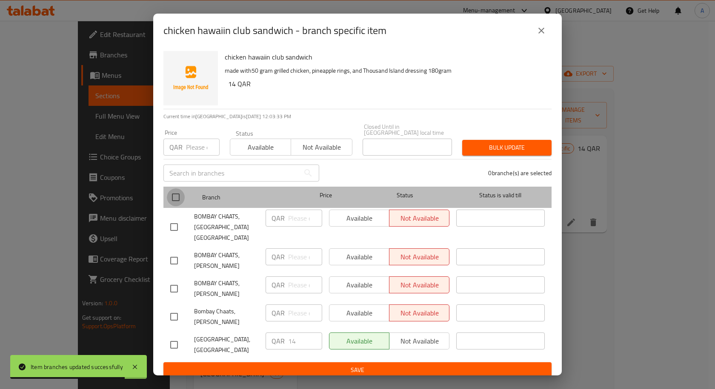
click at [180, 192] on input "checkbox" at bounding box center [176, 198] width 18 height 18
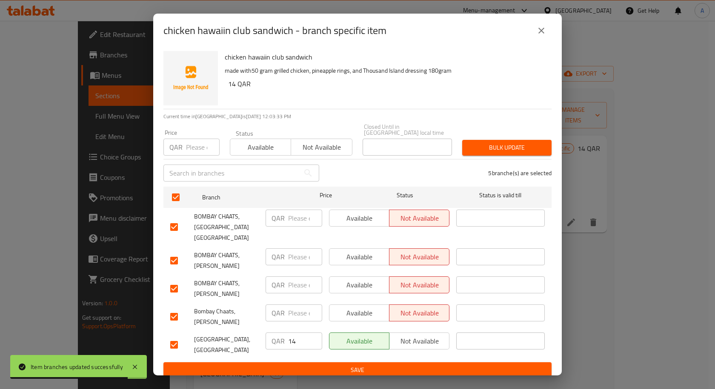
click at [194, 141] on input "number" at bounding box center [203, 147] width 34 height 17
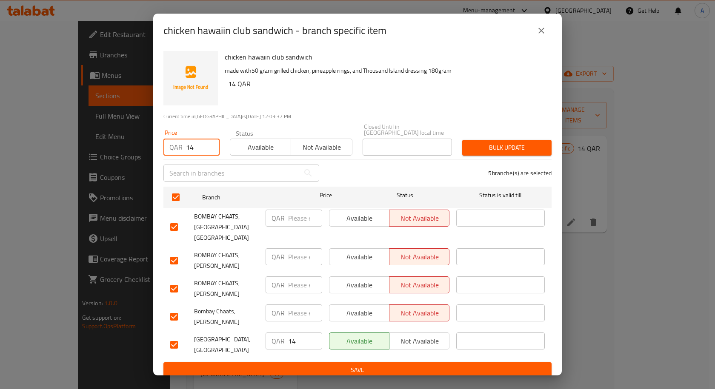
click at [509, 149] on span "Bulk update" at bounding box center [507, 148] width 76 height 11
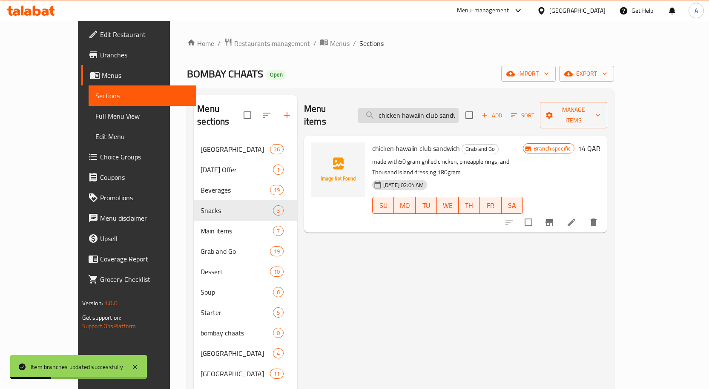
click at [439, 108] on input "chicken hawaiin club sandwich" at bounding box center [408, 115] width 100 height 15
paste input "Tuna"
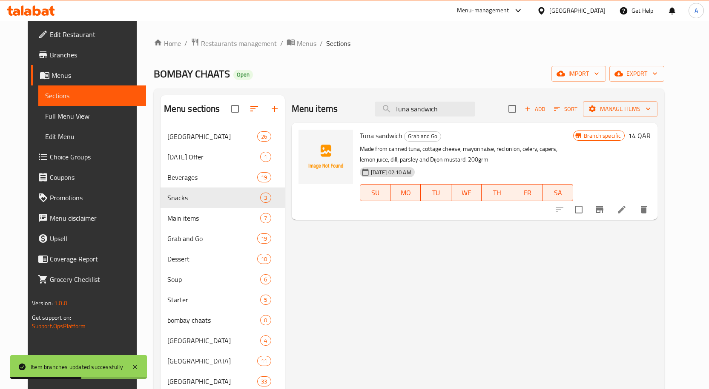
click at [610, 204] on button "Branch-specific-item" at bounding box center [599, 210] width 20 height 20
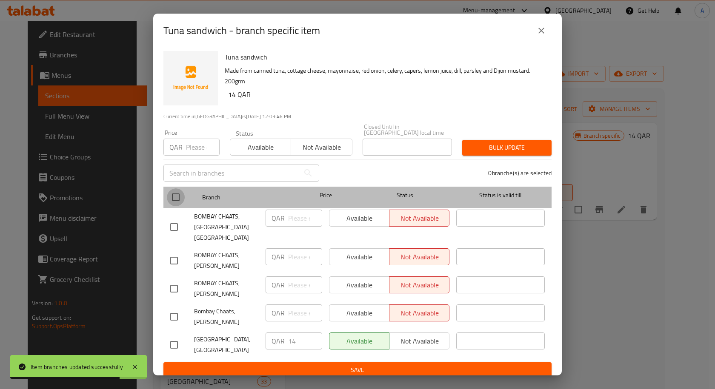
click at [173, 189] on input "checkbox" at bounding box center [176, 198] width 18 height 18
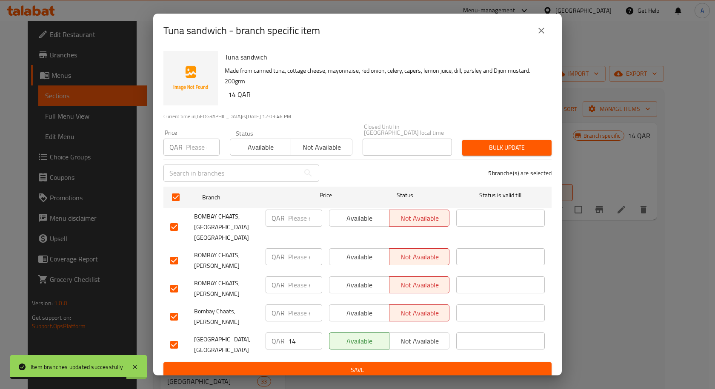
click at [186, 139] on input "number" at bounding box center [203, 147] width 34 height 17
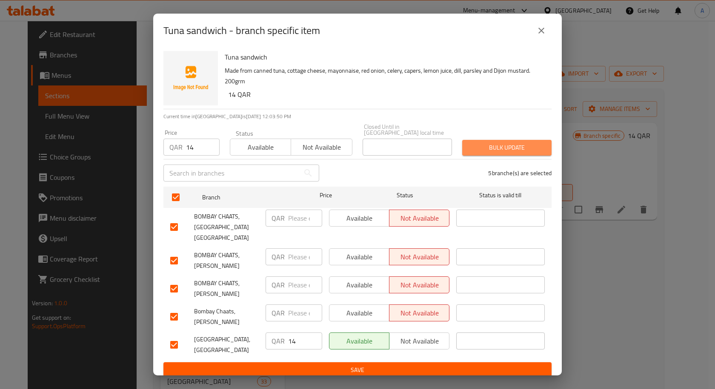
click at [503, 152] on span "Bulk update" at bounding box center [507, 148] width 76 height 11
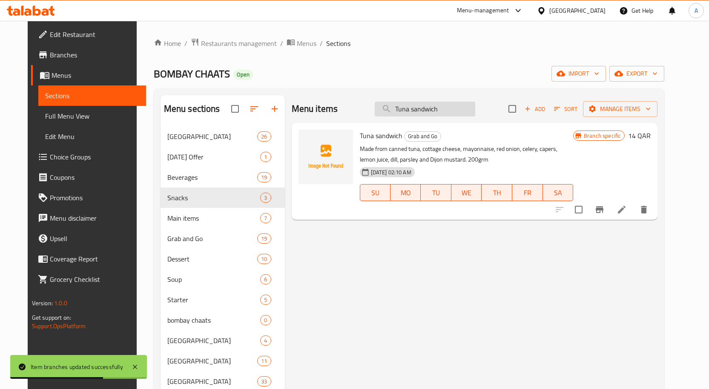
click at [433, 110] on input "Tuna sandwich" at bounding box center [425, 109] width 100 height 15
paste input "Chicken chilly"
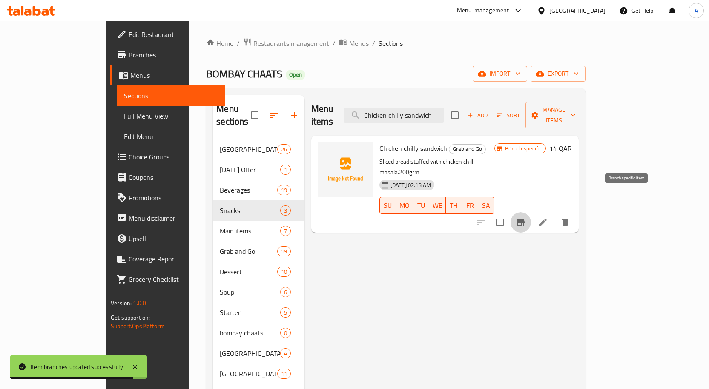
click at [524, 219] on icon "Branch-specific-item" at bounding box center [521, 222] width 8 height 7
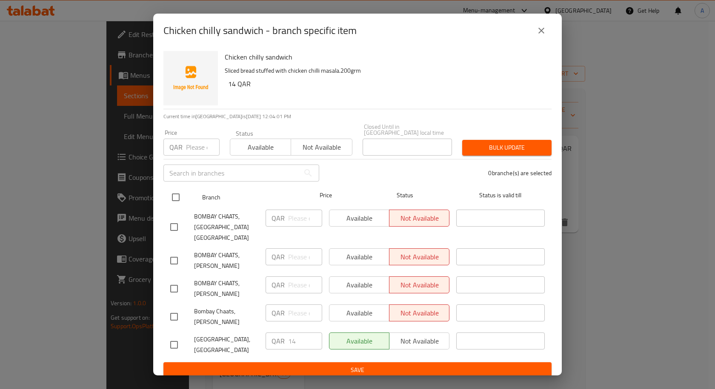
click at [181, 193] on input "checkbox" at bounding box center [176, 198] width 18 height 18
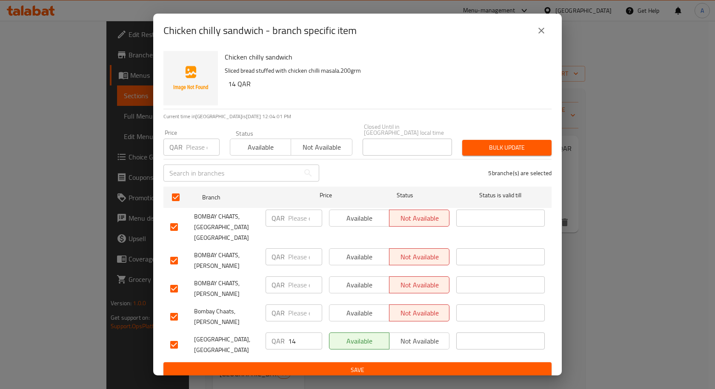
click at [196, 143] on input "number" at bounding box center [203, 147] width 34 height 17
click at [545, 140] on button "Bulk update" at bounding box center [506, 148] width 89 height 16
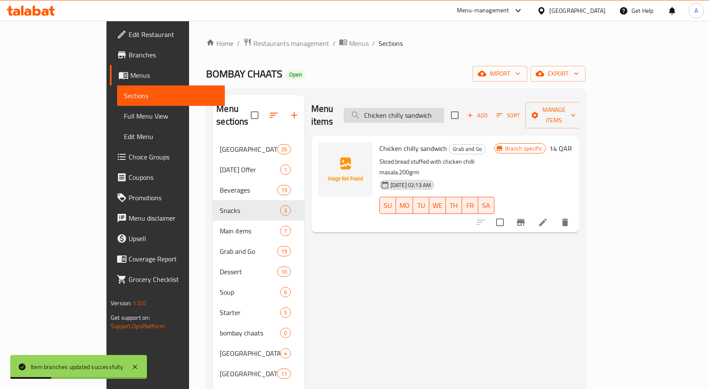
click at [444, 108] on input "Chicken chilly sandwich" at bounding box center [394, 115] width 100 height 15
paste input "fajita wrap"
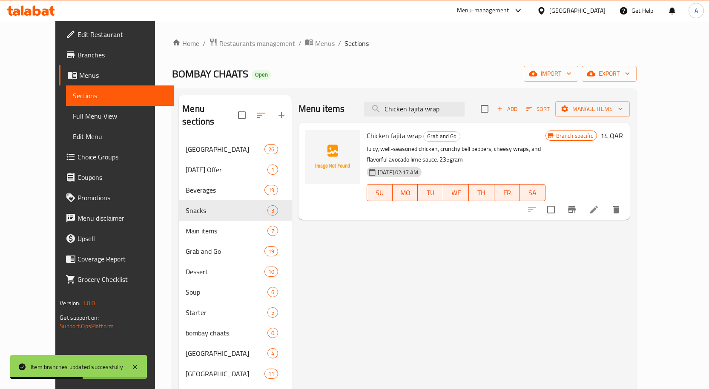
click at [576, 209] on icon "Branch-specific-item" at bounding box center [572, 209] width 8 height 7
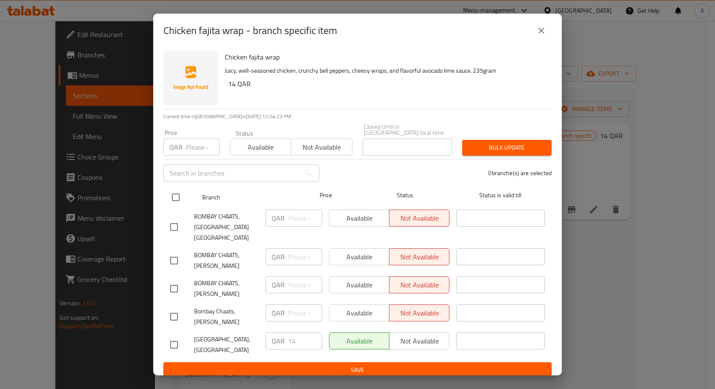
click at [175, 192] on input "checkbox" at bounding box center [176, 198] width 18 height 18
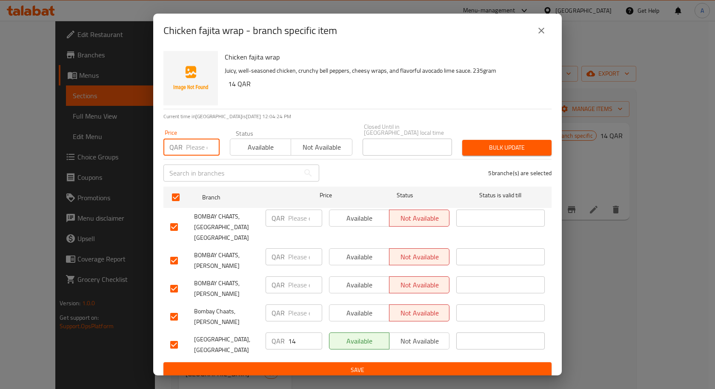
click at [191, 147] on input "number" at bounding box center [203, 147] width 34 height 17
click at [534, 148] on span "Bulk update" at bounding box center [507, 148] width 76 height 11
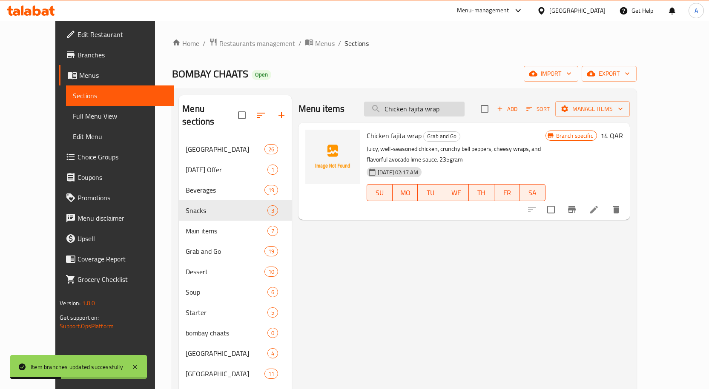
click at [456, 113] on input "Chicken fajita wrap" at bounding box center [414, 109] width 100 height 15
paste input "Falafel"
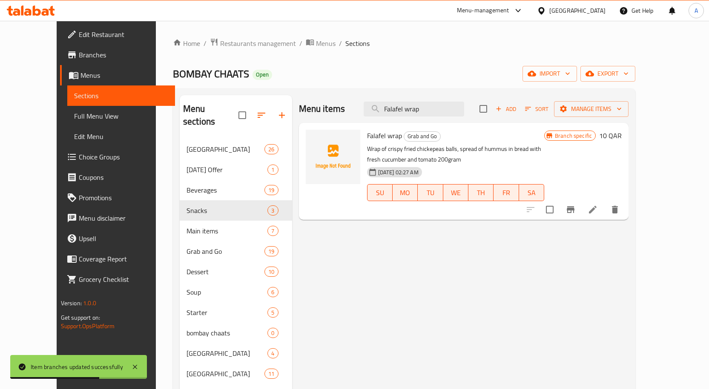
click at [581, 204] on button "Branch-specific-item" at bounding box center [570, 210] width 20 height 20
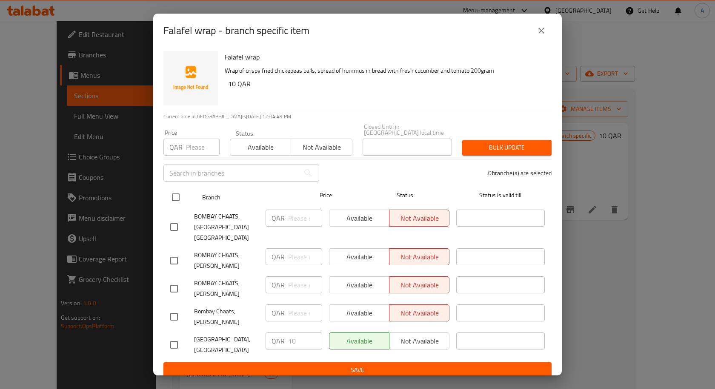
click at [171, 198] on input "checkbox" at bounding box center [176, 198] width 18 height 18
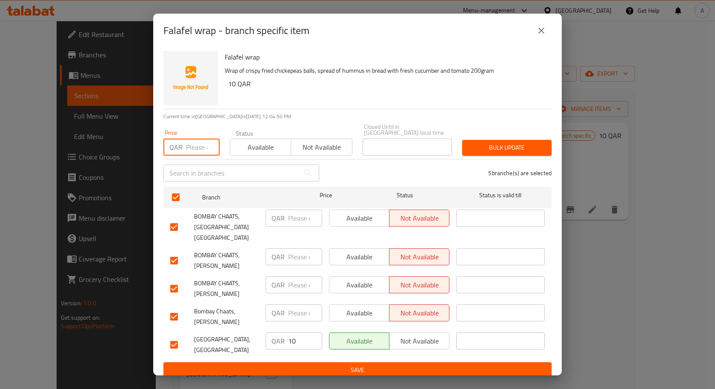
click at [197, 152] on input "number" at bounding box center [203, 147] width 34 height 17
click at [488, 141] on button "Bulk update" at bounding box center [506, 148] width 89 height 16
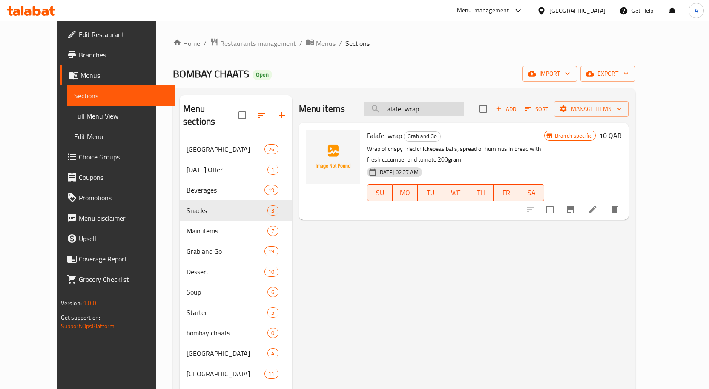
click at [434, 111] on input "Falafel wrap" at bounding box center [414, 109] width 100 height 15
paste input "Chicken tandoori"
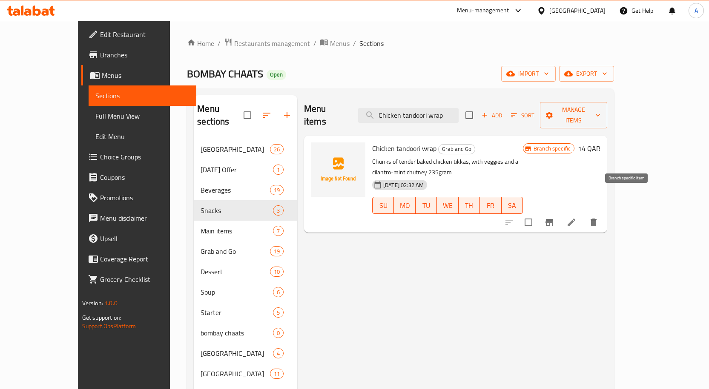
click at [559, 212] on button "Branch-specific-item" at bounding box center [549, 222] width 20 height 20
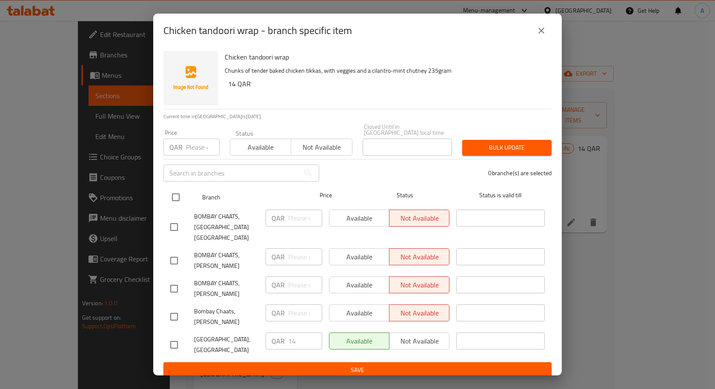
click at [175, 192] on input "checkbox" at bounding box center [176, 198] width 18 height 18
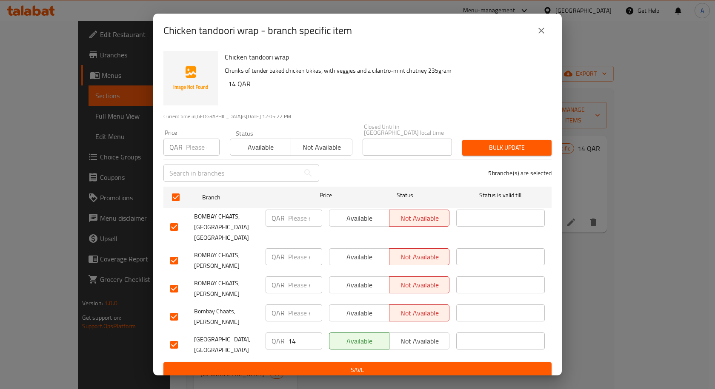
click at [190, 144] on input "number" at bounding box center [203, 147] width 34 height 17
click at [492, 141] on button "Bulk update" at bounding box center [506, 148] width 89 height 16
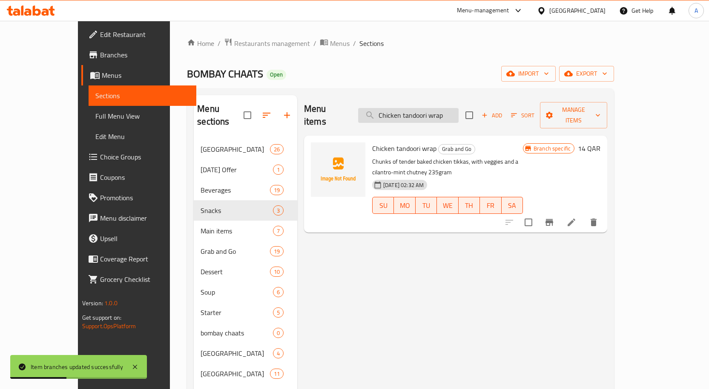
click at [447, 113] on input "Chicken tandoori wrap" at bounding box center [408, 115] width 100 height 15
paste input "chicken burritos"
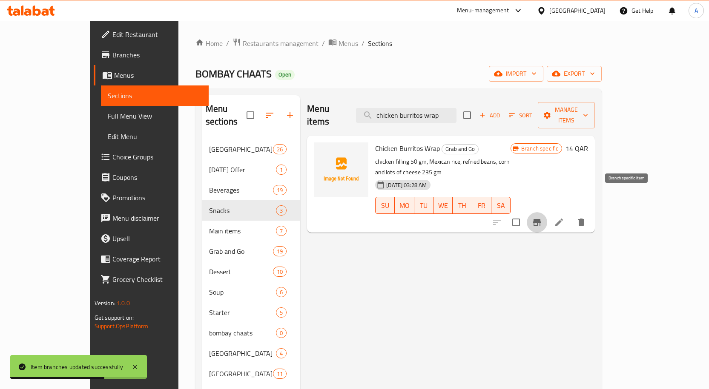
click at [541, 219] on icon "Branch-specific-item" at bounding box center [537, 222] width 8 height 7
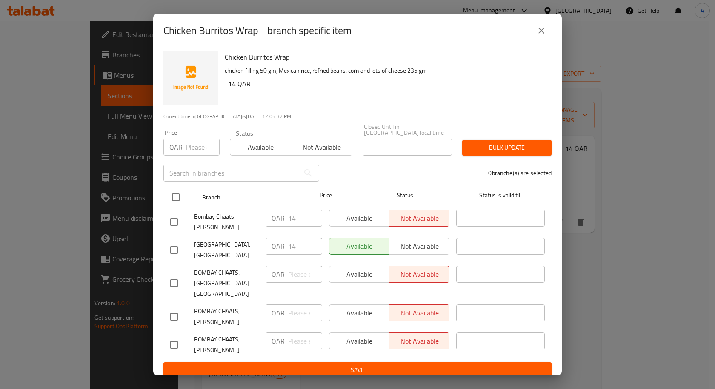
click at [176, 197] on input "checkbox" at bounding box center [176, 198] width 18 height 18
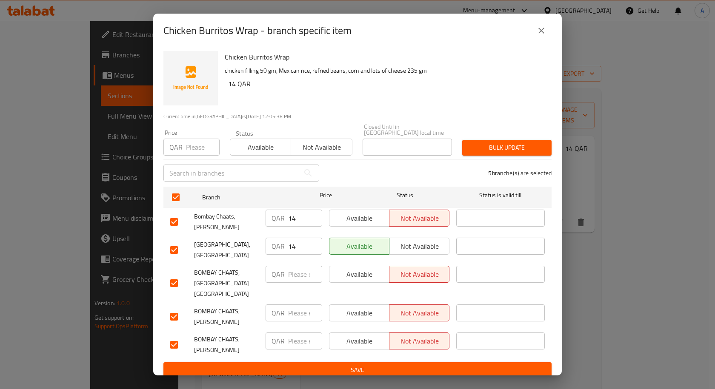
click at [186, 146] on input "number" at bounding box center [203, 147] width 34 height 17
click at [501, 147] on span "Bulk update" at bounding box center [507, 148] width 76 height 11
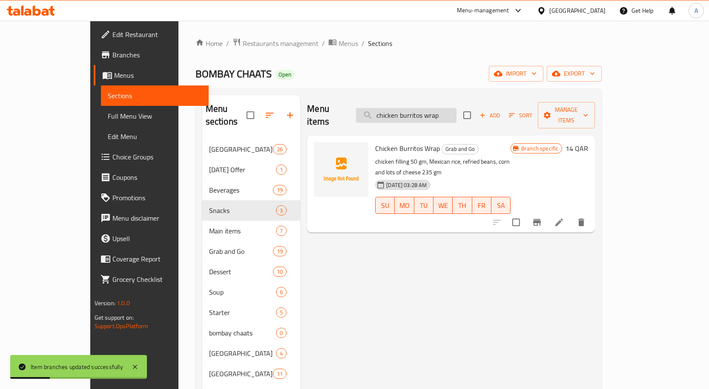
click at [426, 108] on input "chicken burritos wrap" at bounding box center [406, 115] width 100 height 15
paste input "majboos"
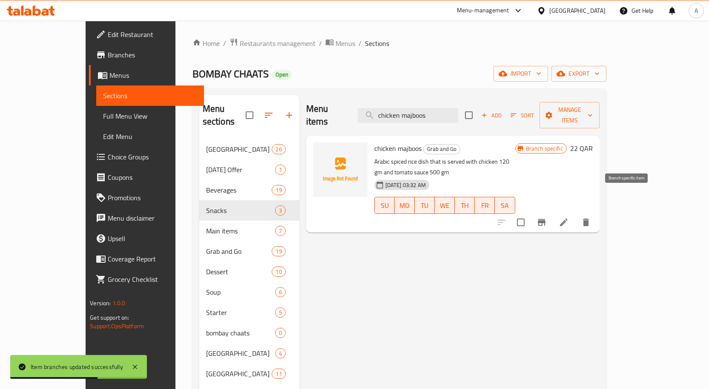
click at [552, 212] on button "Branch-specific-item" at bounding box center [541, 222] width 20 height 20
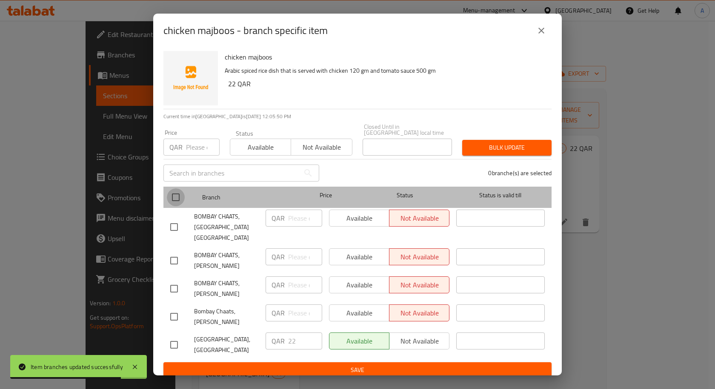
click at [170, 200] on input "checkbox" at bounding box center [176, 198] width 18 height 18
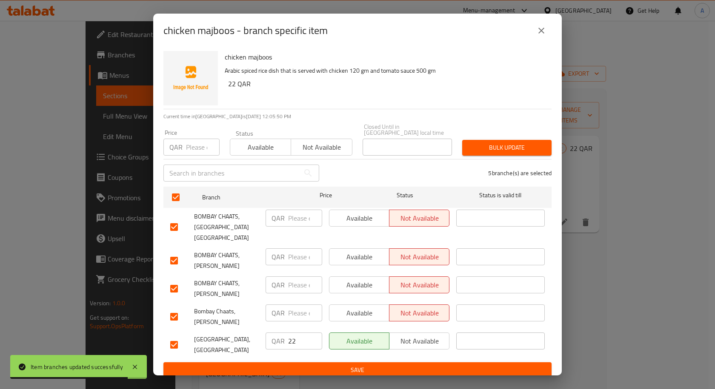
click at [194, 156] on div "Price QAR Price" at bounding box center [191, 143] width 66 height 36
click at [194, 153] on input "number" at bounding box center [203, 147] width 34 height 17
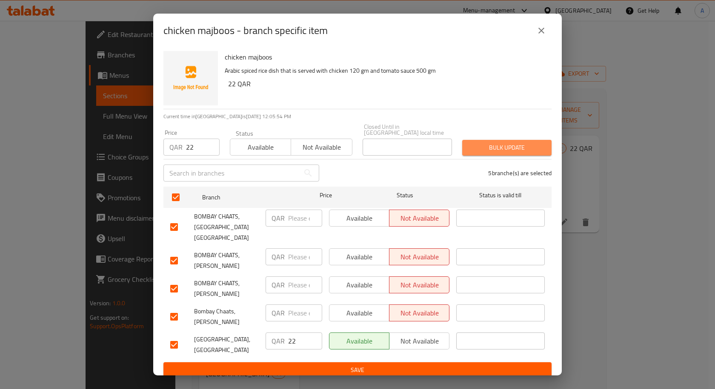
click at [510, 146] on span "Bulk update" at bounding box center [507, 148] width 76 height 11
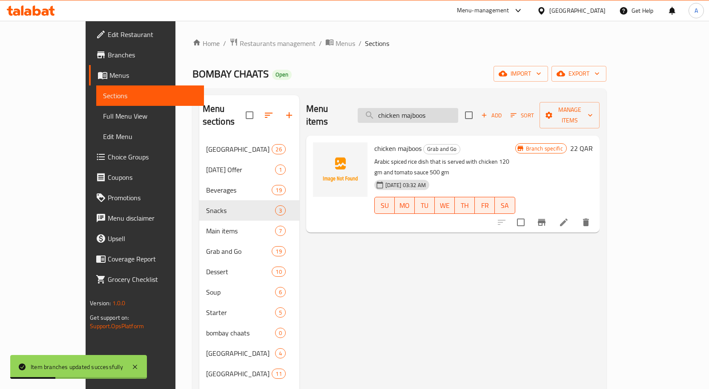
click at [426, 108] on input "chicken majboos" at bounding box center [408, 115] width 100 height 15
paste input "Butter chicken with white rice Combo"
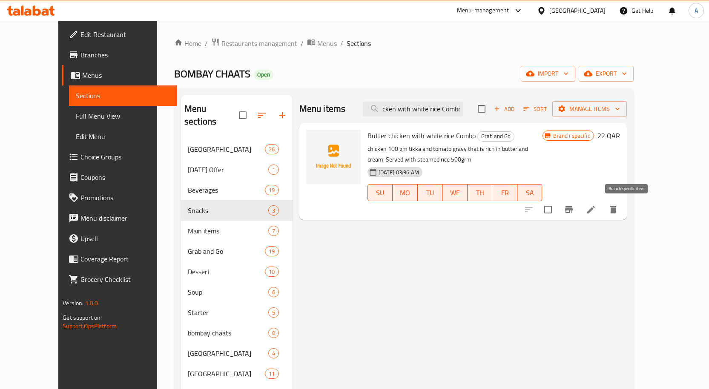
click at [573, 207] on icon "Branch-specific-item" at bounding box center [569, 209] width 8 height 7
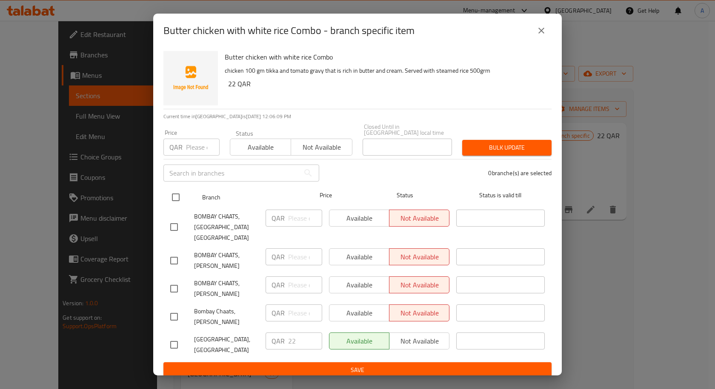
click at [181, 194] on input "checkbox" at bounding box center [176, 198] width 18 height 18
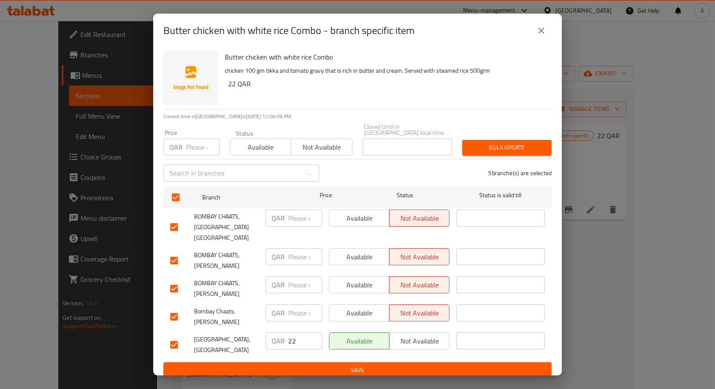
click at [192, 152] on input "number" at bounding box center [203, 147] width 34 height 17
click at [528, 140] on button "Bulk update" at bounding box center [506, 148] width 89 height 16
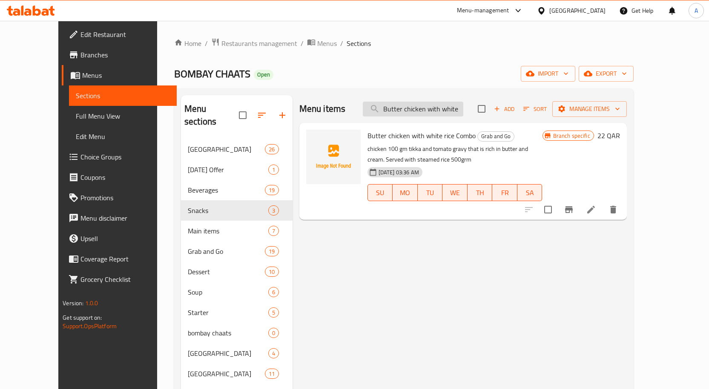
click at [436, 103] on input "Butter chicken with white rice Combo" at bounding box center [413, 109] width 100 height 15
paste input "Chicken biryani"
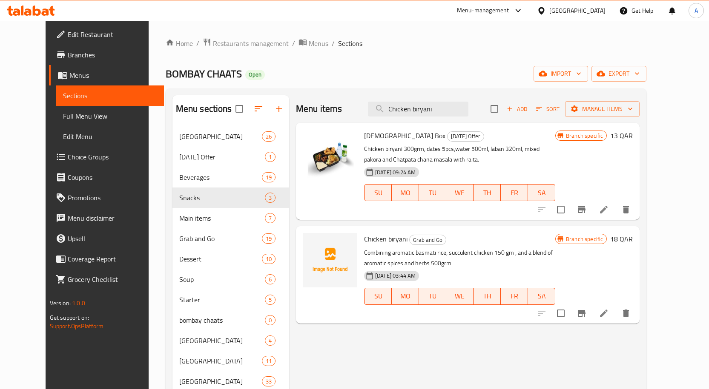
click at [587, 313] on icon "Branch-specific-item" at bounding box center [581, 314] width 10 height 10
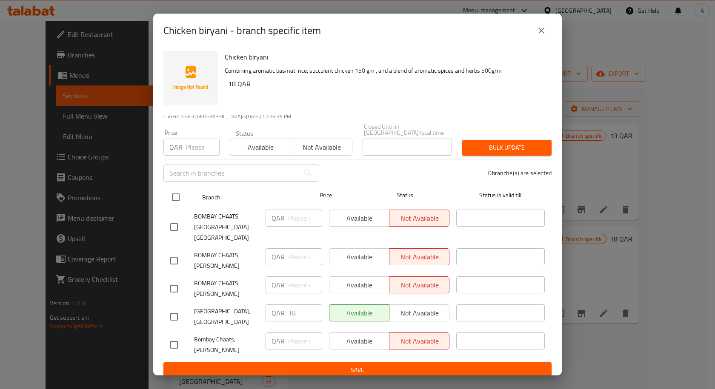
click at [172, 196] on input "checkbox" at bounding box center [176, 198] width 18 height 18
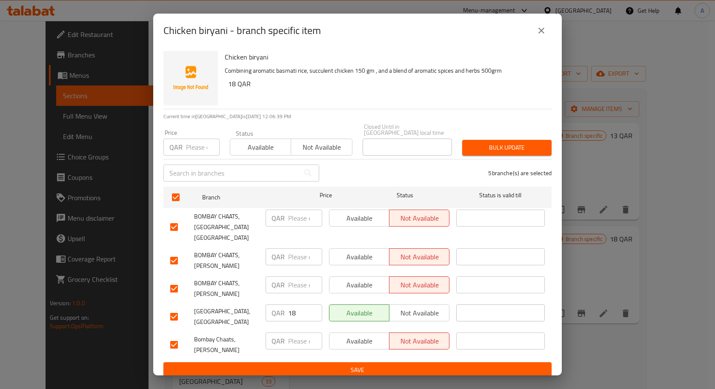
click at [188, 155] on div "Price QAR Price" at bounding box center [191, 143] width 66 height 36
click at [193, 145] on input "number" at bounding box center [203, 147] width 34 height 17
click at [524, 149] on span "Bulk update" at bounding box center [507, 148] width 76 height 11
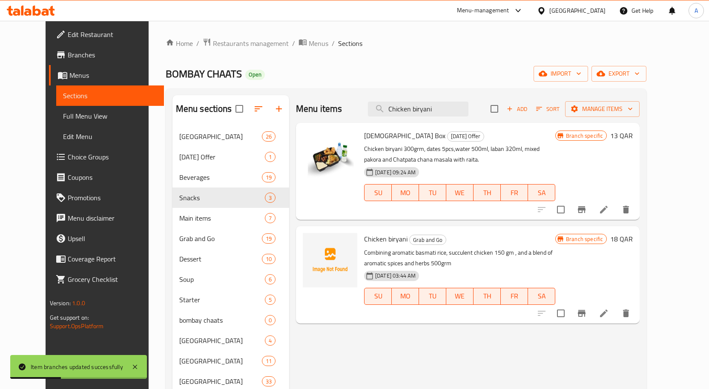
click at [429, 118] on div "Menu items Chicken biryani Add Sort Manage items" at bounding box center [468, 109] width 344 height 28
click at [426, 115] on input "Chicken biryani" at bounding box center [418, 109] width 100 height 15
paste input "spaghetti with chicken balls"
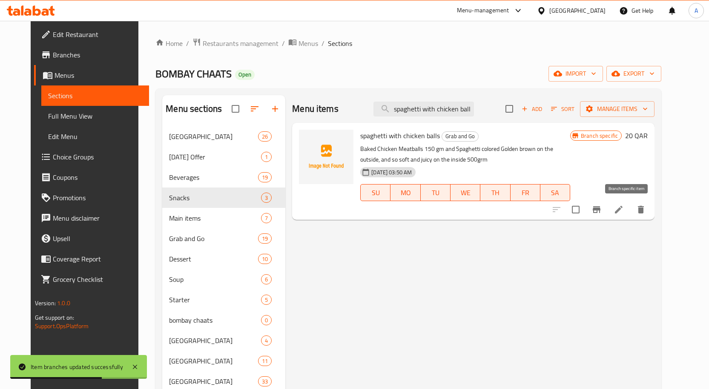
click at [607, 212] on button "Branch-specific-item" at bounding box center [596, 210] width 20 height 20
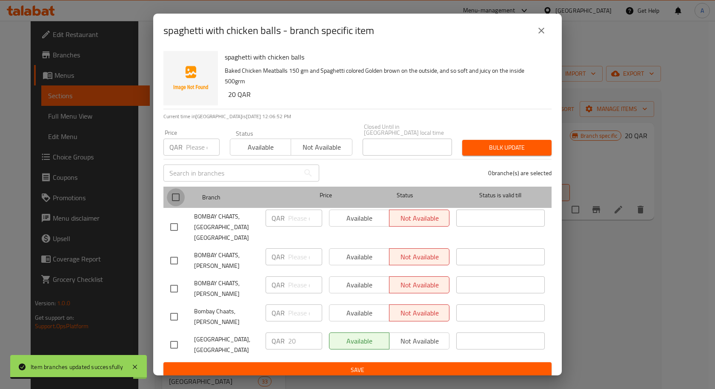
click at [170, 201] on input "checkbox" at bounding box center [176, 198] width 18 height 18
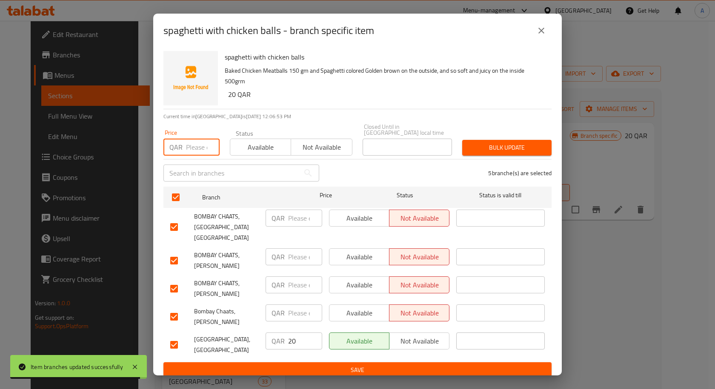
click at [199, 146] on input "number" at bounding box center [203, 147] width 34 height 17
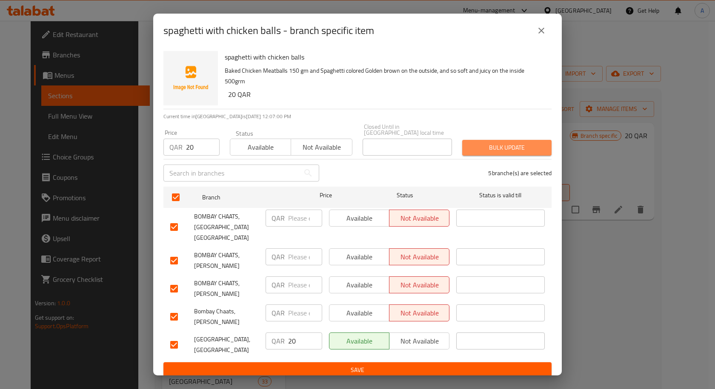
click at [538, 150] on span "Bulk update" at bounding box center [507, 148] width 76 height 11
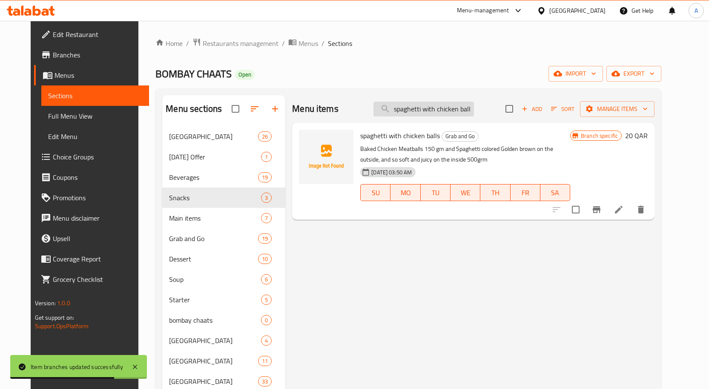
click at [449, 106] on input "spaghetti with chicken balls" at bounding box center [423, 109] width 100 height 15
paste input "Philipino meal"
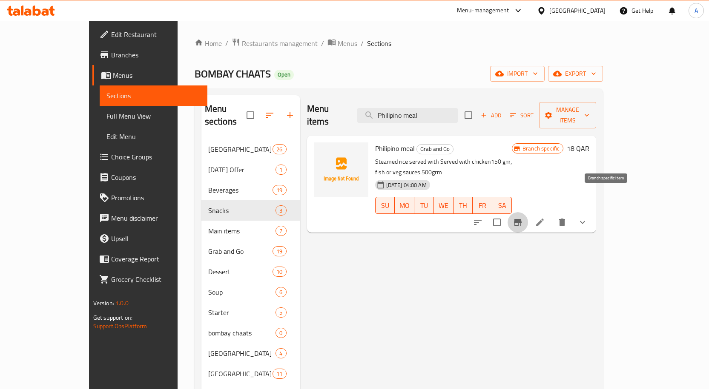
click at [528, 212] on button "Branch-specific-item" at bounding box center [517, 222] width 20 height 20
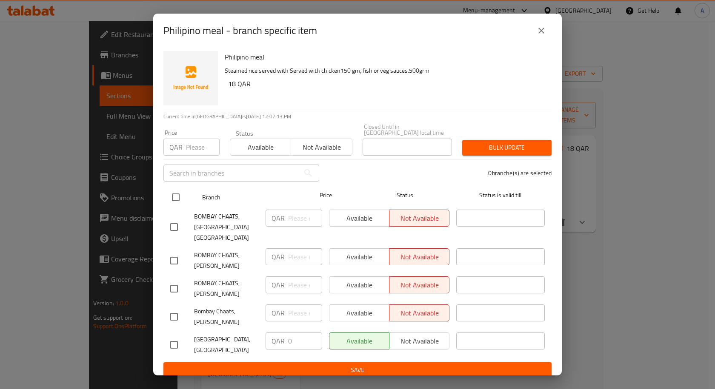
click at [179, 192] on input "checkbox" at bounding box center [176, 198] width 18 height 18
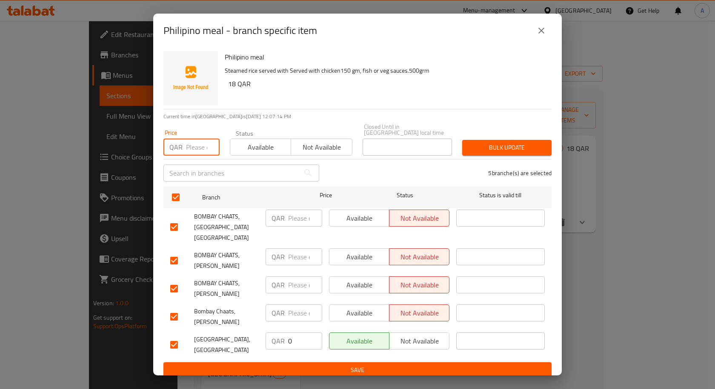
click at [193, 152] on input "number" at bounding box center [203, 147] width 34 height 17
click at [541, 41] on button "close" at bounding box center [541, 30] width 20 height 20
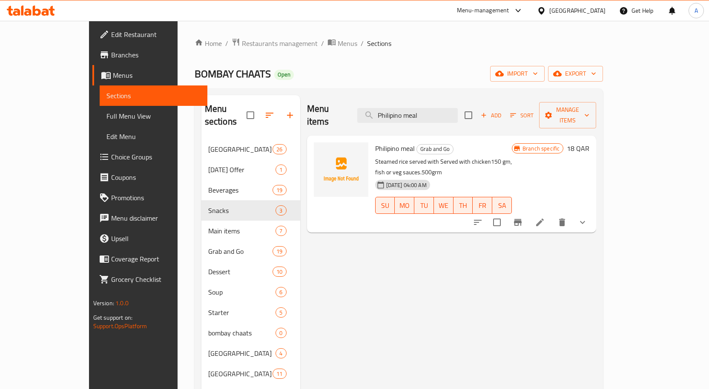
click at [593, 212] on button "show more" at bounding box center [582, 222] width 20 height 20
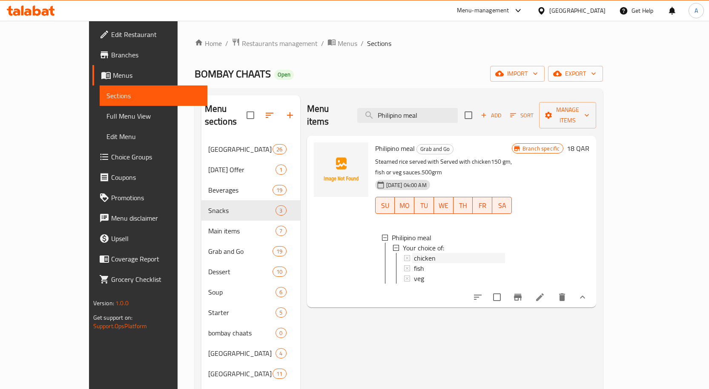
click at [438, 253] on div "chicken" at bounding box center [459, 258] width 91 height 10
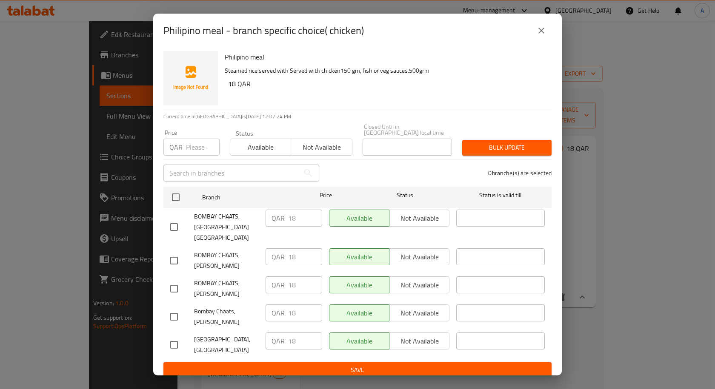
click at [534, 41] on button "close" at bounding box center [541, 30] width 20 height 20
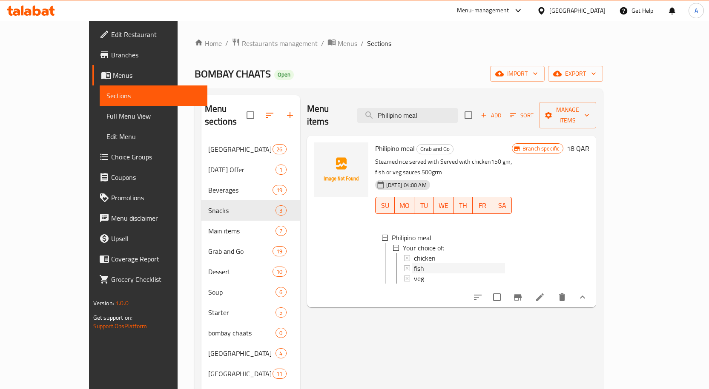
click at [419, 263] on div "fish" at bounding box center [459, 268] width 91 height 10
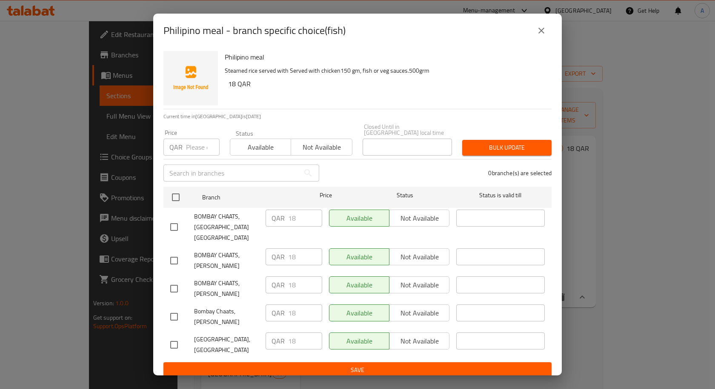
click at [543, 41] on button "close" at bounding box center [541, 30] width 20 height 20
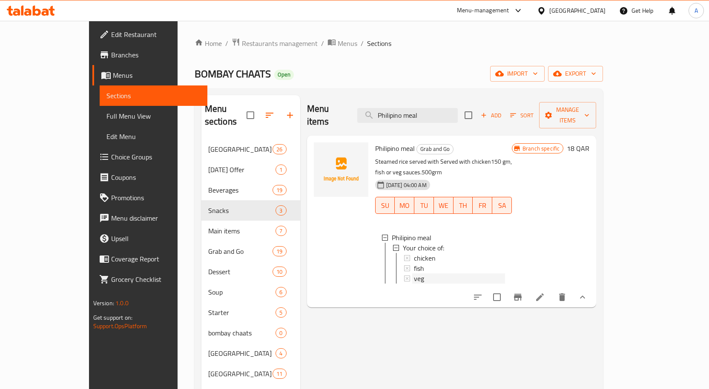
click at [414, 274] on div "veg" at bounding box center [459, 279] width 91 height 10
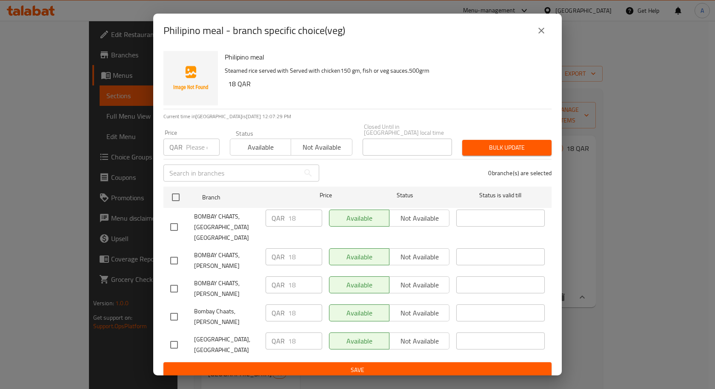
click at [547, 25] on div "Philipino meal - branch specific choice(veg)" at bounding box center [357, 31] width 409 height 34
click at [544, 29] on button "close" at bounding box center [541, 30] width 20 height 20
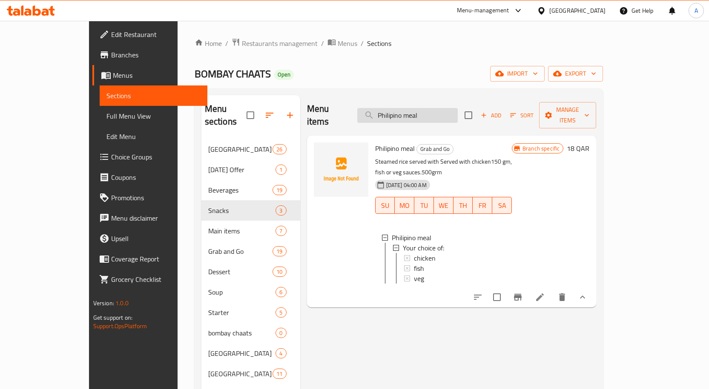
click at [436, 116] on input "Philipino meal" at bounding box center [407, 115] width 100 height 15
paste input "Veg"
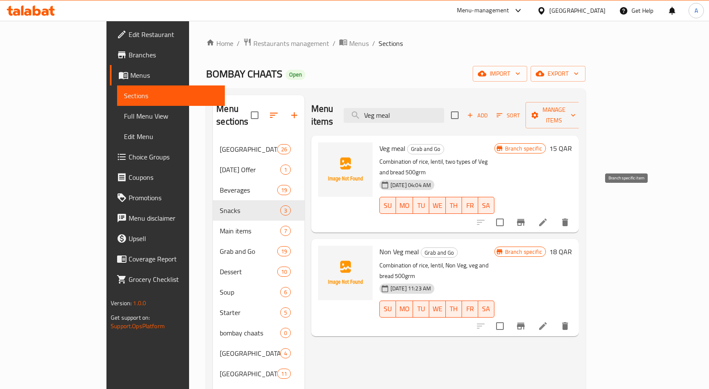
click at [526, 218] on icon "Branch-specific-item" at bounding box center [520, 223] width 10 height 10
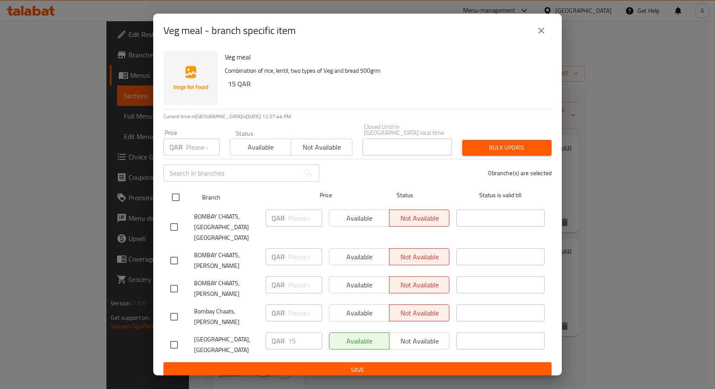
click at [175, 194] on input "checkbox" at bounding box center [176, 198] width 18 height 18
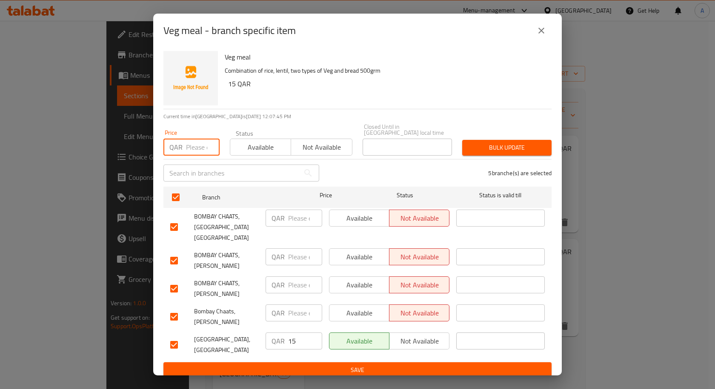
click at [188, 149] on input "number" at bounding box center [203, 147] width 34 height 17
click at [542, 148] on span "Bulk update" at bounding box center [507, 148] width 76 height 11
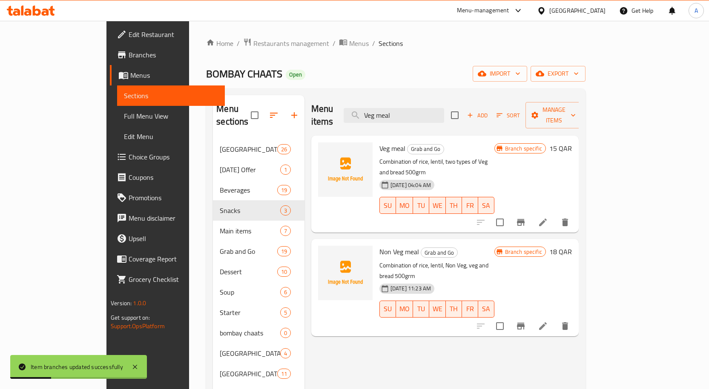
click at [526, 321] on icon "Branch-specific-item" at bounding box center [520, 326] width 10 height 10
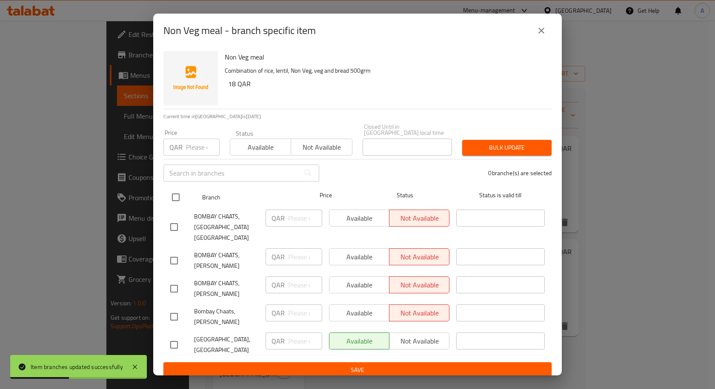
click at [175, 199] on input "checkbox" at bounding box center [176, 198] width 18 height 18
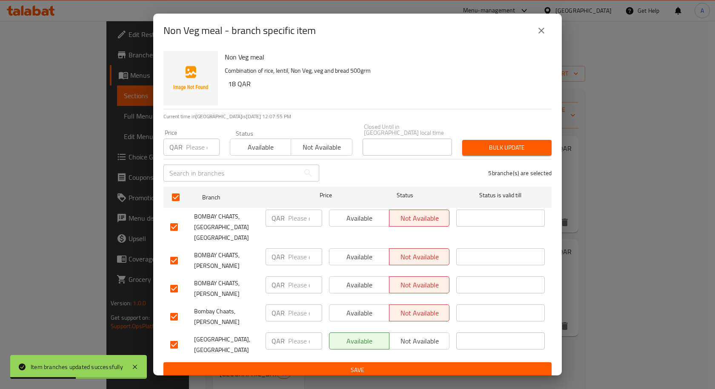
click at [188, 149] on input "number" at bounding box center [203, 147] width 34 height 17
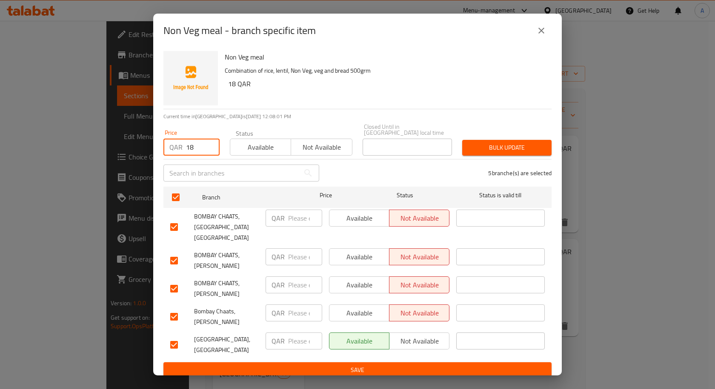
click at [530, 147] on span "Bulk update" at bounding box center [507, 148] width 76 height 11
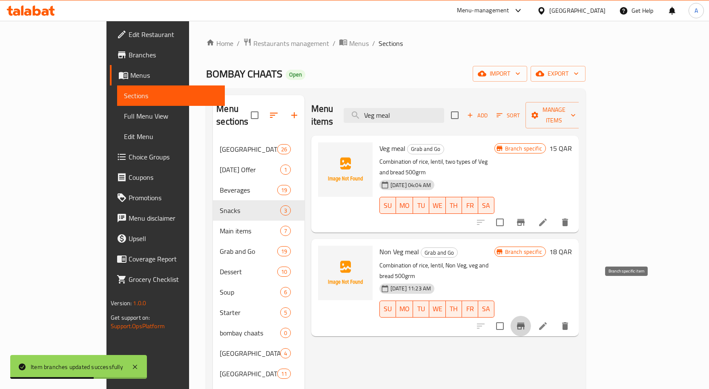
click at [526, 321] on icon "Branch-specific-item" at bounding box center [520, 326] width 10 height 10
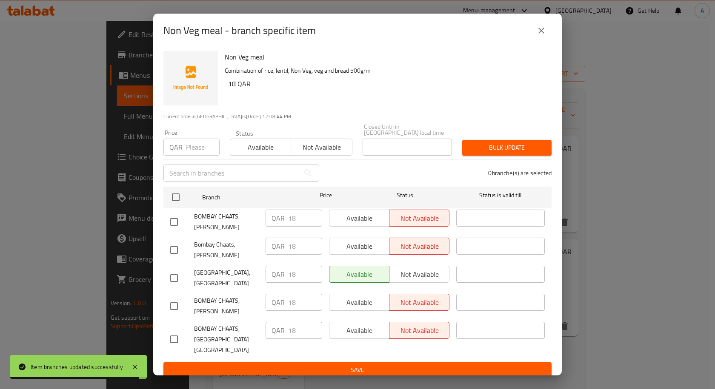
click at [543, 36] on icon "close" at bounding box center [541, 31] width 10 height 10
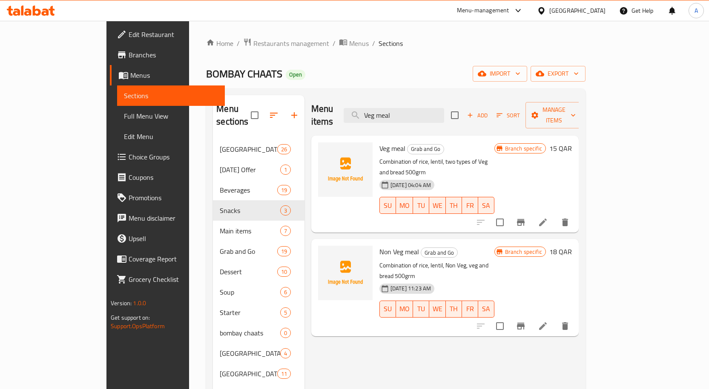
click at [426, 97] on div "Menu items Veg meal Add Sort Manage items" at bounding box center [444, 115] width 267 height 40
click at [427, 108] on input "Veg meal" at bounding box center [394, 115] width 100 height 15
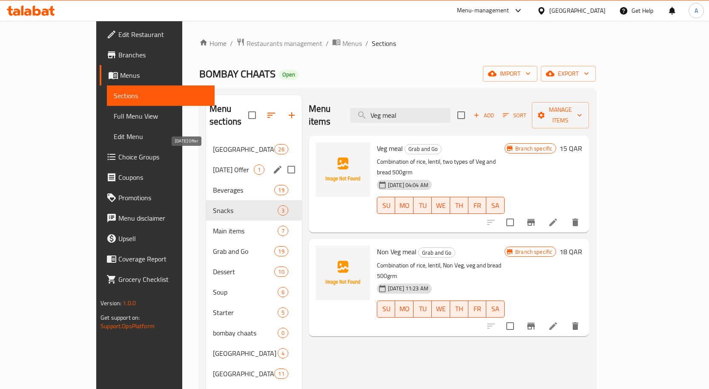
paste input "Extra Bhatura"
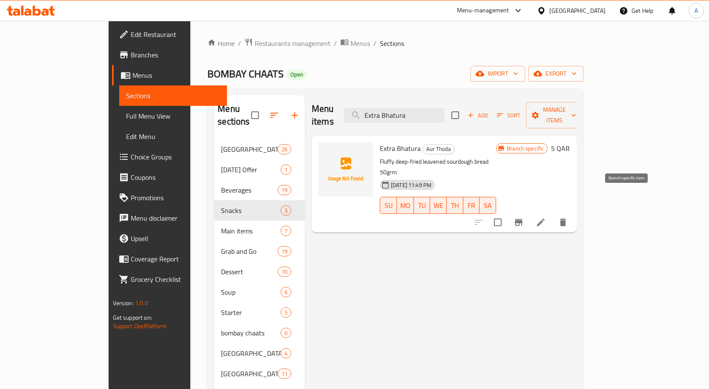
click at [529, 212] on button "Branch-specific-item" at bounding box center [518, 222] width 20 height 20
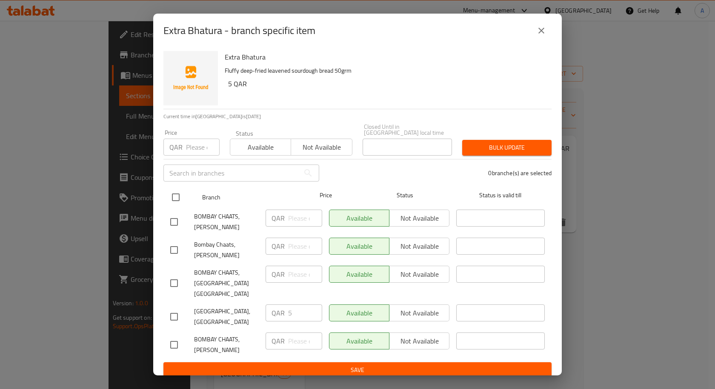
click at [175, 194] on input "checkbox" at bounding box center [176, 198] width 18 height 18
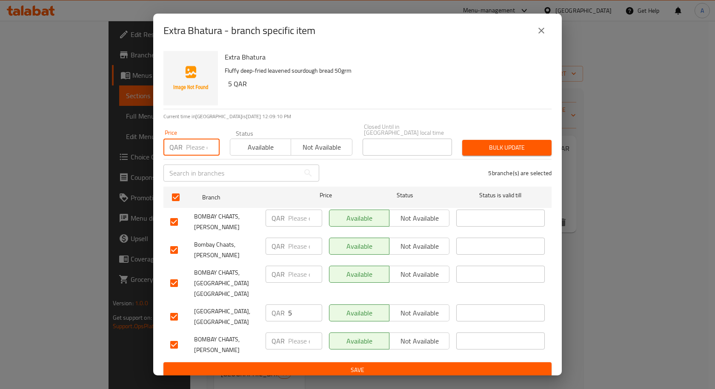
click at [202, 149] on input "number" at bounding box center [203, 147] width 34 height 17
click at [524, 148] on span "Bulk update" at bounding box center [507, 148] width 76 height 11
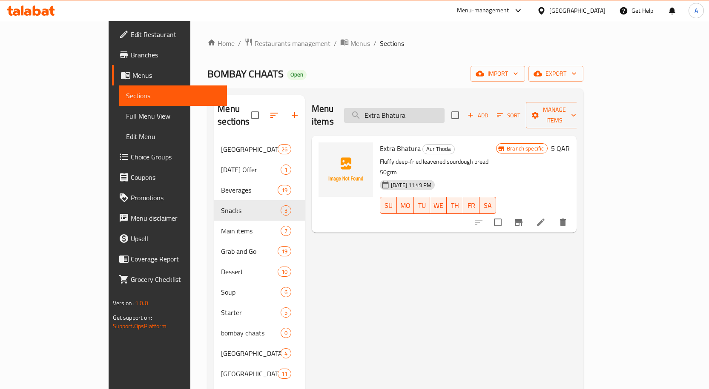
click at [441, 108] on input "Extra Bhatura" at bounding box center [394, 115] width 100 height 15
paste input "Pav"
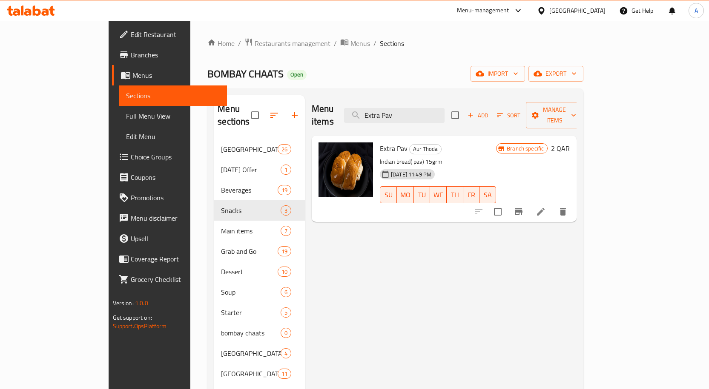
click at [524, 207] on icon "Branch-specific-item" at bounding box center [518, 212] width 10 height 10
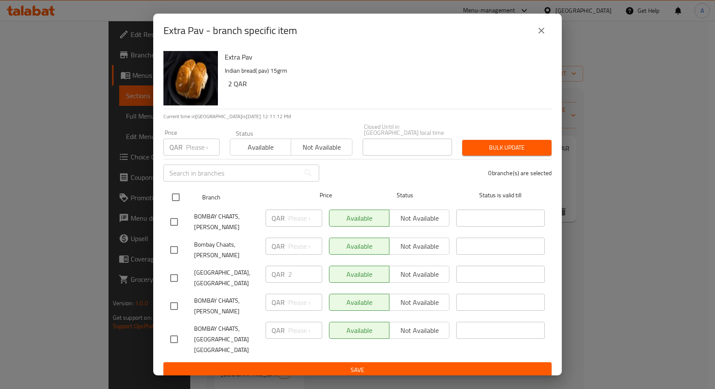
click at [175, 199] on input "checkbox" at bounding box center [176, 198] width 18 height 18
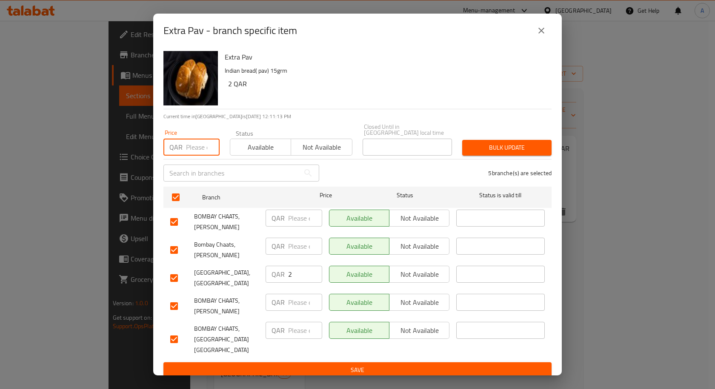
click at [193, 152] on input "number" at bounding box center [203, 147] width 34 height 17
click at [518, 143] on span "Bulk update" at bounding box center [507, 148] width 76 height 11
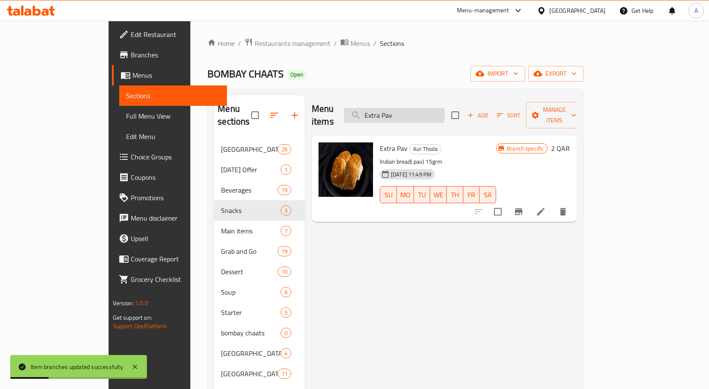
click at [444, 108] on input "Extra Pav" at bounding box center [394, 115] width 100 height 15
paste input "Bhaji"
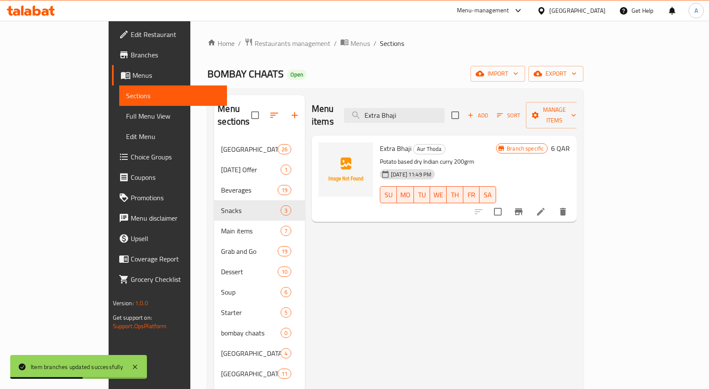
click at [522, 209] on icon "Branch-specific-item" at bounding box center [519, 212] width 8 height 7
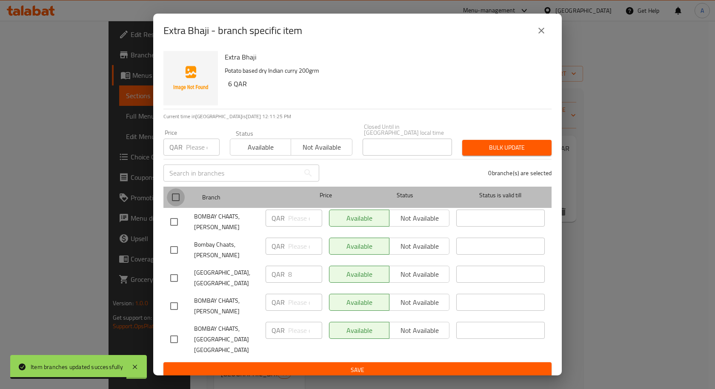
click at [176, 198] on input "checkbox" at bounding box center [176, 198] width 18 height 18
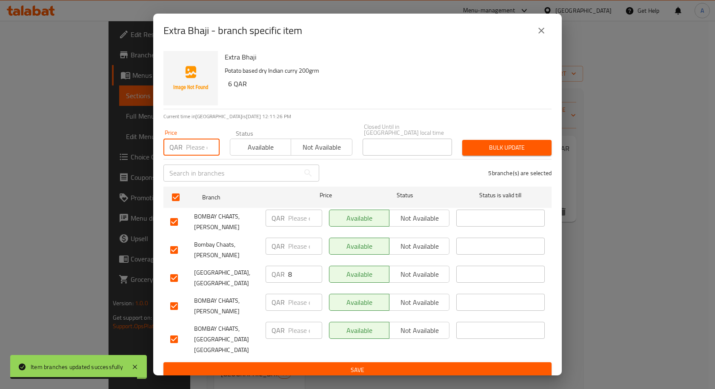
click at [189, 151] on input "number" at bounding box center [203, 147] width 34 height 17
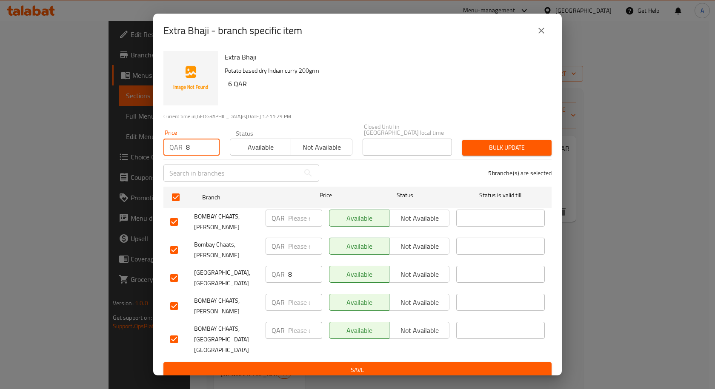
click at [509, 144] on span "Bulk update" at bounding box center [507, 148] width 76 height 11
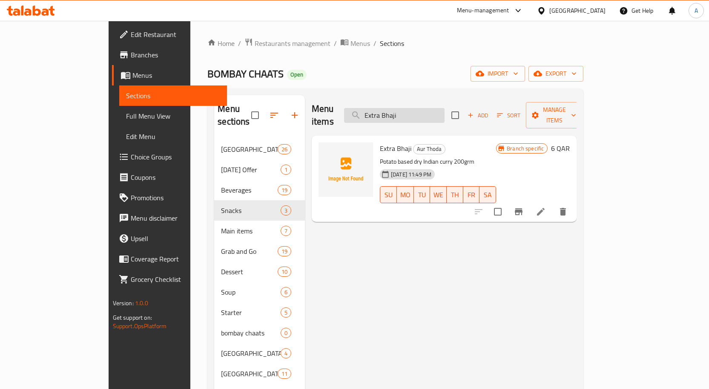
click at [444, 108] on input "Extra Bhaji" at bounding box center [394, 115] width 100 height 15
paste input "Fallooda Ice Cream"
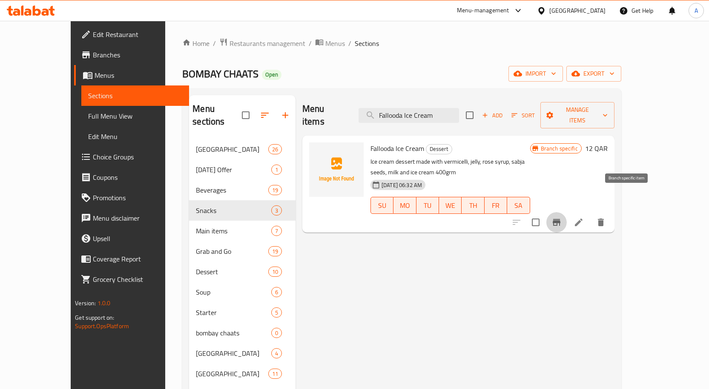
click at [561, 218] on icon "Branch-specific-item" at bounding box center [556, 223] width 10 height 10
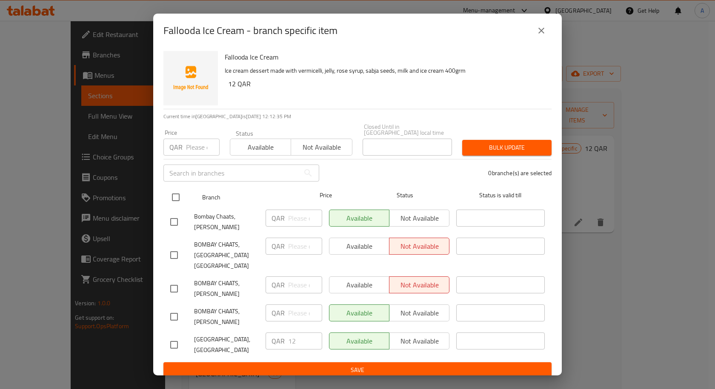
click at [176, 194] on input "checkbox" at bounding box center [176, 198] width 18 height 18
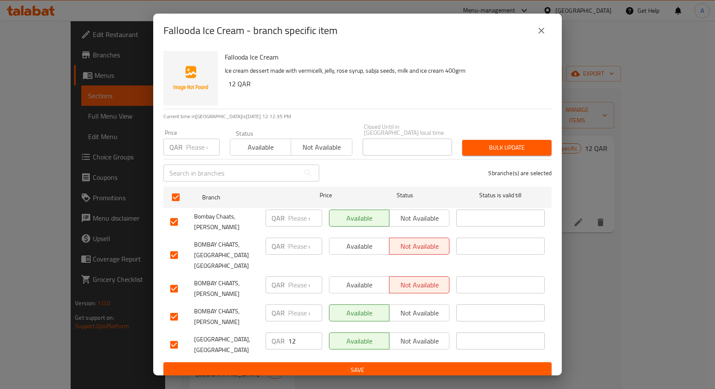
click at [184, 152] on div "QAR Price" at bounding box center [191, 147] width 56 height 17
click at [185, 152] on div "QAR Price" at bounding box center [191, 147] width 56 height 17
click at [533, 150] on span "Bulk update" at bounding box center [507, 148] width 76 height 11
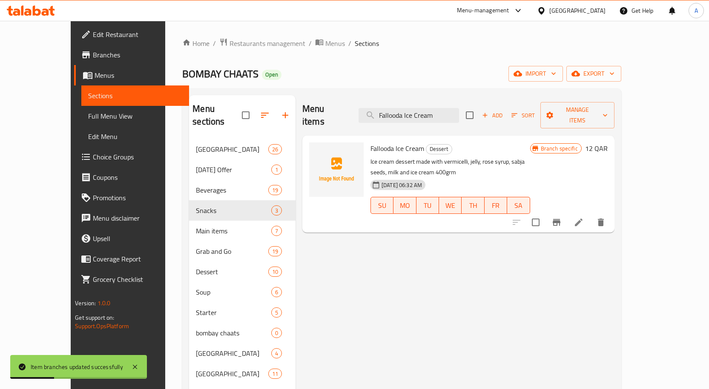
click at [455, 95] on div "Menu items Fallooda Ice Cream Add Sort Manage items" at bounding box center [458, 115] width 312 height 40
click at [448, 109] on input "Fallooda Ice Cream" at bounding box center [408, 115] width 100 height 15
paste input "Malai kulfi (stick)"
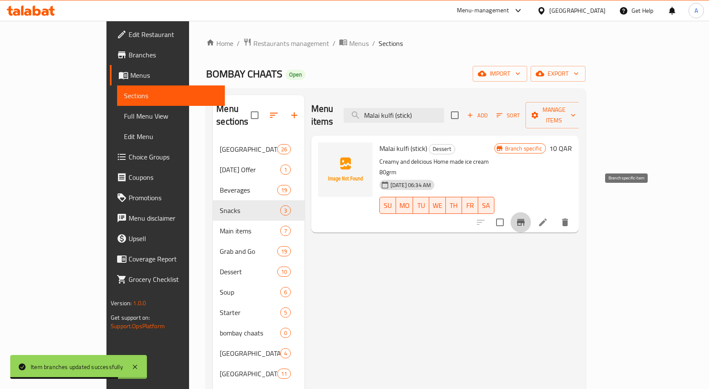
click at [531, 212] on button "Branch-specific-item" at bounding box center [520, 222] width 20 height 20
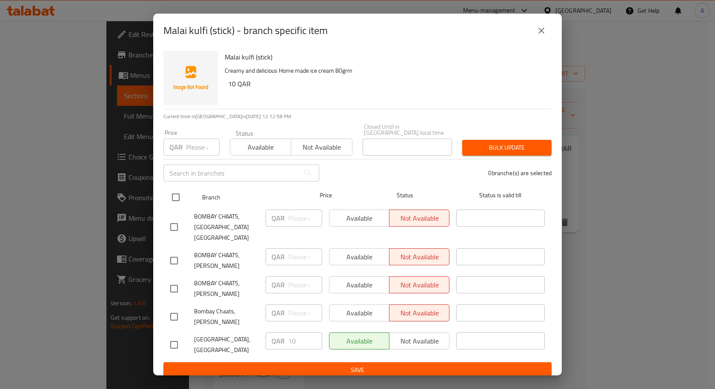
click at [180, 197] on input "checkbox" at bounding box center [176, 198] width 18 height 18
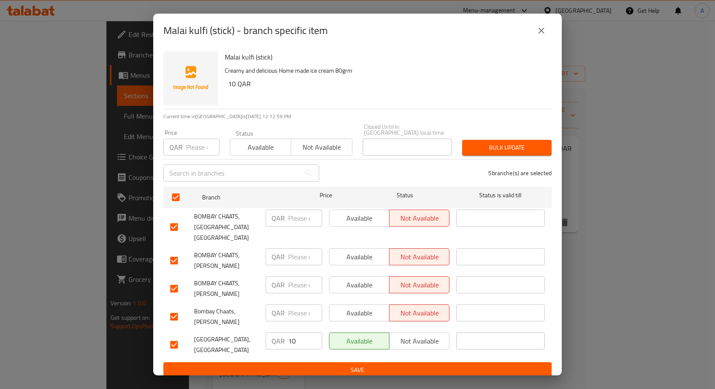
click at [187, 156] on div "Price QAR Price" at bounding box center [191, 143] width 66 height 36
click at [189, 150] on input "number" at bounding box center [203, 147] width 34 height 17
click at [513, 151] on span "Bulk update" at bounding box center [507, 148] width 76 height 11
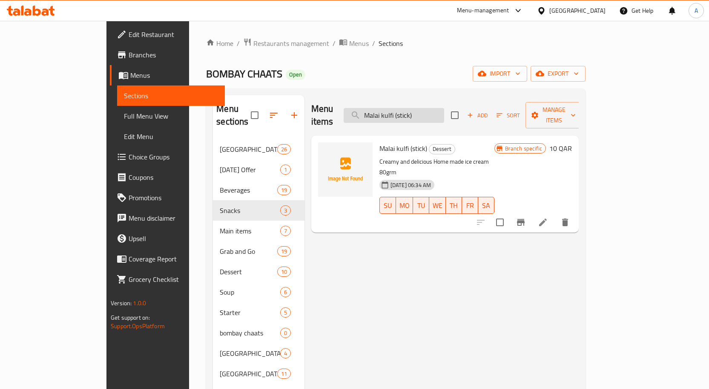
click at [422, 108] on input "Malai kulfi (stick)" at bounding box center [394, 115] width 100 height 15
click at [526, 218] on icon "Branch-specific-item" at bounding box center [520, 223] width 10 height 10
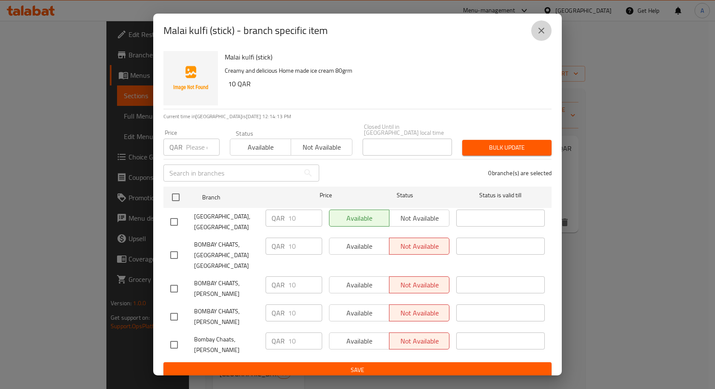
click at [548, 41] on button "close" at bounding box center [541, 30] width 20 height 20
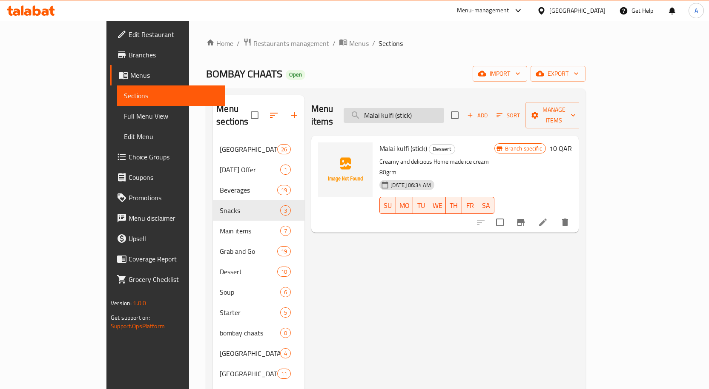
click at [444, 108] on input "Malai kulfi (stick)" at bounding box center [394, 115] width 100 height 15
paste input "Gulab Jamun 2pcs"
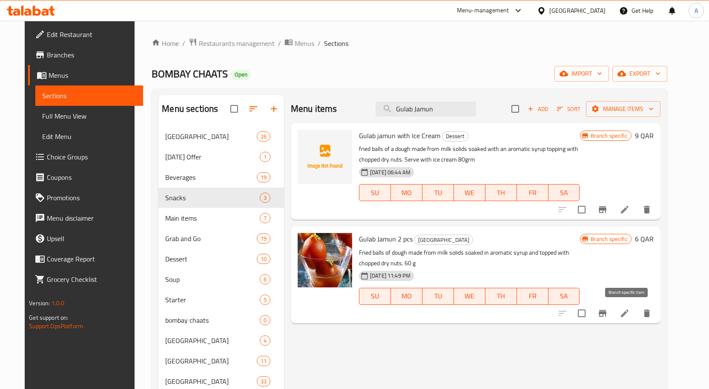
click at [613, 314] on button "Branch-specific-item" at bounding box center [602, 314] width 20 height 20
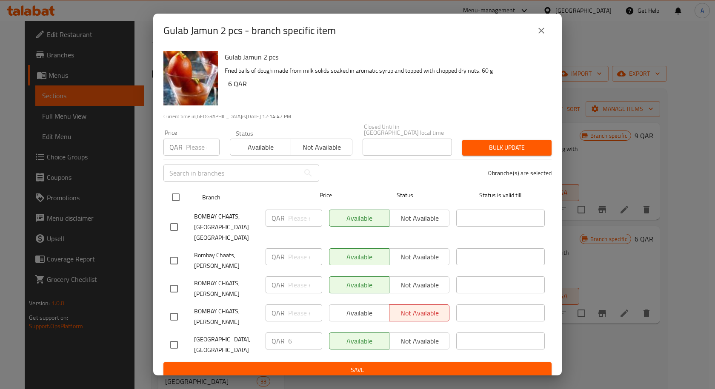
click at [174, 197] on input "checkbox" at bounding box center [176, 198] width 18 height 18
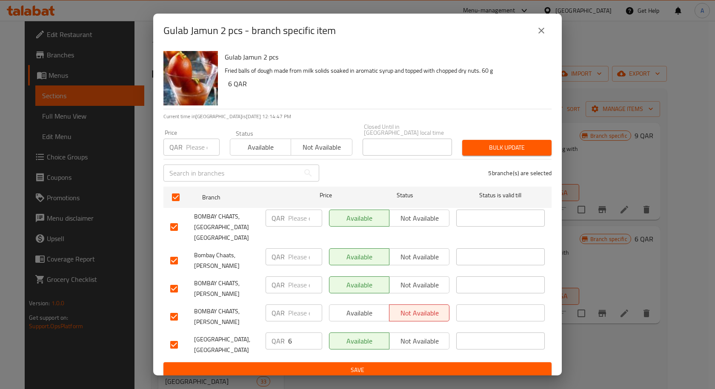
click at [196, 152] on input "number" at bounding box center [203, 147] width 34 height 17
click at [485, 146] on span "Bulk update" at bounding box center [507, 148] width 76 height 11
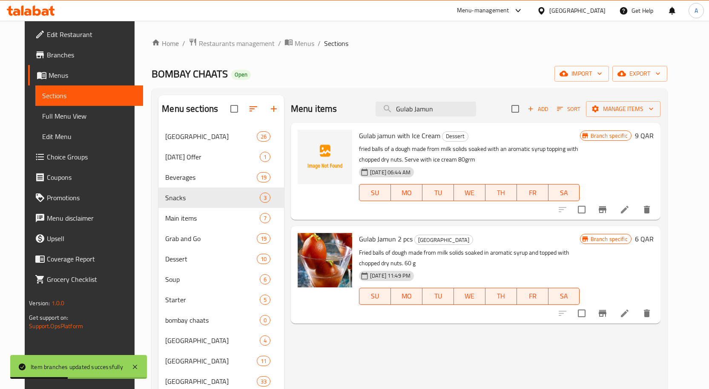
click at [430, 99] on div "Menu items Gulab Jamun Add Sort Manage items" at bounding box center [475, 109] width 369 height 28
click at [432, 102] on input "Gulab Jamun" at bounding box center [425, 109] width 100 height 15
paste input "Laddu 2 pcs"
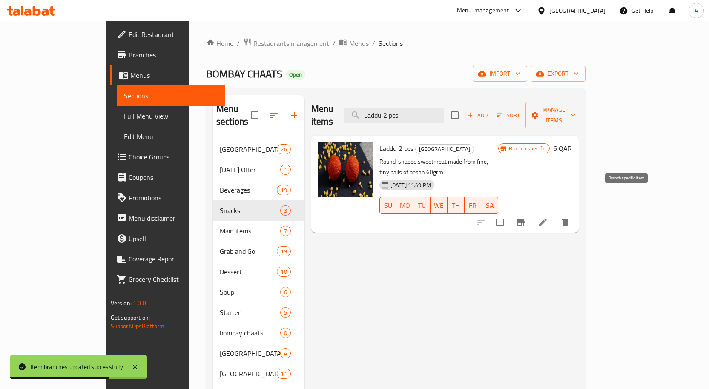
click at [526, 218] on icon "Branch-specific-item" at bounding box center [520, 223] width 10 height 10
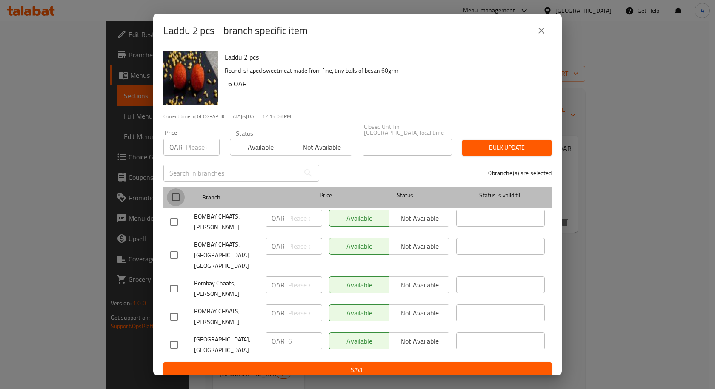
click at [181, 200] on input "checkbox" at bounding box center [176, 198] width 18 height 18
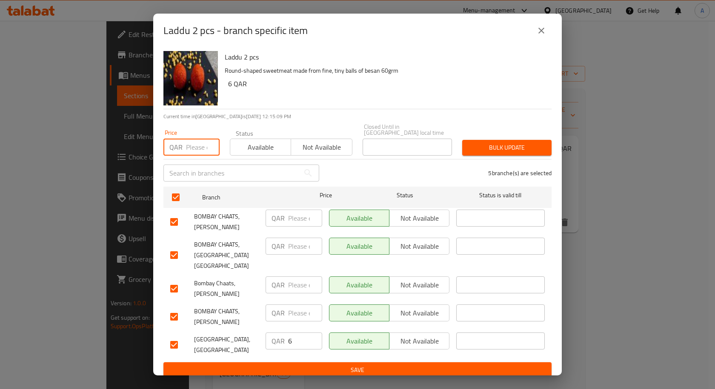
click at [198, 144] on input "number" at bounding box center [203, 147] width 34 height 17
click at [495, 143] on span "Bulk update" at bounding box center [507, 148] width 76 height 11
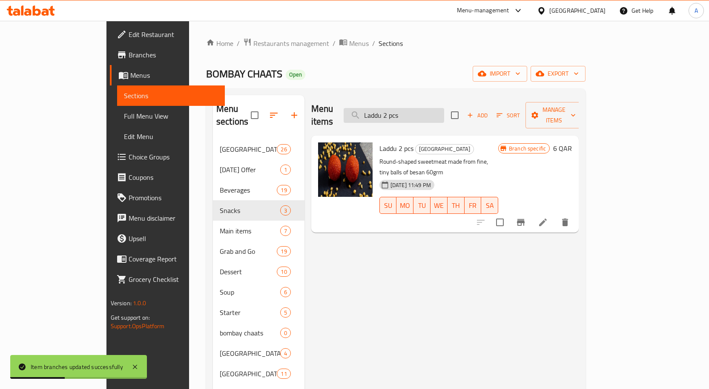
click at [444, 108] on input "Laddu 2 pcs" at bounding box center [394, 115] width 100 height 15
paste input "Karanji 2"
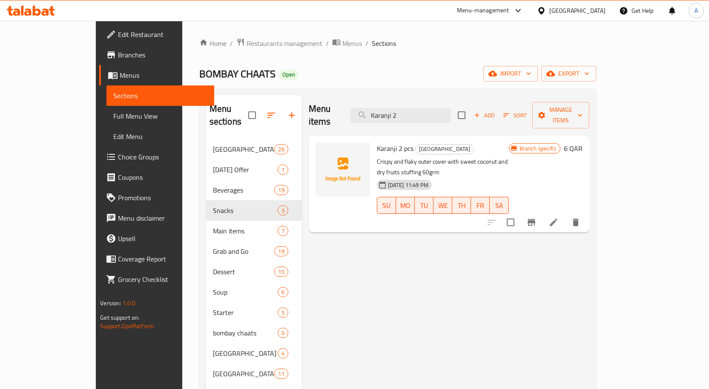
click at [536, 218] on icon "Branch-specific-item" at bounding box center [531, 223] width 10 height 10
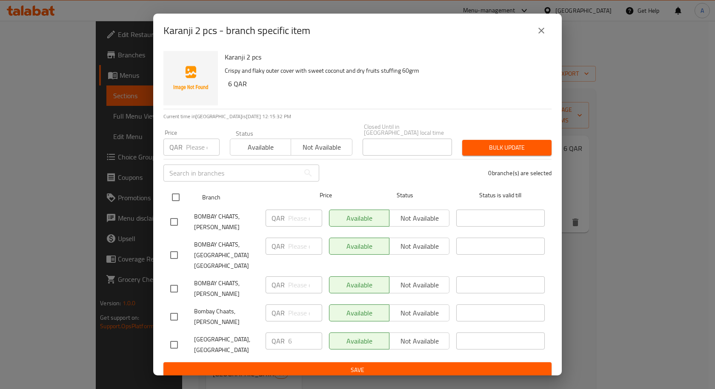
click at [171, 196] on input "checkbox" at bounding box center [176, 198] width 18 height 18
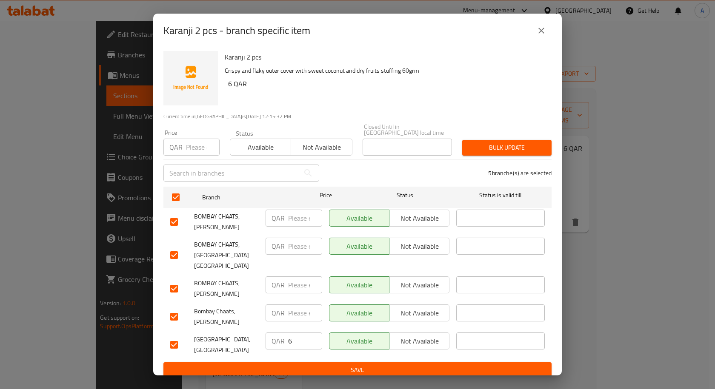
click at [194, 149] on input "number" at bounding box center [203, 147] width 34 height 17
click at [519, 141] on button "Bulk update" at bounding box center [506, 148] width 89 height 16
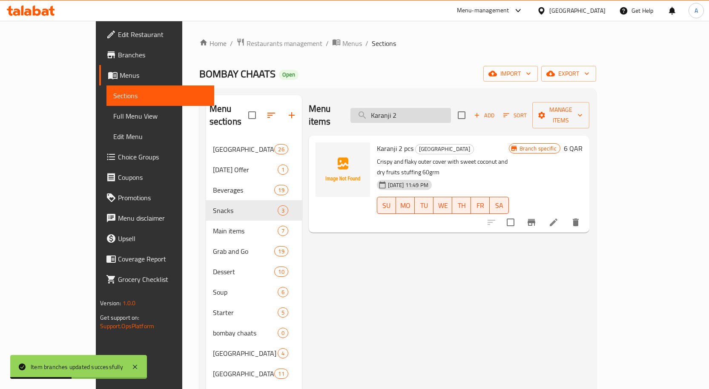
click at [414, 113] on input "Karanji 2" at bounding box center [400, 115] width 100 height 15
paste input "Pastries Red velvet"
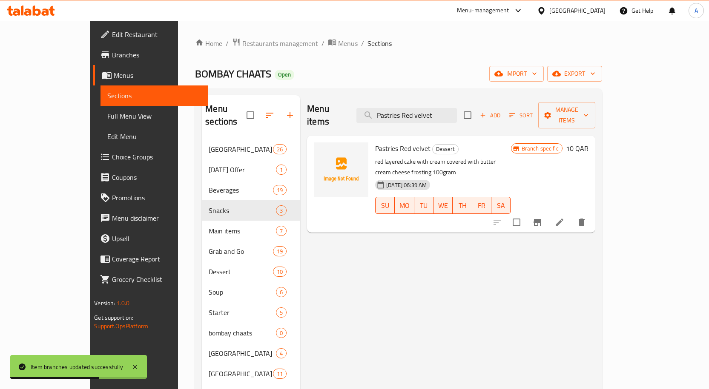
click at [541, 219] on icon "Branch-specific-item" at bounding box center [537, 222] width 8 height 7
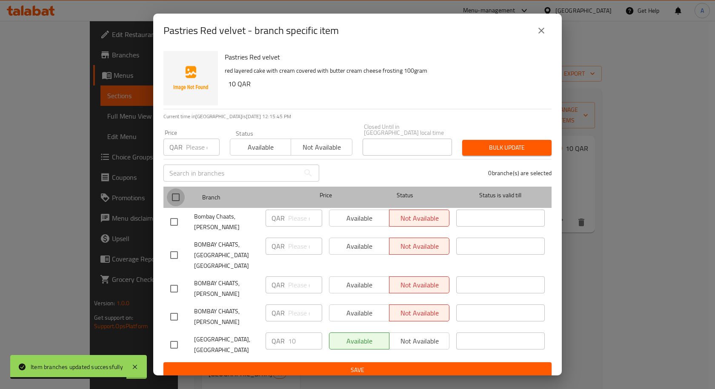
click at [178, 195] on input "checkbox" at bounding box center [176, 198] width 18 height 18
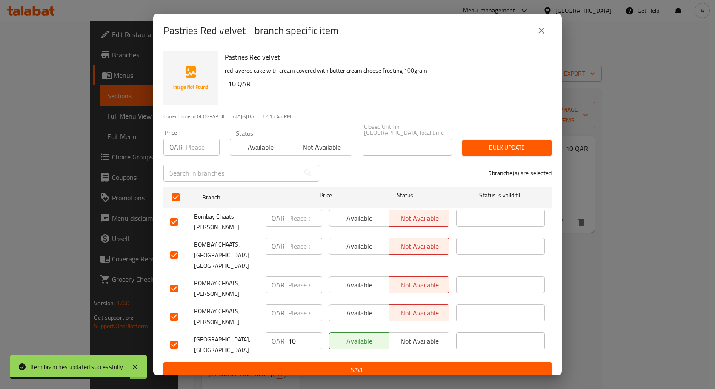
click at [189, 147] on input "number" at bounding box center [203, 147] width 34 height 17
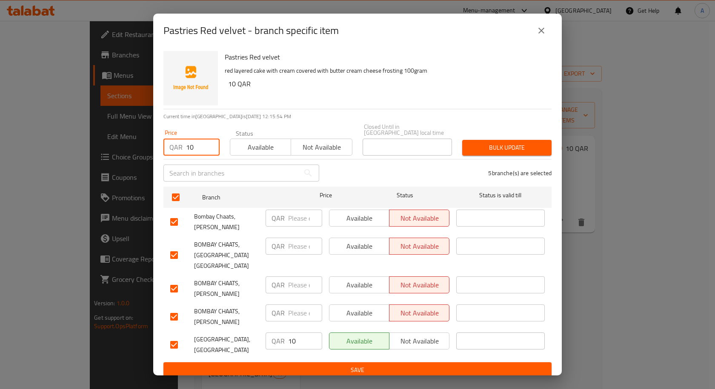
click at [517, 140] on button "Bulk update" at bounding box center [506, 148] width 89 height 16
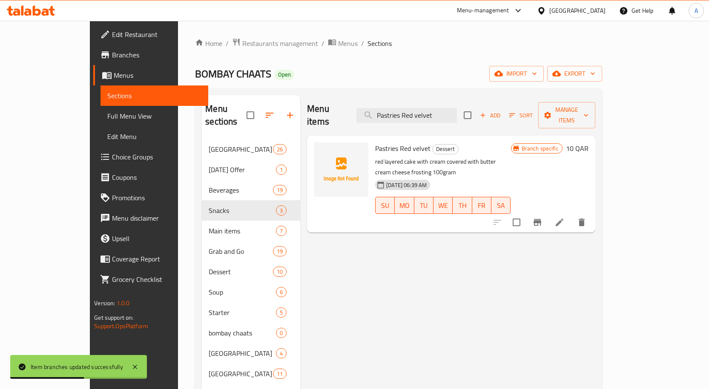
click at [441, 136] on div "Pastries Red velvet Dessert red layered cake with cream covered with butter cre…" at bounding box center [451, 184] width 288 height 97
click at [439, 108] on input "Pastries Red velvet" at bounding box center [406, 115] width 100 height 15
paste input "Tiramisu"
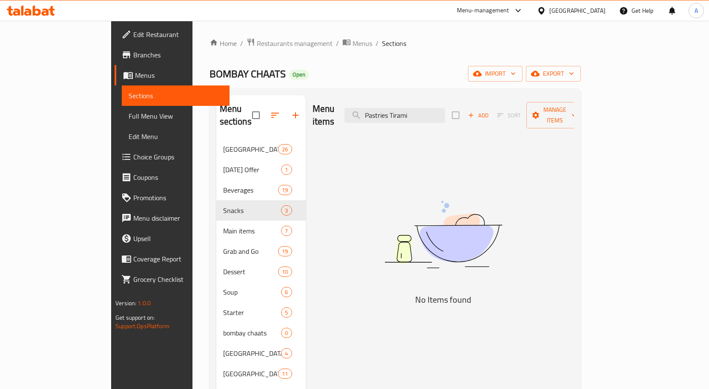
drag, startPoint x: 431, startPoint y: 107, endPoint x: 342, endPoint y: 106, distance: 88.6
click at [376, 106] on div "Menu items Pastries Tirami Add Sort Manage items" at bounding box center [442, 115] width 261 height 40
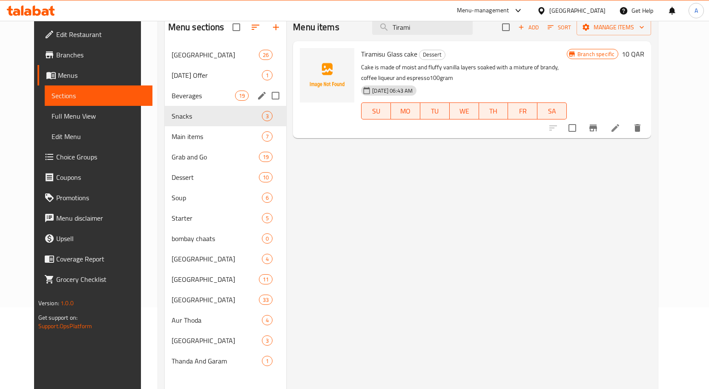
scroll to position [85, 0]
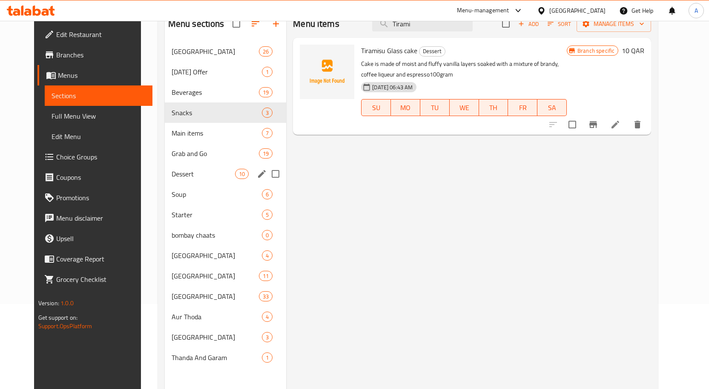
click at [187, 179] on div "Dessert 10" at bounding box center [226, 174] width 122 height 20
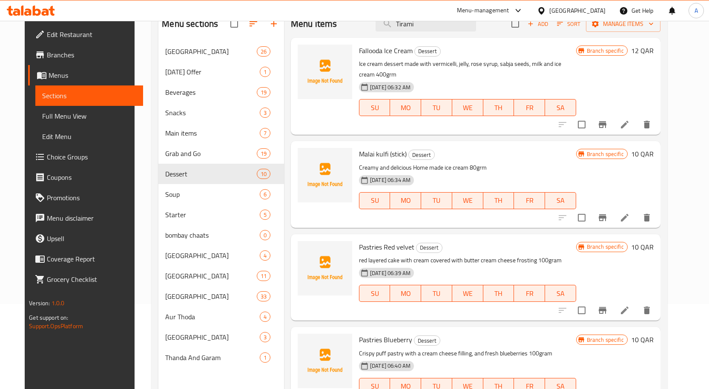
scroll to position [128, 0]
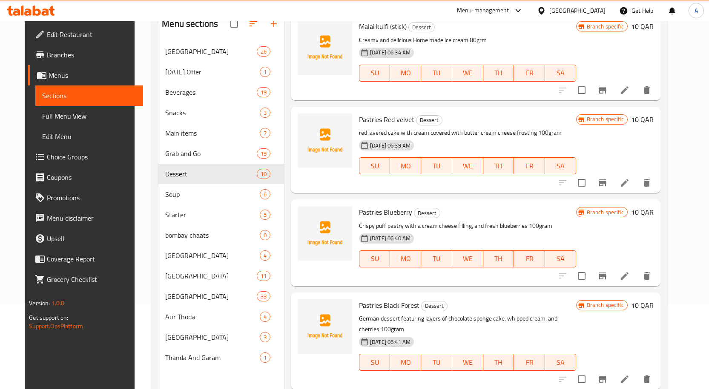
click at [367, 206] on span "Pastries Blueberry" at bounding box center [385, 212] width 53 height 13
copy span "Pastries"
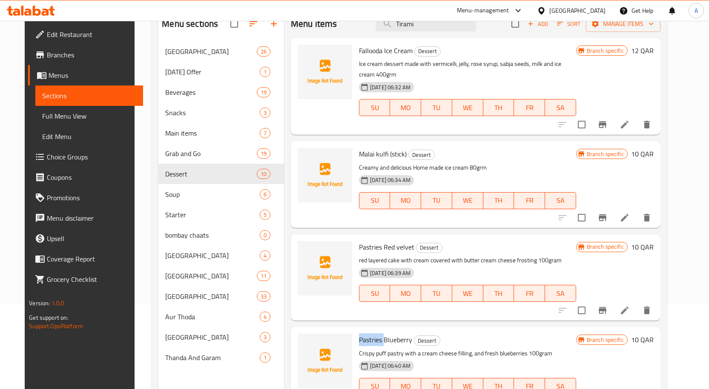
scroll to position [0, 0]
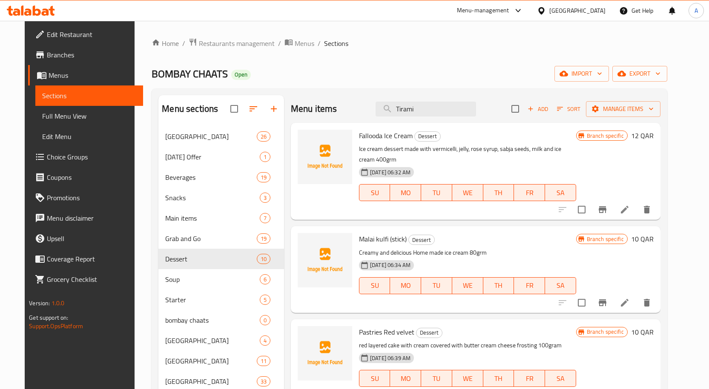
drag, startPoint x: 337, startPoint y: 110, endPoint x: 315, endPoint y: 112, distance: 21.8
click at [318, 112] on div "Menu items Tirami Add Sort Manage items" at bounding box center [475, 109] width 369 height 28
paste input "Pastries"
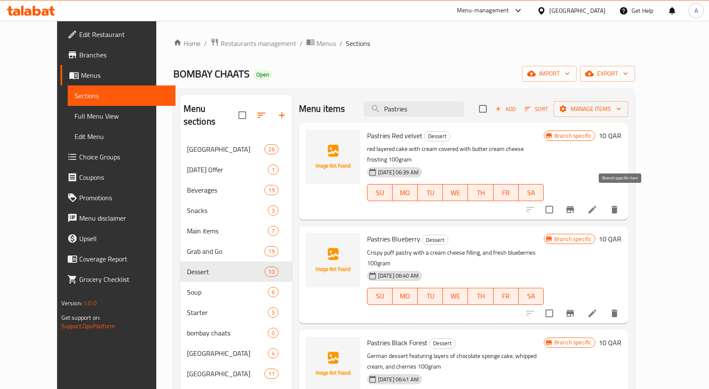
click at [574, 206] on icon "Branch-specific-item" at bounding box center [570, 209] width 8 height 7
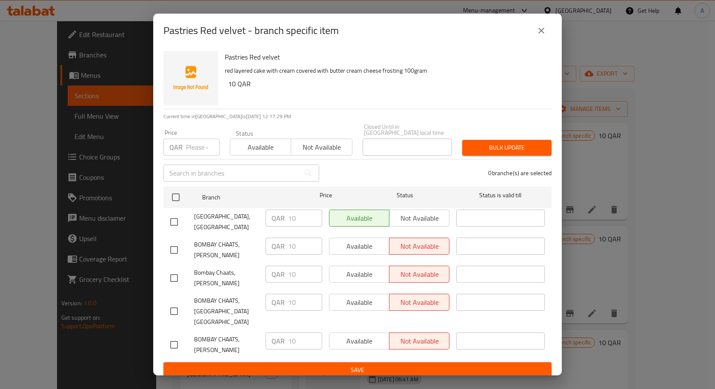
click at [549, 33] on button "close" at bounding box center [541, 30] width 20 height 20
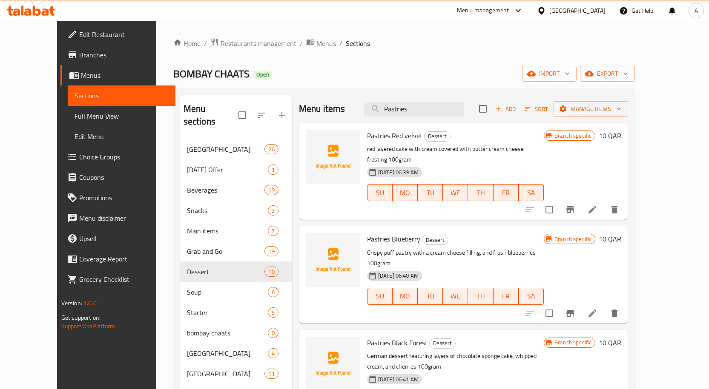
click at [419, 100] on div "Menu items Pastries Add Sort Manage items" at bounding box center [463, 109] width 329 height 28
click at [421, 103] on input "Pastries" at bounding box center [414, 109] width 100 height 15
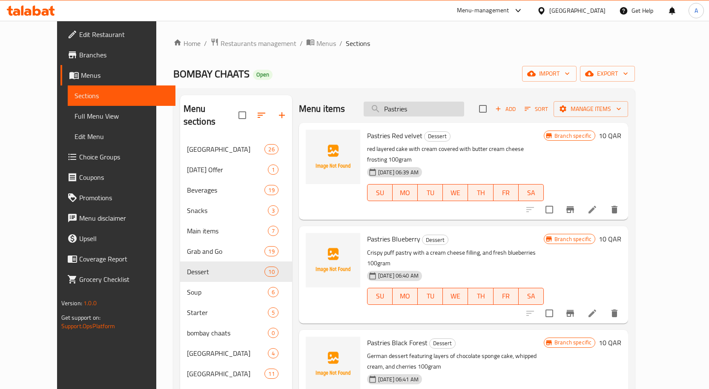
paste input "Blueberry"
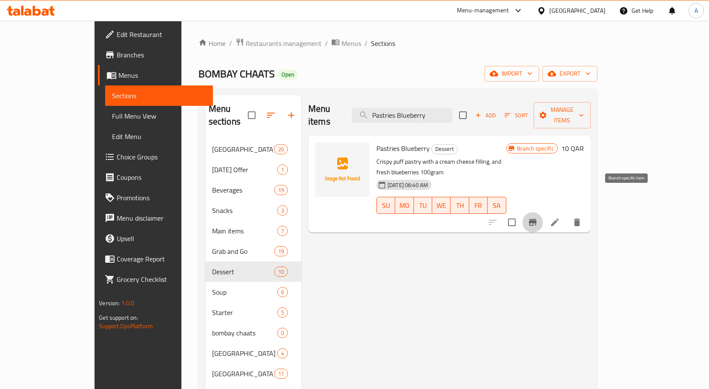
click at [538, 218] on icon "Branch-specific-item" at bounding box center [532, 223] width 10 height 10
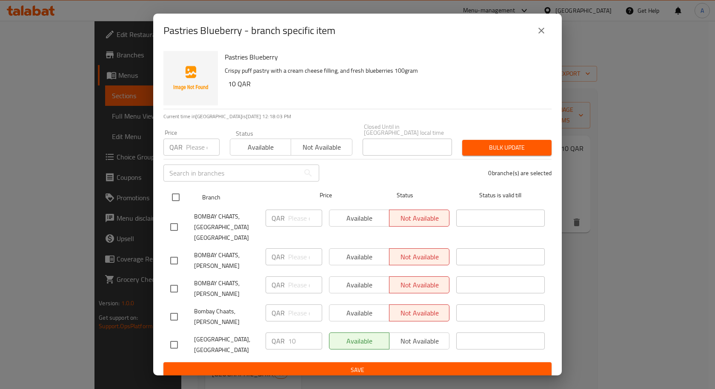
click at [176, 191] on input "checkbox" at bounding box center [176, 198] width 18 height 18
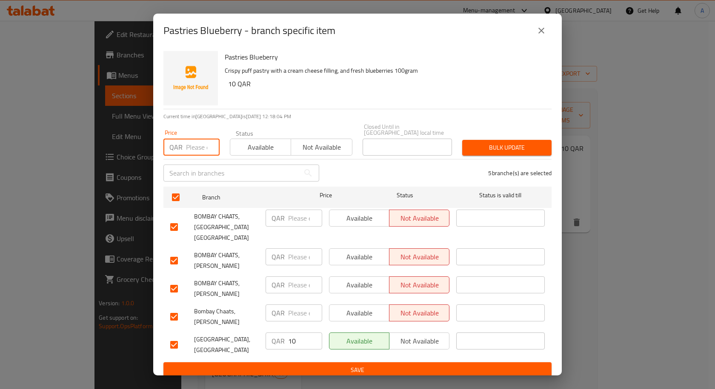
click at [192, 140] on input "number" at bounding box center [203, 147] width 34 height 17
click at [488, 146] on span "Bulk update" at bounding box center [507, 148] width 76 height 11
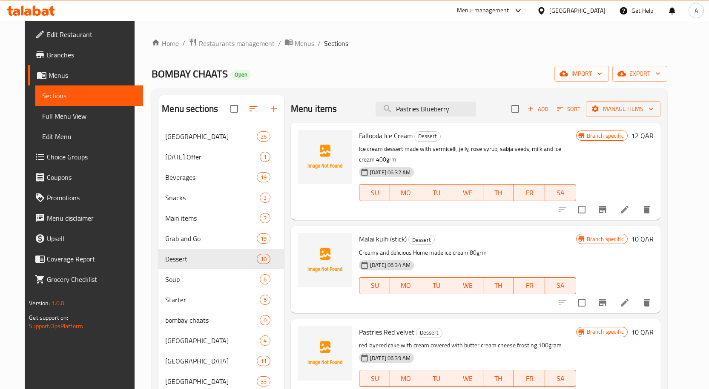
click at [450, 101] on div "Menu items Pastries Blueberry Add Sort Manage items" at bounding box center [475, 109] width 369 height 28
click at [451, 106] on input "Pastries Blueberry" at bounding box center [425, 109] width 100 height 15
paste input "ack Forest"
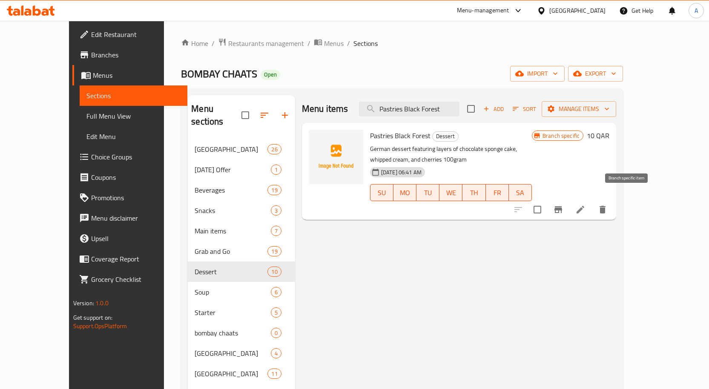
click at [563, 205] on icon "Branch-specific-item" at bounding box center [558, 210] width 10 height 10
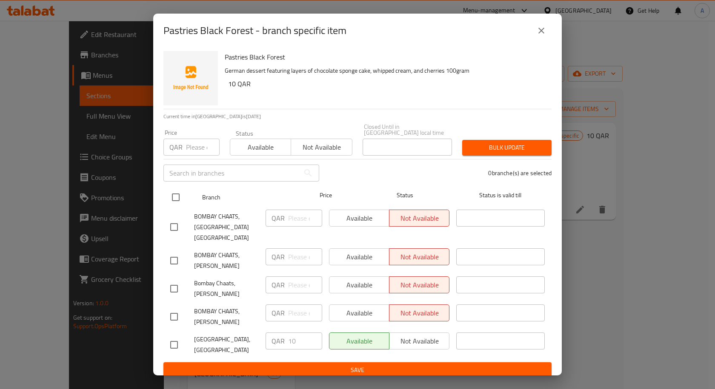
click at [178, 194] on input "checkbox" at bounding box center [176, 198] width 18 height 18
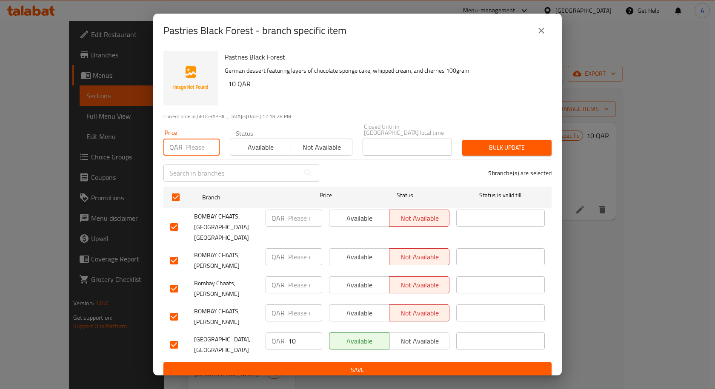
click at [198, 140] on input "number" at bounding box center [203, 147] width 34 height 17
click at [496, 140] on button "Bulk update" at bounding box center [506, 148] width 89 height 16
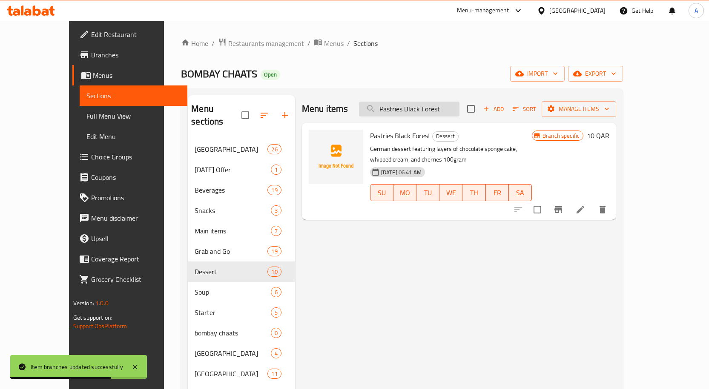
click at [446, 104] on input "Pastries Black Forest" at bounding box center [409, 109] width 100 height 15
paste input "Blueberry cheese cake"
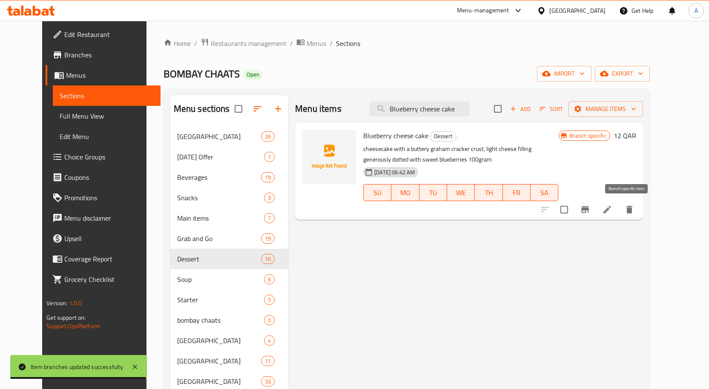
click at [589, 212] on icon "Branch-specific-item" at bounding box center [585, 209] width 8 height 7
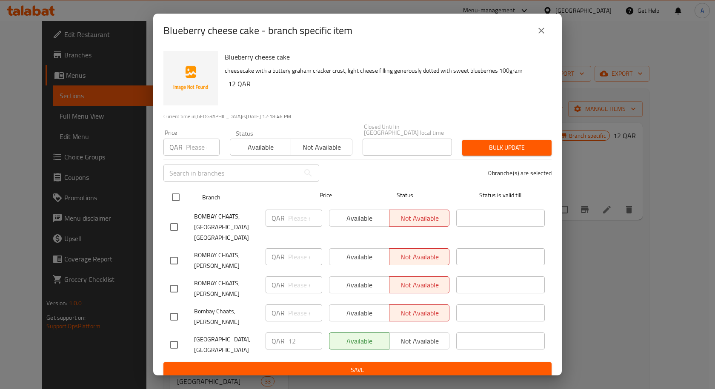
click at [170, 197] on input "checkbox" at bounding box center [176, 198] width 18 height 18
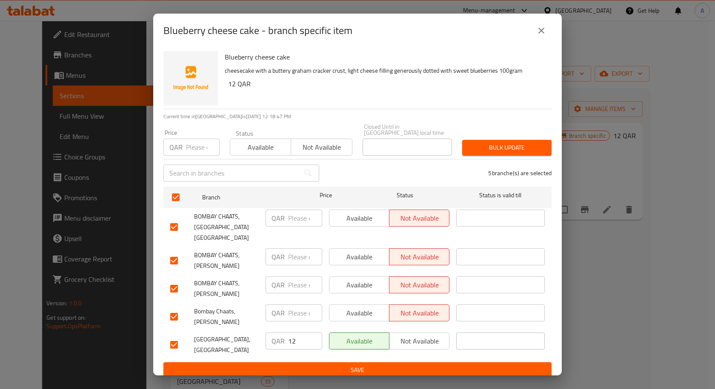
click at [199, 143] on input "number" at bounding box center [203, 147] width 34 height 17
click at [493, 145] on span "Bulk update" at bounding box center [507, 148] width 76 height 11
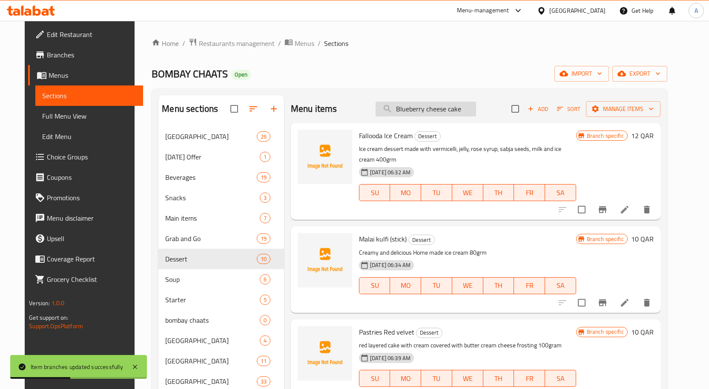
click at [472, 103] on input "Blueberry cheese cake" at bounding box center [425, 109] width 100 height 15
paste input "German Chocolat"
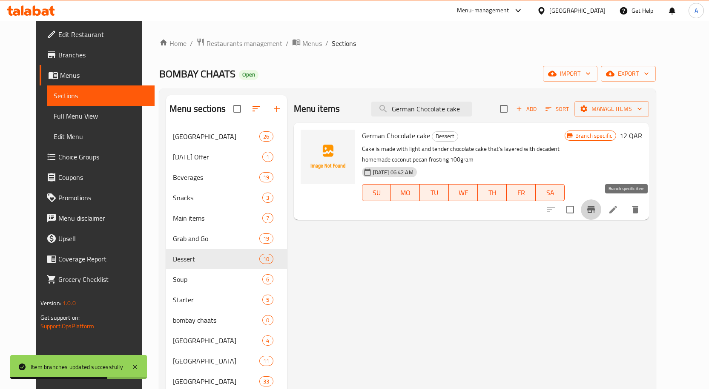
click at [596, 212] on icon "Branch-specific-item" at bounding box center [591, 210] width 10 height 10
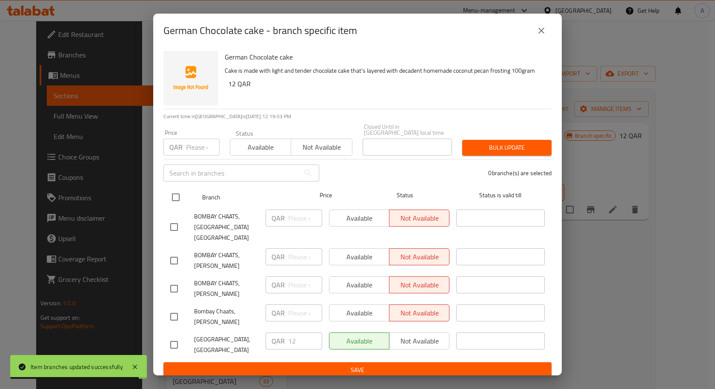
click at [168, 200] on input "checkbox" at bounding box center [176, 198] width 18 height 18
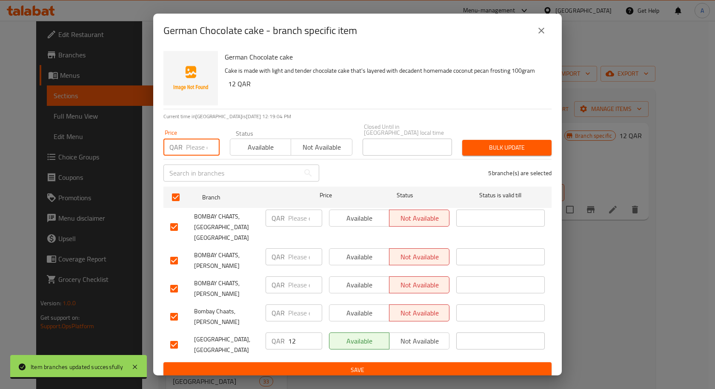
click at [195, 147] on input "number" at bounding box center [203, 147] width 34 height 17
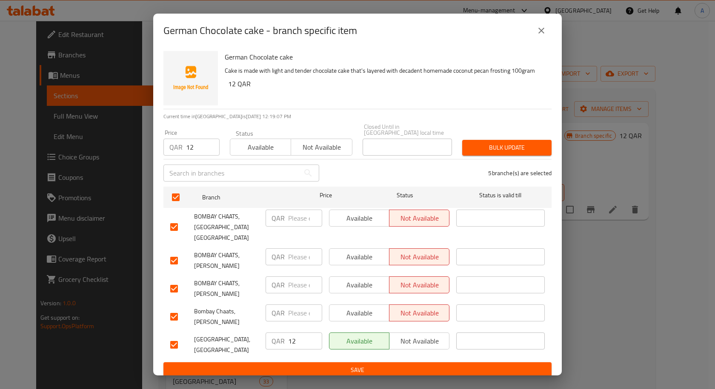
click at [524, 155] on div "Bulk update" at bounding box center [507, 148] width 100 height 26
click at [521, 155] on button "Bulk update" at bounding box center [506, 148] width 89 height 16
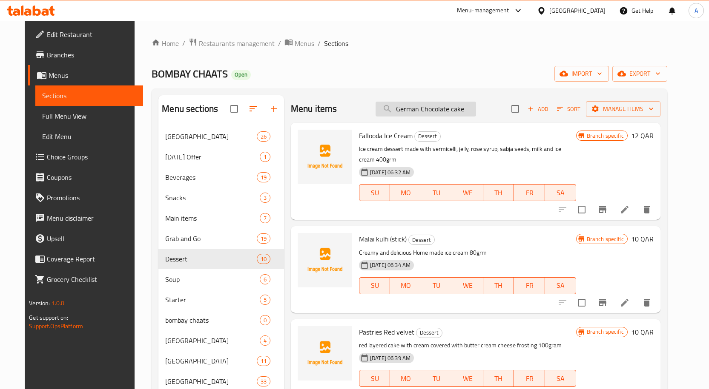
click at [476, 110] on input "German Chocolate cake" at bounding box center [425, 109] width 100 height 15
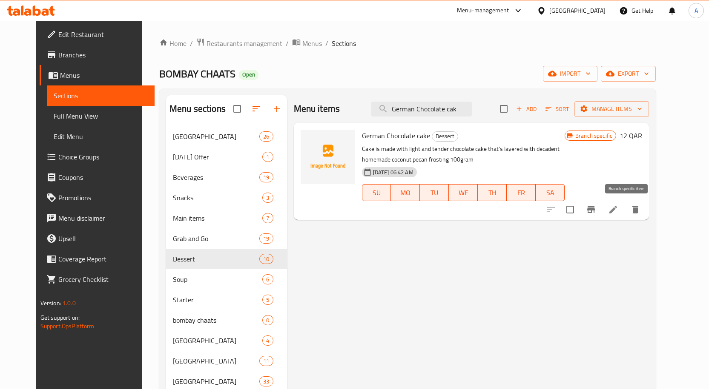
click at [601, 211] on button "Branch-specific-item" at bounding box center [591, 210] width 20 height 20
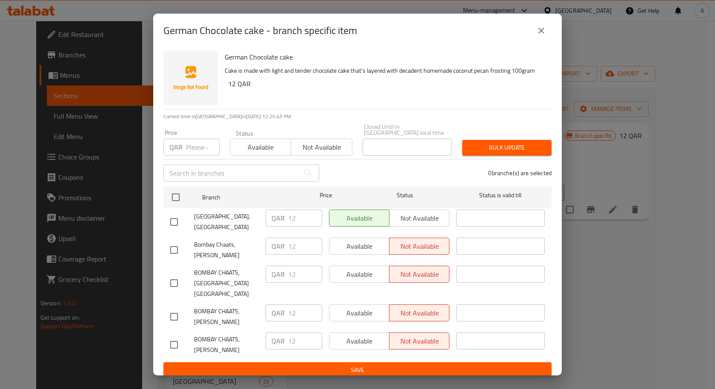
click at [539, 36] on icon "close" at bounding box center [541, 31] width 10 height 10
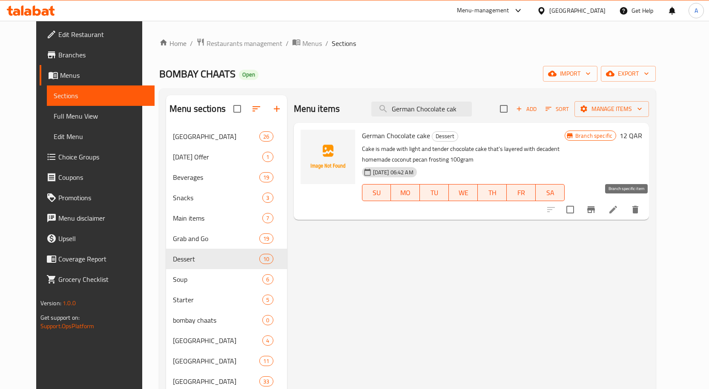
click at [601, 206] on button "Branch-specific-item" at bounding box center [591, 210] width 20 height 20
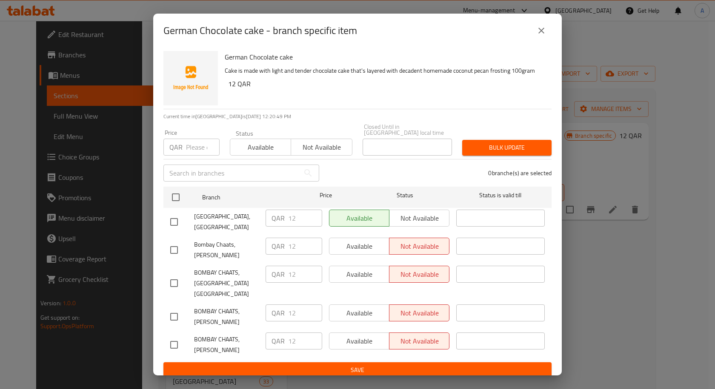
click at [538, 36] on icon "close" at bounding box center [541, 31] width 10 height 10
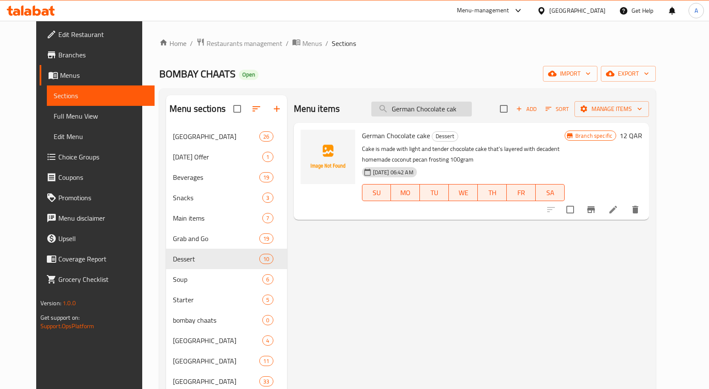
click at [445, 112] on input "German Chocolate cak" at bounding box center [421, 109] width 100 height 15
paste input "Tiramisu Glass cake"
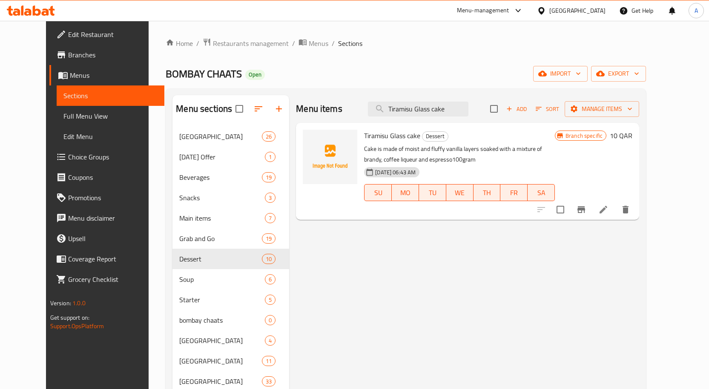
click at [585, 207] on icon "Branch-specific-item" at bounding box center [581, 209] width 8 height 7
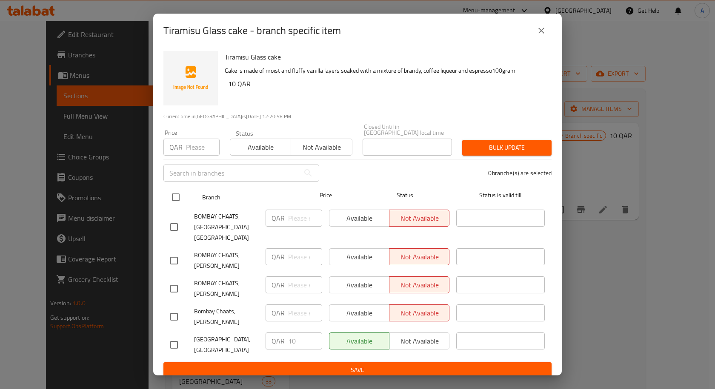
click at [179, 195] on input "checkbox" at bounding box center [176, 198] width 18 height 18
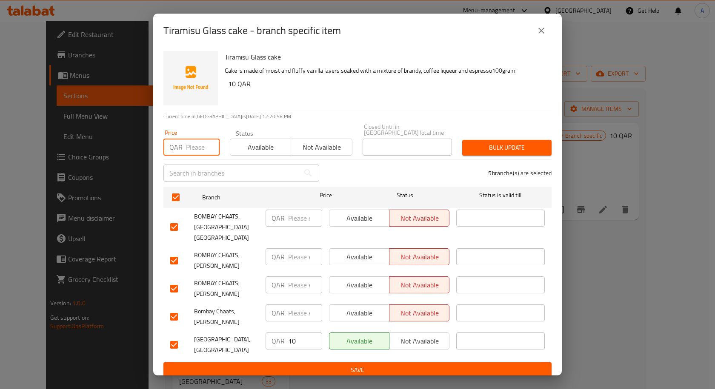
click at [204, 144] on input "number" at bounding box center [203, 147] width 34 height 17
click at [526, 154] on button "Bulk update" at bounding box center [506, 148] width 89 height 16
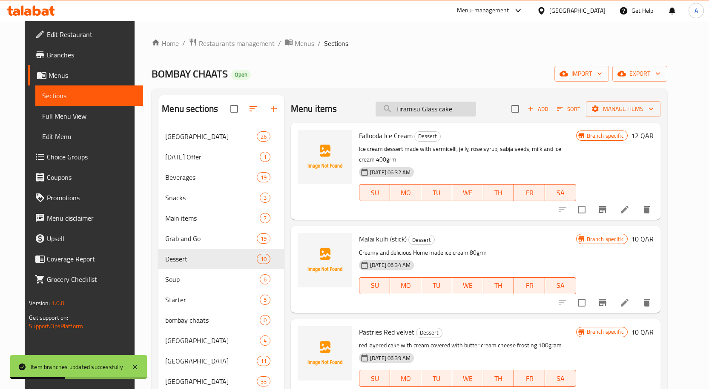
click at [438, 108] on input "Tiramisu Glass cake" at bounding box center [425, 109] width 100 height 15
paste input "Gulab jamun with Ice Cream"
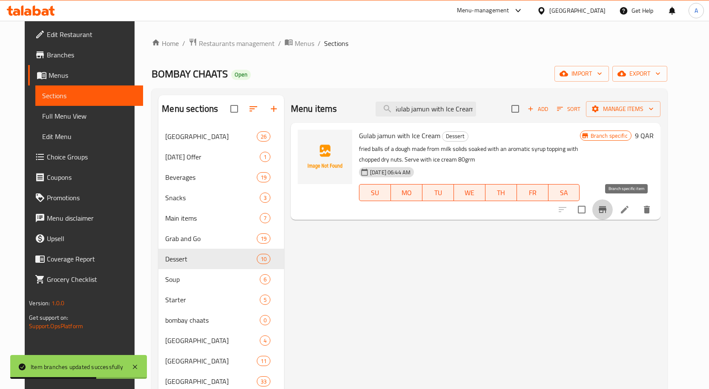
click at [606, 210] on icon "Branch-specific-item" at bounding box center [603, 209] width 8 height 7
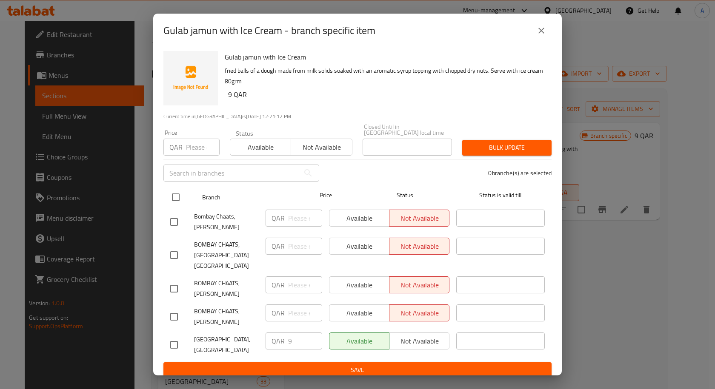
click at [173, 202] on input "checkbox" at bounding box center [176, 198] width 18 height 18
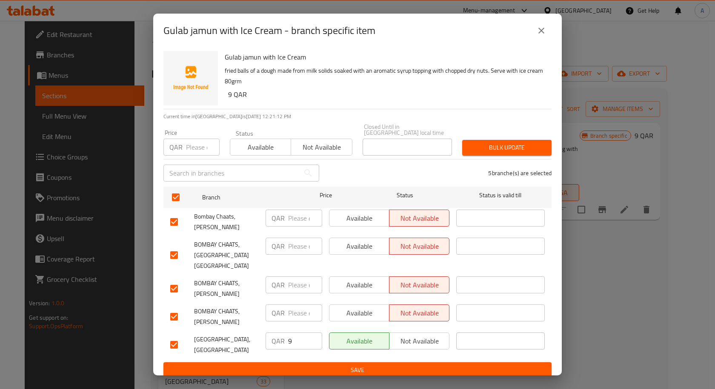
click at [193, 149] on input "number" at bounding box center [203, 147] width 34 height 17
click at [518, 154] on button "Bulk update" at bounding box center [506, 148] width 89 height 16
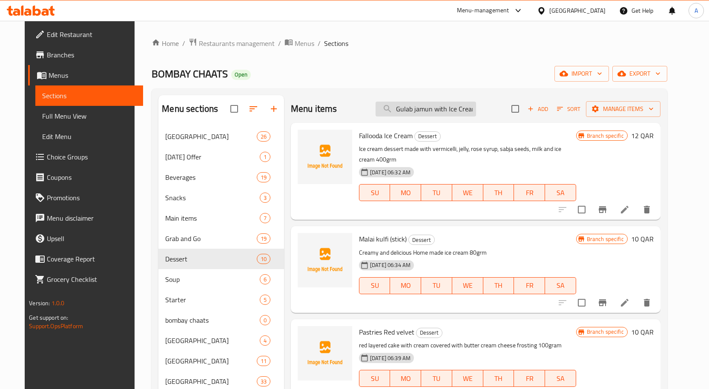
click at [473, 103] on input "Gulab jamun with Ice Cream" at bounding box center [425, 109] width 100 height 15
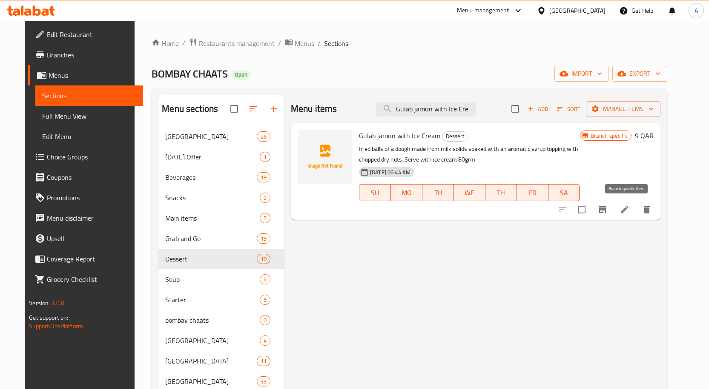
click at [606, 213] on icon "Branch-specific-item" at bounding box center [603, 209] width 8 height 7
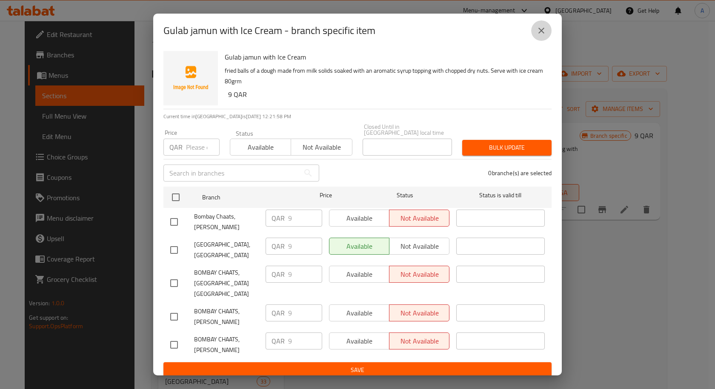
click at [537, 36] on icon "close" at bounding box center [541, 31] width 10 height 10
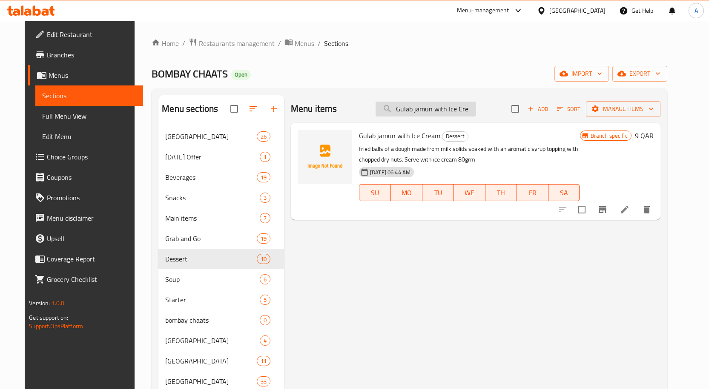
click at [423, 113] on input "Gulab jamun with Ice Cre" at bounding box center [425, 109] width 100 height 15
paste input "Safron Cak"
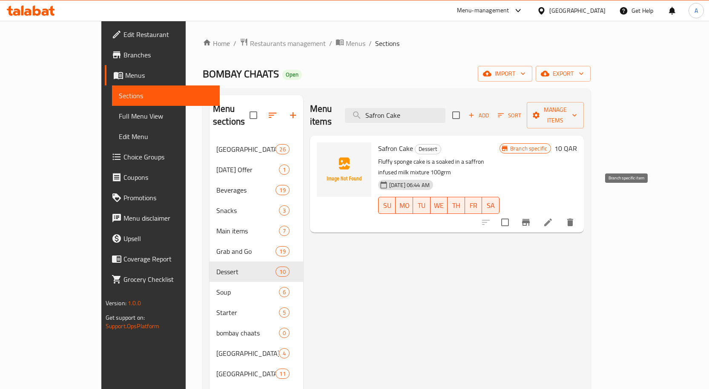
click at [536, 212] on button "Branch-specific-item" at bounding box center [525, 222] width 20 height 20
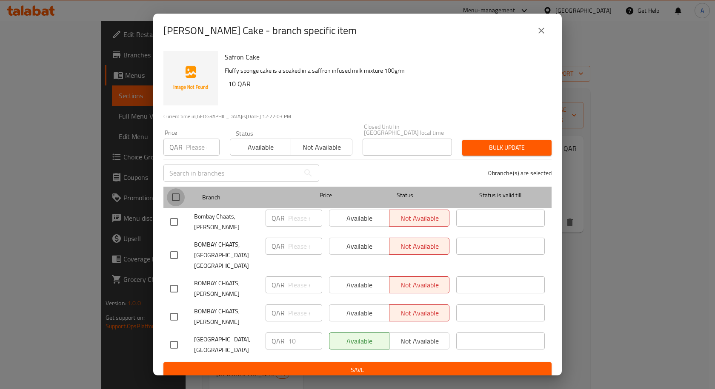
click at [174, 193] on input "checkbox" at bounding box center [176, 198] width 18 height 18
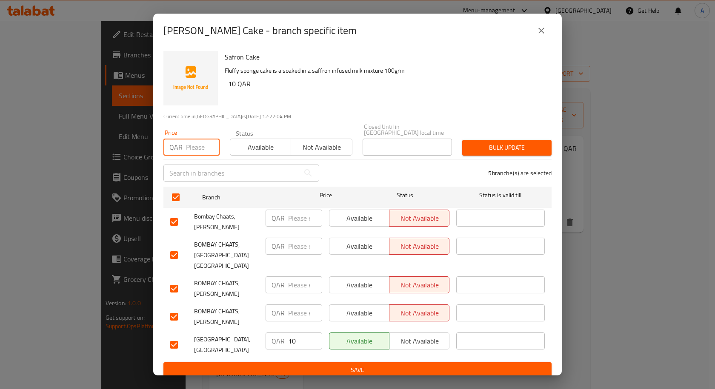
click at [200, 152] on input "number" at bounding box center [203, 147] width 34 height 17
click at [509, 143] on span "Bulk update" at bounding box center [507, 148] width 76 height 11
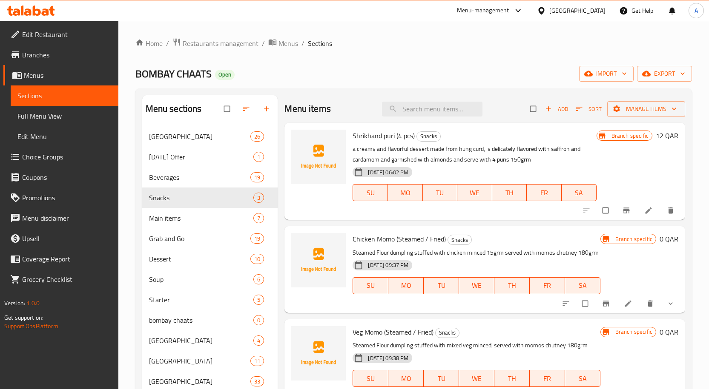
drag, startPoint x: 58, startPoint y: 115, endPoint x: 354, endPoint y: 1, distance: 317.2
click at [58, 115] on span "Full Menu View" at bounding box center [64, 116] width 94 height 10
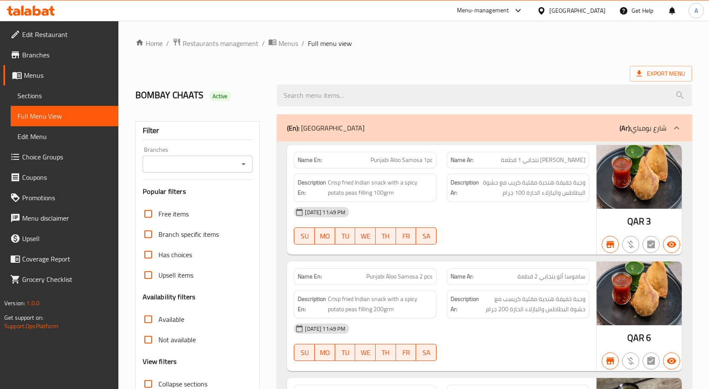
click at [397, 82] on div at bounding box center [484, 96] width 425 height 32
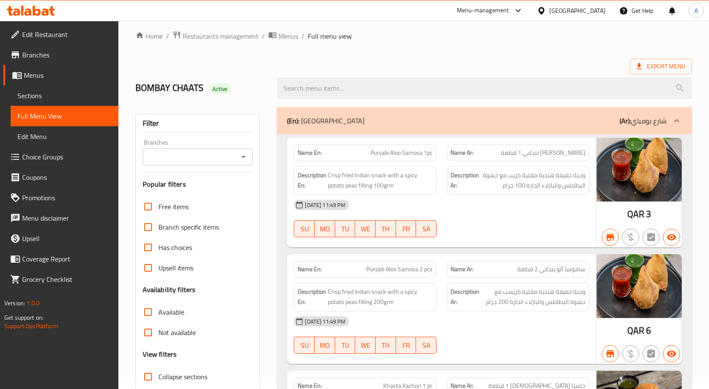
scroll to position [128, 0]
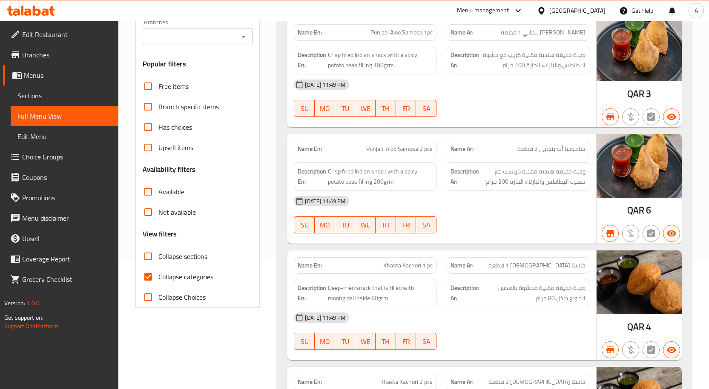
click at [185, 276] on span "Collapse categories" at bounding box center [185, 277] width 55 height 10
click at [158, 276] on input "Collapse categories" at bounding box center [148, 277] width 20 height 20
checkbox input "false"
